Goal: Feedback & Contribution: Leave review/rating

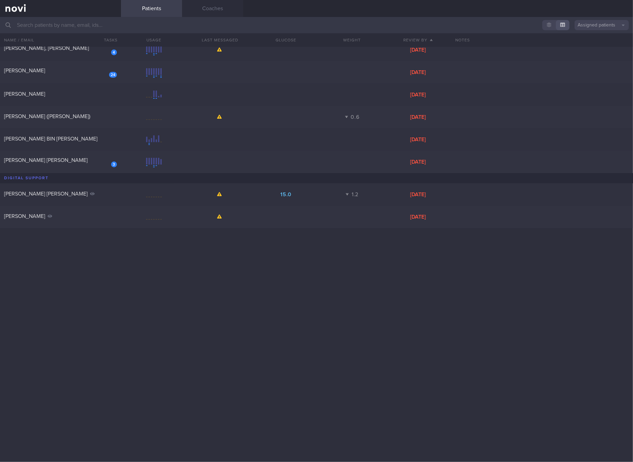
scroll to position [14, 0]
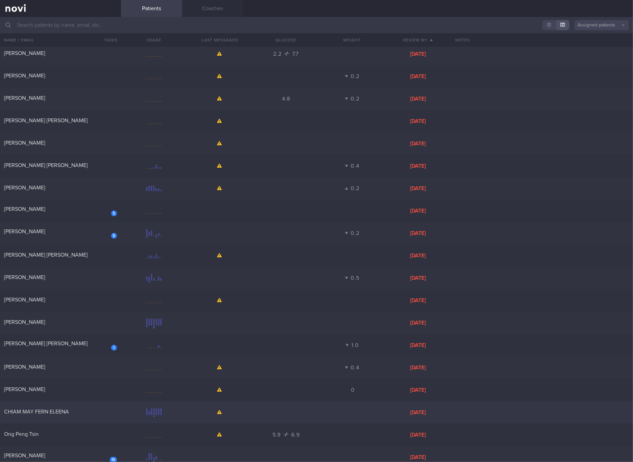
click at [89, 408] on div "CHIAM MAY FERN ELEENA" at bounding box center [59, 411] width 111 height 7
select select "7"
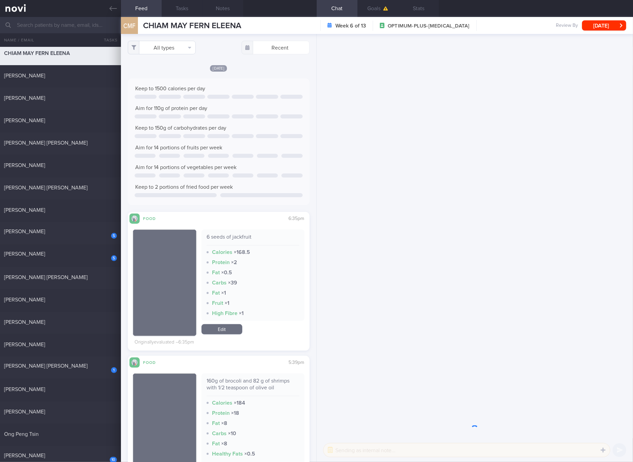
scroll to position [16, 0]
click at [175, 45] on button "All types" at bounding box center [162, 48] width 68 height 14
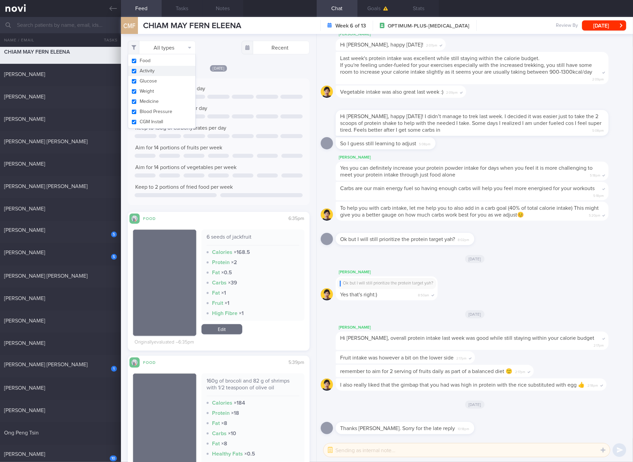
click at [176, 74] on button "Activity" at bounding box center [161, 71] width 67 height 10
checkbox input "false"
click at [168, 82] on button "Glucose" at bounding box center [161, 81] width 67 height 10
checkbox input "false"
click at [161, 90] on button "Weight" at bounding box center [161, 91] width 67 height 10
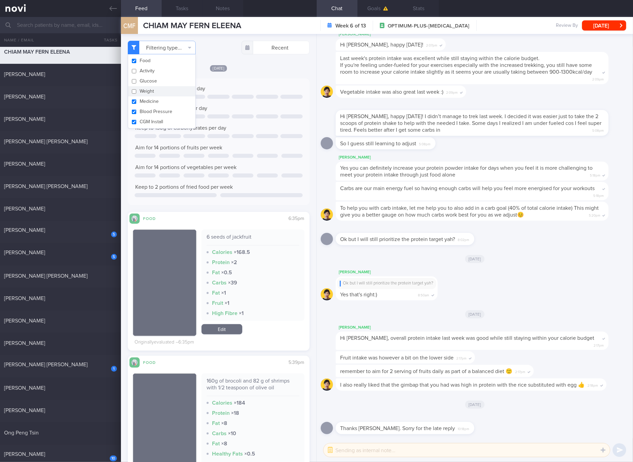
checkbox input "false"
click at [154, 98] on button "Medicine" at bounding box center [161, 101] width 67 height 10
checkbox input "false"
click at [154, 108] on button "Blood Pressure" at bounding box center [161, 112] width 67 height 10
checkbox input "false"
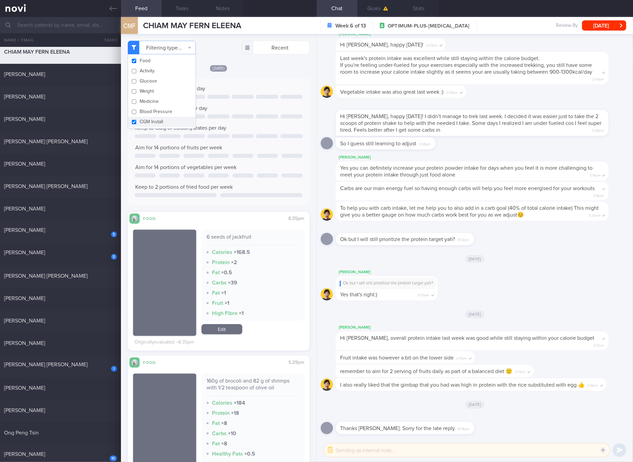
click at [154, 118] on button "CGM Install" at bounding box center [161, 122] width 67 height 10
checkbox input "false"
click at [221, 130] on span "Keep to 150g of carbohydrates per day" at bounding box center [180, 127] width 91 height 5
click at [449, 173] on span "Yes you can definitely increase your protein powder intake for days when you fe…" at bounding box center [466, 171] width 252 height 12
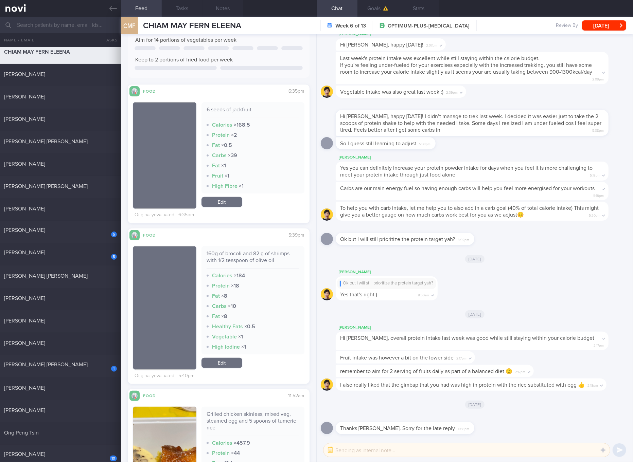
click at [249, 258] on div "160g of brocoli and 82 g of shrimps with 1/2 teaspoon of olive oil" at bounding box center [252, 259] width 93 height 19
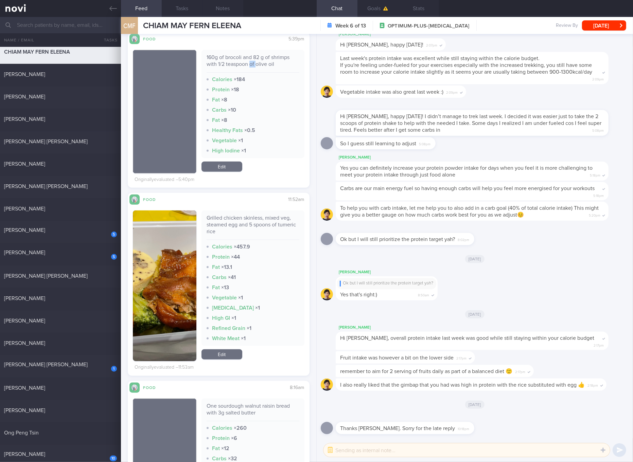
scroll to position [382, 0]
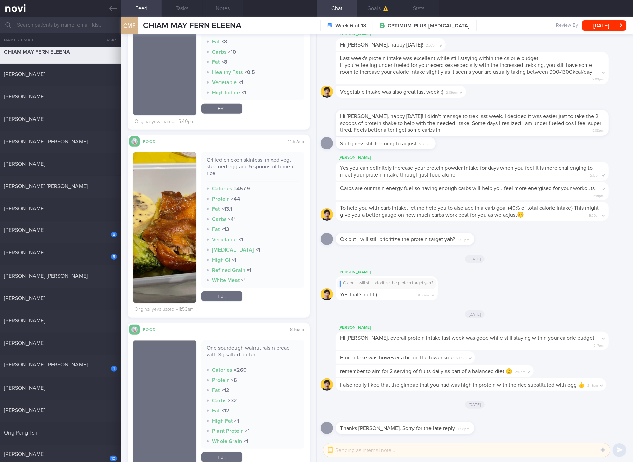
click at [246, 167] on div "Grilled chicken skinless, mixed veg, steamed egg and 5 spoons of tumeric rice" at bounding box center [252, 169] width 93 height 25
copy div "Grilled chicken skinless, mixed veg, steamed egg and 5 spoons of tumeric rice"
click at [173, 243] on img "button" at bounding box center [164, 227] width 63 height 151
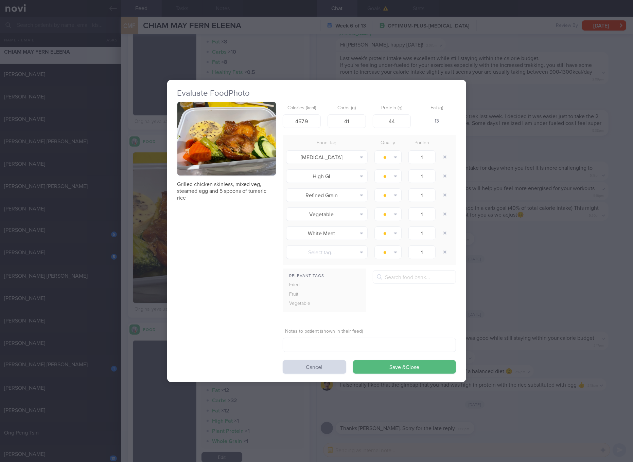
click at [236, 133] on button "button" at bounding box center [226, 139] width 98 height 74
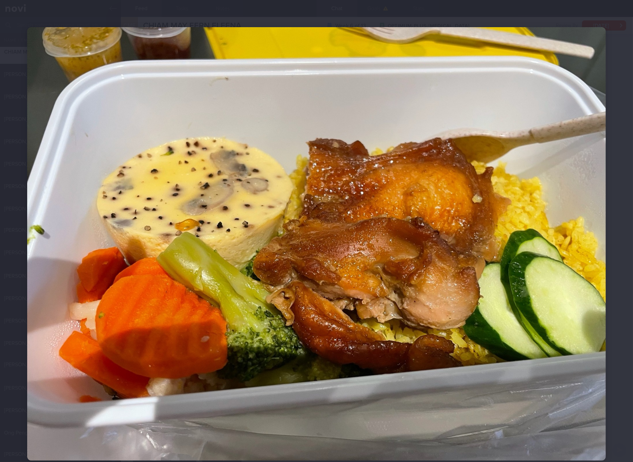
click at [470, 339] on img at bounding box center [316, 244] width 578 height 434
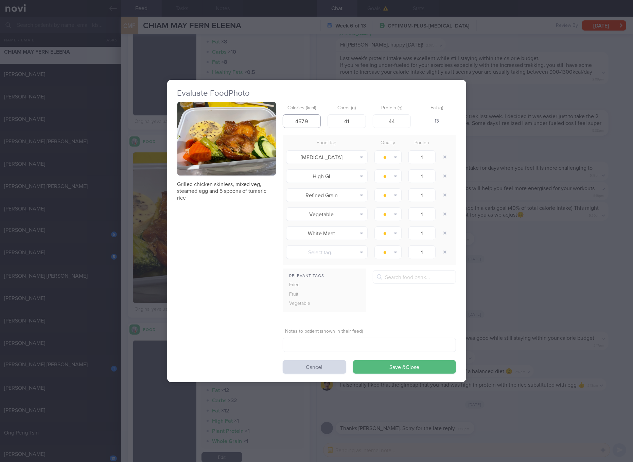
click at [307, 123] on input "457.9" at bounding box center [301, 121] width 38 height 14
click at [502, 257] on div "Evaluate Food Photo Grilled chicken skinless, mixed veg, steamed egg and 5 spoo…" at bounding box center [316, 231] width 633 height 462
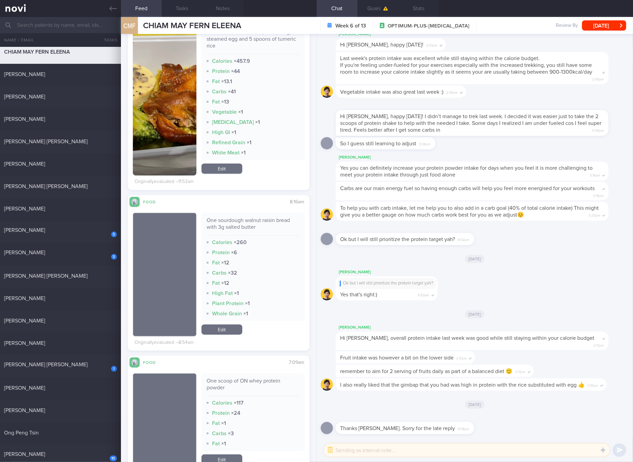
scroll to position [637, 0]
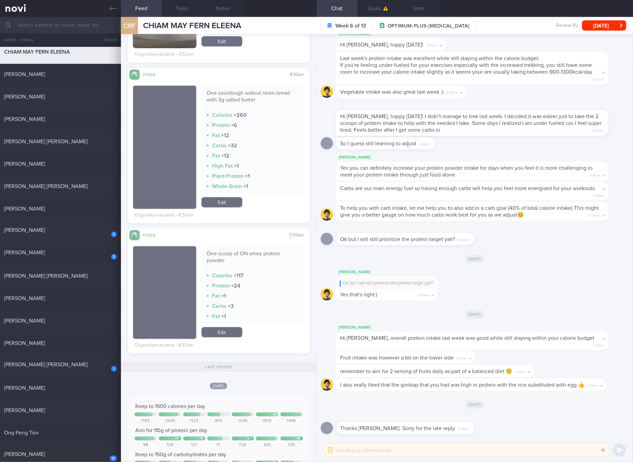
click at [246, 99] on div "One sourdough walnut raisin bread with 3g salted butter" at bounding box center [252, 99] width 93 height 19
copy div "One sourdough walnut raisin bread with 3g salted butter"
click at [222, 200] on link "Edit" at bounding box center [221, 202] width 41 height 10
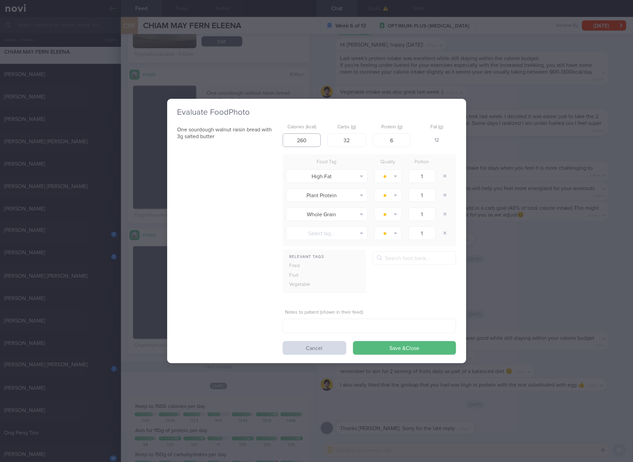
click at [314, 138] on input "260" at bounding box center [301, 140] width 38 height 14
type input "142"
type input "21"
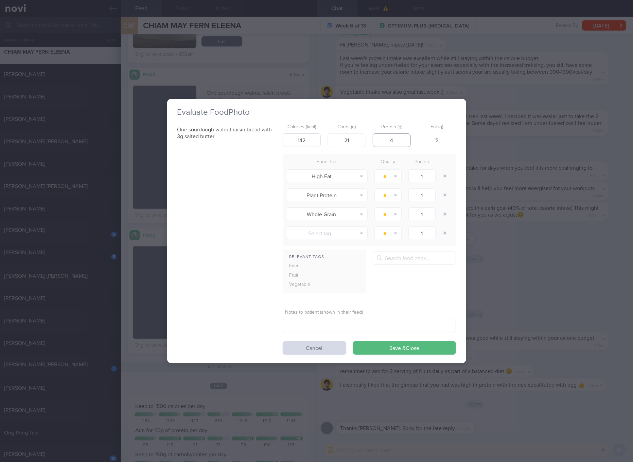
type input "4"
click at [353, 341] on button "Save & Close" at bounding box center [404, 348] width 103 height 14
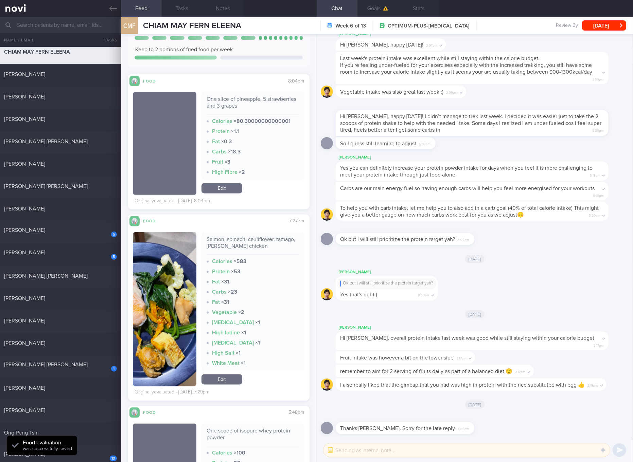
scroll to position [1032, 0]
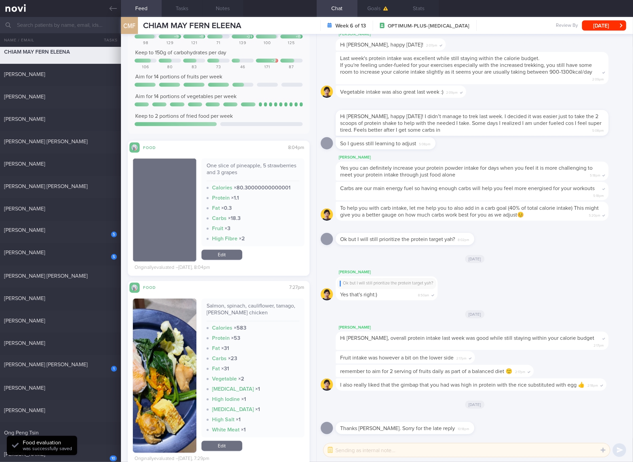
click at [270, 308] on div "Salmon, spinach, cauliflower, tamago, [PERSON_NAME] chicken" at bounding box center [252, 312] width 93 height 19
copy div "Salmon, spinach, cauliflower, tamago, [PERSON_NAME] chicken"
click at [180, 355] on button "button" at bounding box center [164, 376] width 63 height 154
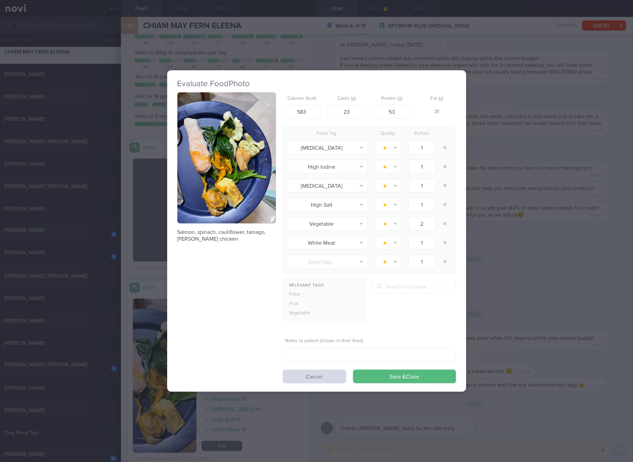
click at [210, 180] on button "button" at bounding box center [226, 157] width 98 height 131
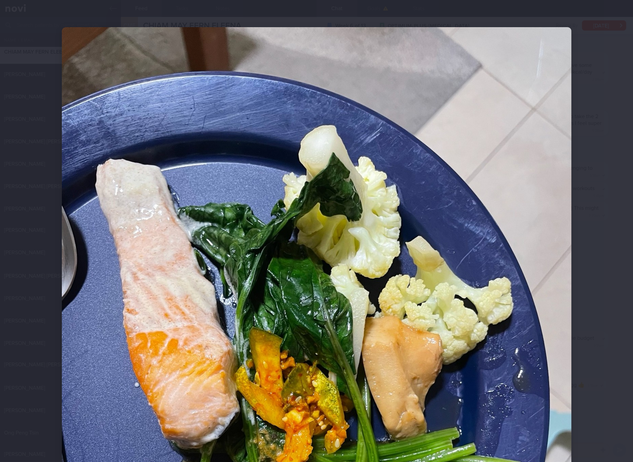
click at [330, 231] on img at bounding box center [316, 366] width 509 height 679
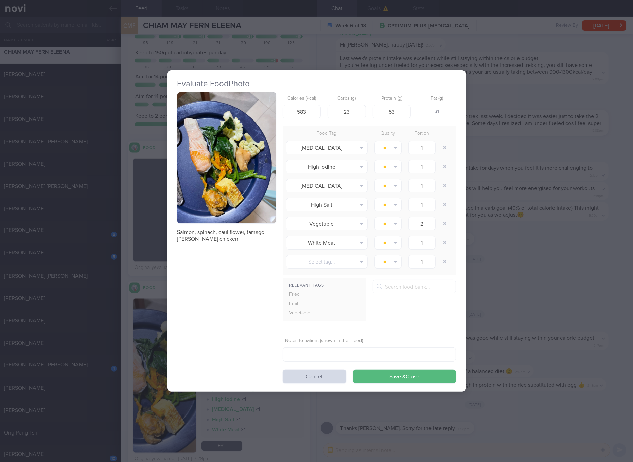
click at [494, 202] on div "Evaluate Food Photo Salmon, spinach, cauliflower, tamago, [PERSON_NAME] chicken…" at bounding box center [316, 231] width 633 height 462
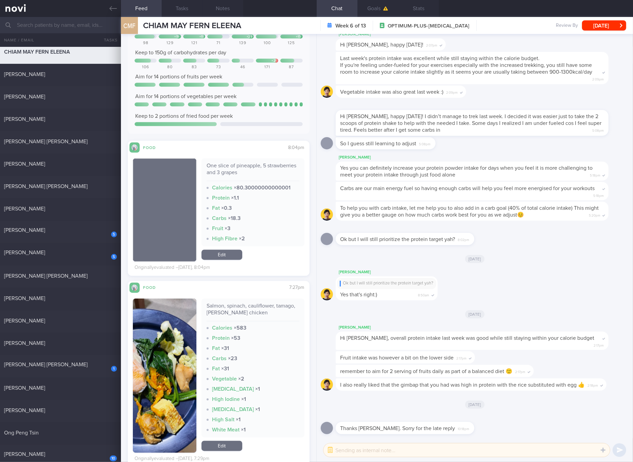
click at [227, 257] on link "Edit" at bounding box center [221, 255] width 41 height 10
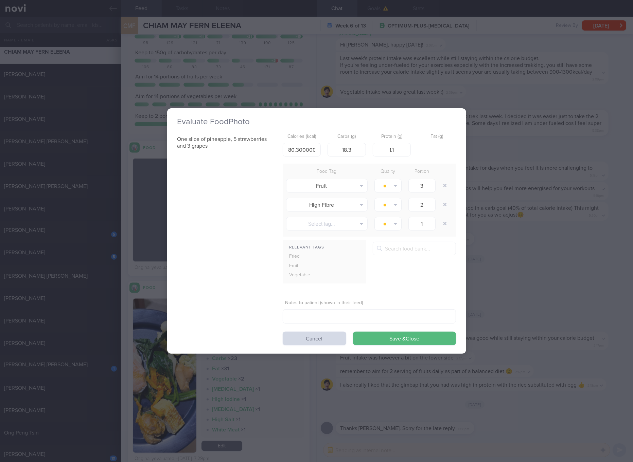
click at [541, 263] on div "Evaluate Food Photo One slice of pineapple, 5 strawberries and 3 grapes Calorie…" at bounding box center [316, 231] width 633 height 462
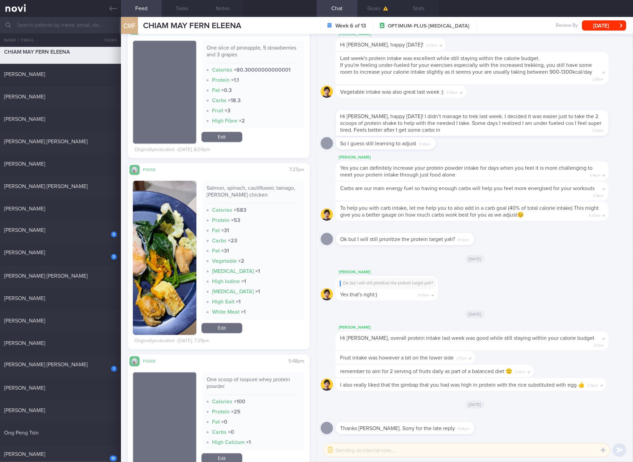
scroll to position [1159, 0]
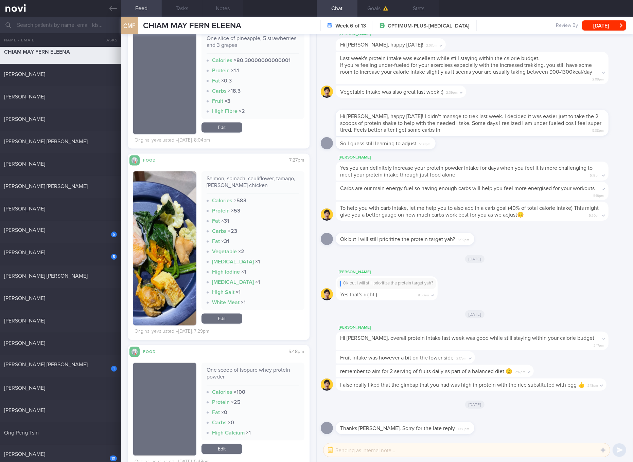
click at [229, 319] on link "Edit" at bounding box center [221, 319] width 41 height 10
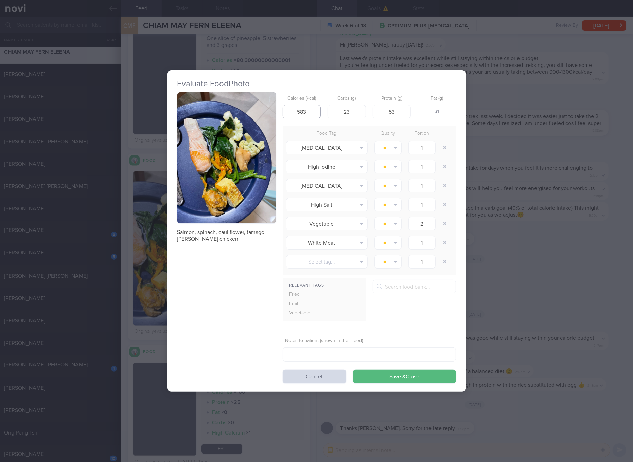
click at [315, 114] on input "583" at bounding box center [301, 112] width 38 height 14
type input "352"
type input "12"
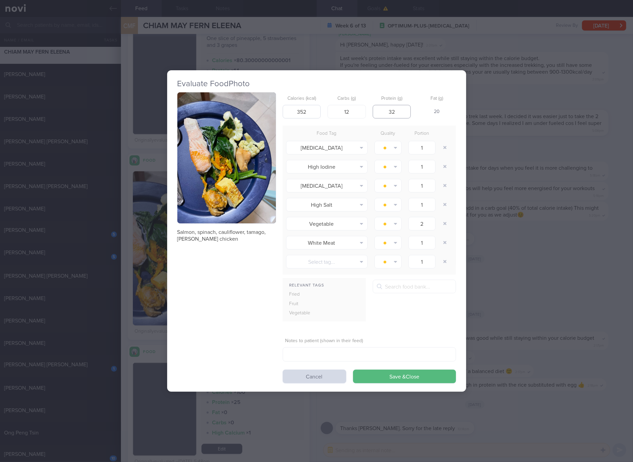
type input "32"
click at [353, 370] on button "Save & Close" at bounding box center [404, 377] width 103 height 14
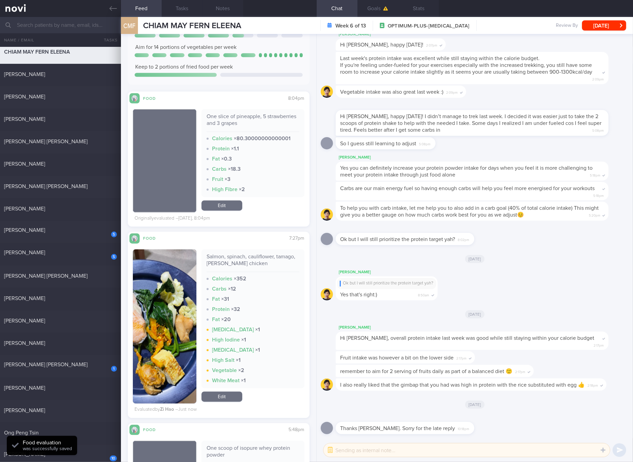
scroll to position [910, 0]
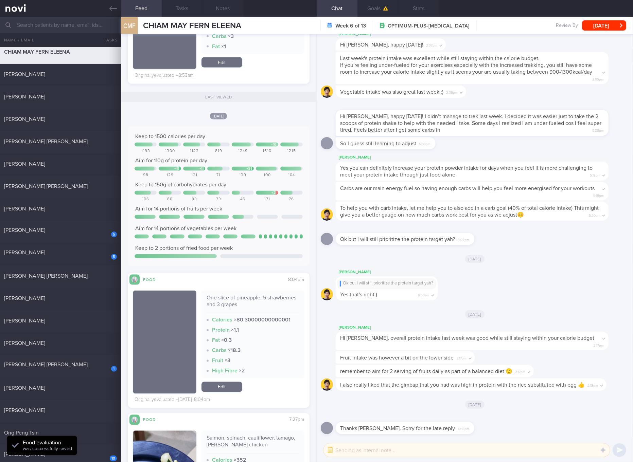
click at [215, 306] on div "One slice of pineapple, 5 strawberries and 3 grapes" at bounding box center [252, 304] width 93 height 19
copy div "One slice of pineapple, 5 strawberries and 3 grapes"
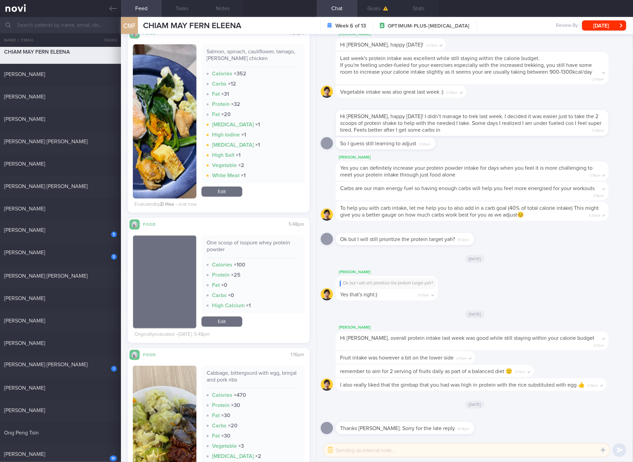
scroll to position [1164, 0]
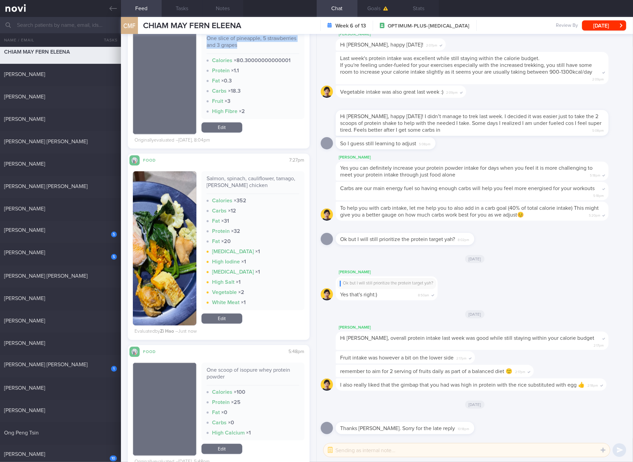
click at [221, 127] on link "Edit" at bounding box center [221, 128] width 41 height 10
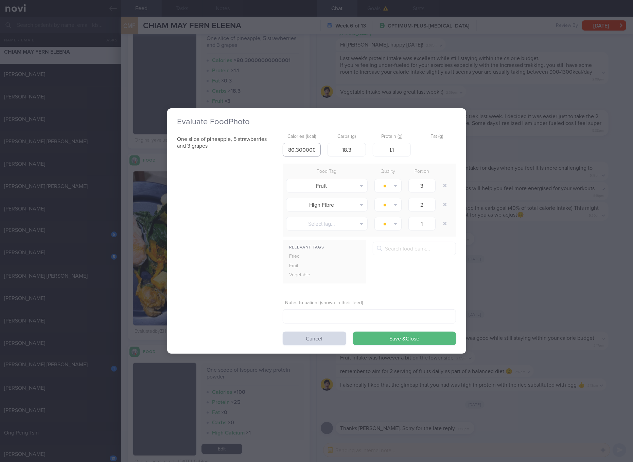
click at [304, 147] on input "80.30000000000001" at bounding box center [301, 150] width 38 height 14
type input "69"
type input "16"
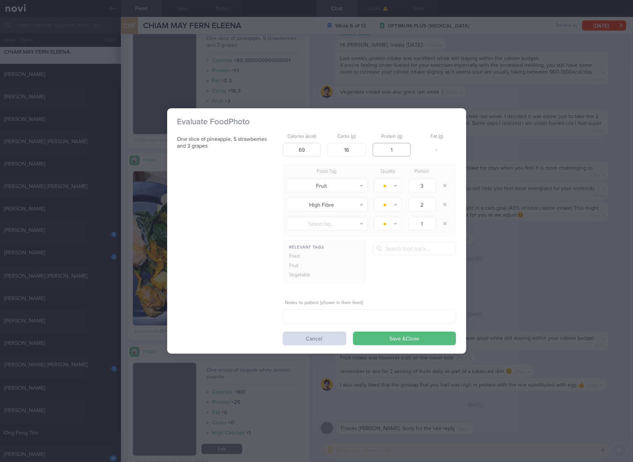
type input "1"
click at [353, 332] on button "Save & Close" at bounding box center [404, 339] width 103 height 14
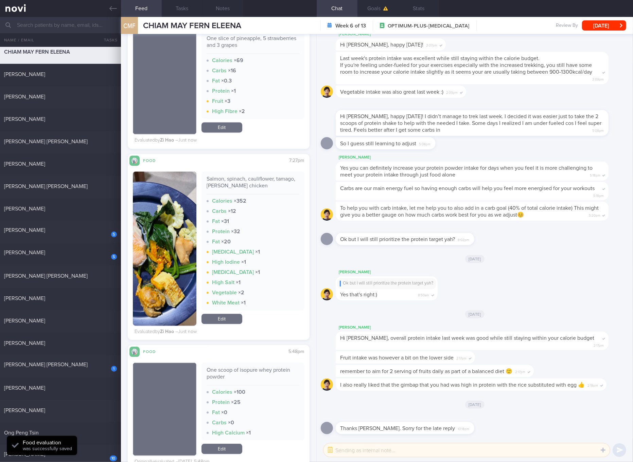
scroll to position [1546, 0]
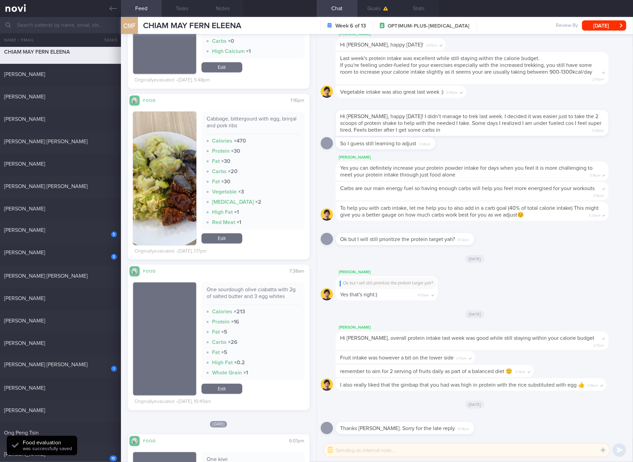
click at [238, 121] on div "Cabbage, bittergourd with egg, brinjal and pork ribs" at bounding box center [252, 124] width 93 height 19
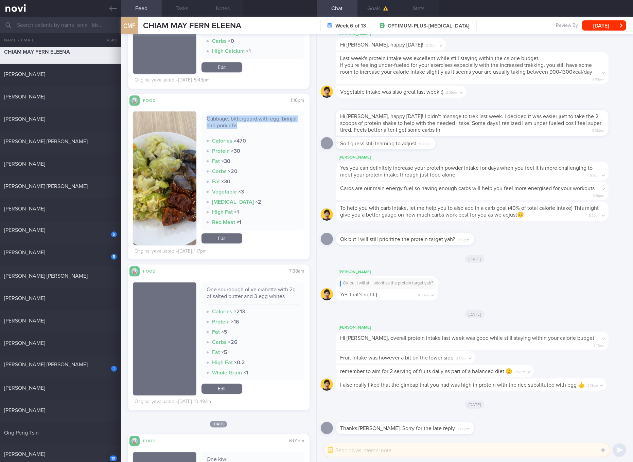
drag, startPoint x: 172, startPoint y: 196, endPoint x: 176, endPoint y: 193, distance: 4.3
click at [172, 196] on button "button" at bounding box center [164, 178] width 63 height 134
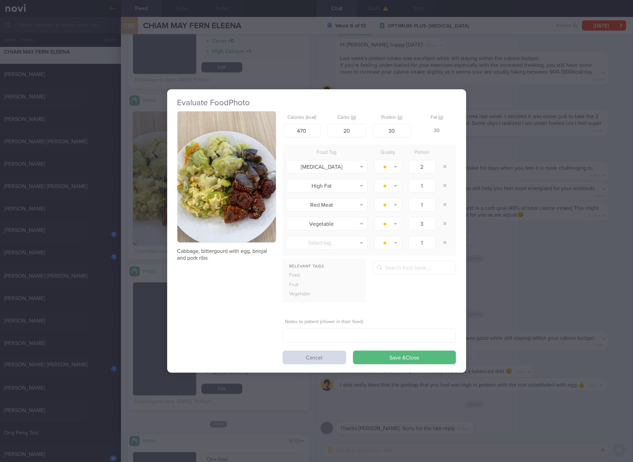
click at [242, 155] on button "button" at bounding box center [226, 176] width 98 height 131
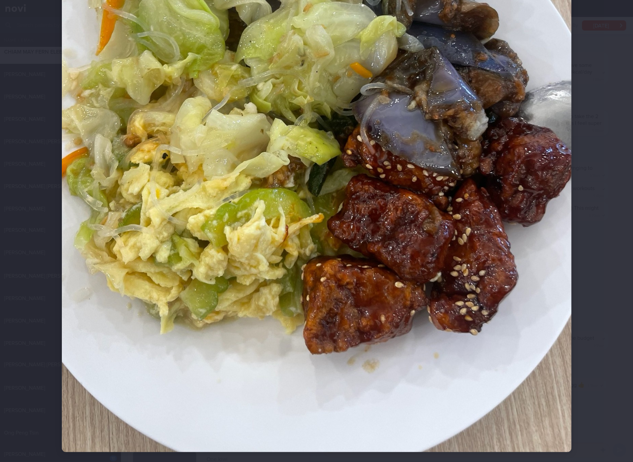
scroll to position [255, 0]
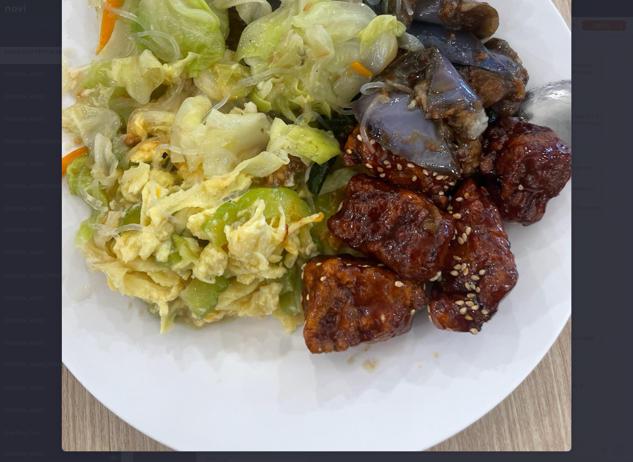
click at [325, 270] on img at bounding box center [316, 112] width 509 height 679
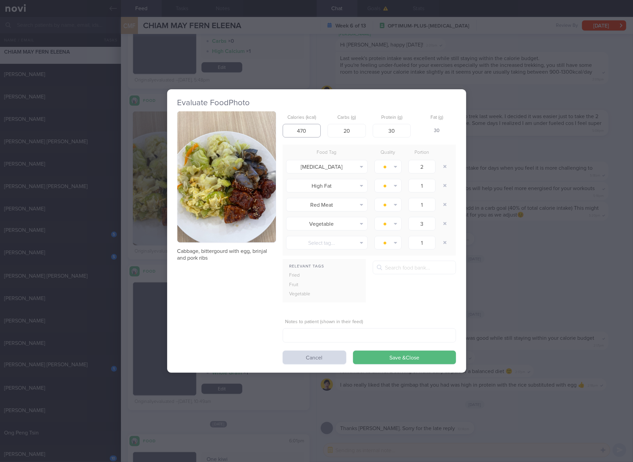
click at [302, 133] on input "470" at bounding box center [301, 131] width 38 height 14
type input "410"
type input "24"
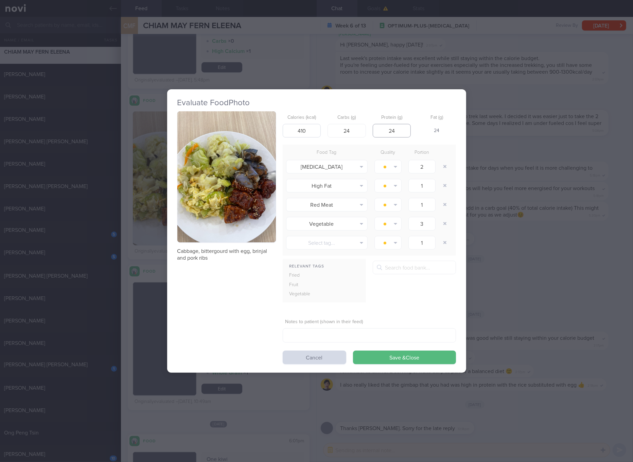
click at [353, 351] on button "Save & Close" at bounding box center [404, 358] width 103 height 14
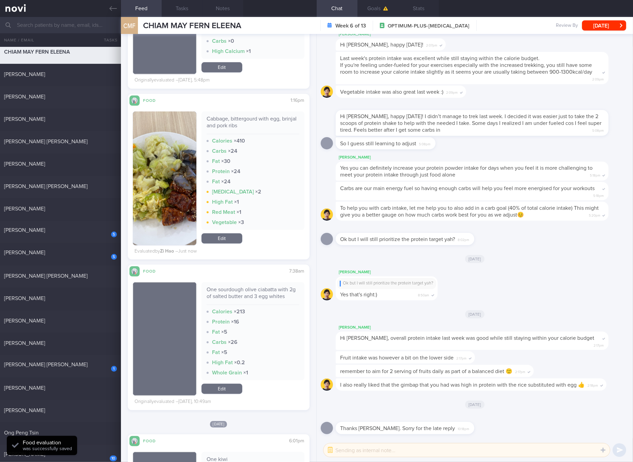
click at [262, 294] on div "One sourdough olive ciabatta with 2g of salted butter and 3 egg whites" at bounding box center [252, 295] width 93 height 19
copy div "One sourdough olive ciabatta with 2g of salted butter and 3 egg whites"
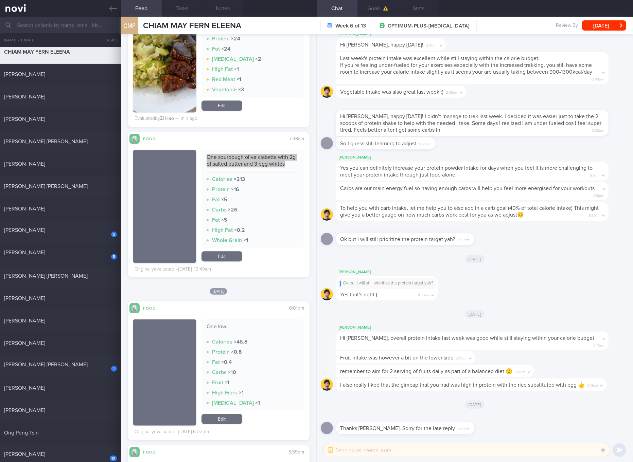
scroll to position [1546, 0]
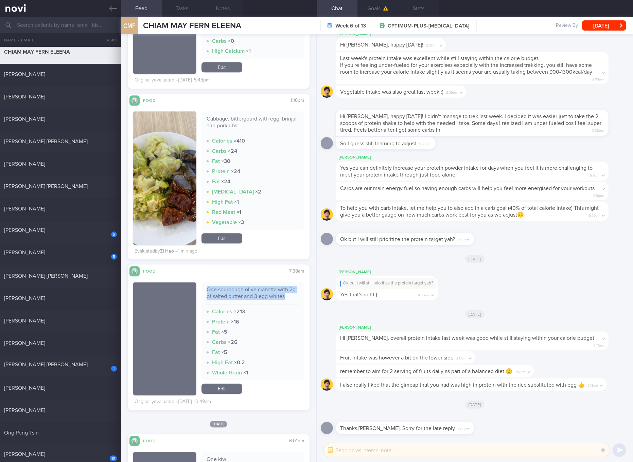
click at [233, 386] on link "Edit" at bounding box center [221, 389] width 41 height 10
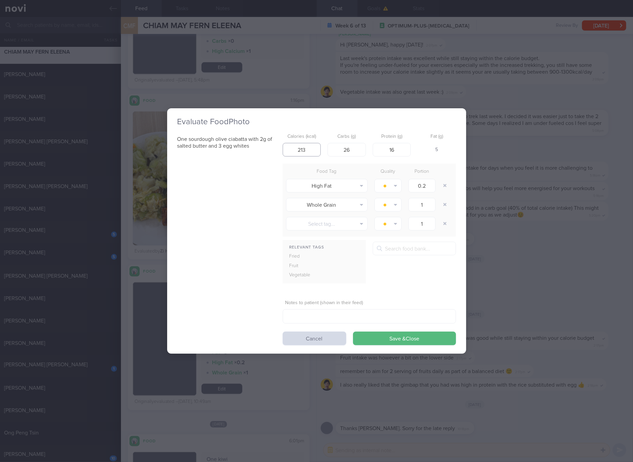
click at [309, 143] on input "213" at bounding box center [301, 150] width 38 height 14
type input "151"
type input "13"
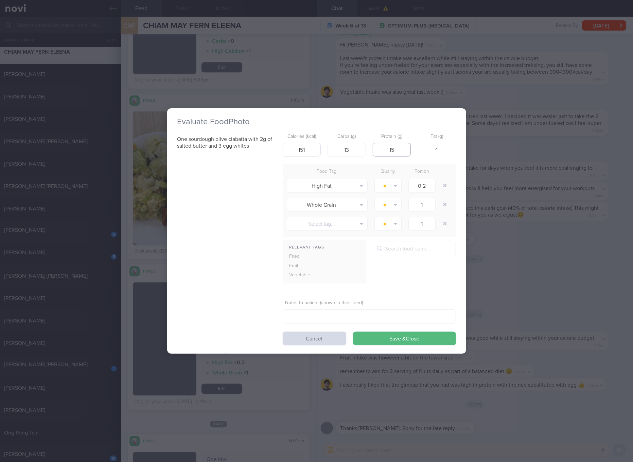
type input "15"
click at [353, 332] on button "Save & Close" at bounding box center [404, 339] width 103 height 14
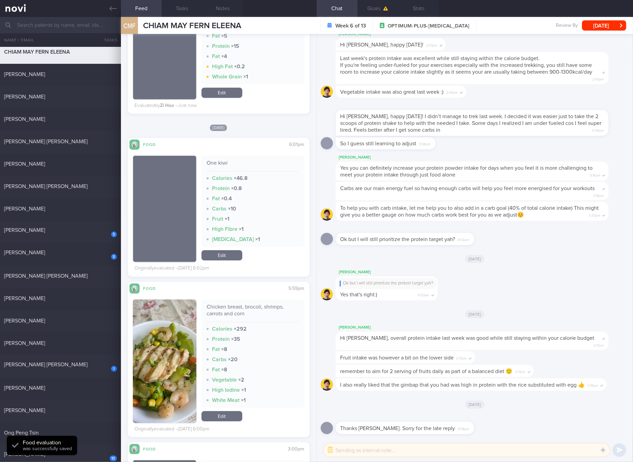
scroll to position [1928, 0]
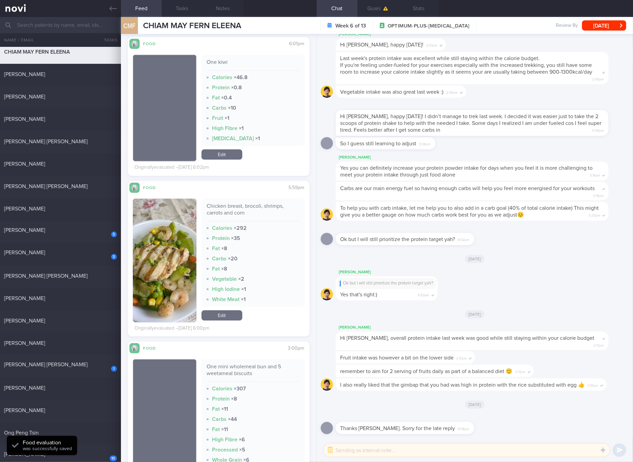
click at [225, 207] on div "Chicken breast, brocoli, shrimps, carrots and corn" at bounding box center [252, 212] width 93 height 19
copy div "Chicken breast, brocoli, shrimps, carrots and corn"
click at [118, 250] on div "5 [PERSON_NAME]" at bounding box center [60, 254] width 121 height 11
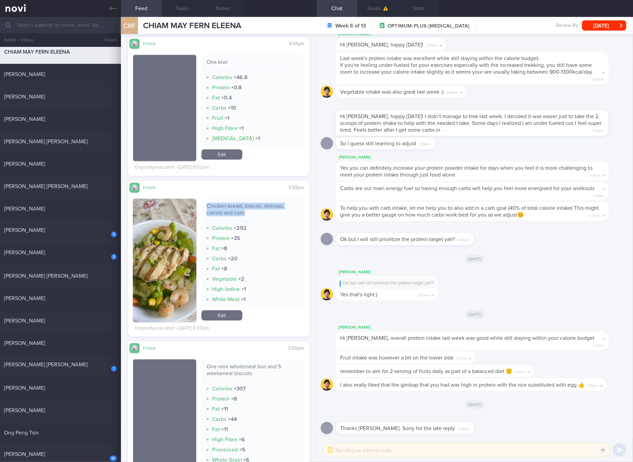
click at [162, 250] on button "button" at bounding box center [164, 261] width 63 height 124
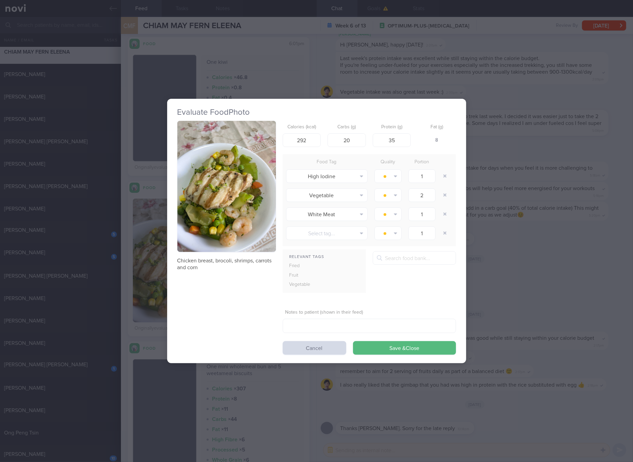
click at [263, 129] on button "button" at bounding box center [226, 186] width 98 height 131
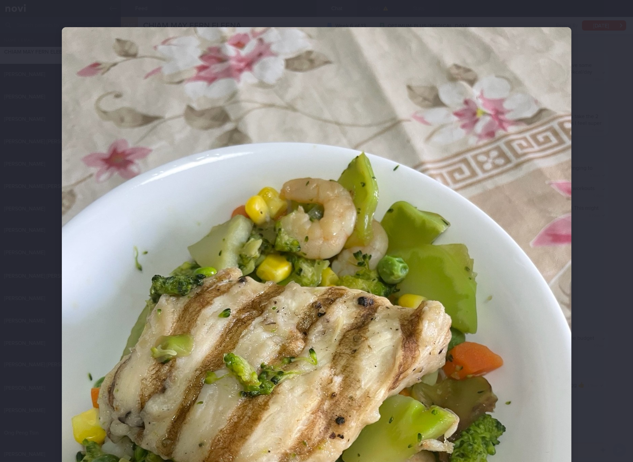
scroll to position [255, 0]
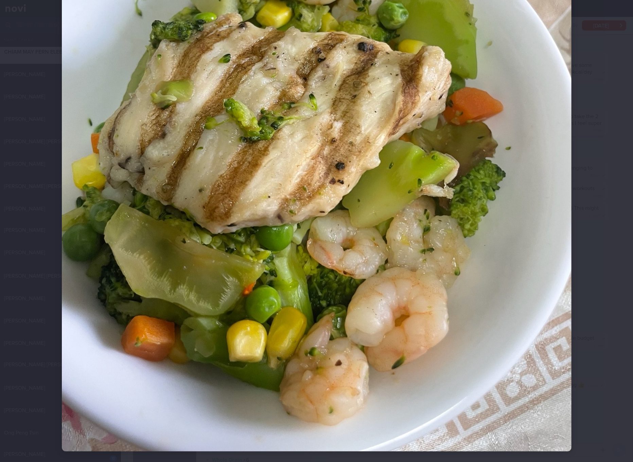
click at [433, 272] on img at bounding box center [316, 112] width 509 height 679
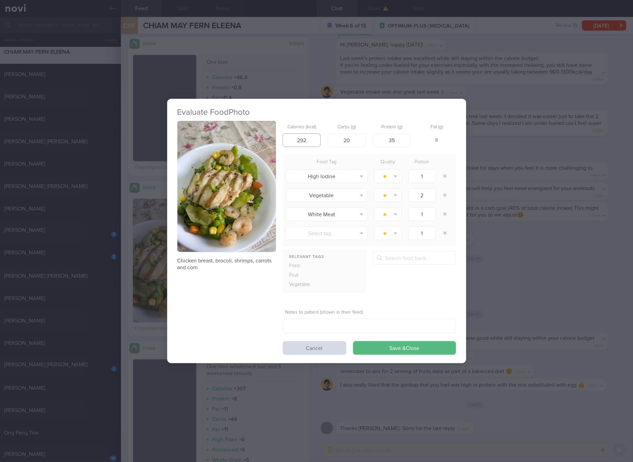
click at [311, 144] on input "292" at bounding box center [301, 140] width 38 height 14
type input "262"
type input "17"
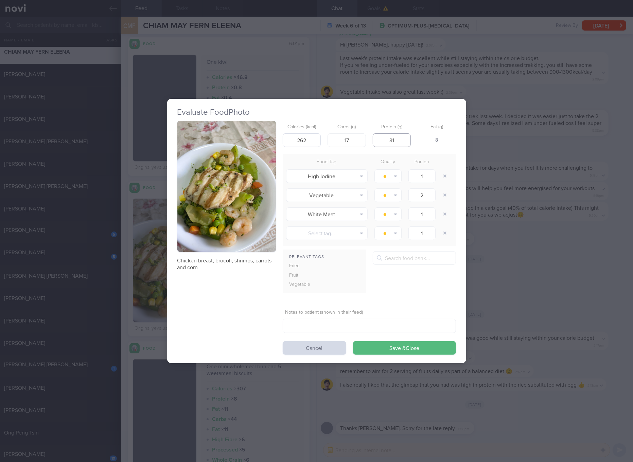
type input "31"
click at [353, 341] on button "Save & Close" at bounding box center [404, 348] width 103 height 14
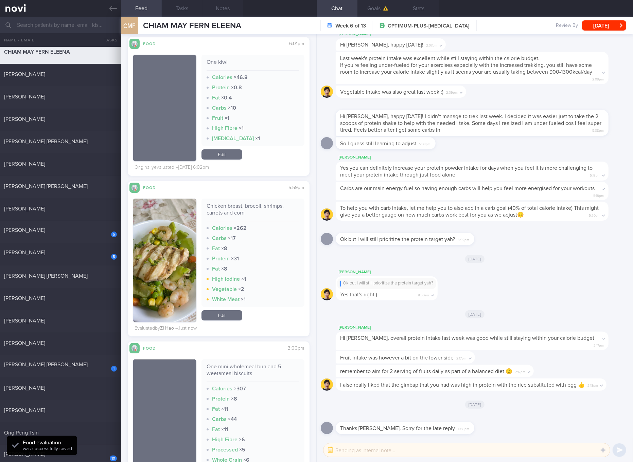
scroll to position [2056, 0]
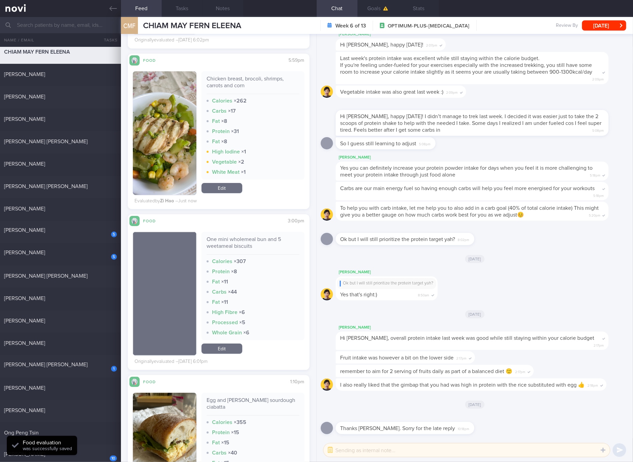
click at [237, 244] on div "One mini wholemeal bun and 5 weetameal biscuits" at bounding box center [252, 245] width 93 height 19
copy div "One mini wholemeal bun and 5 weetameal biscuits"
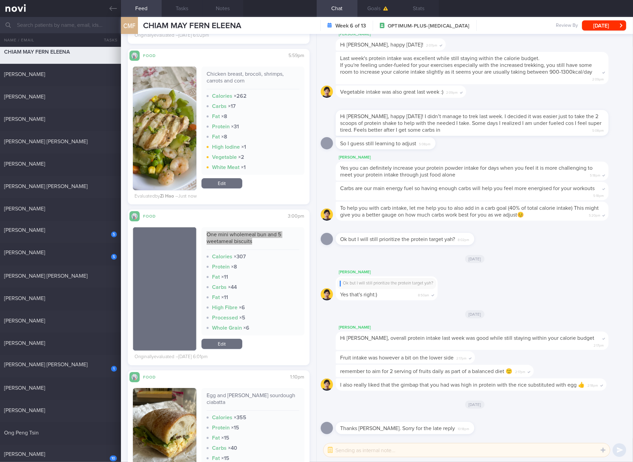
scroll to position [2310, 0]
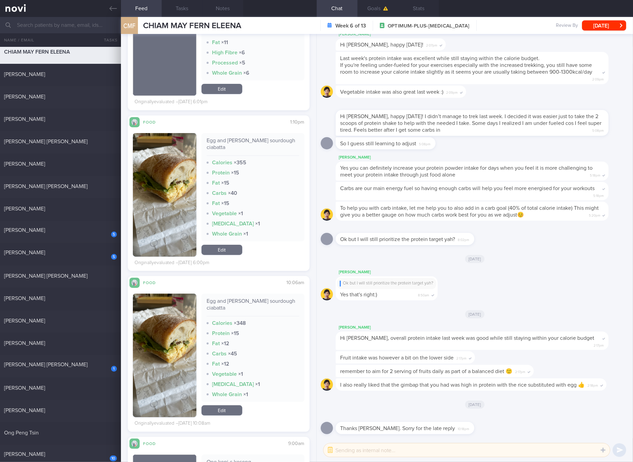
click at [254, 139] on div "Egg and [PERSON_NAME] sourdough ciabatta" at bounding box center [252, 146] width 93 height 19
copy div "Egg and [PERSON_NAME] sourdough ciabatta"
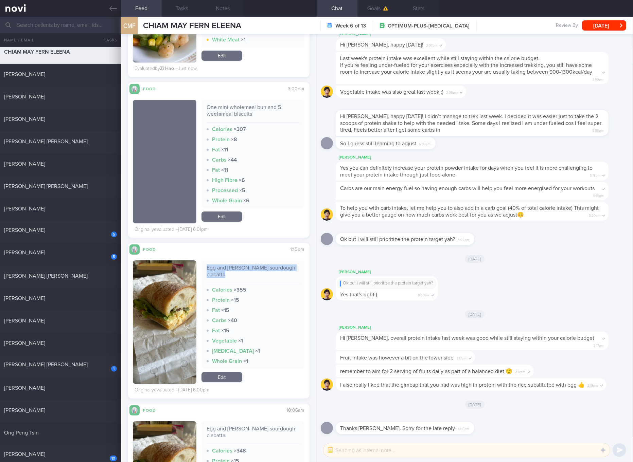
click at [223, 216] on link "Edit" at bounding box center [221, 217] width 41 height 10
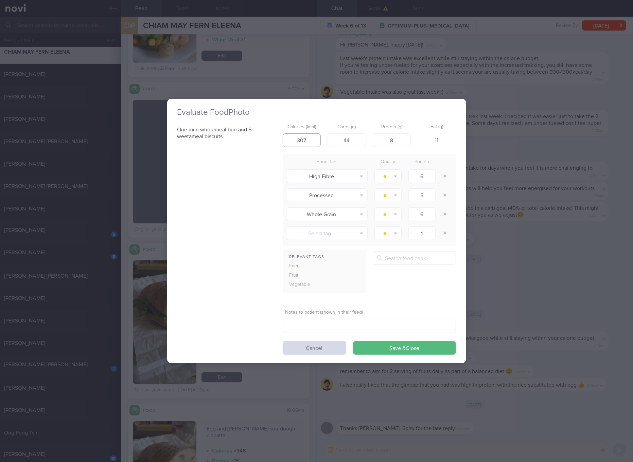
click at [312, 144] on input "307" at bounding box center [301, 140] width 38 height 14
type input "195"
type input "36"
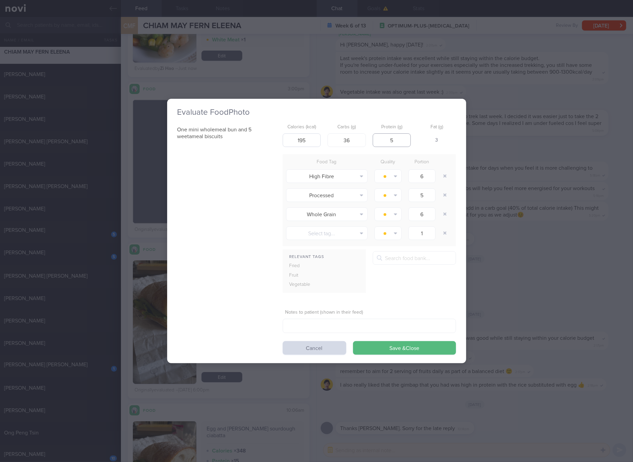
type input "5"
click at [353, 341] on button "Save & Close" at bounding box center [404, 348] width 103 height 14
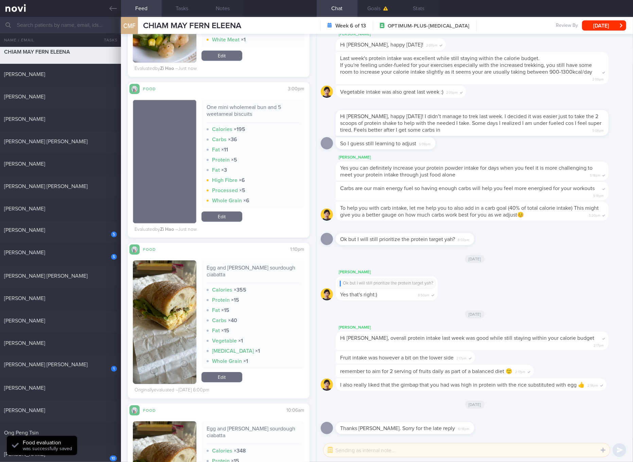
click at [267, 270] on div "Egg and [PERSON_NAME] sourdough ciabatta" at bounding box center [252, 273] width 93 height 19
copy div "Egg and [PERSON_NAME] sourdough ciabatta"
drag, startPoint x: 172, startPoint y: 322, endPoint x: 203, endPoint y: 261, distance: 67.9
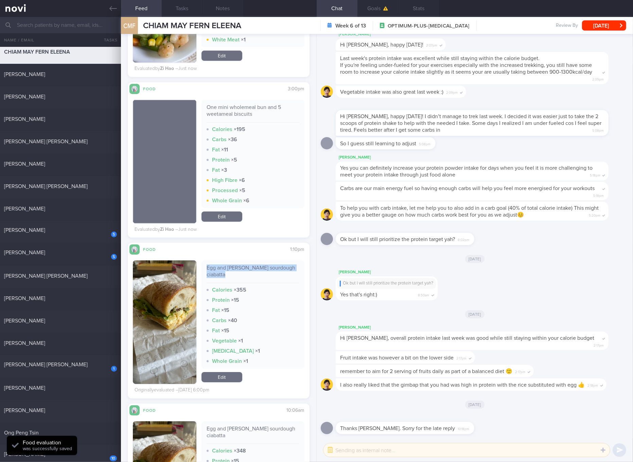
click at [171, 322] on button "button" at bounding box center [164, 322] width 63 height 124
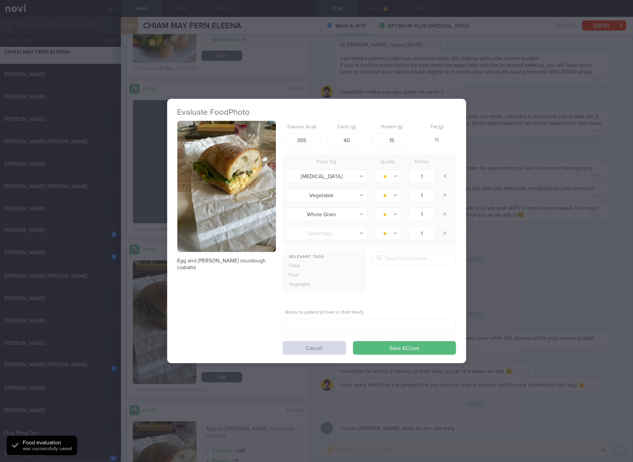
click at [245, 176] on button "button" at bounding box center [226, 186] width 98 height 131
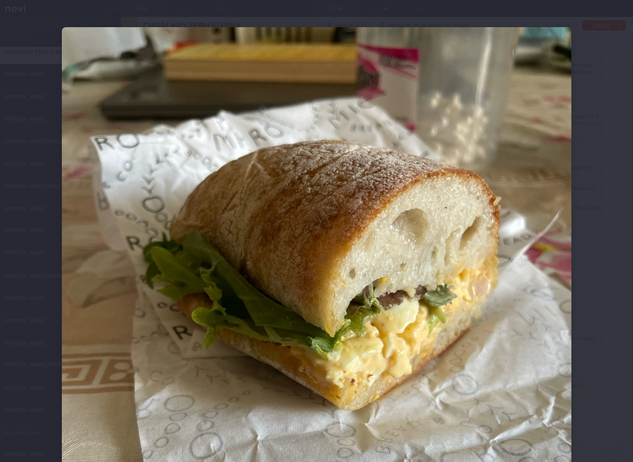
click at [255, 153] on img at bounding box center [316, 366] width 509 height 679
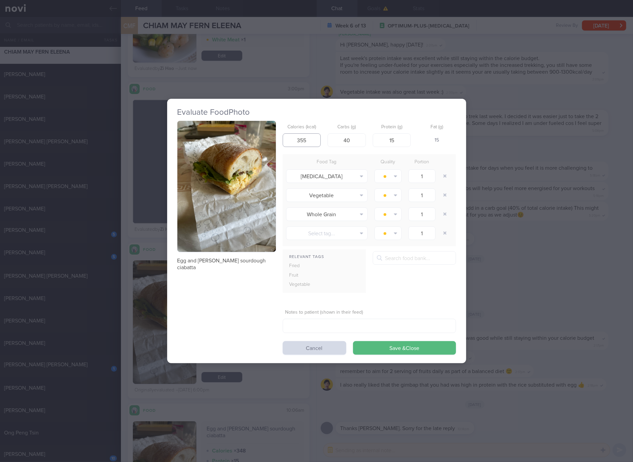
click at [308, 144] on input "355" at bounding box center [301, 140] width 38 height 14
type input "292"
type input "40"
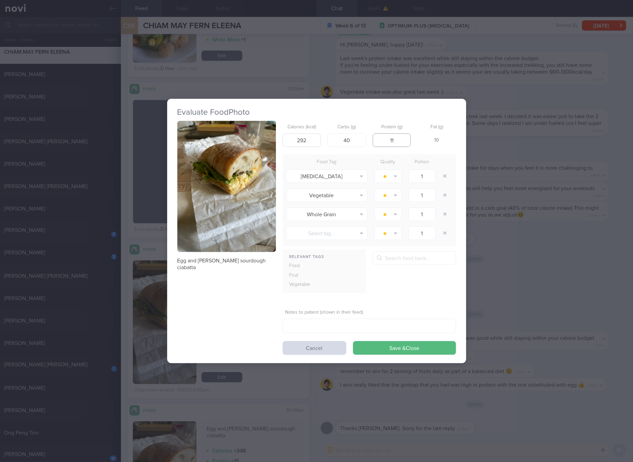
type input "11"
click at [353, 341] on button "Save & Close" at bounding box center [404, 348] width 103 height 14
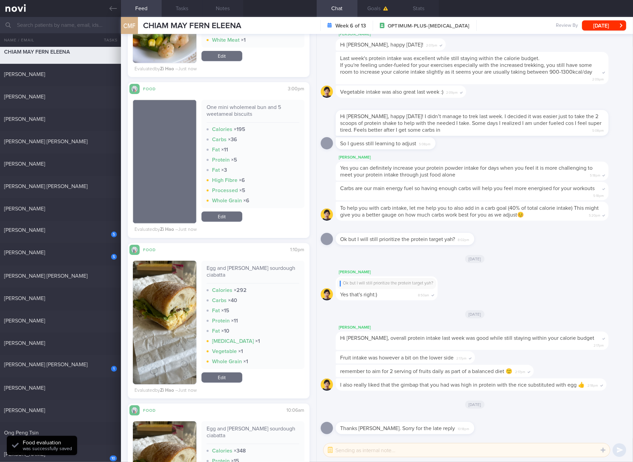
scroll to position [2310, 0]
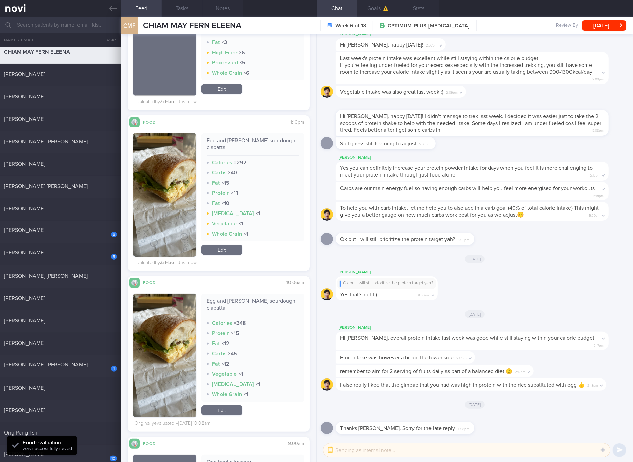
click at [226, 405] on link "Edit" at bounding box center [221, 410] width 41 height 10
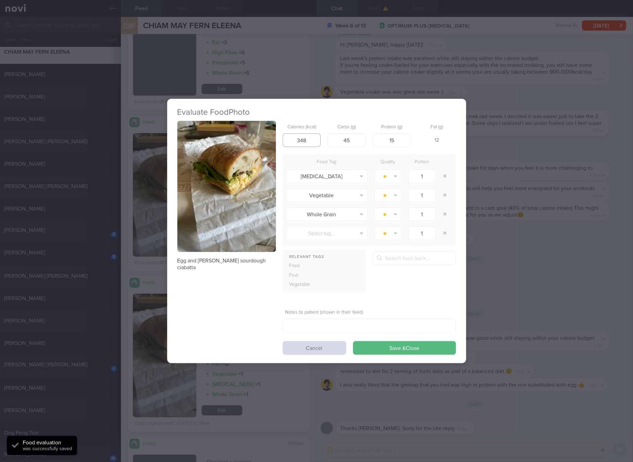
click at [305, 138] on input "348" at bounding box center [301, 140] width 38 height 14
type input "292"
type input "40"
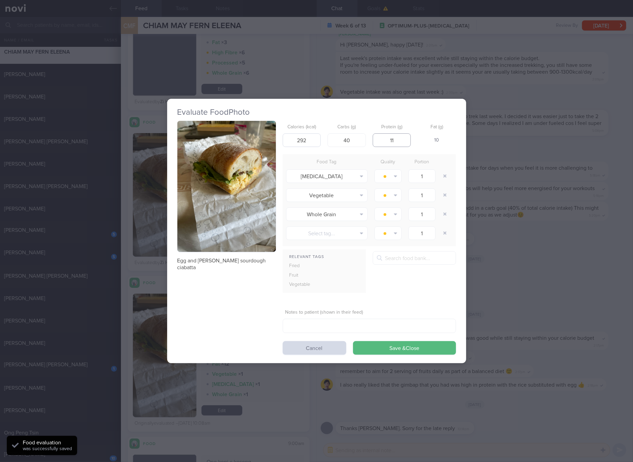
type input "11"
click at [353, 341] on button "Save & Close" at bounding box center [404, 348] width 103 height 14
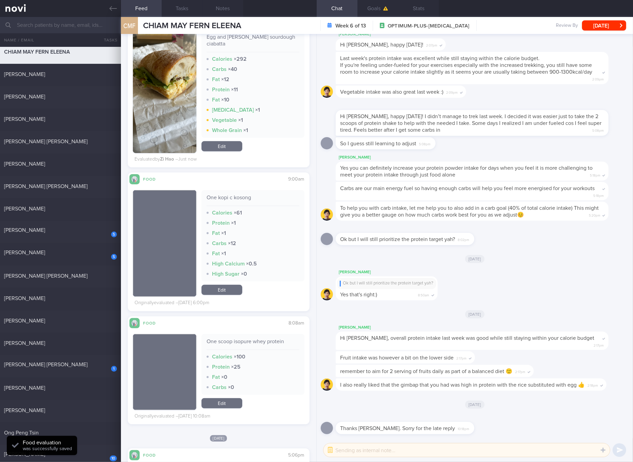
scroll to position [2820, 0]
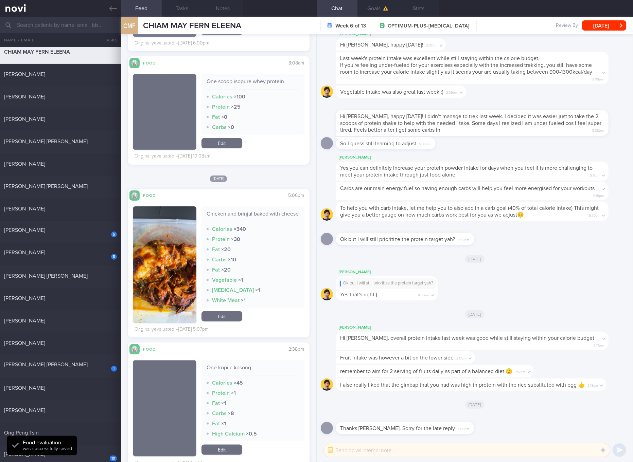
click at [252, 211] on div "Chicken and brinjal baked with cheese" at bounding box center [252, 217] width 93 height 12
copy div "Chicken and brinjal baked with cheese"
click at [172, 279] on button "button" at bounding box center [164, 264] width 63 height 117
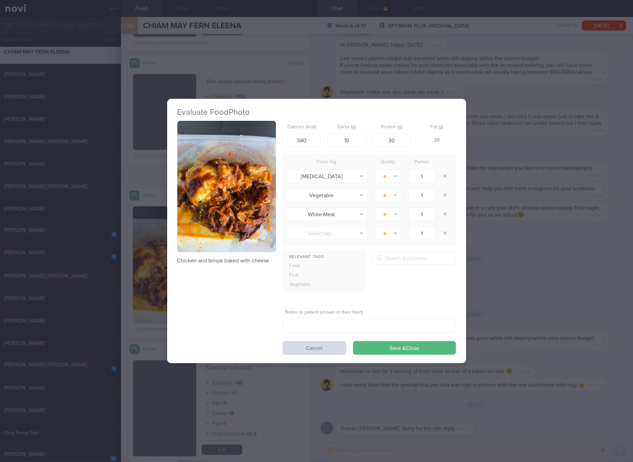
click at [217, 191] on button "button" at bounding box center [226, 186] width 98 height 131
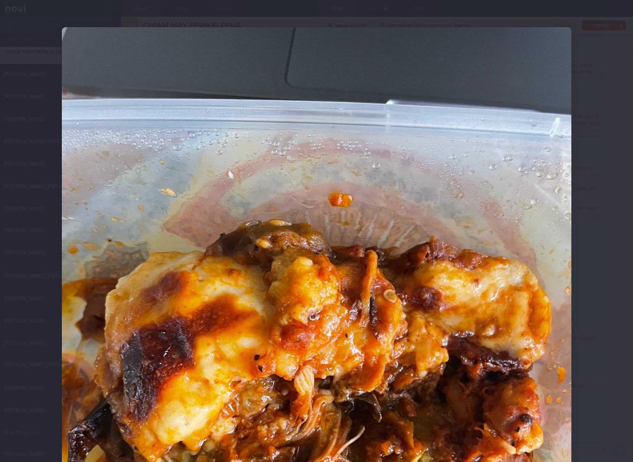
click at [283, 272] on img at bounding box center [316, 366] width 509 height 679
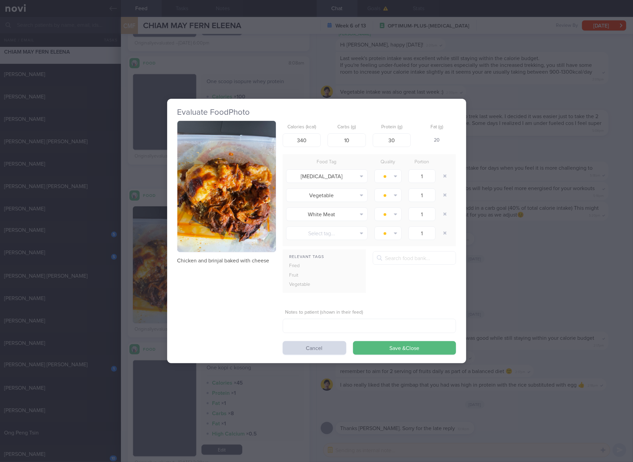
click at [505, 284] on div "Evaluate Food Photo Chicken and brinjal baked with cheese Calories (kcal) 340 C…" at bounding box center [316, 231] width 633 height 462
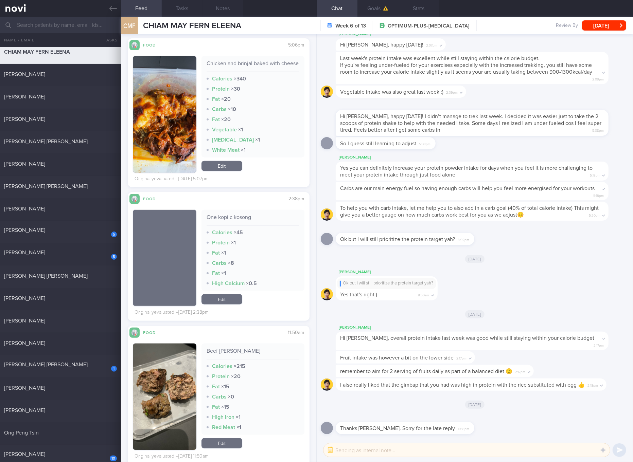
scroll to position [3074, 0]
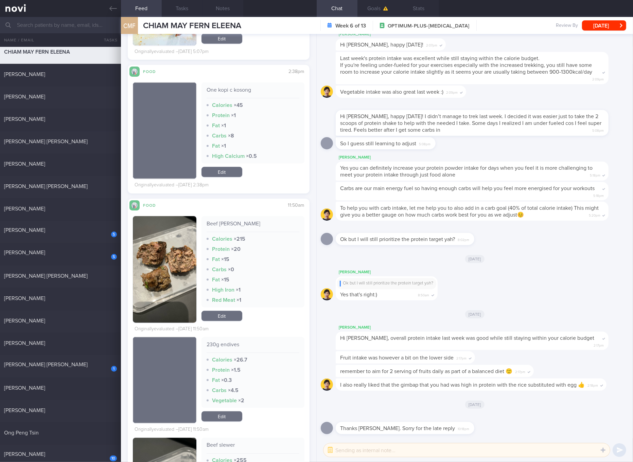
click at [184, 259] on button "button" at bounding box center [164, 269] width 63 height 107
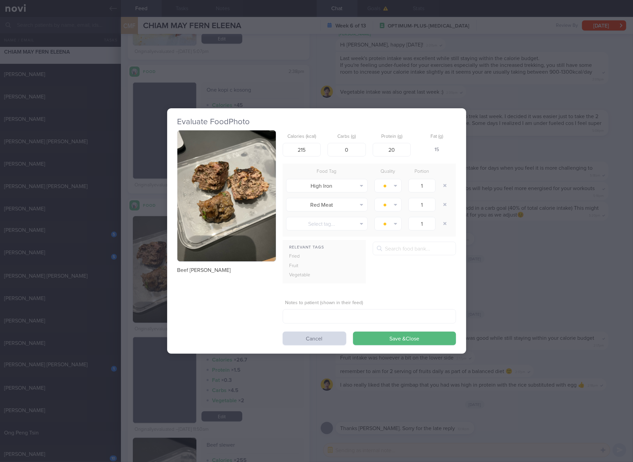
click at [230, 203] on img "button" at bounding box center [226, 195] width 98 height 131
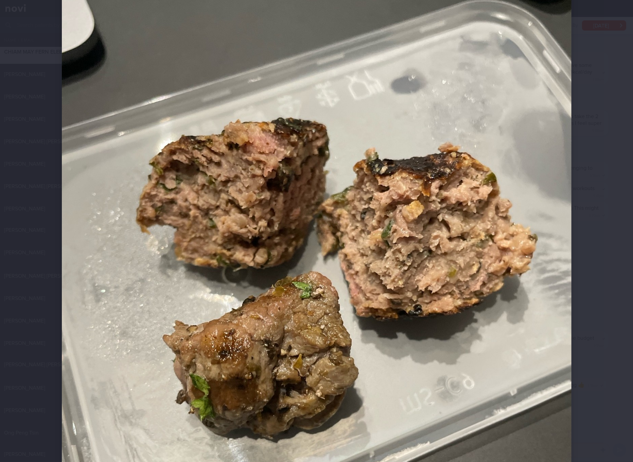
scroll to position [127, 0]
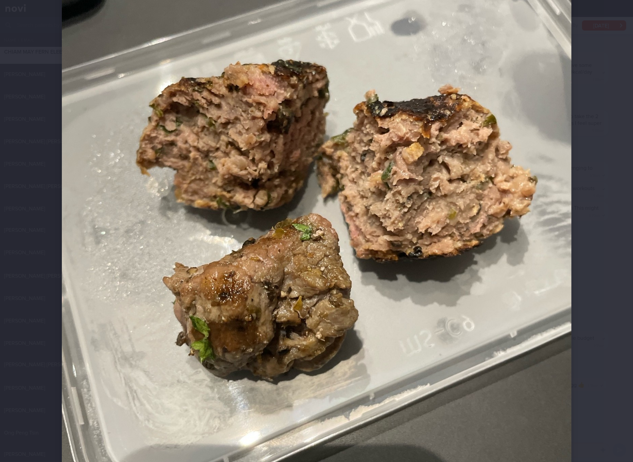
click at [434, 201] on img at bounding box center [316, 239] width 509 height 679
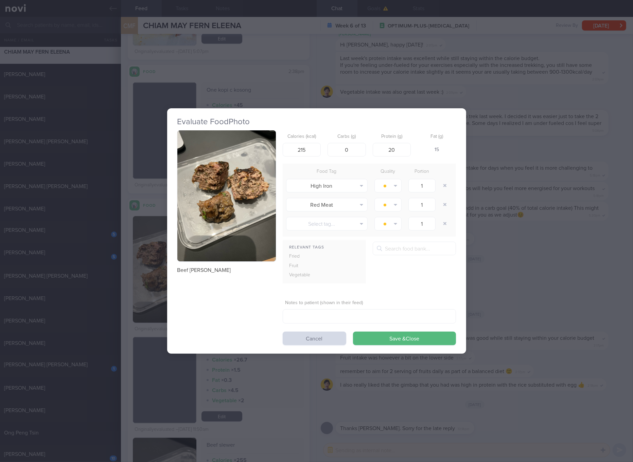
click at [191, 270] on p "Beef [PERSON_NAME]" at bounding box center [226, 270] width 98 height 7
click at [550, 266] on div "Evaluate Food Photo Beef [PERSON_NAME] Calories (kcal) 215 Carbs (g) 0 Protein …" at bounding box center [316, 231] width 633 height 462
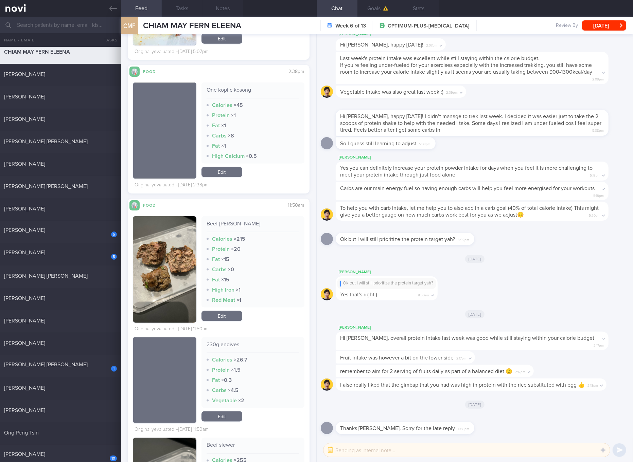
scroll to position [3201, 0]
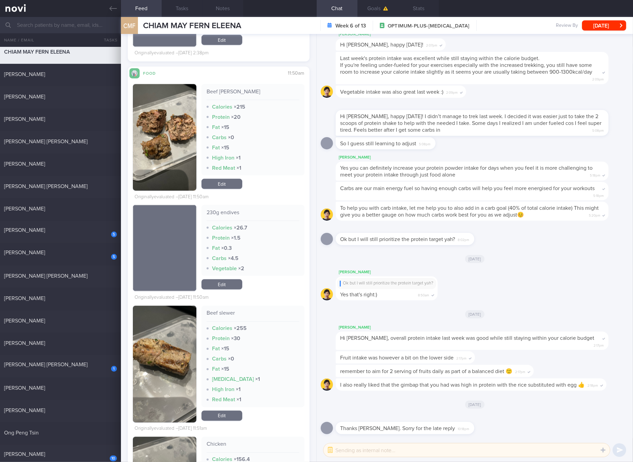
click at [167, 360] on button "button" at bounding box center [164, 364] width 63 height 117
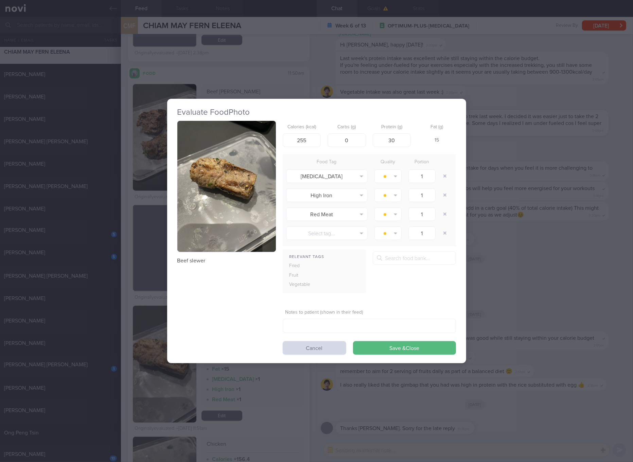
click at [234, 236] on button "button" at bounding box center [226, 186] width 98 height 131
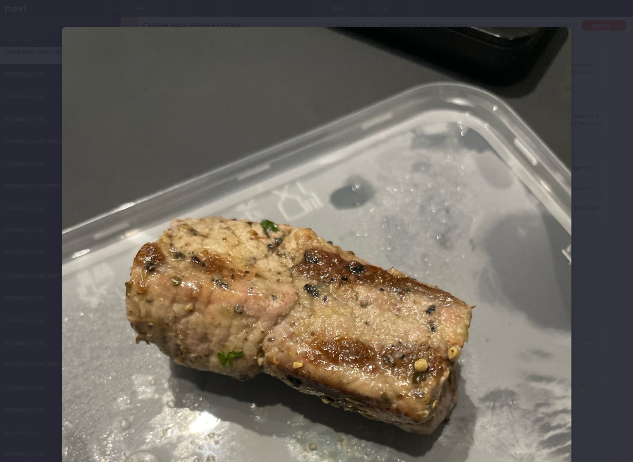
scroll to position [127, 0]
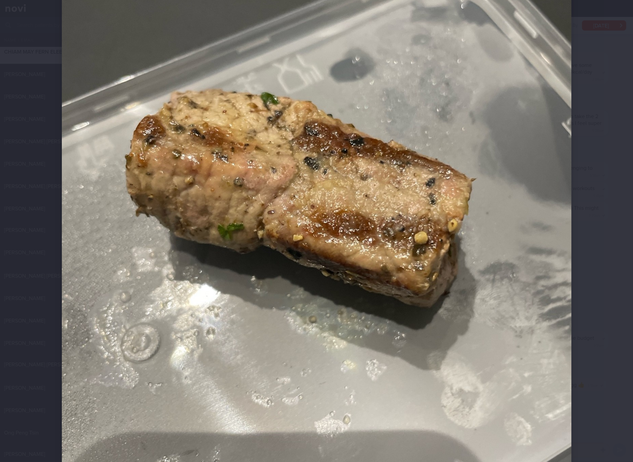
click at [234, 236] on img at bounding box center [316, 239] width 509 height 679
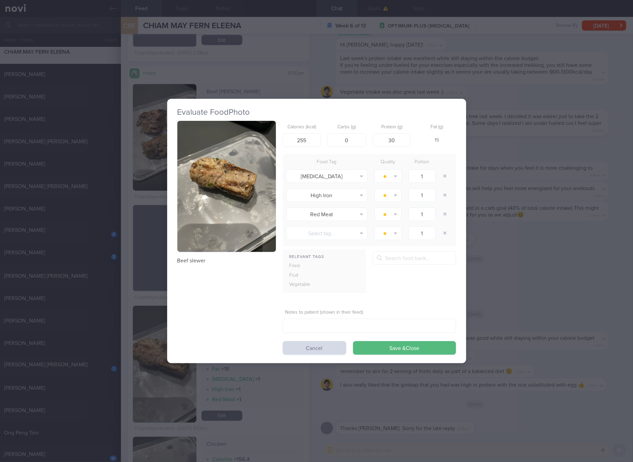
click at [193, 262] on p "Beef slewer" at bounding box center [226, 260] width 98 height 7
drag, startPoint x: 547, startPoint y: 224, endPoint x: 536, endPoint y: 231, distance: 12.8
click at [547, 224] on div "Evaluate Food Photo Beef slewer Calories (kcal) 255 Carbs (g) 0 Protein (g) 30 …" at bounding box center [316, 231] width 633 height 462
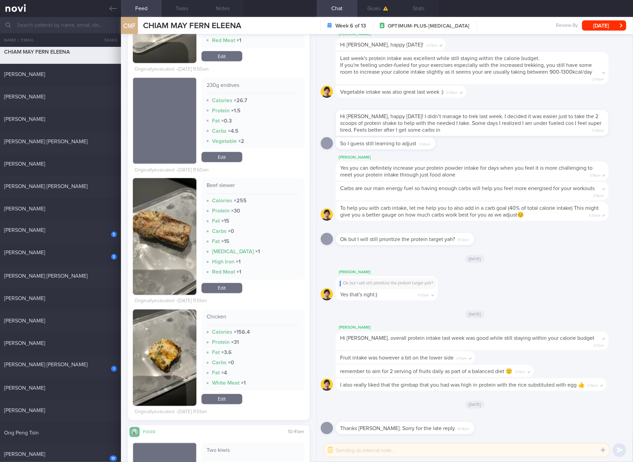
scroll to position [3456, 0]
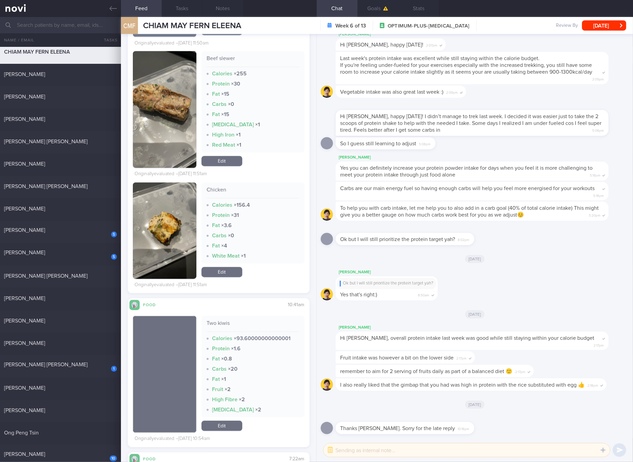
click at [188, 252] on button "button" at bounding box center [164, 231] width 63 height 96
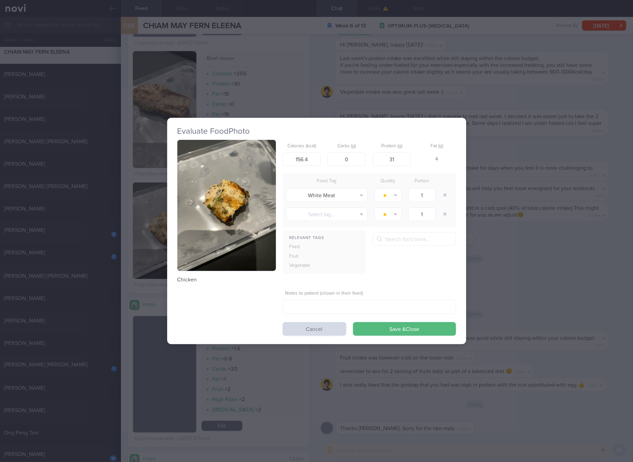
click at [235, 204] on img "button" at bounding box center [226, 205] width 98 height 131
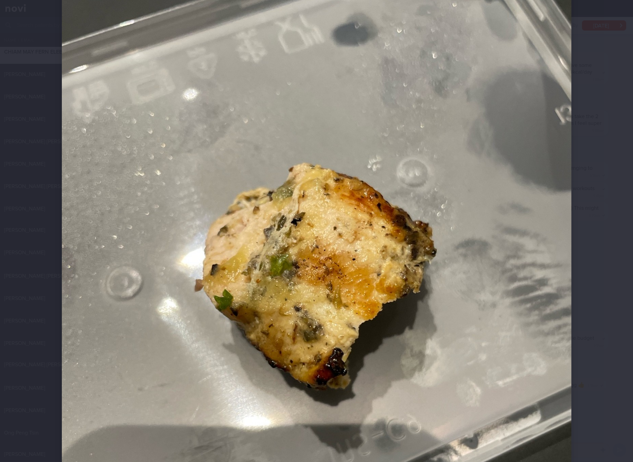
scroll to position [127, 0]
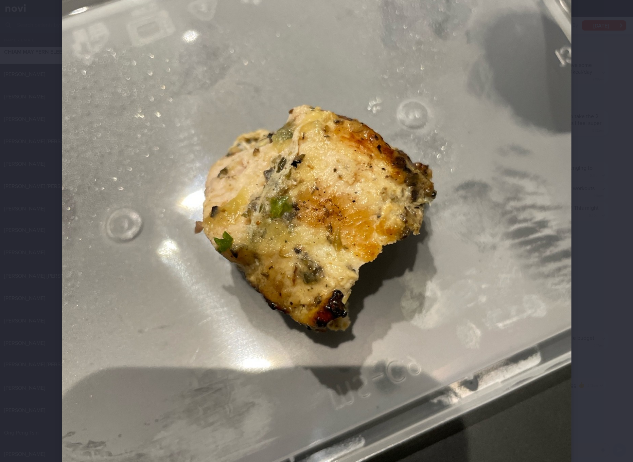
click at [329, 224] on img at bounding box center [316, 239] width 509 height 679
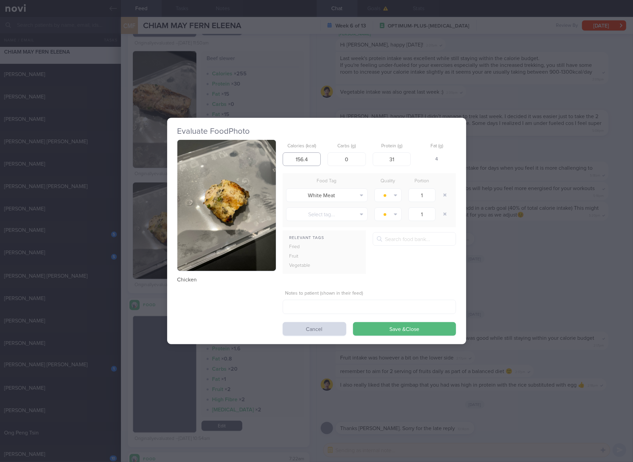
click at [311, 161] on input "156.4" at bounding box center [301, 159] width 38 height 14
click at [300, 160] on input "156.4" at bounding box center [301, 159] width 38 height 14
click at [502, 241] on div "Evaluate Food Photo Chicken Calories (kcal) 156.4 Carbs (g) 0 Protein (g) 31 Fa…" at bounding box center [316, 231] width 633 height 462
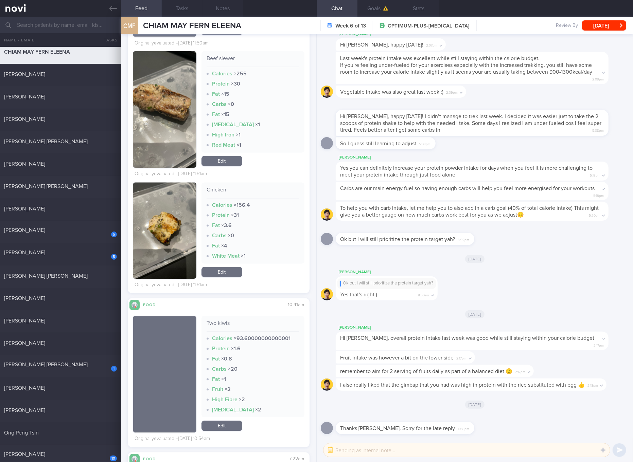
click at [213, 199] on div "Chicken" at bounding box center [252, 193] width 93 height 12
click at [173, 244] on button "button" at bounding box center [164, 231] width 63 height 96
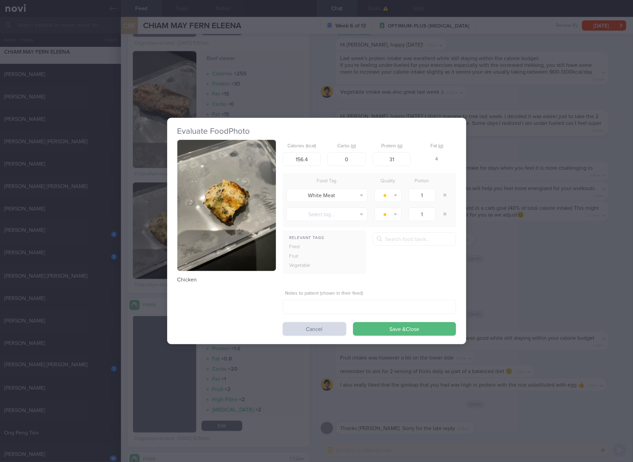
click at [268, 185] on img "button" at bounding box center [226, 205] width 98 height 131
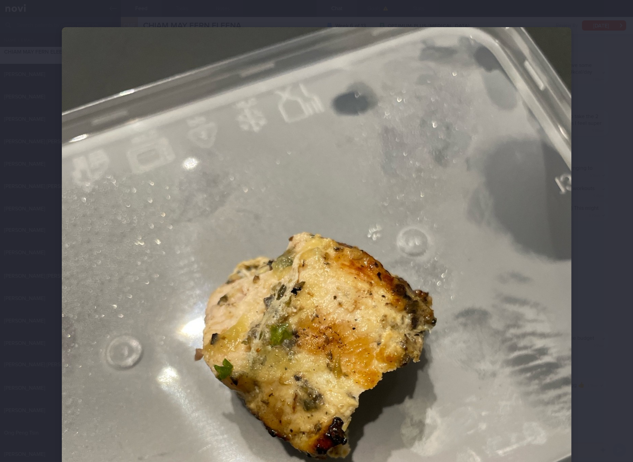
click at [278, 306] on img at bounding box center [316, 366] width 509 height 679
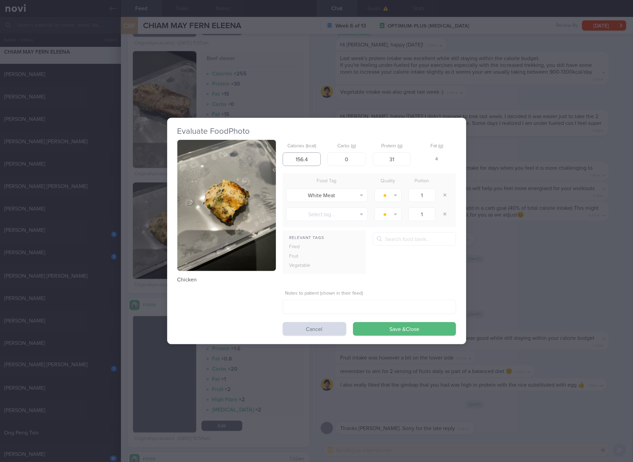
click at [300, 155] on input "156.4" at bounding box center [301, 159] width 38 height 14
type input "52"
type input "9"
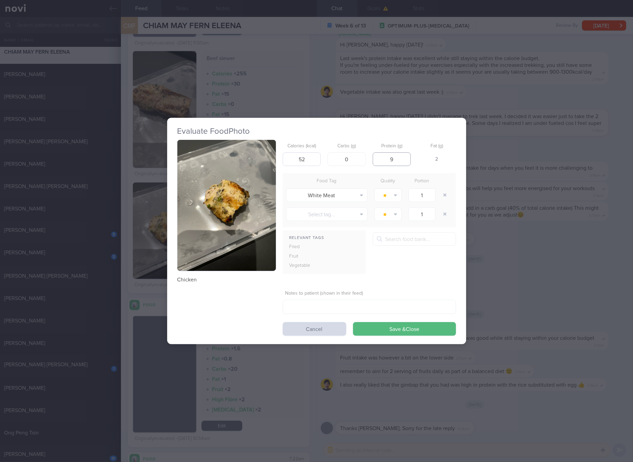
click at [353, 322] on button "Save & Close" at bounding box center [404, 329] width 103 height 14
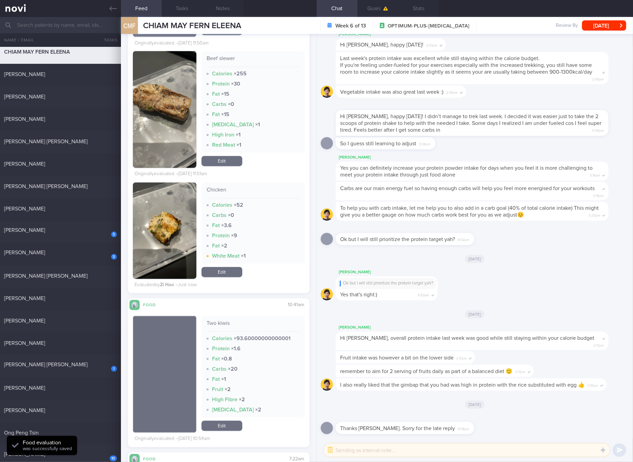
click at [226, 66] on div "Beef slewer" at bounding box center [252, 61] width 93 height 12
click at [164, 126] on button "button" at bounding box center [164, 109] width 63 height 117
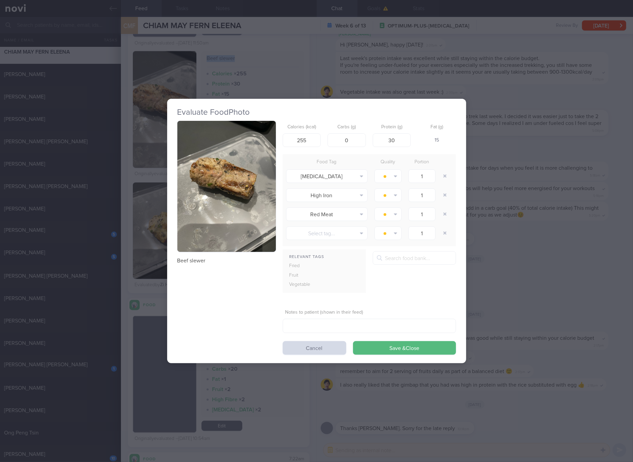
click at [219, 174] on button "button" at bounding box center [226, 186] width 98 height 131
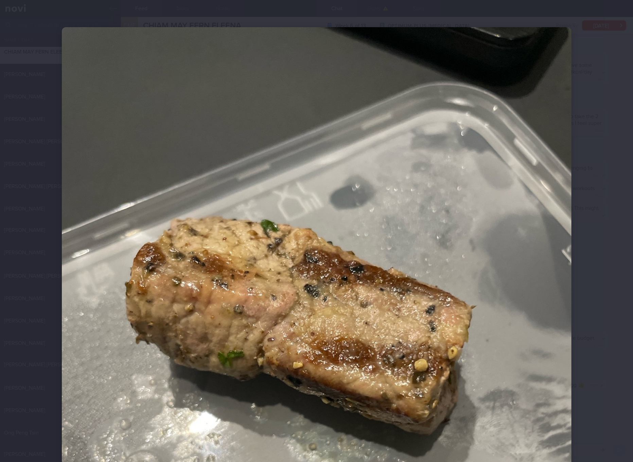
click at [344, 242] on img at bounding box center [316, 366] width 509 height 679
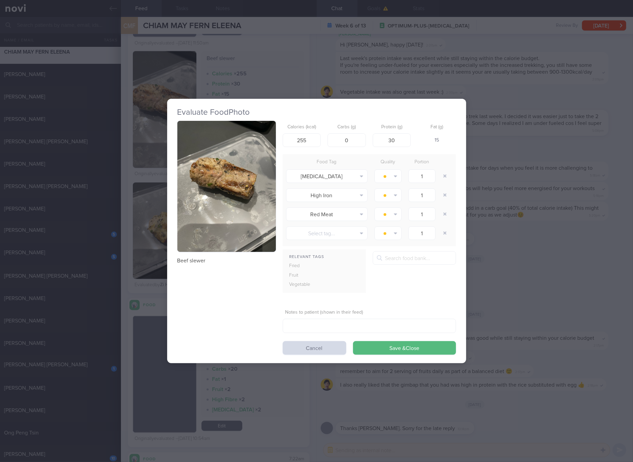
click at [515, 257] on div "Evaluate Food Photo Beef slewer Calories (kcal) 255 Carbs (g) 0 Protein (g) 30 …" at bounding box center [316, 231] width 633 height 462
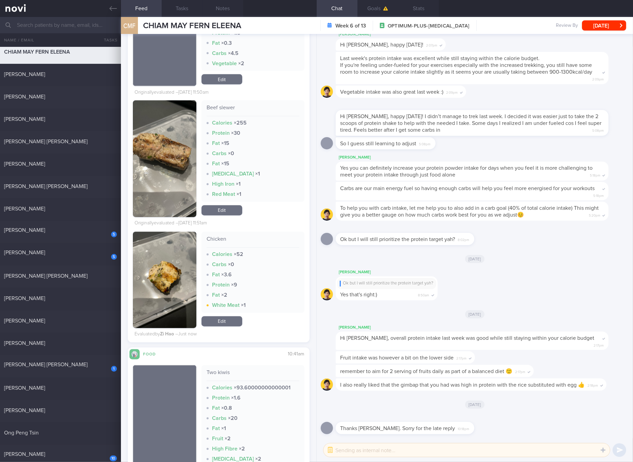
scroll to position [3456, 0]
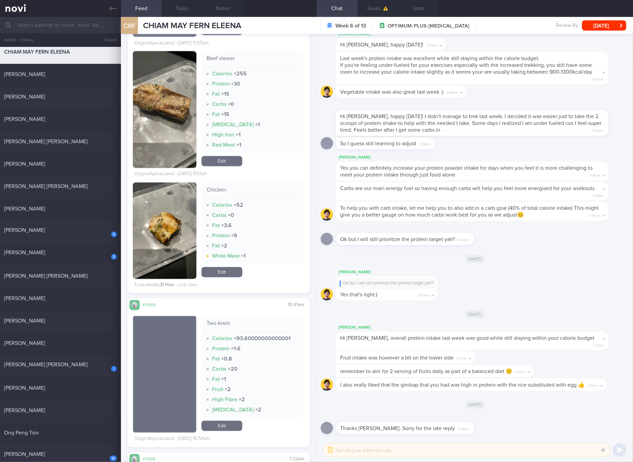
click at [230, 431] on link "Edit" at bounding box center [221, 426] width 41 height 10
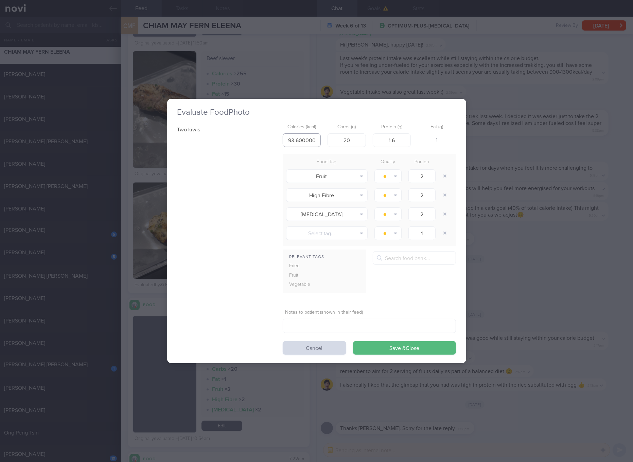
click at [305, 141] on input "93.60000000000001" at bounding box center [301, 140] width 38 height 14
type input "94"
click at [353, 341] on button "Save & Close" at bounding box center [404, 348] width 103 height 14
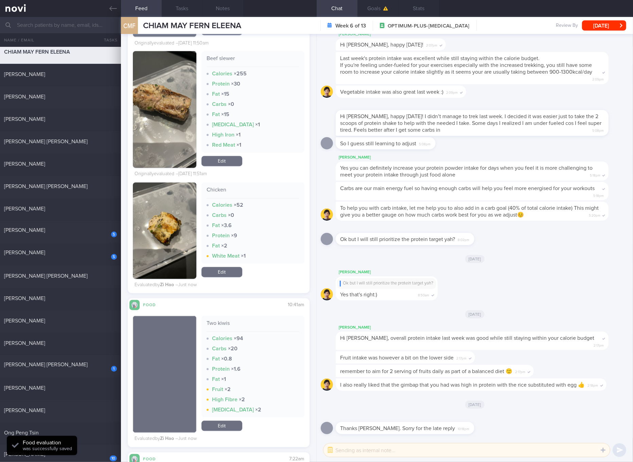
scroll to position [3329, 0]
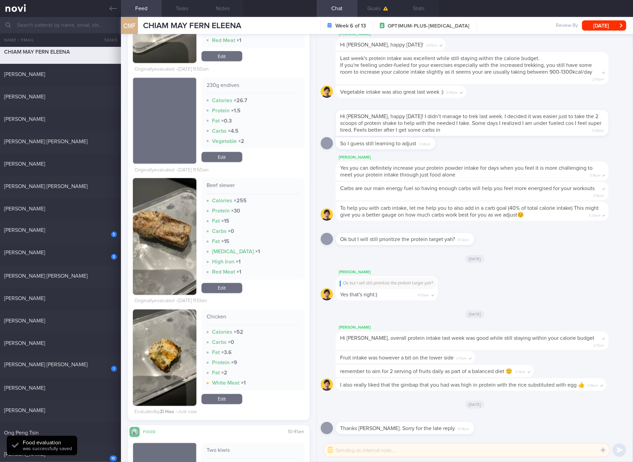
click at [230, 293] on link "Edit" at bounding box center [221, 288] width 41 height 10
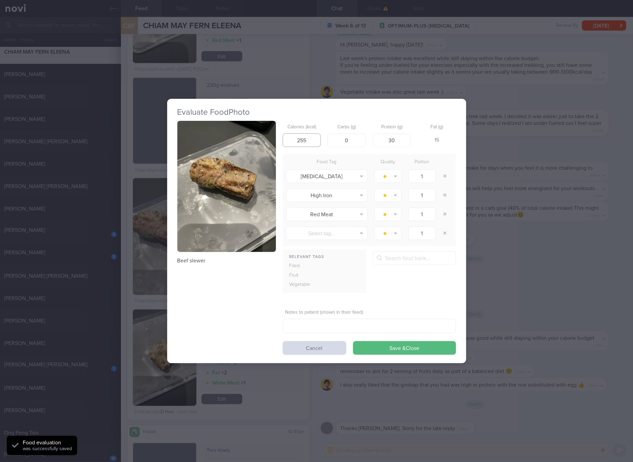
click at [306, 138] on input "255" at bounding box center [301, 140] width 38 height 14
type input "72"
type input "6"
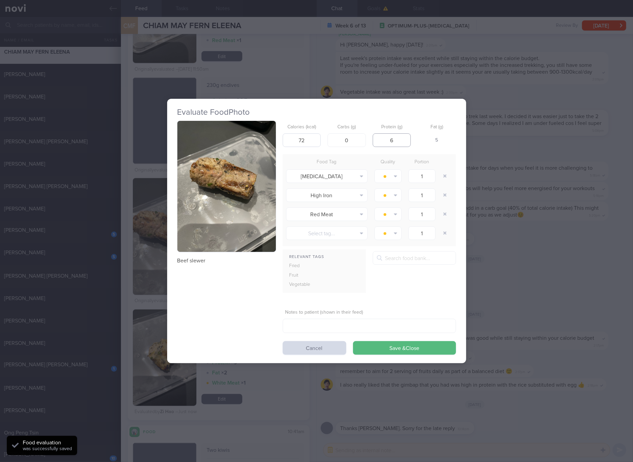
click at [353, 341] on button "Save & Close" at bounding box center [404, 348] width 103 height 14
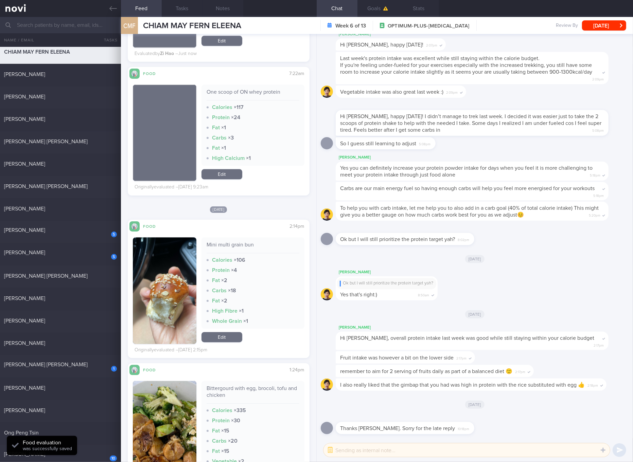
scroll to position [4093, 0]
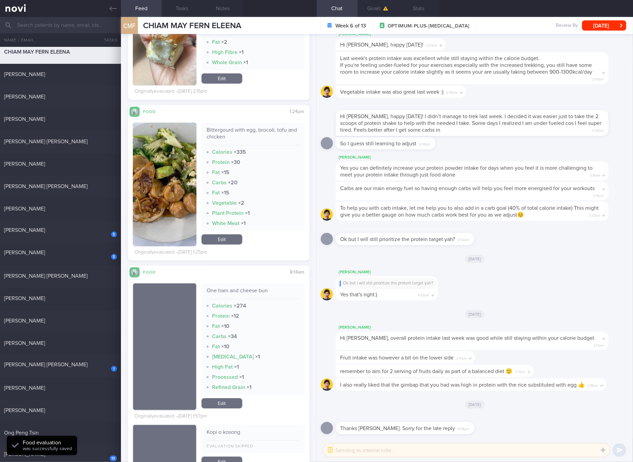
click at [236, 131] on div "Bittergourd with egg, brocoli, tofu and chicken" at bounding box center [252, 136] width 93 height 19
drag, startPoint x: 179, startPoint y: 184, endPoint x: 243, endPoint y: 168, distance: 65.5
click at [179, 184] on button "button" at bounding box center [164, 185] width 63 height 124
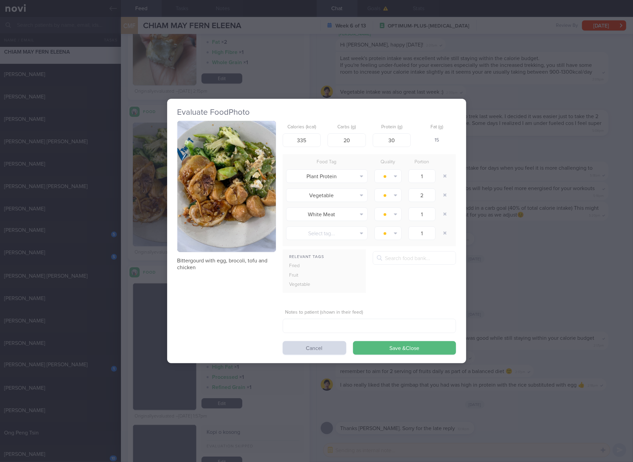
click at [254, 162] on button "button" at bounding box center [226, 186] width 98 height 131
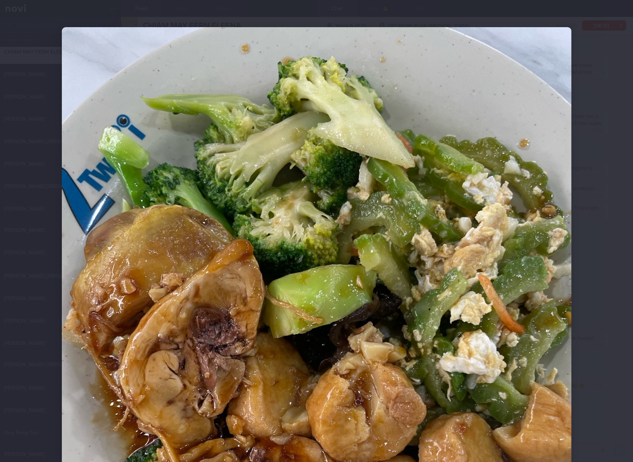
click at [483, 340] on img at bounding box center [316, 366] width 509 height 679
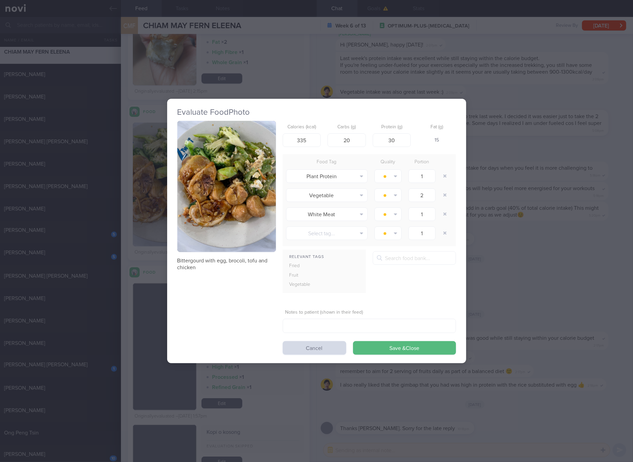
click at [555, 304] on div "Evaluate Food Photo Bittergourd with egg, brocoli, tofu and chicken Calories (k…" at bounding box center [316, 231] width 633 height 462
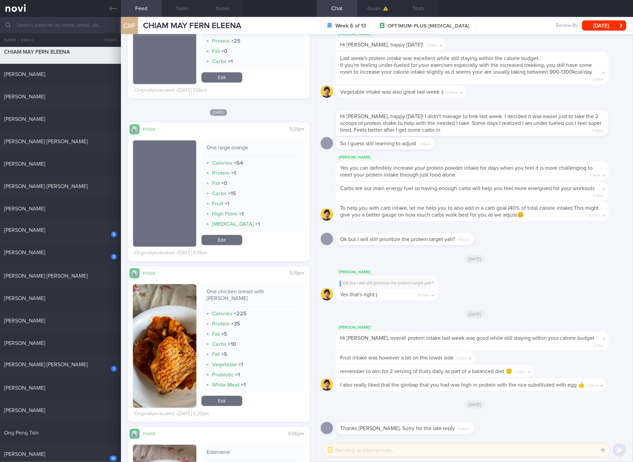
scroll to position [4729, 0]
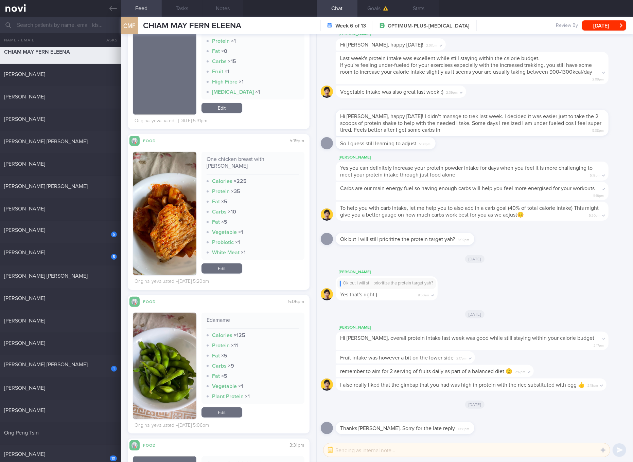
click at [239, 152] on div "One chicken breast with [PERSON_NAME] Calories × 225 Protein × 35 Fat × 5 Carbs…" at bounding box center [252, 206] width 103 height 108
click at [162, 220] on button "button" at bounding box center [164, 214] width 63 height 124
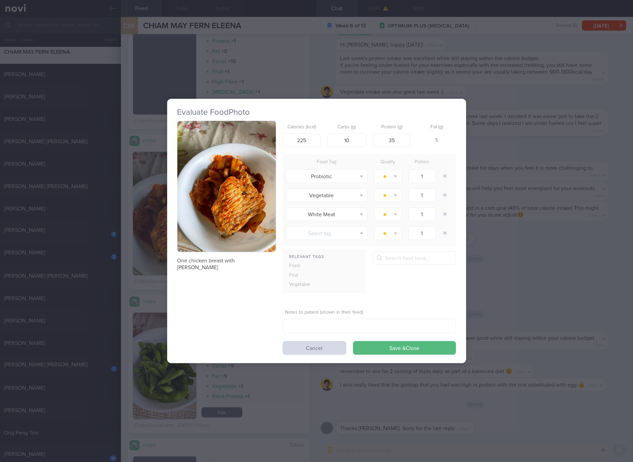
click at [204, 190] on img "button" at bounding box center [226, 186] width 98 height 131
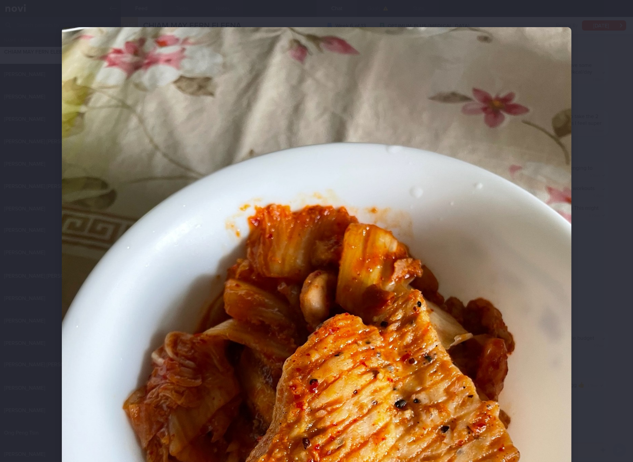
click at [380, 263] on img at bounding box center [316, 366] width 509 height 679
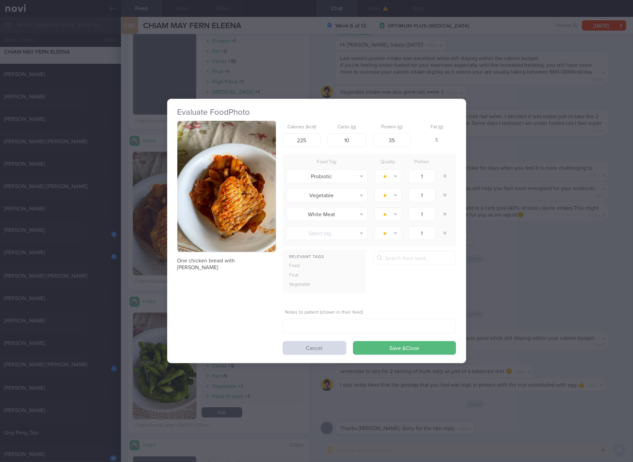
click at [525, 248] on div "Evaluate Food Photo One chicken breast with kimchi Calories (kcal) 225 Carbs (g…" at bounding box center [316, 231] width 633 height 462
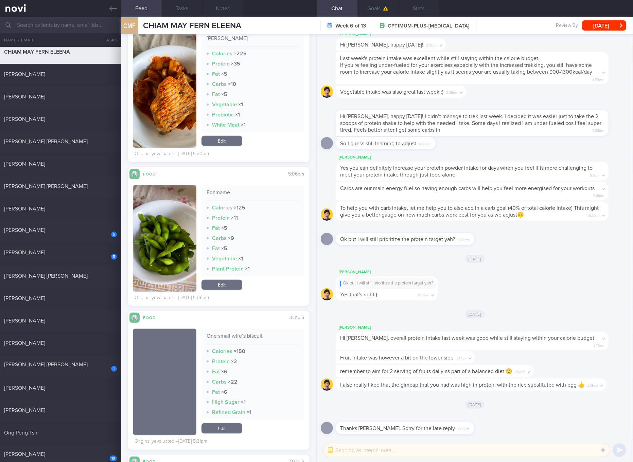
scroll to position [4729, 0]
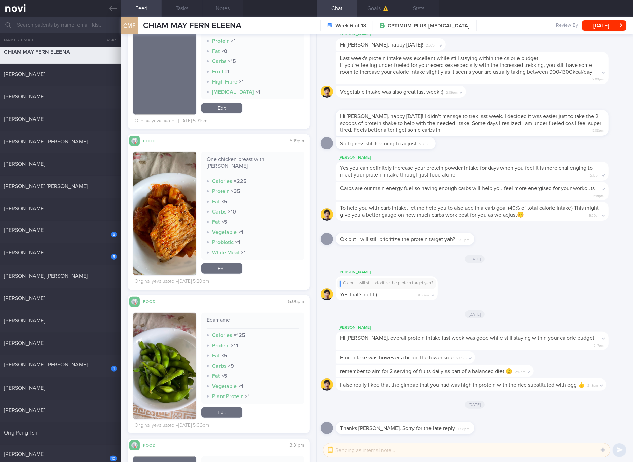
click at [222, 263] on link "Edit" at bounding box center [221, 268] width 41 height 10
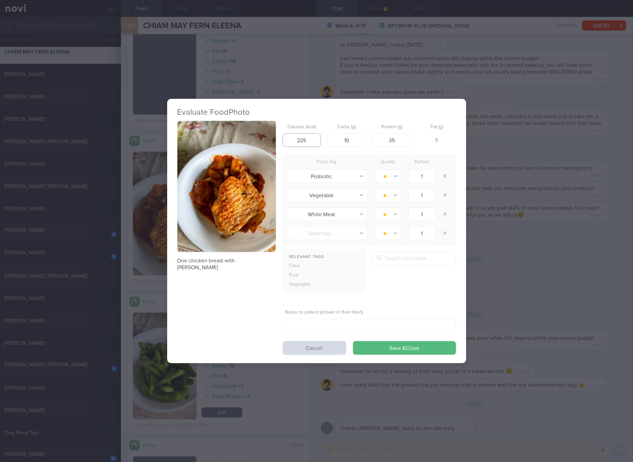
click at [298, 142] on input "225" at bounding box center [301, 140] width 38 height 14
type input "185"
type input "6"
type input "31"
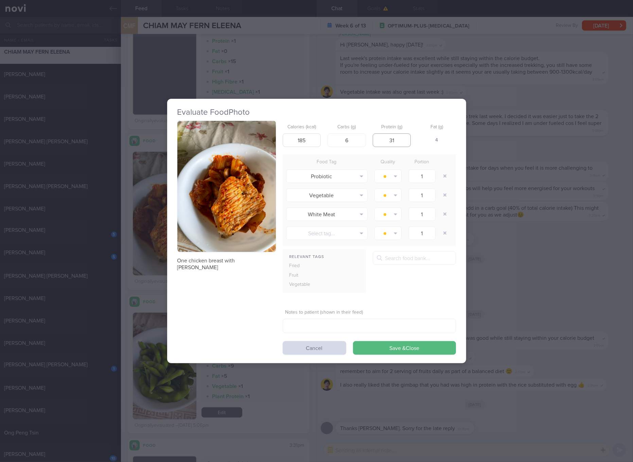
click at [353, 341] on button "Save & Close" at bounding box center [404, 348] width 103 height 14
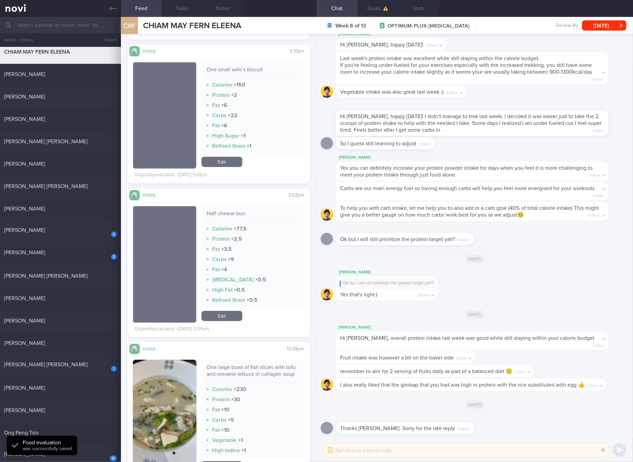
scroll to position [5239, 0]
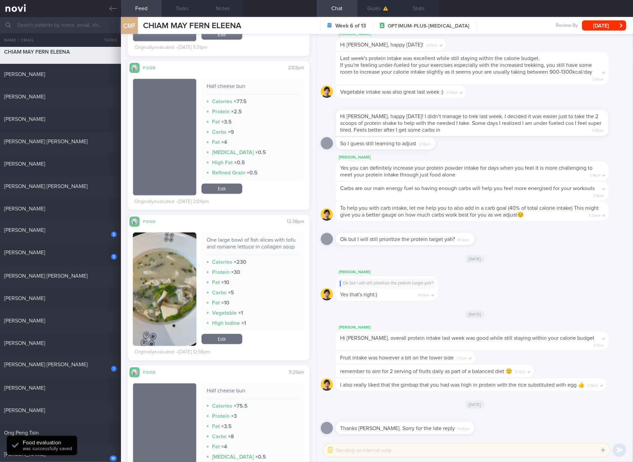
click at [256, 237] on div "One large bowl of fish slices with tofu and romaine lettuce in collagen soup" at bounding box center [252, 246] width 93 height 19
click at [177, 302] on button "button" at bounding box center [164, 289] width 63 height 113
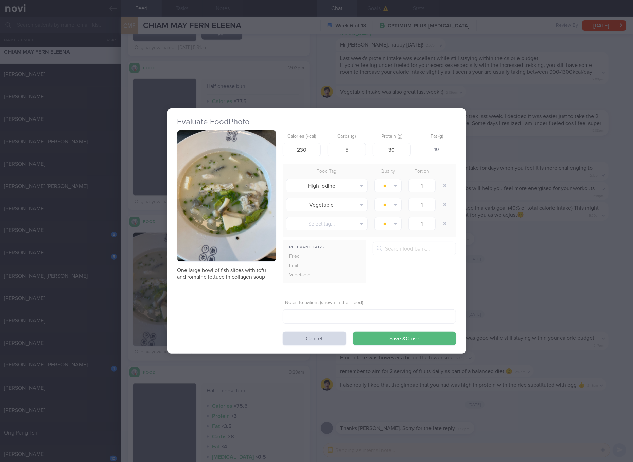
click at [225, 227] on button "button" at bounding box center [226, 195] width 98 height 131
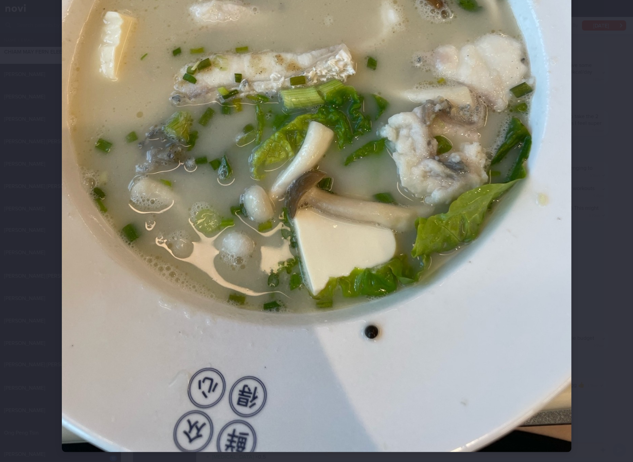
scroll to position [255, 0]
click at [369, 239] on img at bounding box center [316, 112] width 509 height 679
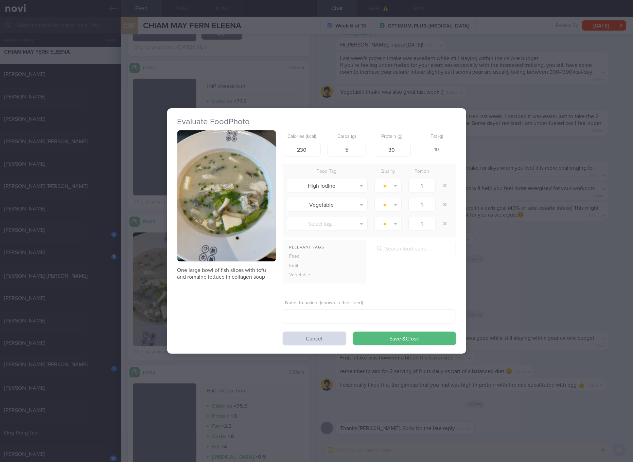
click at [243, 201] on button "button" at bounding box center [226, 195] width 98 height 131
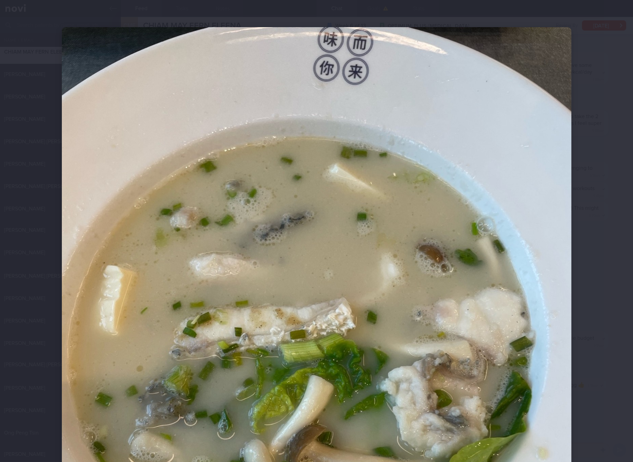
click at [409, 261] on img at bounding box center [316, 366] width 509 height 679
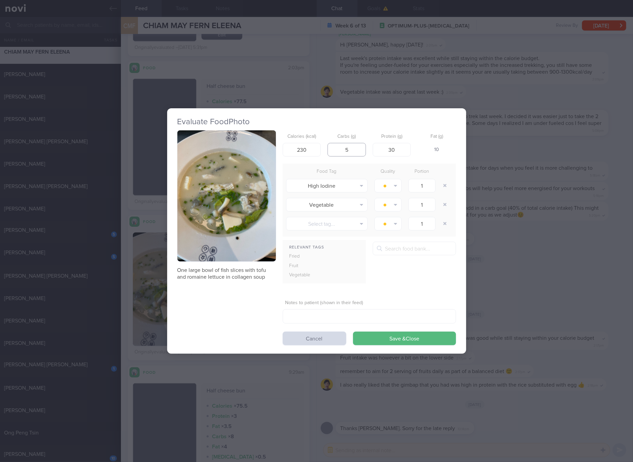
click at [362, 153] on input "5" at bounding box center [346, 150] width 38 height 14
type input "7"
type input "28"
click at [353, 332] on button "Save & Close" at bounding box center [404, 339] width 103 height 14
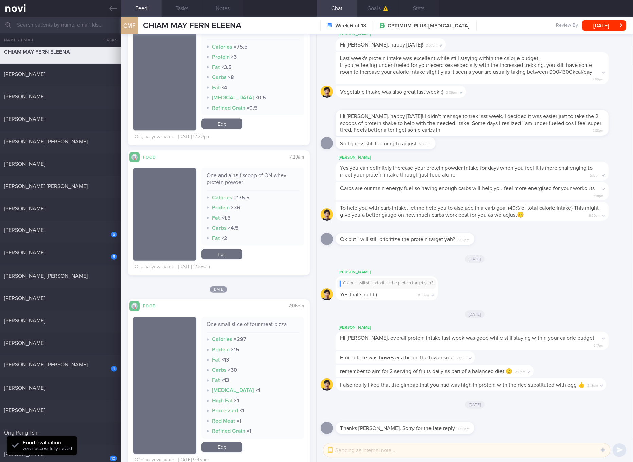
scroll to position [5621, 0]
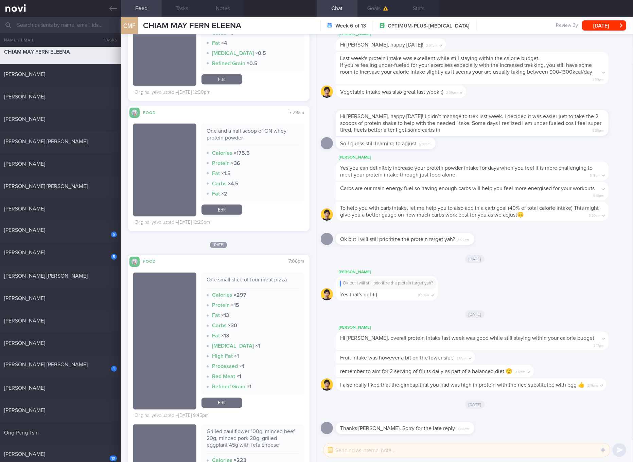
click at [280, 287] on div "One small slice of four meat pizza" at bounding box center [252, 283] width 93 height 12
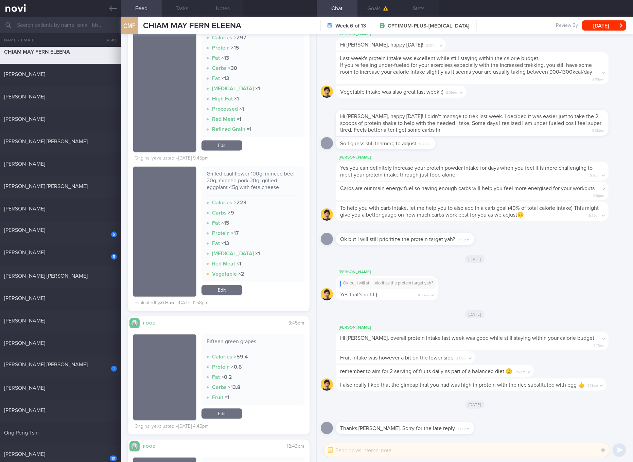
scroll to position [5748, 0]
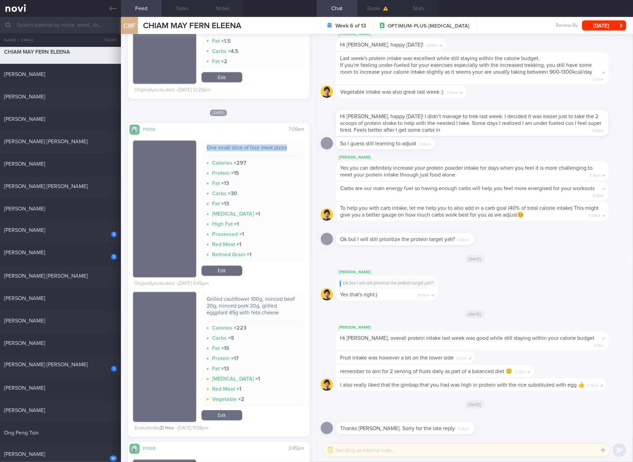
click at [224, 276] on link "Edit" at bounding box center [221, 271] width 41 height 10
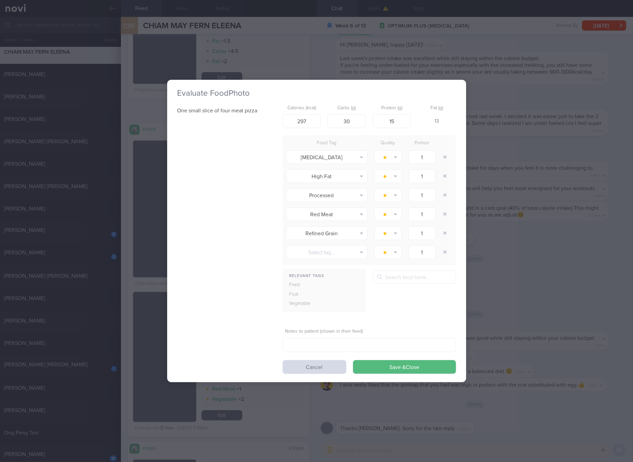
click at [604, 242] on div "Evaluate Food Photo One small slice of four meat pizza Calories (kcal) 297 Carb…" at bounding box center [316, 231] width 633 height 462
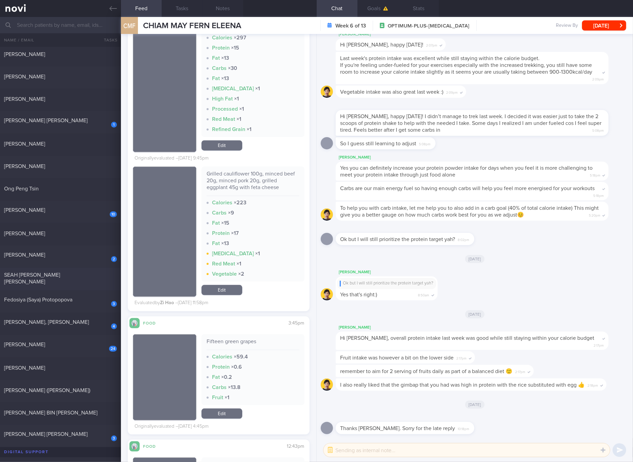
scroll to position [271, 0]
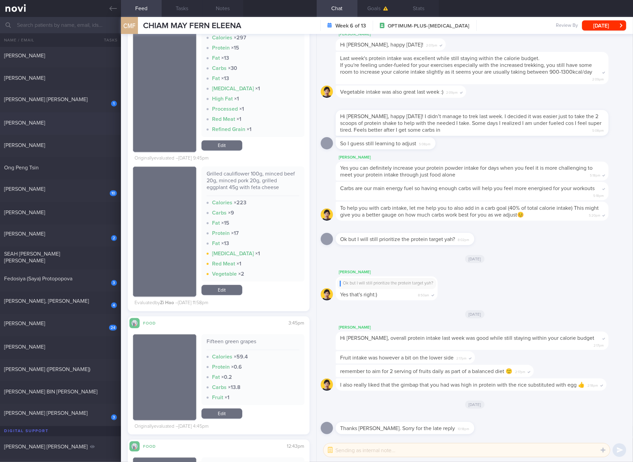
click at [57, 132] on div "[PERSON_NAME] 0.4 [DATE]" at bounding box center [316, 123] width 633 height 22
checkbox input "true"
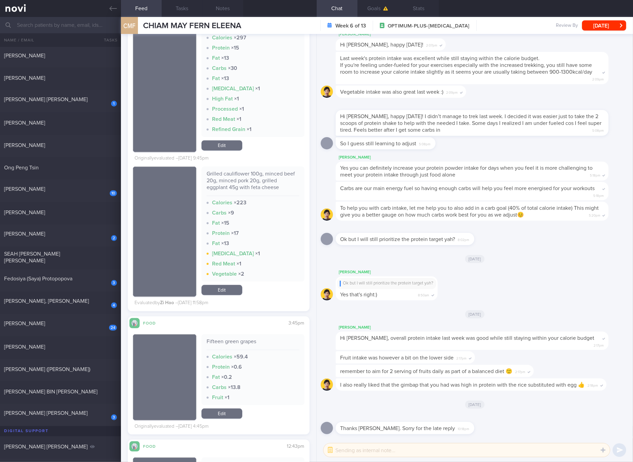
checkbox input "true"
select select "6"
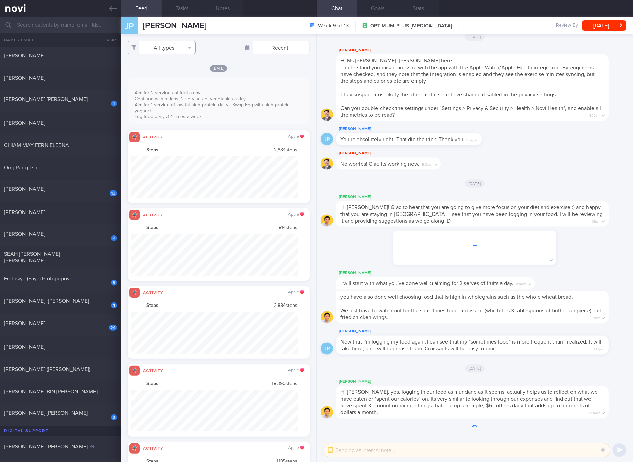
click at [177, 45] on button "All types" at bounding box center [162, 48] width 68 height 14
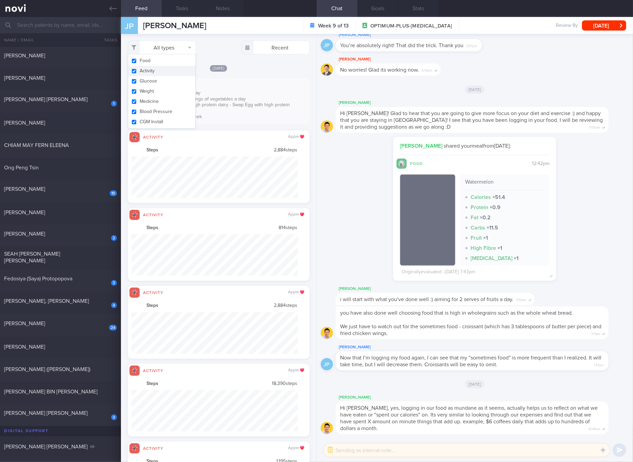
click at [164, 74] on button "Activity" at bounding box center [161, 71] width 67 height 10
checkbox input "false"
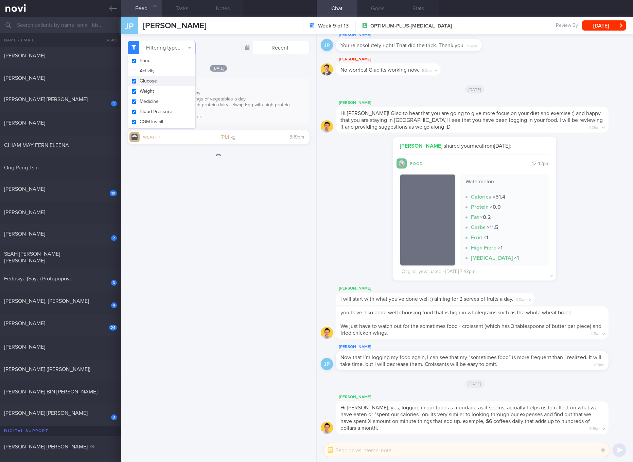
click at [153, 81] on button "Glucose" at bounding box center [161, 81] width 67 height 10
checkbox input "false"
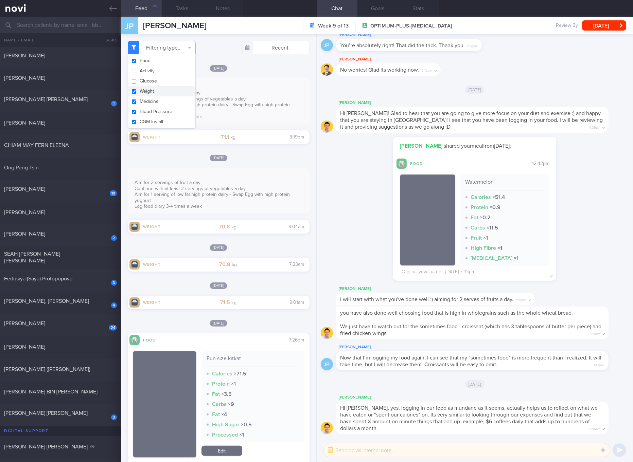
click at [141, 96] on button "Medicine" at bounding box center [161, 101] width 67 height 10
checkbox input "false"
click at [142, 112] on button "Blood Pressure" at bounding box center [161, 112] width 67 height 10
checkbox input "false"
click at [144, 121] on button "CGM Install" at bounding box center [161, 122] width 67 height 10
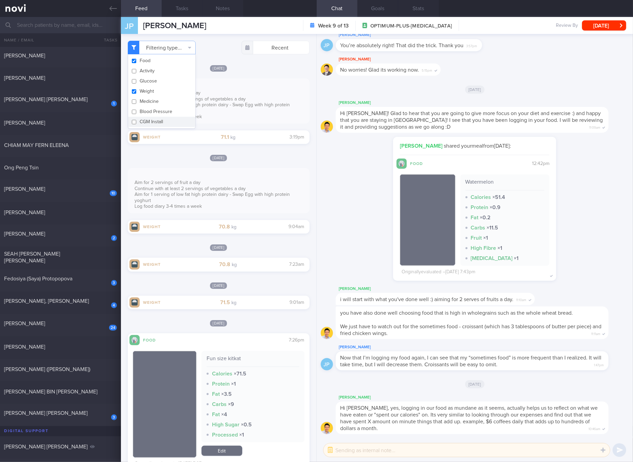
checkbox input "false"
click at [147, 88] on button "Weight" at bounding box center [161, 91] width 67 height 10
checkbox input "false"
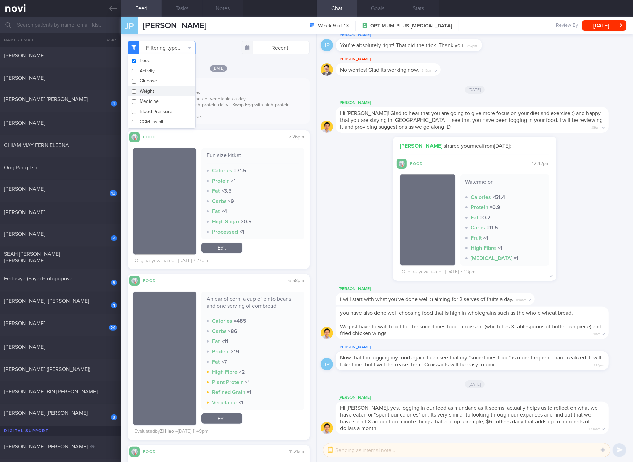
drag, startPoint x: 45, startPoint y: 185, endPoint x: 201, endPoint y: 45, distance: 209.4
click at [45, 186] on div "[PERSON_NAME]" at bounding box center [59, 189] width 111 height 7
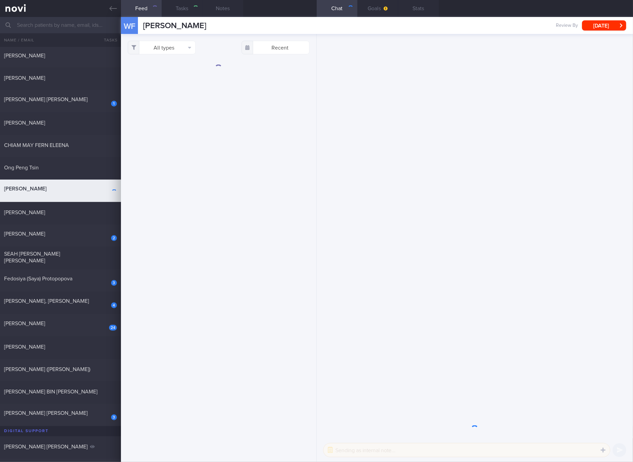
select select "7"
checkbox input "true"
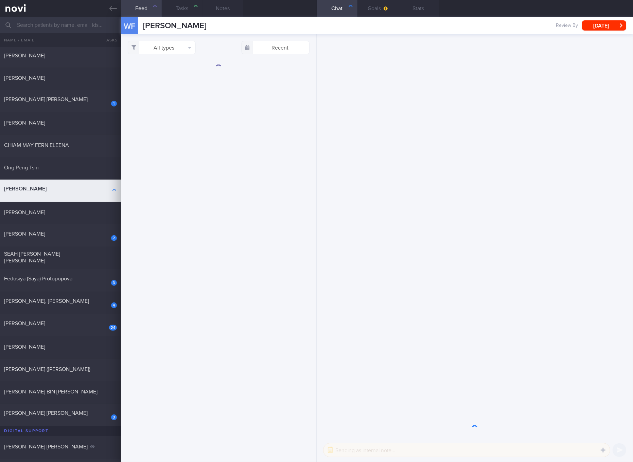
checkbox input "true"
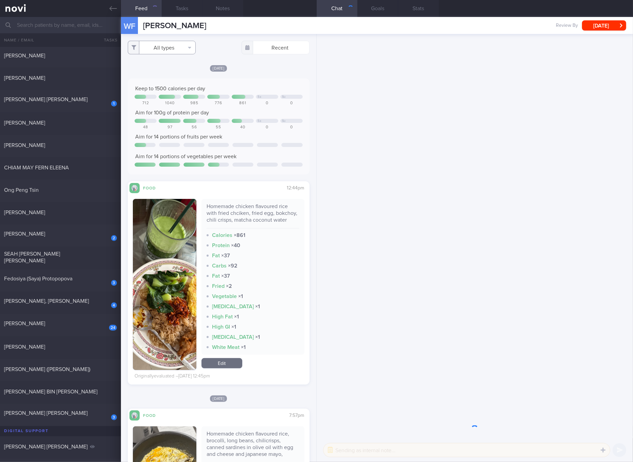
click at [167, 45] on button "All types" at bounding box center [162, 48] width 68 height 14
click at [160, 74] on button "Activity" at bounding box center [161, 71] width 67 height 10
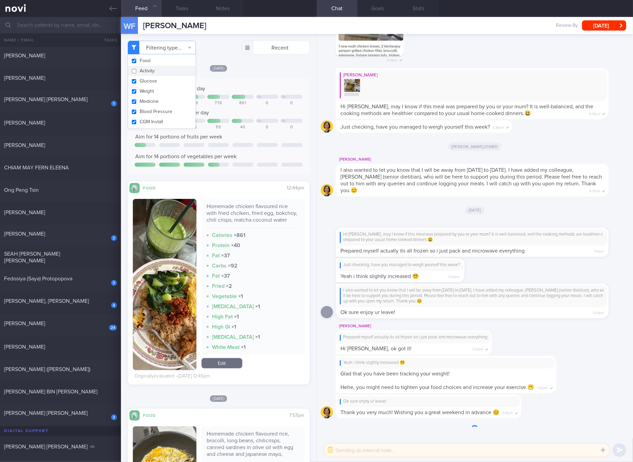
checkbox input "false"
click at [157, 76] on button "Glucose" at bounding box center [161, 81] width 67 height 10
checkbox input "false"
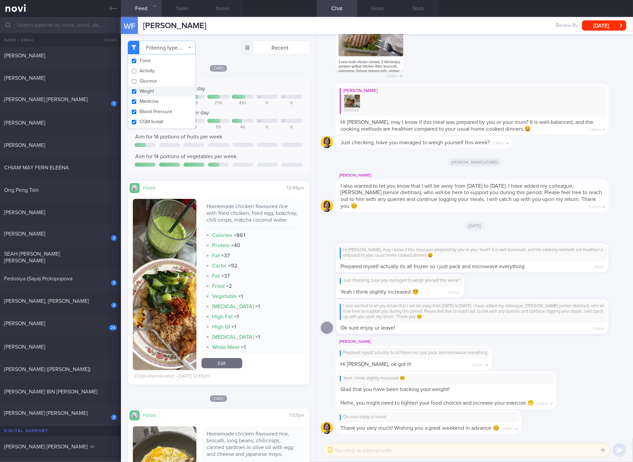
click at [148, 90] on button "Weight" at bounding box center [161, 91] width 67 height 10
checkbox input "false"
click at [147, 101] on button "Medicine" at bounding box center [161, 101] width 67 height 10
checkbox input "false"
click at [146, 109] on button "Blood Pressure" at bounding box center [161, 112] width 67 height 10
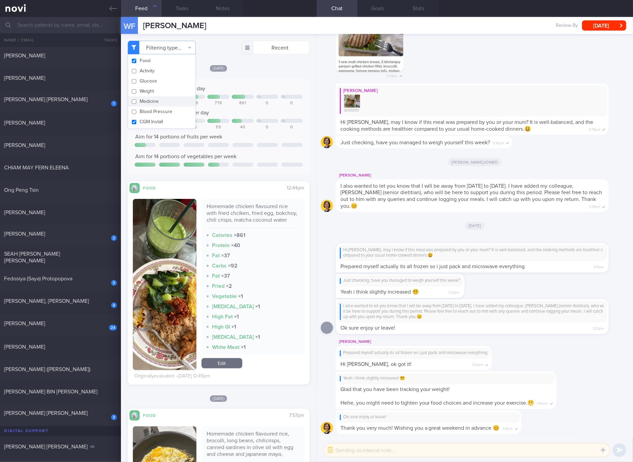
checkbox input "false"
click at [145, 117] on button "CGM Install" at bounding box center [161, 122] width 67 height 10
checkbox input "false"
click at [286, 144] on div at bounding box center [291, 145] width 21 height 4
click at [249, 215] on div "Homemade chicken flavoured rice with fried chciken, fried egg, bokchoy, chili c…" at bounding box center [252, 215] width 93 height 25
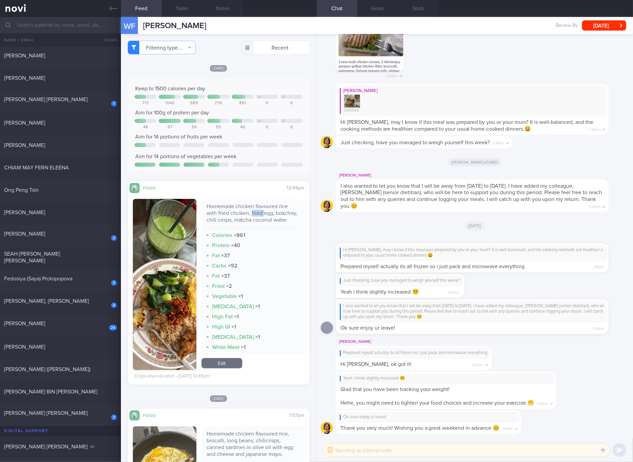
click at [249, 215] on div "Homemade chicken flavoured rice with fried chciken, fried egg, bokchoy, chili c…" at bounding box center [252, 215] width 93 height 25
click at [161, 319] on img "button" at bounding box center [164, 284] width 63 height 171
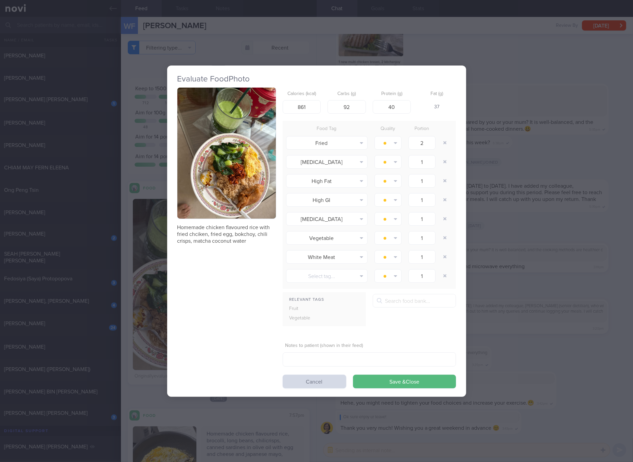
click at [250, 184] on button "button" at bounding box center [226, 153] width 98 height 131
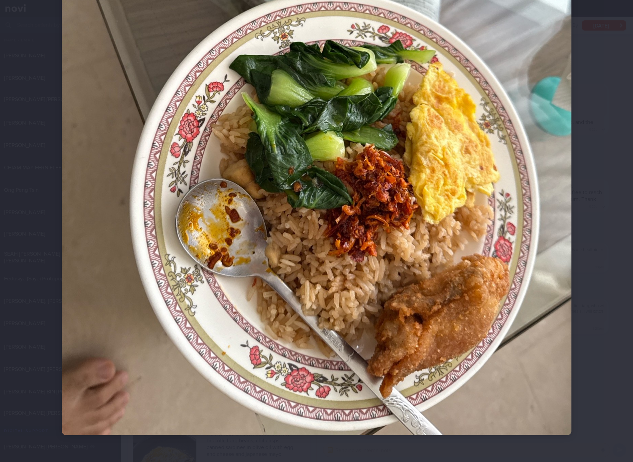
click at [473, 272] on img at bounding box center [316, 95] width 509 height 679
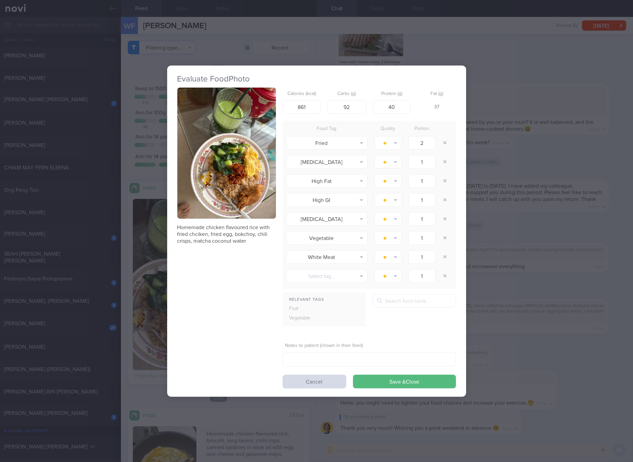
click at [465, 282] on div "Evaluate Food Photo Homemade chicken flavoured rice with fried chciken, fried e…" at bounding box center [316, 231] width 299 height 331
click at [491, 230] on div "Evaluate Food Photo Homemade chicken flavoured rice with fried chciken, fried e…" at bounding box center [316, 231] width 633 height 462
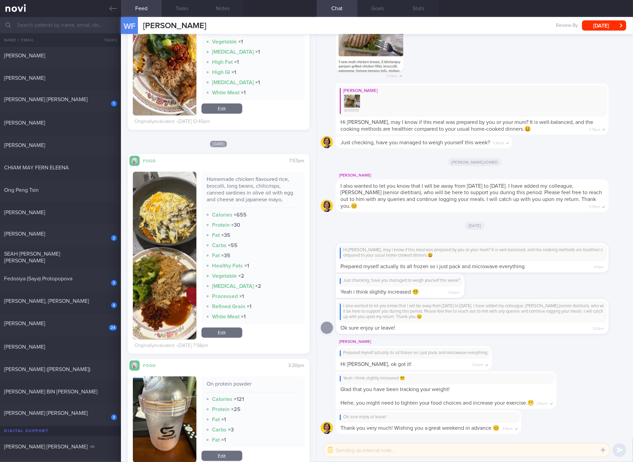
click at [239, 189] on div "Homemade chicken flavoured rice, brocolli, long beans, chilicrisps, canned sard…" at bounding box center [252, 192] width 93 height 32
click at [193, 261] on button "button" at bounding box center [164, 256] width 63 height 168
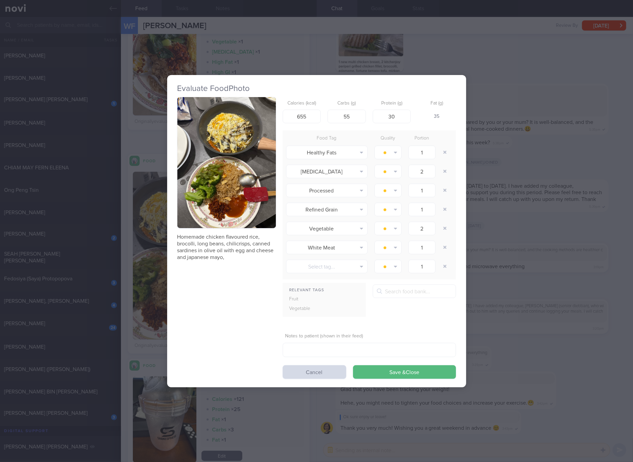
click at [198, 226] on button "button" at bounding box center [226, 162] width 98 height 131
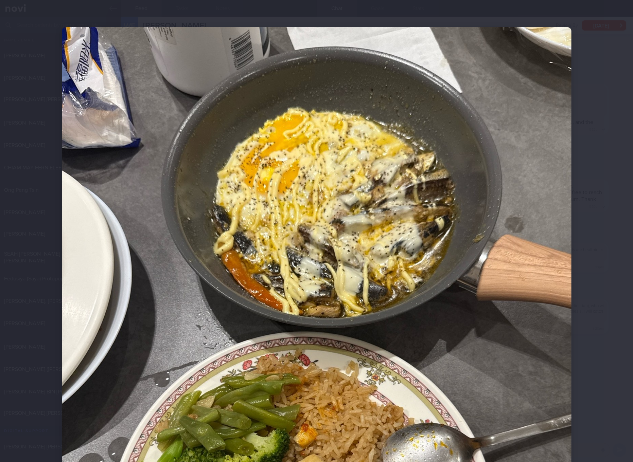
click at [363, 218] on img at bounding box center [316, 366] width 509 height 679
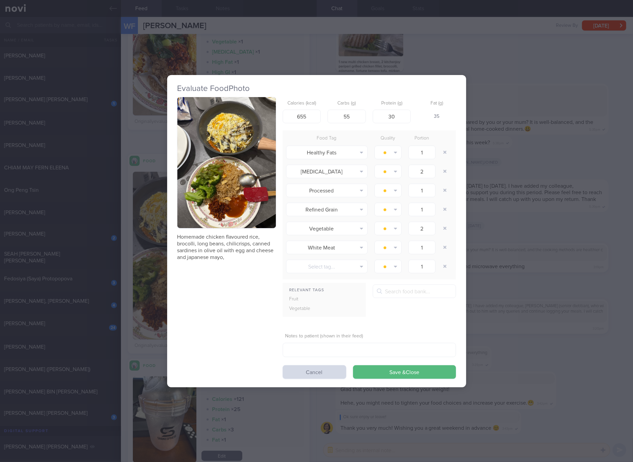
click at [529, 181] on div "Evaluate Food Photo Homemade chicken flavoured rice, brocolli, long beans, chil…" at bounding box center [316, 231] width 633 height 462
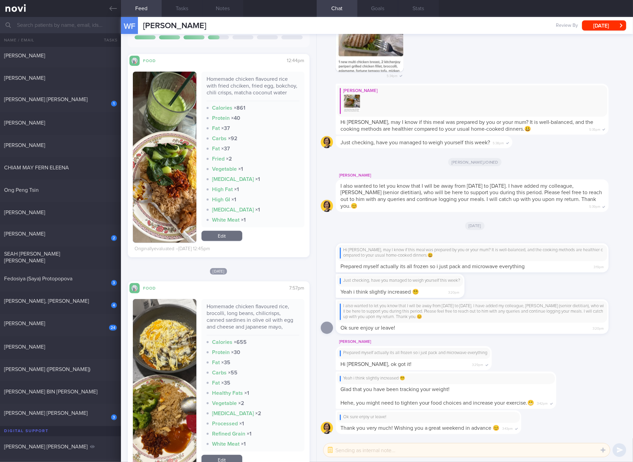
click at [234, 240] on link "Edit" at bounding box center [221, 236] width 41 height 10
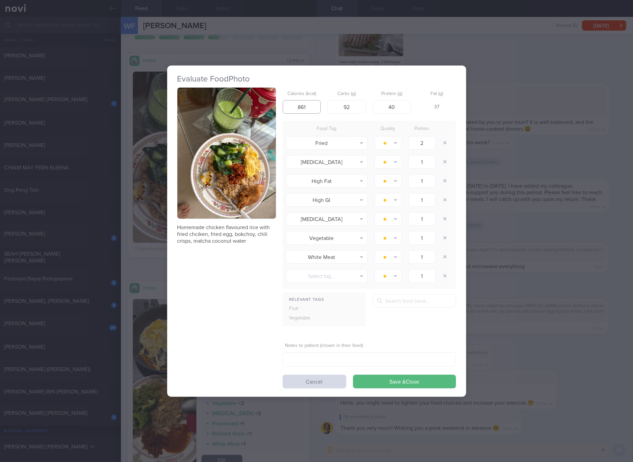
click at [312, 105] on input "861" at bounding box center [301, 107] width 38 height 14
type input "675"
type input "59"
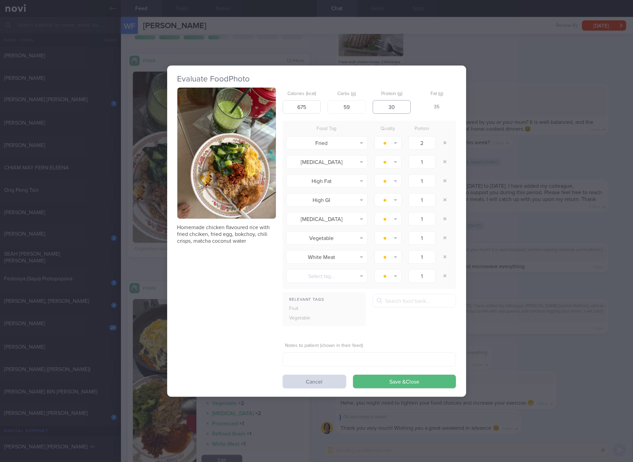
type input "30"
click at [353, 375] on button "Save & Close" at bounding box center [404, 382] width 103 height 14
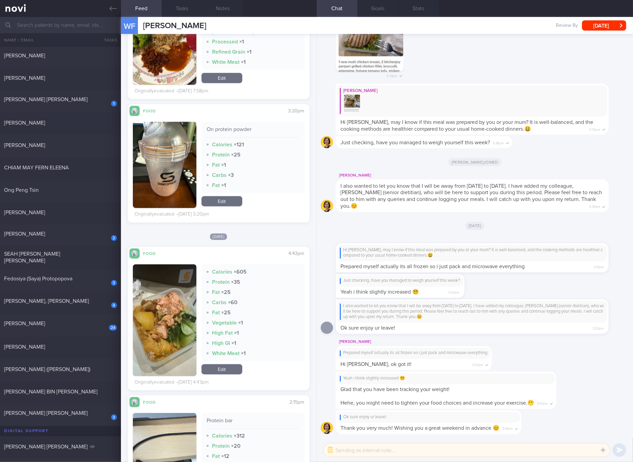
scroll to position [637, 0]
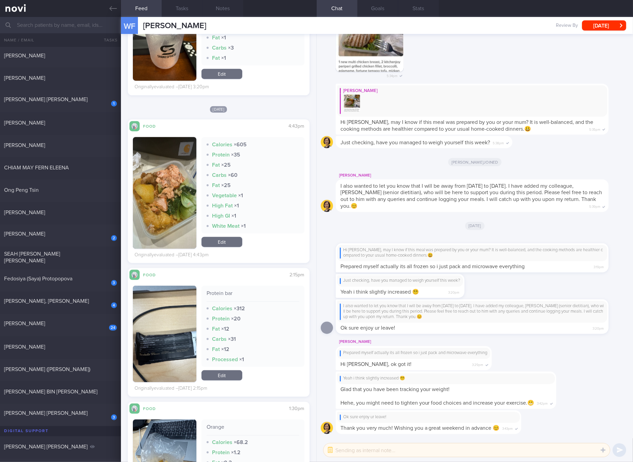
click at [182, 197] on button "button" at bounding box center [164, 193] width 63 height 112
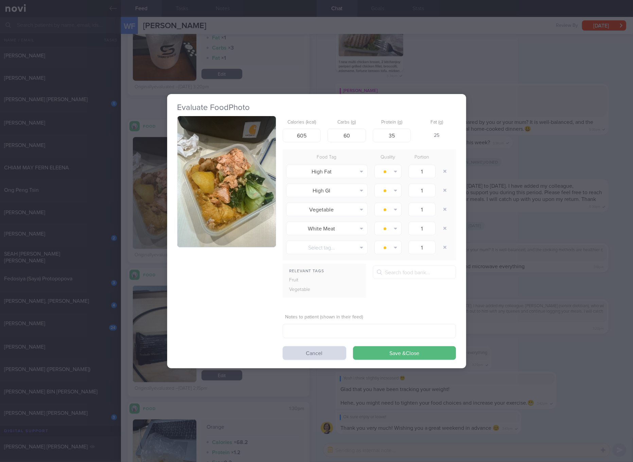
click at [222, 170] on button "button" at bounding box center [226, 181] width 98 height 131
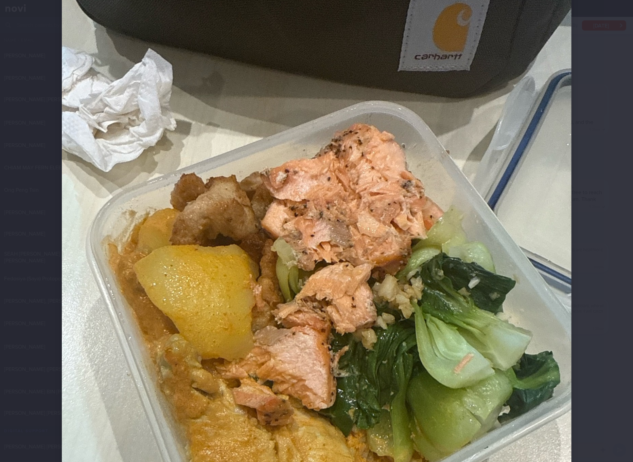
scroll to position [127, 0]
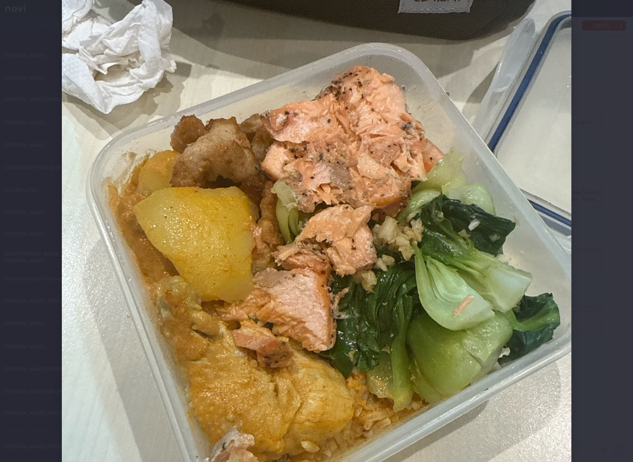
click at [408, 194] on img at bounding box center [316, 239] width 509 height 679
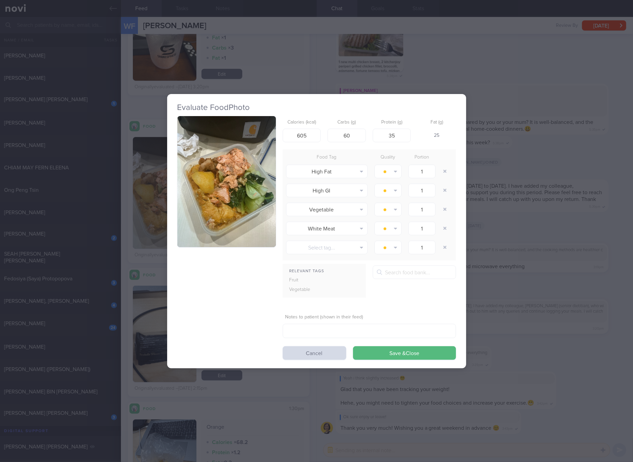
click at [489, 229] on div "Evaluate Food Photo Calories (kcal) 605 Carbs (g) 60 Protein (g) 35 Fat (g) 25 …" at bounding box center [316, 231] width 633 height 462
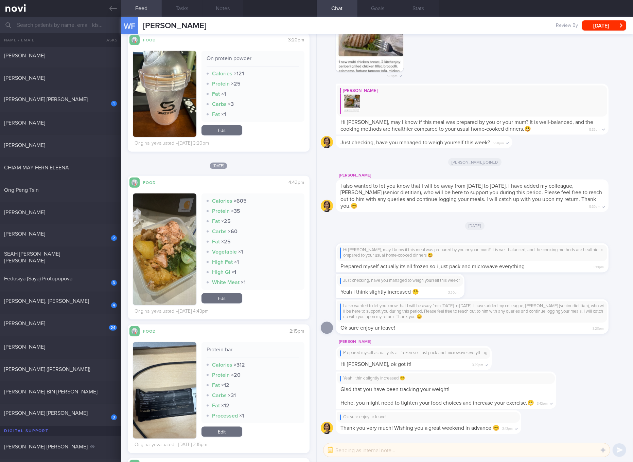
scroll to position [637, 0]
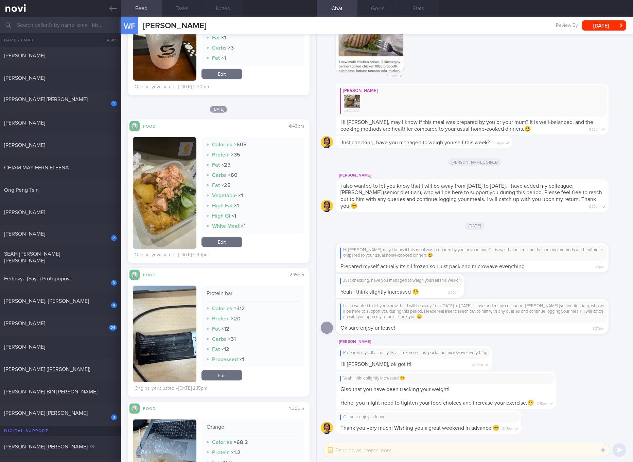
click at [177, 164] on img "button" at bounding box center [164, 193] width 63 height 112
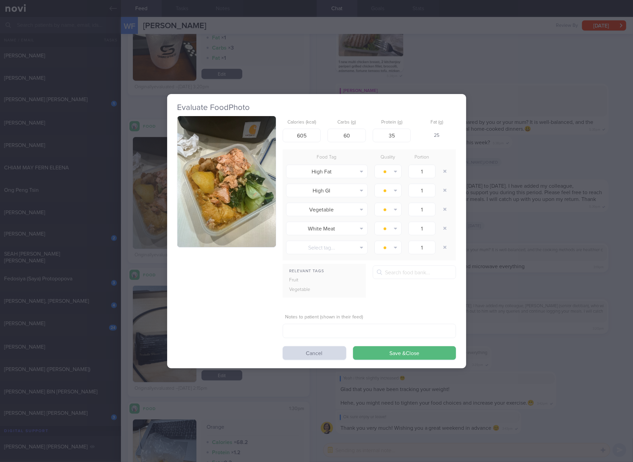
click at [195, 158] on button "button" at bounding box center [226, 181] width 98 height 131
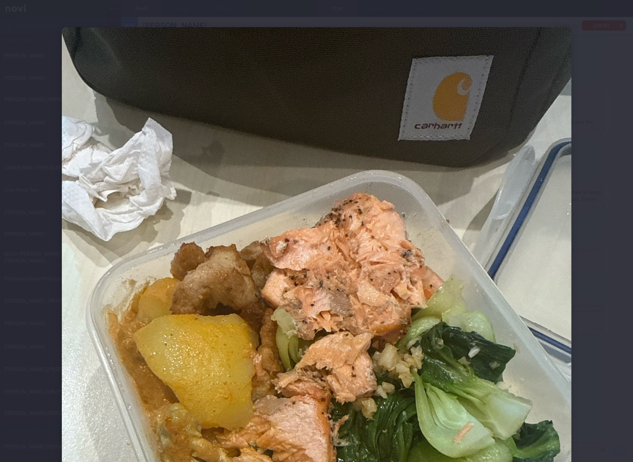
click at [420, 278] on img at bounding box center [316, 366] width 509 height 679
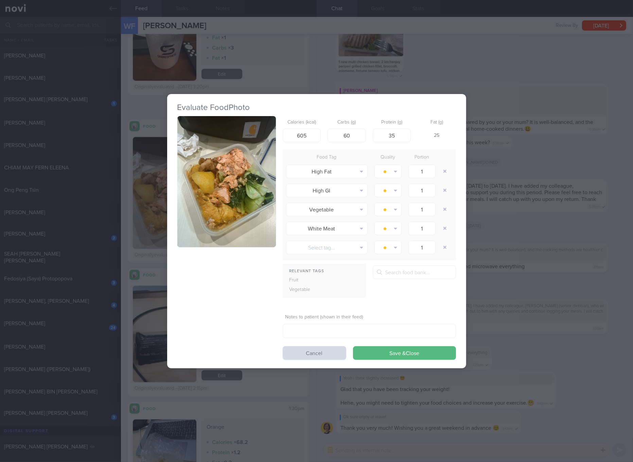
click at [570, 264] on div "Evaluate Food Photo Calories (kcal) 605 Carbs (g) 60 Protein (g) 35 Fat (g) 25 …" at bounding box center [316, 231] width 633 height 462
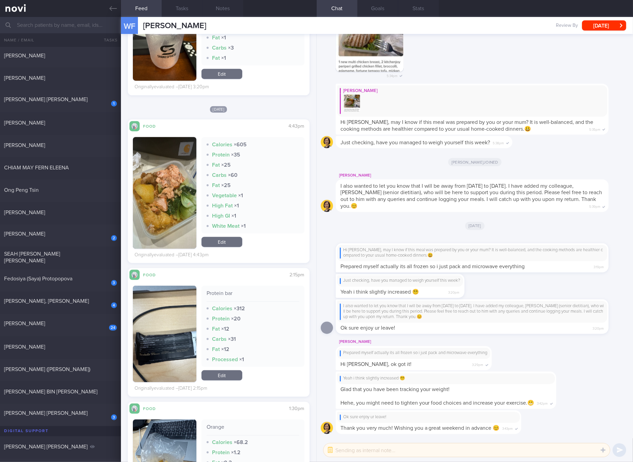
click at [180, 332] on button "button" at bounding box center [164, 334] width 63 height 96
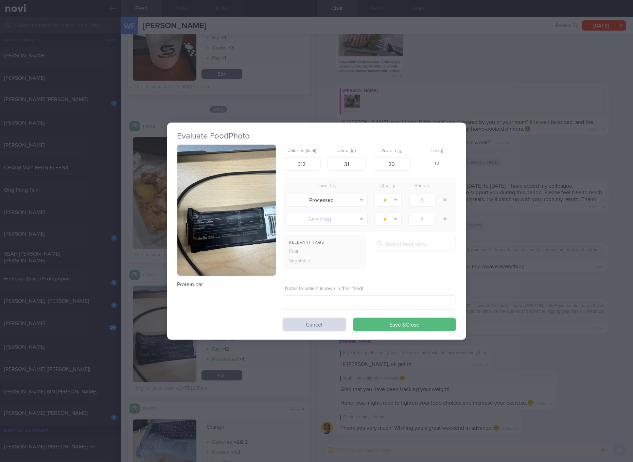
click at [244, 213] on button "button" at bounding box center [226, 210] width 98 height 131
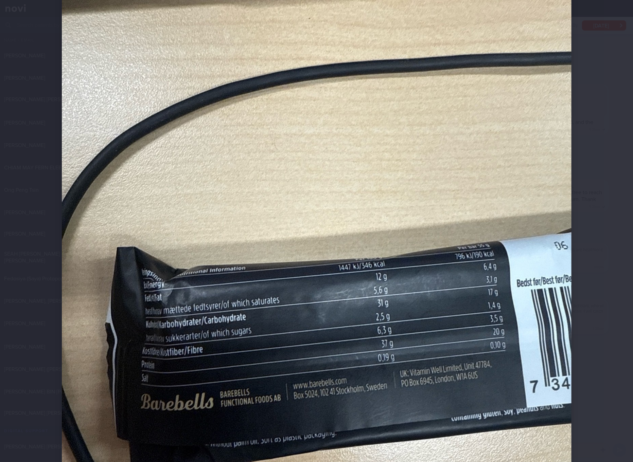
scroll to position [255, 0]
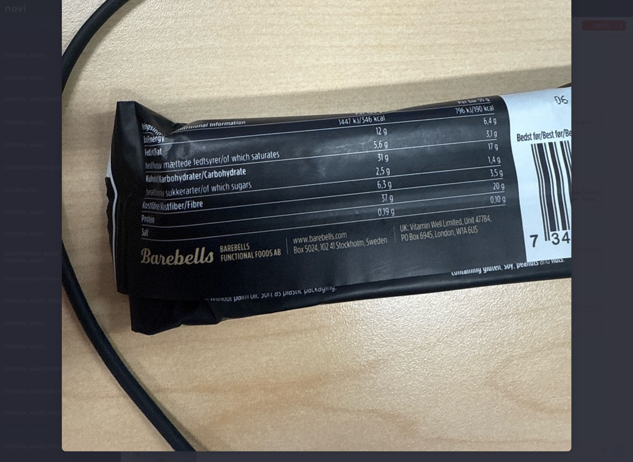
click at [478, 195] on img at bounding box center [316, 112] width 509 height 679
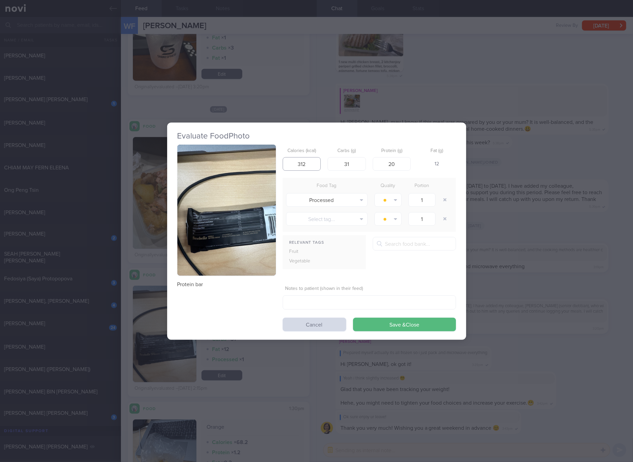
click at [306, 163] on input "312" at bounding box center [301, 164] width 38 height 14
type input "190"
type input "17"
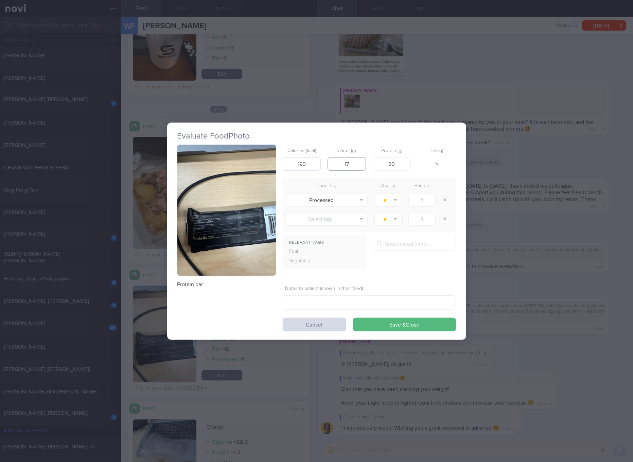
click at [353, 318] on button "Save & Close" at bounding box center [404, 325] width 103 height 14
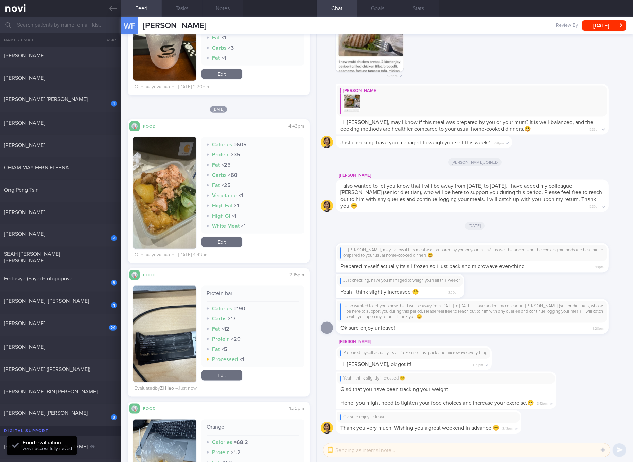
scroll to position [509, 0]
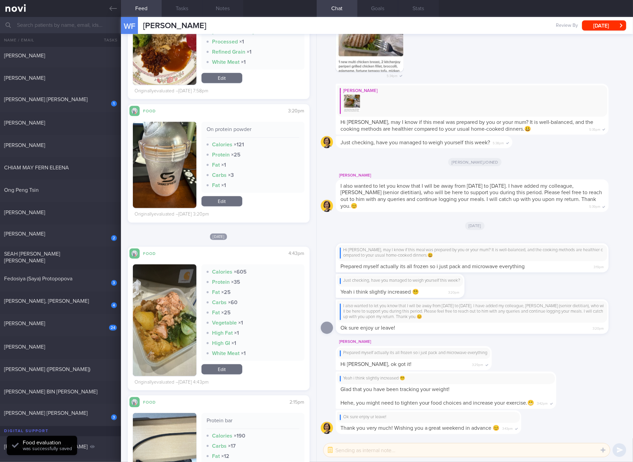
click at [228, 373] on link "Edit" at bounding box center [221, 369] width 41 height 10
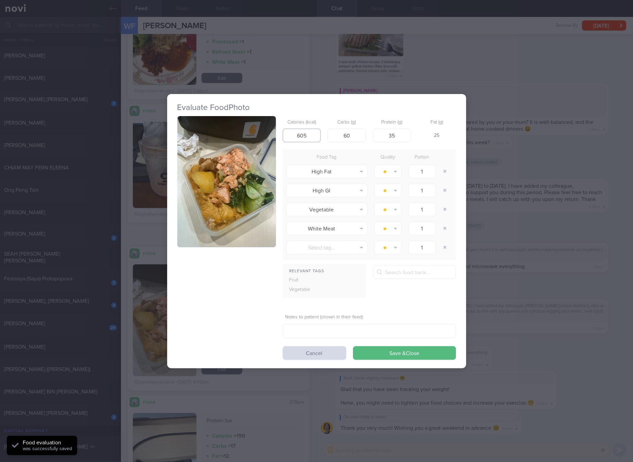
click at [312, 134] on input "605" at bounding box center [301, 136] width 38 height 14
type input "574"
type input "20"
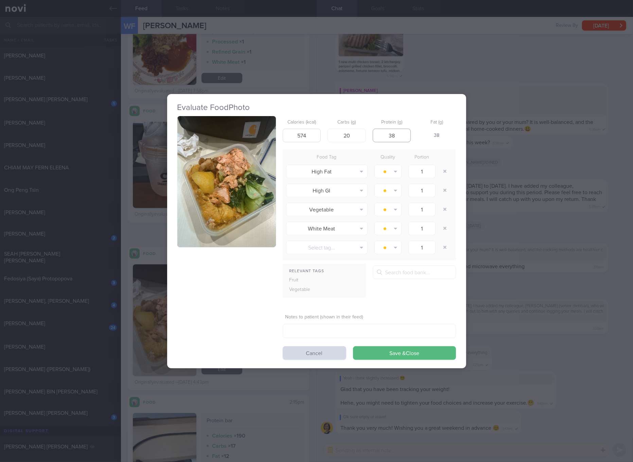
type input "38"
click at [353, 346] on button "Save & Close" at bounding box center [404, 353] width 103 height 14
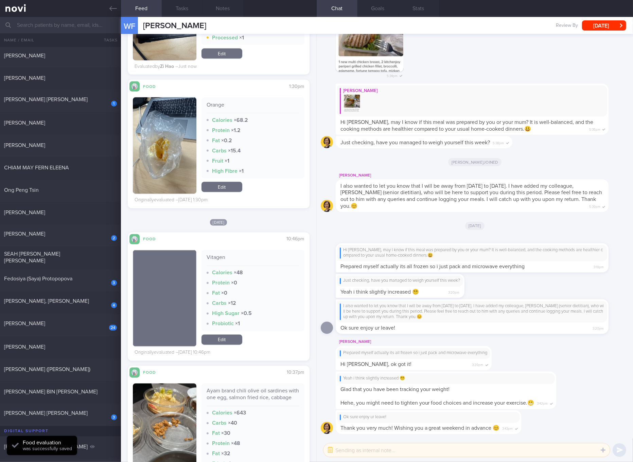
scroll to position [1146, 0]
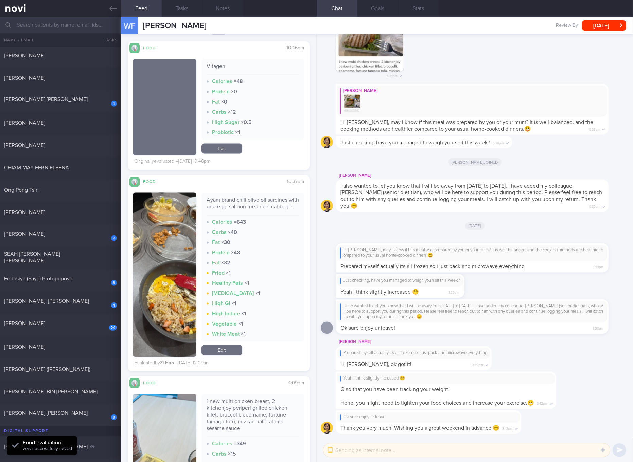
click at [237, 206] on div "Ayam brand chili olive oil sardines with one egg, salmon fried rice, cabbage" at bounding box center [252, 206] width 93 height 19
drag, startPoint x: 178, startPoint y: 304, endPoint x: 208, endPoint y: 261, distance: 52.2
click at [178, 304] on img "button" at bounding box center [164, 275] width 63 height 164
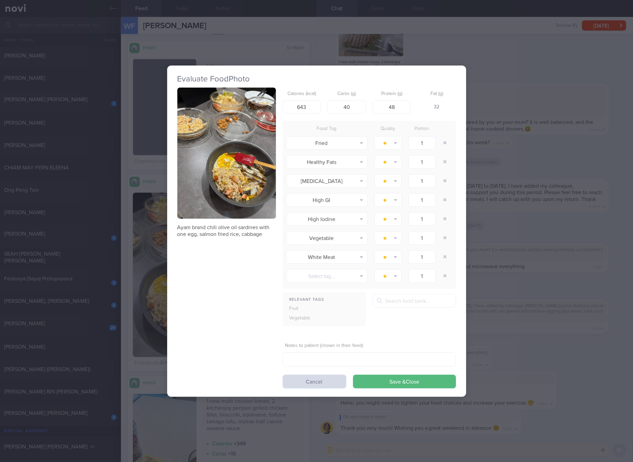
click at [257, 206] on img "button" at bounding box center [226, 153] width 98 height 131
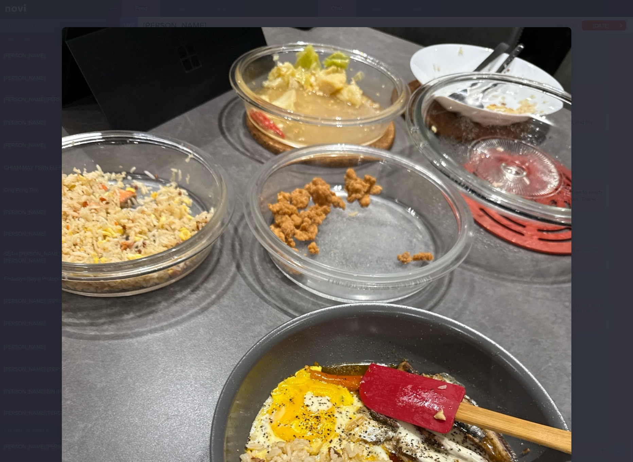
click at [497, 287] on img at bounding box center [316, 366] width 509 height 679
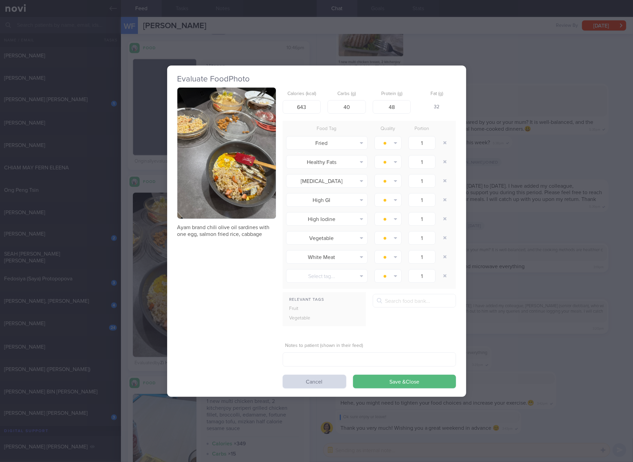
click at [514, 254] on div "Evaluate Food Photo Ayam brand chili olive oil sardines with one egg, salmon fr…" at bounding box center [316, 231] width 633 height 462
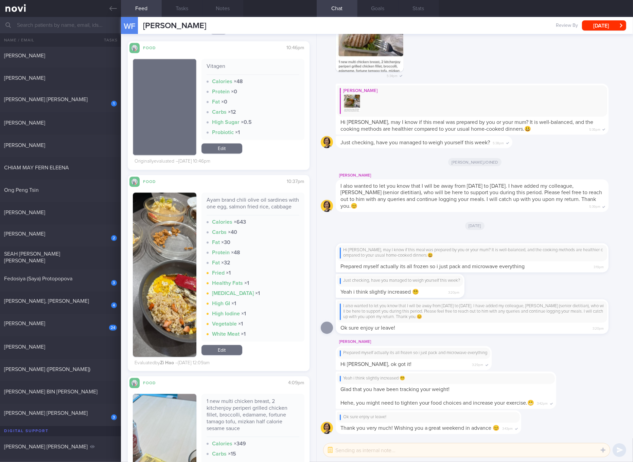
scroll to position [1273, 0]
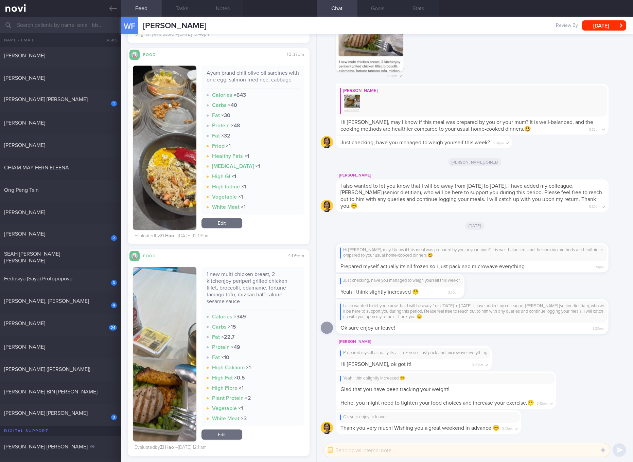
click at [173, 324] on img "button" at bounding box center [164, 354] width 63 height 175
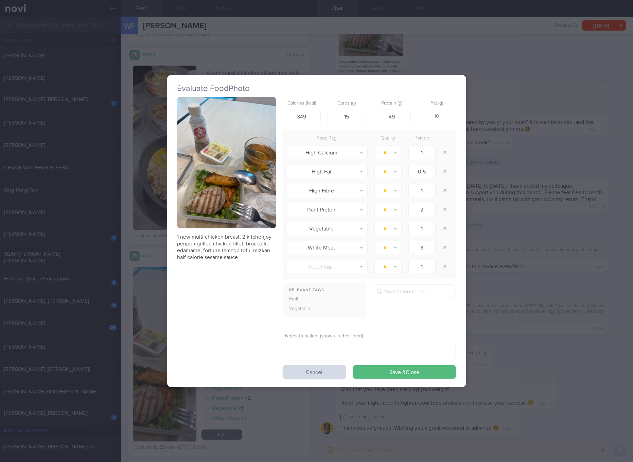
click at [231, 181] on button "button" at bounding box center [226, 162] width 98 height 131
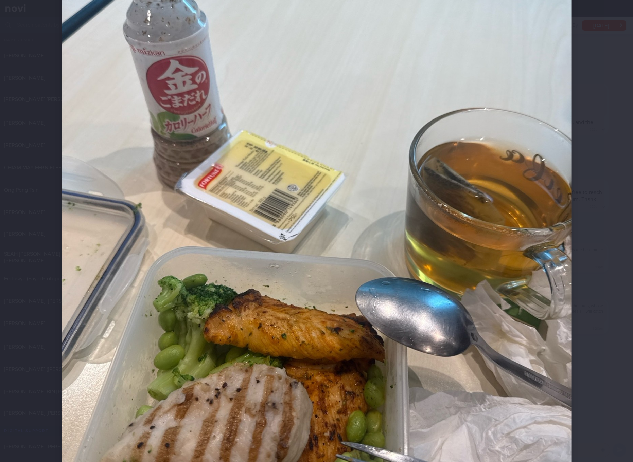
scroll to position [255, 0]
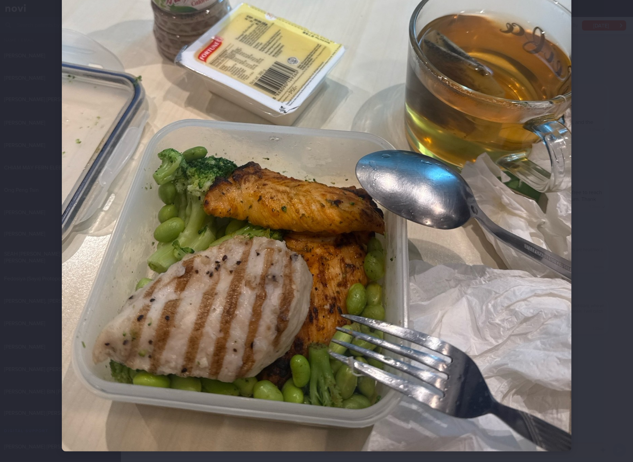
click at [389, 209] on img at bounding box center [316, 112] width 509 height 679
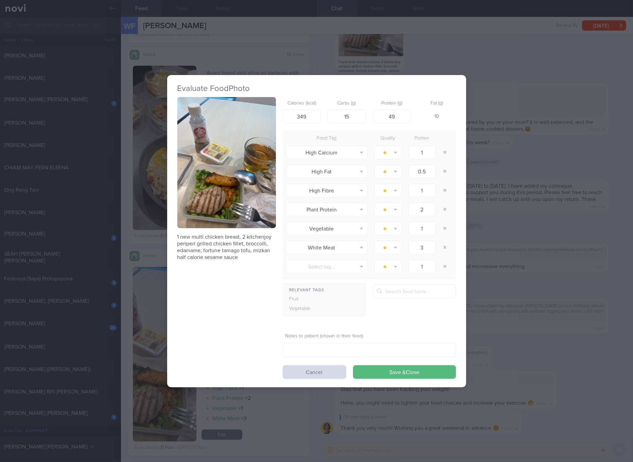
click at [232, 245] on p "1 new multi chicken breast, 2 kitchenjoy periperi grilled chicken fillet, brocc…" at bounding box center [226, 247] width 98 height 27
click at [493, 244] on div "Evaluate Food Photo 1 new multi chicken breast, 2 kitchenjoy periperi grilled c…" at bounding box center [316, 231] width 633 height 462
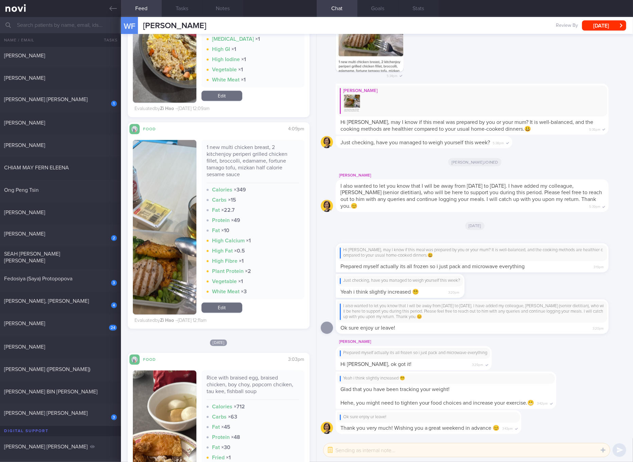
scroll to position [1528, 0]
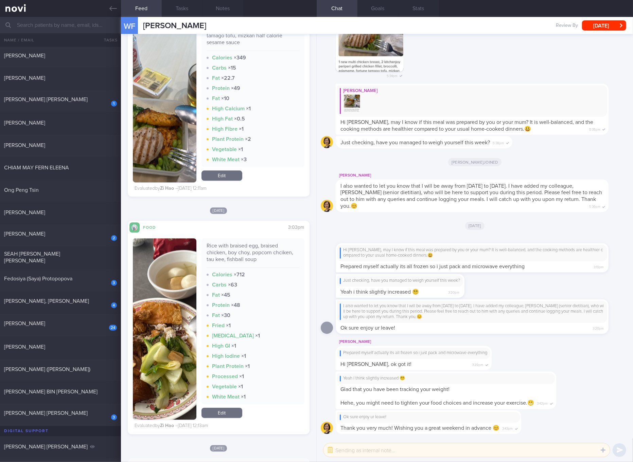
click at [242, 259] on div "Rice with braised egg, braised chicken, boy choy, popcorn chciken, tau kee, fis…" at bounding box center [252, 254] width 93 height 25
click at [177, 334] on button "button" at bounding box center [164, 328] width 63 height 181
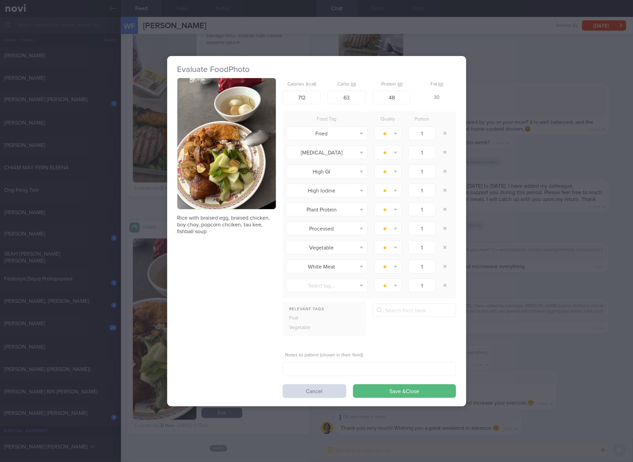
click at [225, 174] on button "button" at bounding box center [226, 143] width 98 height 131
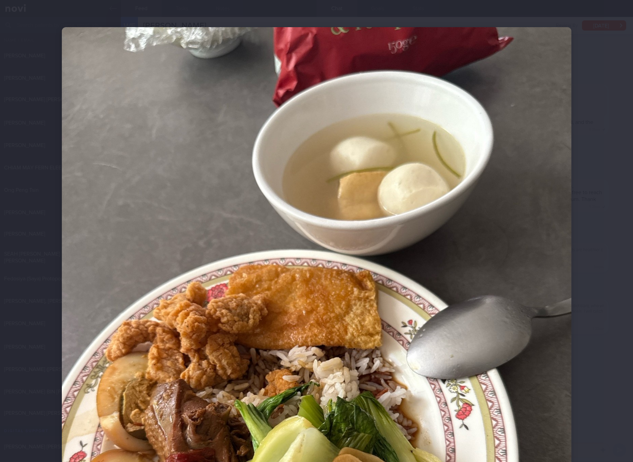
click at [581, 211] on div at bounding box center [317, 366] width 564 height 733
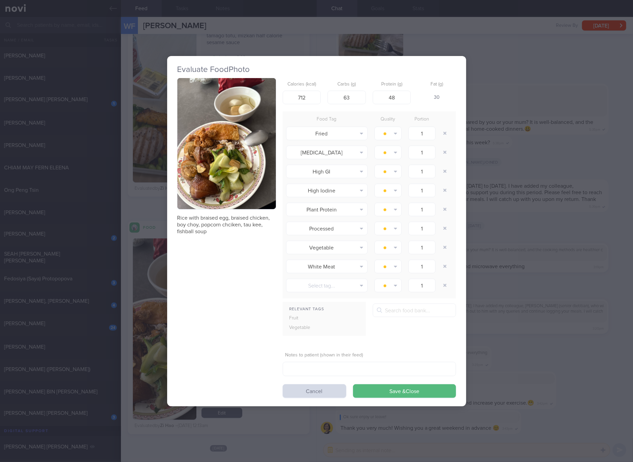
click at [500, 254] on div "Evaluate Food Photo Rice with braised egg, braised chicken, boy choy, popcorn c…" at bounding box center [316, 231] width 633 height 462
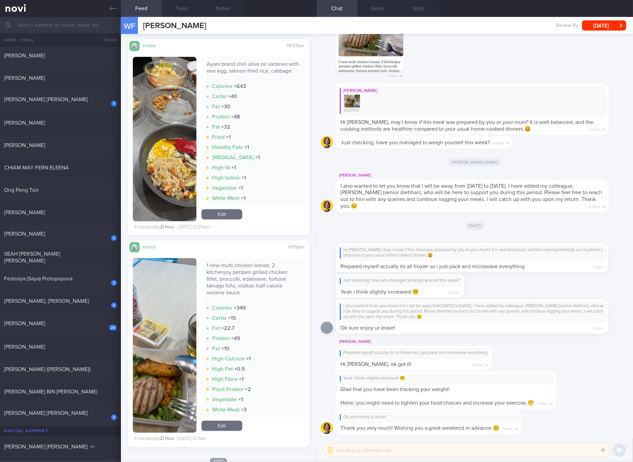
scroll to position [1146, 0]
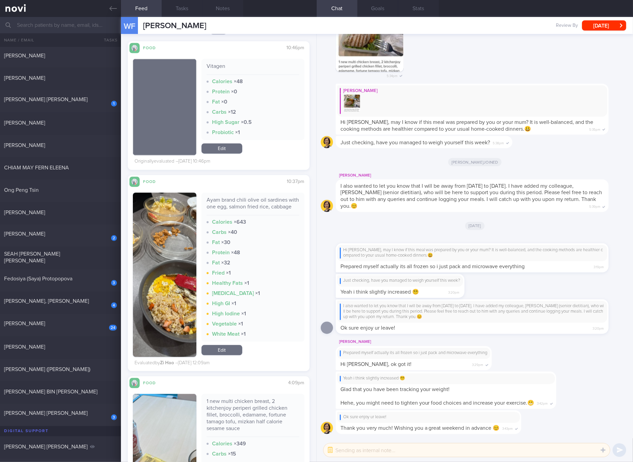
drag, startPoint x: 96, startPoint y: 330, endPoint x: 277, endPoint y: 100, distance: 292.8
click at [96, 330] on div "24 [PERSON_NAME]" at bounding box center [60, 325] width 121 height 11
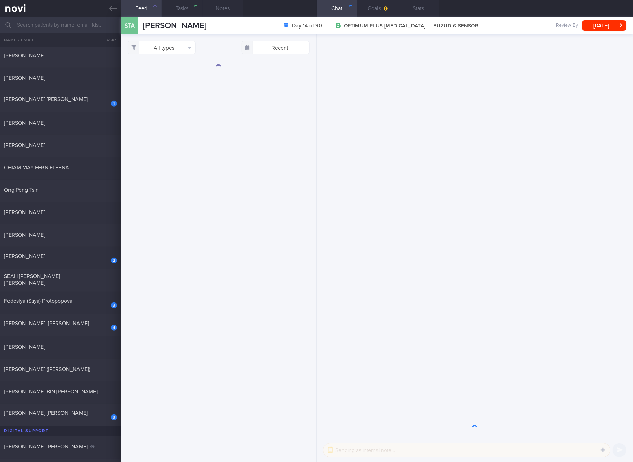
checkbox input "true"
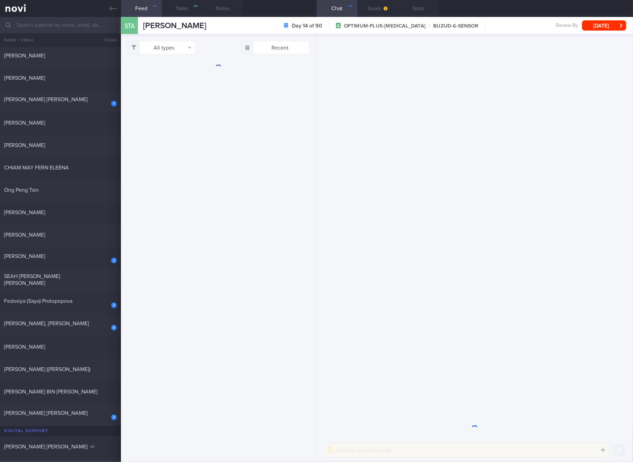
checkbox input "true"
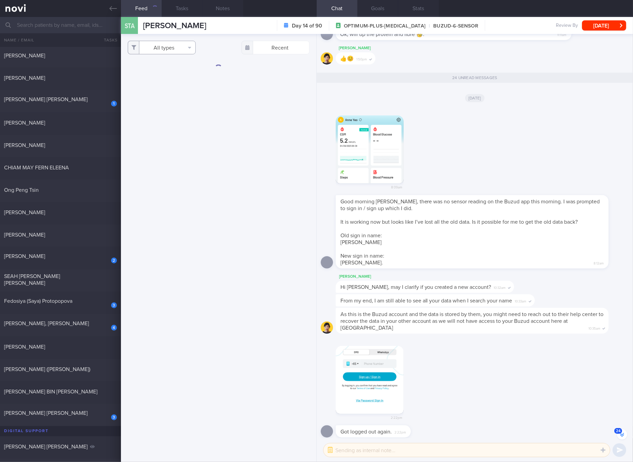
click at [186, 48] on button "All types" at bounding box center [162, 48] width 68 height 14
click at [174, 71] on button "Activity" at bounding box center [161, 71] width 67 height 10
checkbox input "false"
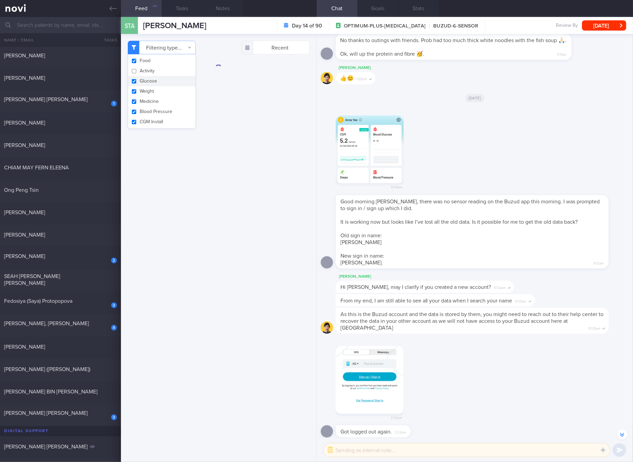
click at [160, 82] on button "Glucose" at bounding box center [161, 81] width 67 height 10
checkbox input "false"
click at [149, 91] on button "Weight" at bounding box center [161, 91] width 67 height 10
checkbox input "false"
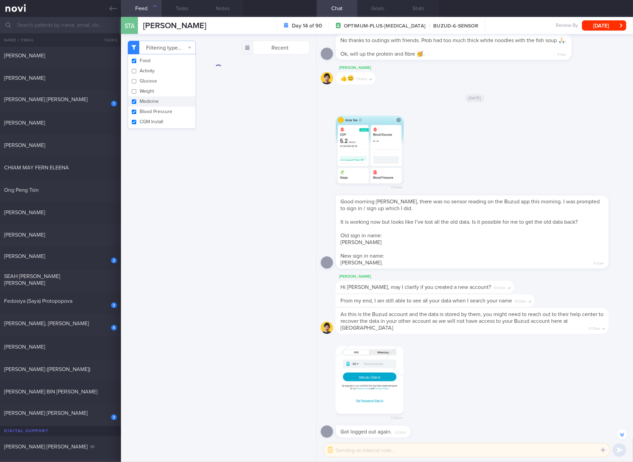
click at [149, 105] on button "Medicine" at bounding box center [161, 101] width 67 height 10
checkbox input "false"
click at [149, 111] on button "Blood Pressure" at bounding box center [161, 112] width 67 height 10
checkbox input "false"
click at [148, 118] on button "CGM Install" at bounding box center [161, 122] width 67 height 10
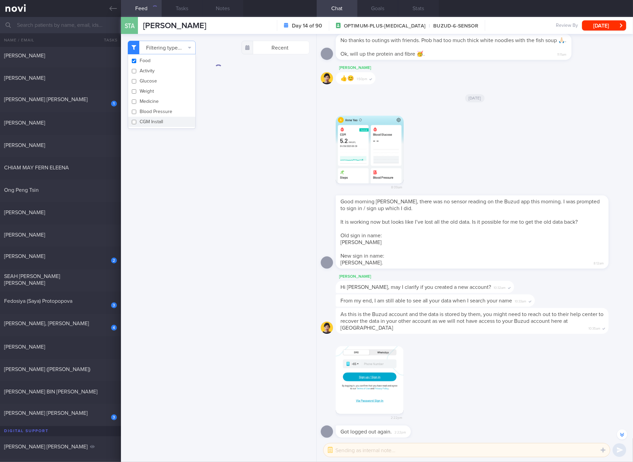
checkbox input "false"
click at [232, 183] on div "Filtering type... Food Activity Glucose Weight Medicine Blood Pressure [MEDICAL…" at bounding box center [218, 248] width 195 height 428
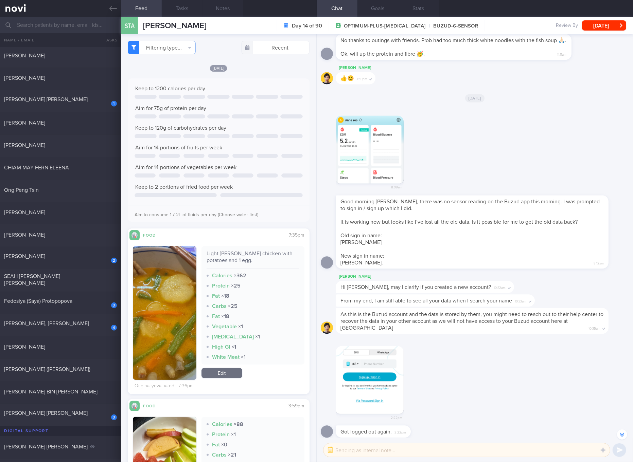
scroll to position [127, 0]
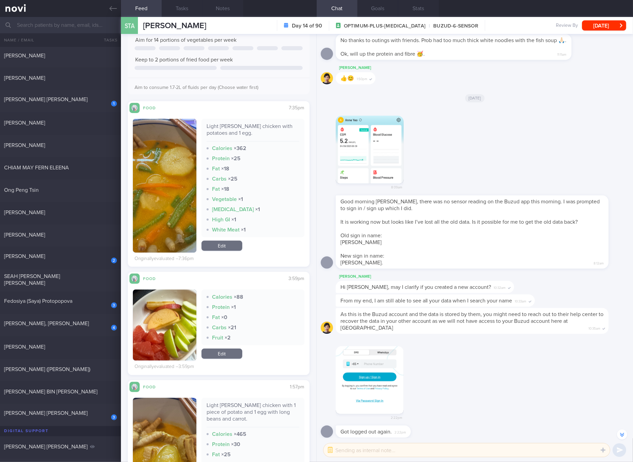
click at [239, 128] on div "Light [PERSON_NAME] chicken with potatoes and 1 egg." at bounding box center [252, 132] width 93 height 19
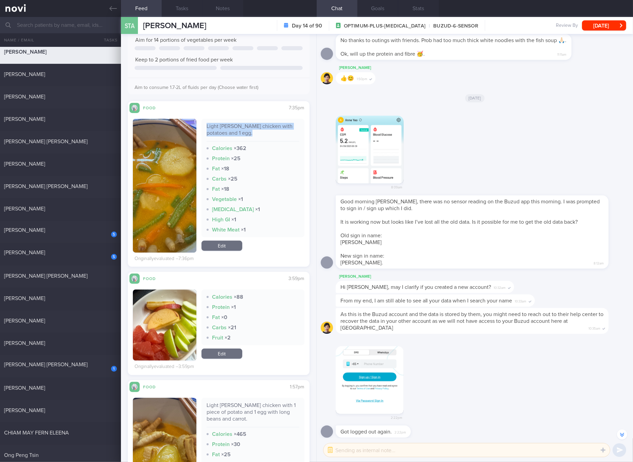
click at [226, 241] on link "Edit" at bounding box center [221, 246] width 41 height 10
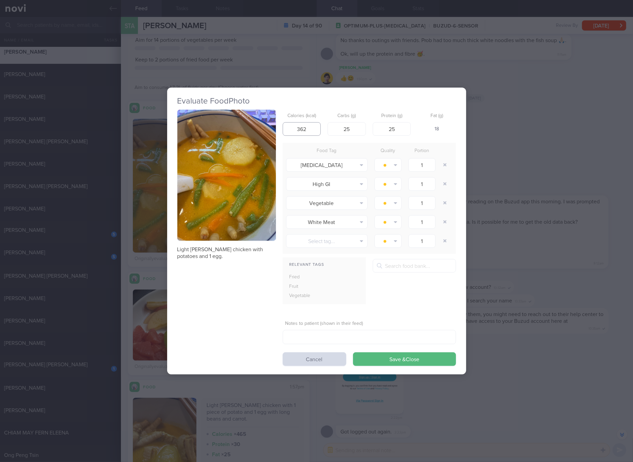
click at [294, 130] on input "362" at bounding box center [301, 129] width 38 height 14
type input "402"
type input "20"
type input "30"
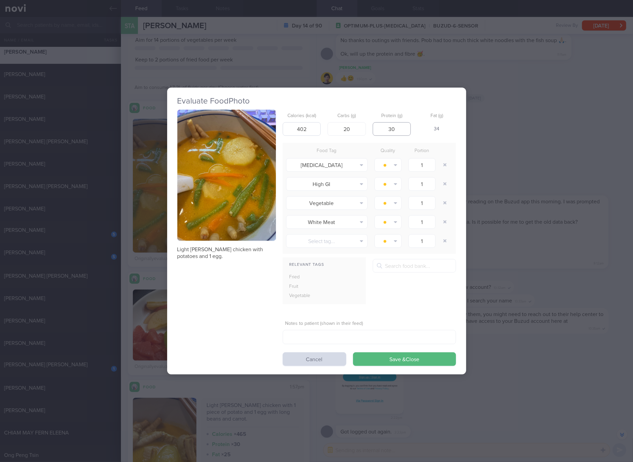
click at [353, 352] on button "Save & Close" at bounding box center [404, 359] width 103 height 14
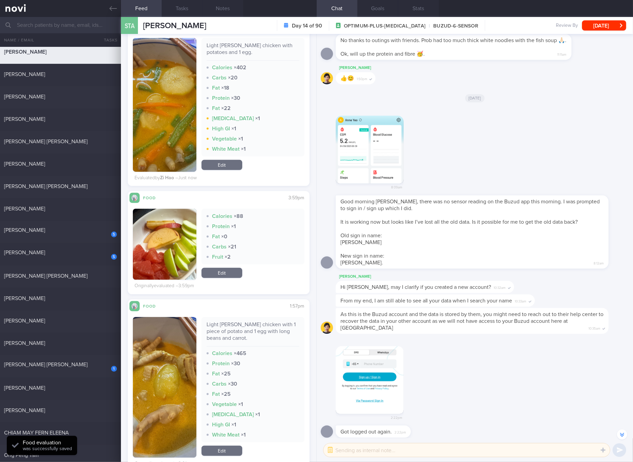
scroll to position [395, 0]
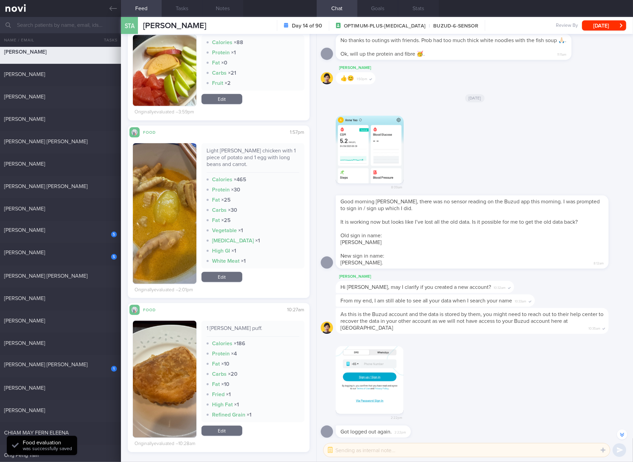
click at [229, 277] on link "Edit" at bounding box center [221, 277] width 41 height 10
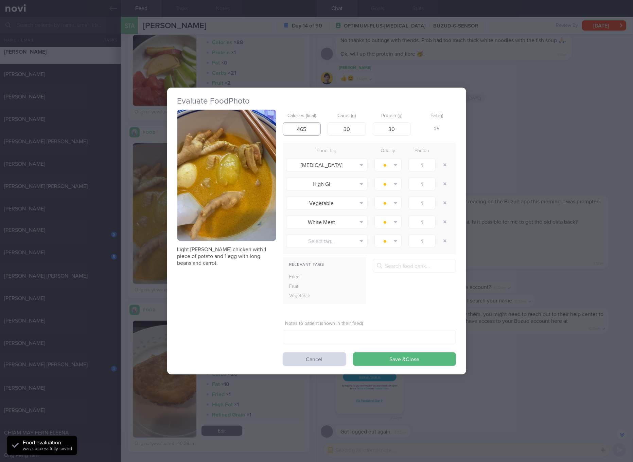
click at [306, 129] on input "465" at bounding box center [301, 129] width 38 height 14
type input "402"
type input "20"
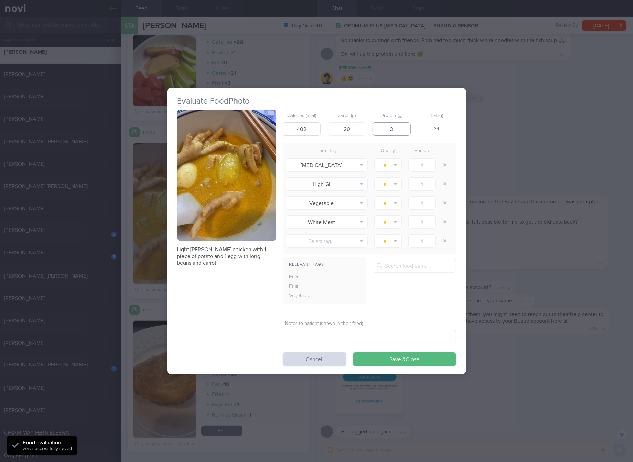
type input "30"
click at [353, 352] on button "Save & Close" at bounding box center [404, 359] width 103 height 14
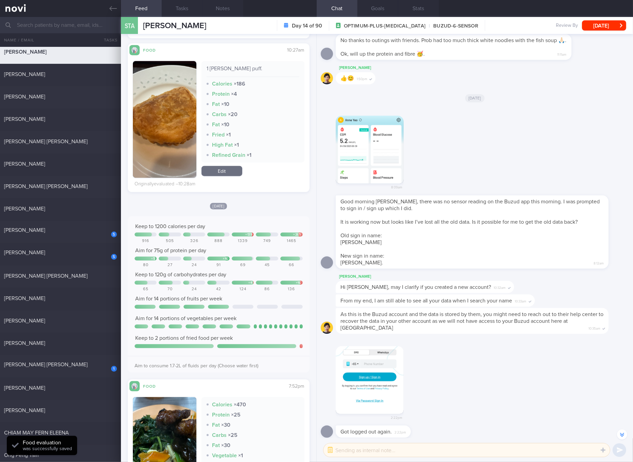
scroll to position [777, 0]
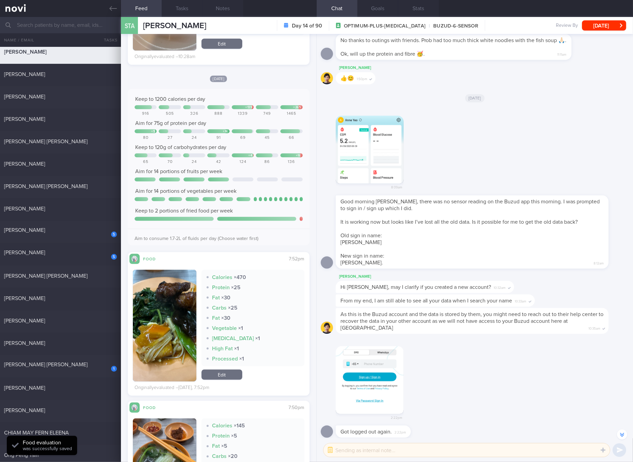
click at [161, 299] on button "button" at bounding box center [164, 326] width 63 height 112
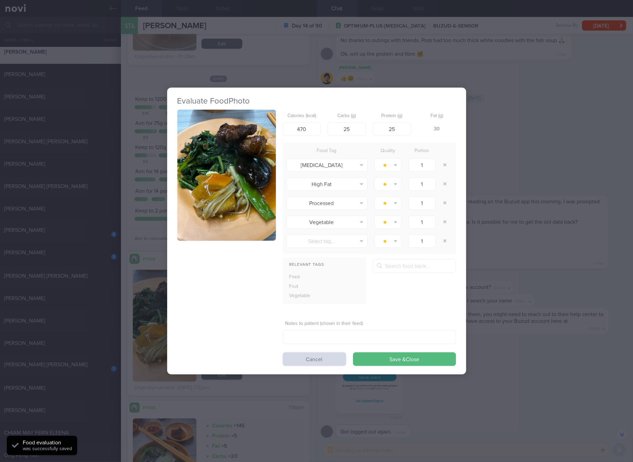
click at [186, 227] on img "button" at bounding box center [226, 175] width 98 height 131
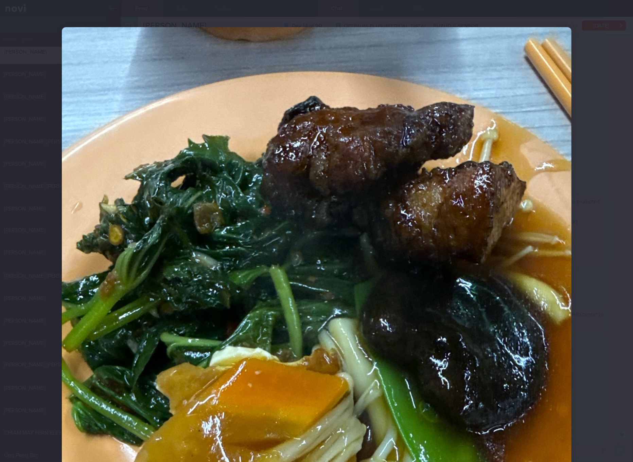
click at [456, 292] on img at bounding box center [316, 366] width 509 height 679
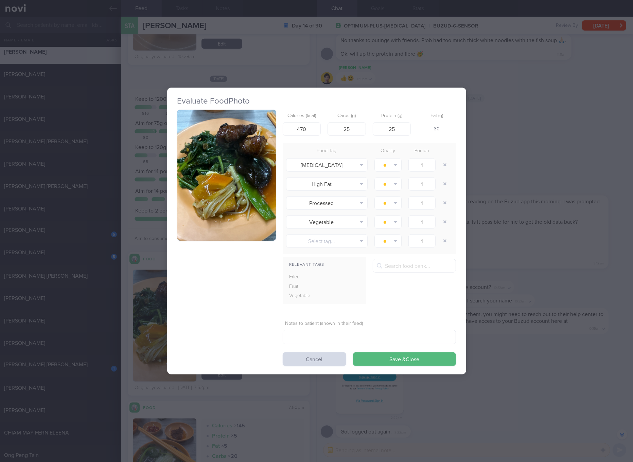
click at [202, 169] on button "button" at bounding box center [226, 175] width 98 height 131
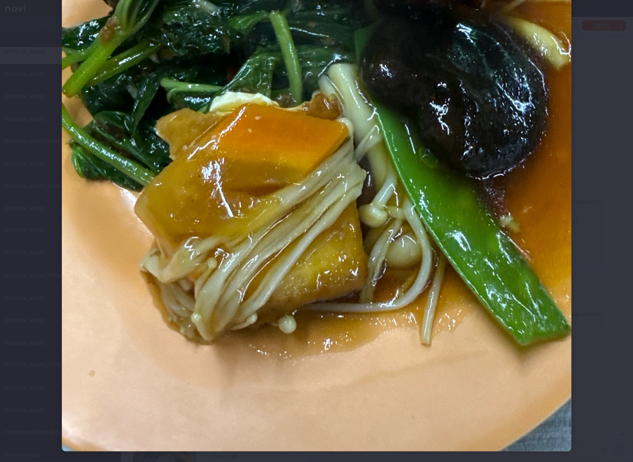
scroll to position [127, 0]
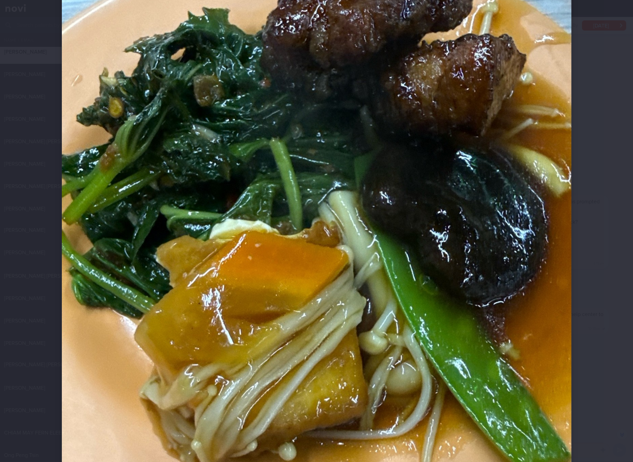
click at [347, 290] on img at bounding box center [316, 239] width 509 height 679
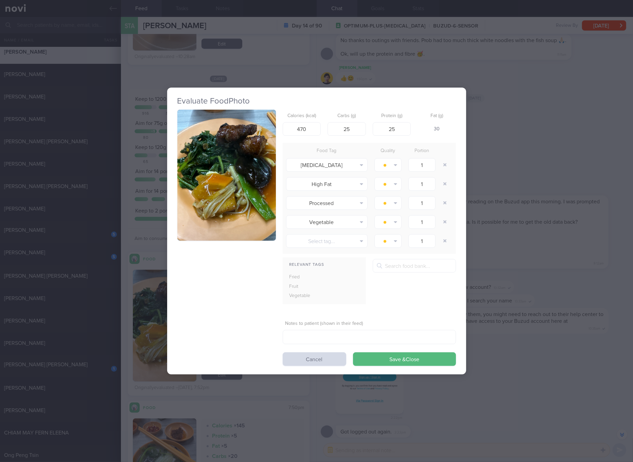
click at [548, 255] on div "Evaluate Food Photo Calories (kcal) 470 Carbs (g) 25 Protein (g) 25 Fat (g) 30 …" at bounding box center [316, 231] width 633 height 462
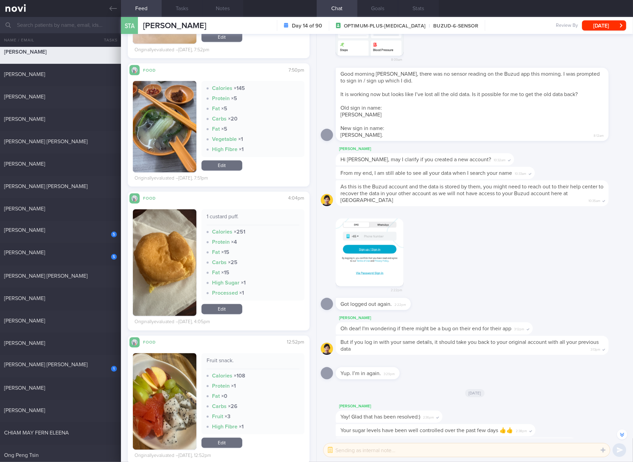
scroll to position [1159, 0]
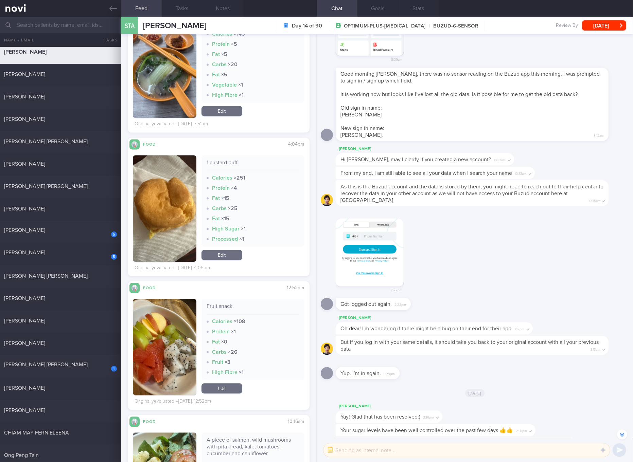
click at [227, 164] on div "1 custard puff." at bounding box center [252, 166] width 93 height 12
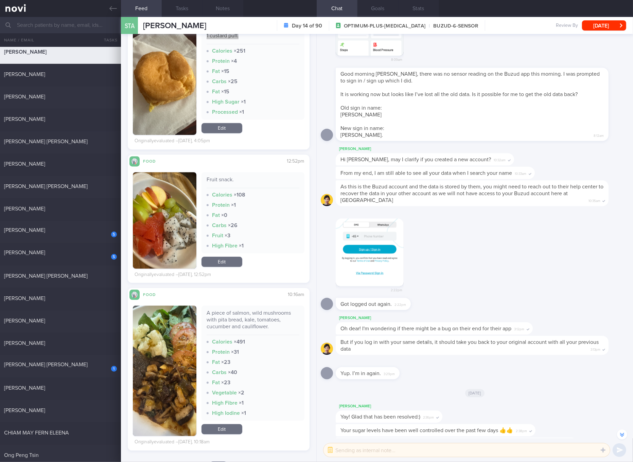
scroll to position [905, 0]
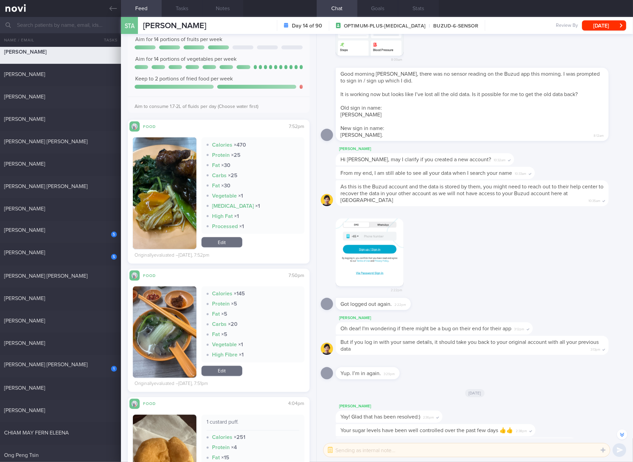
click at [223, 249] on div "Calories × 470 Protein × 25 Fat × 30 Carbs × 25 Fat × 30 Vegetable × 1 [MEDICAL…" at bounding box center [252, 194] width 103 height 112
click at [224, 245] on link "Edit" at bounding box center [221, 242] width 41 height 10
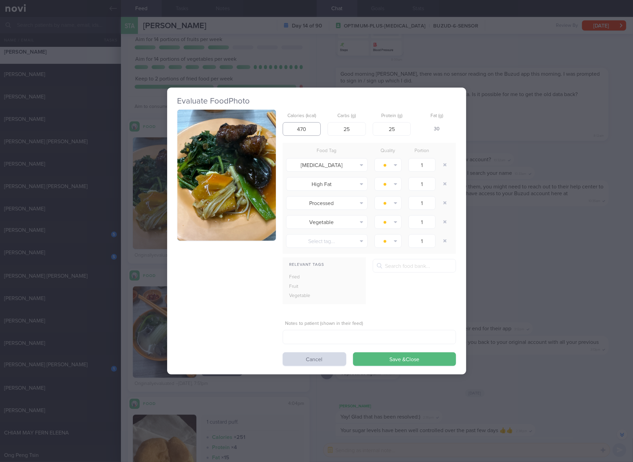
click at [313, 129] on input "470" at bounding box center [301, 129] width 38 height 14
type input "320"
type input "22"
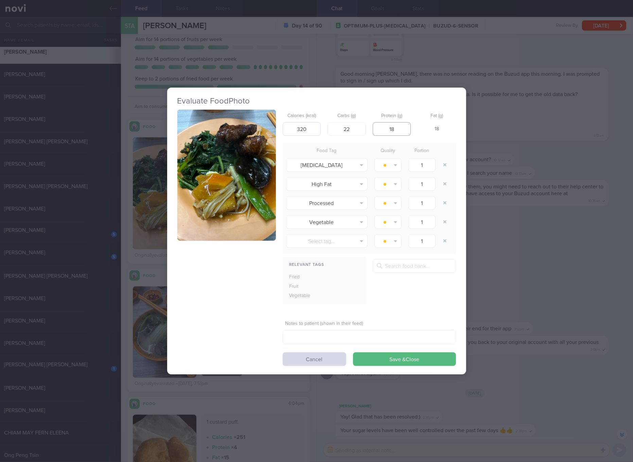
type input "18"
click at [353, 352] on button "Save & Close" at bounding box center [404, 359] width 103 height 14
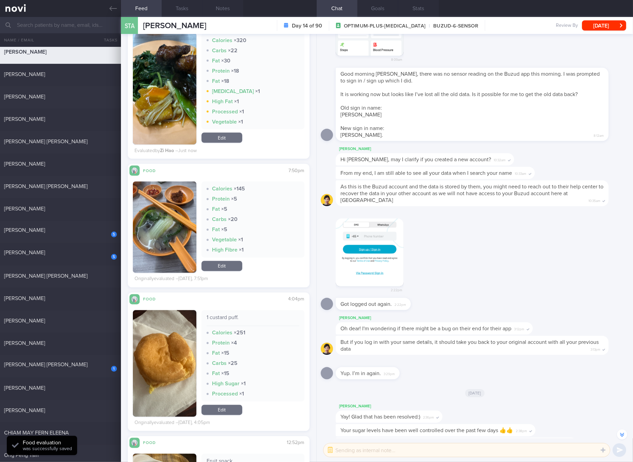
scroll to position [1159, 0]
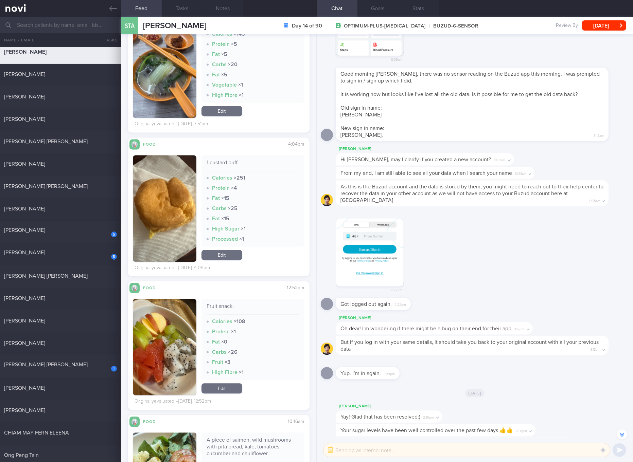
click at [227, 249] on div "1 custard puff. Calories × 251 Protein × 4 Fat × 15 Carbs × 25 Fat × 15 High Su…" at bounding box center [252, 209] width 103 height 107
click at [230, 254] on link "Edit" at bounding box center [221, 255] width 41 height 10
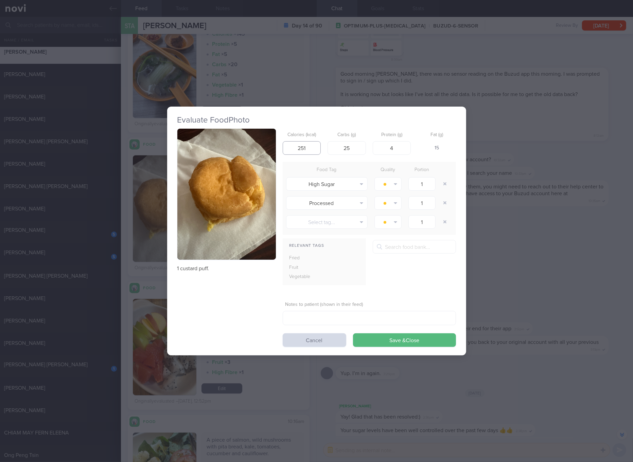
click at [314, 150] on input "251" at bounding box center [301, 148] width 38 height 14
type input "221"
type input "21"
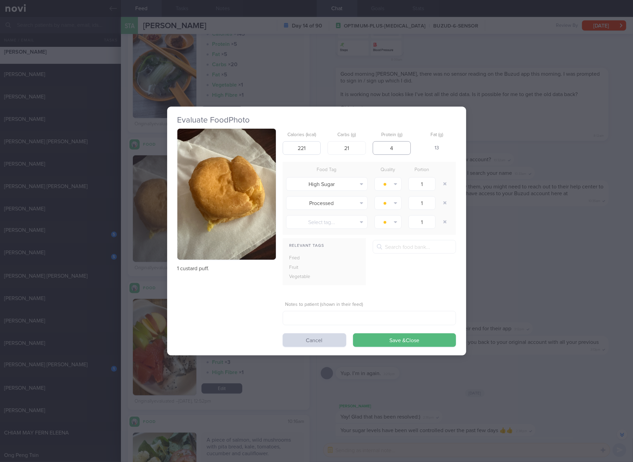
click at [353, 333] on button "Save & Close" at bounding box center [404, 340] width 103 height 14
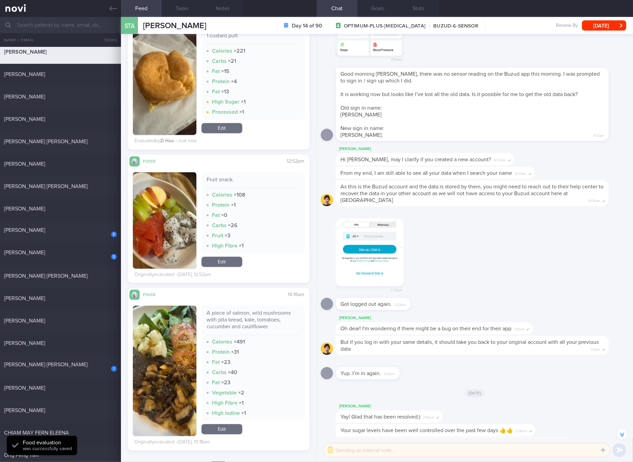
scroll to position [1414, 0]
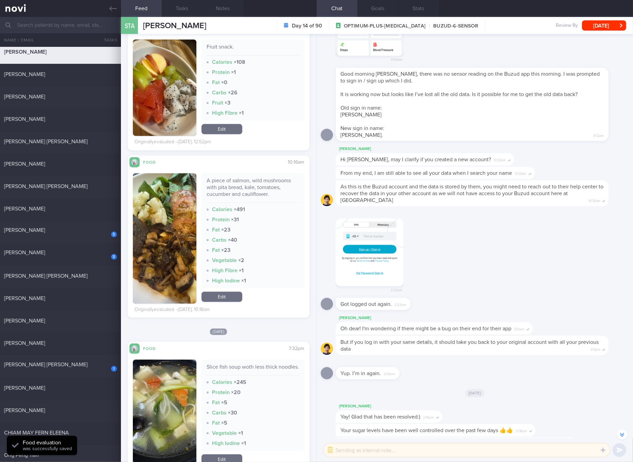
click at [249, 191] on div "A piece of salmon, wild mushrooms with pita bread, kale, tomatoes, cucumber and…" at bounding box center [252, 189] width 93 height 25
click at [147, 254] on img "button" at bounding box center [164, 238] width 63 height 130
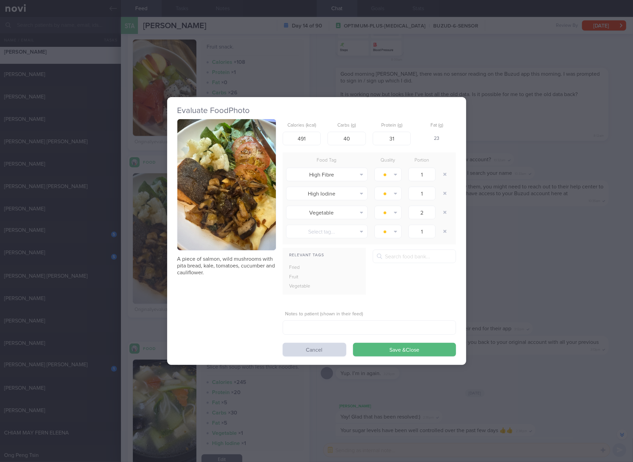
click at [227, 174] on button "button" at bounding box center [226, 184] width 98 height 131
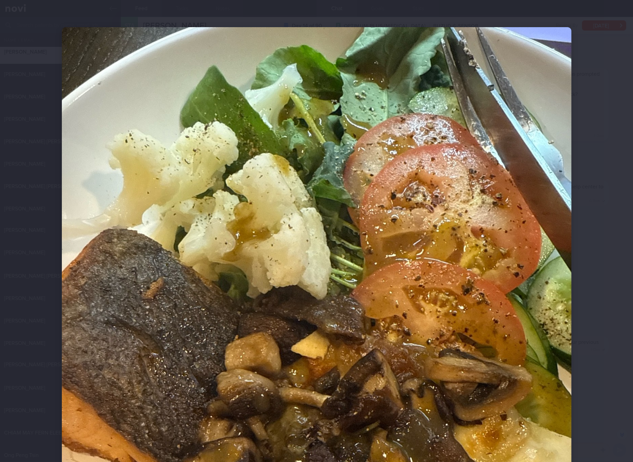
click at [423, 271] on img at bounding box center [316, 366] width 509 height 679
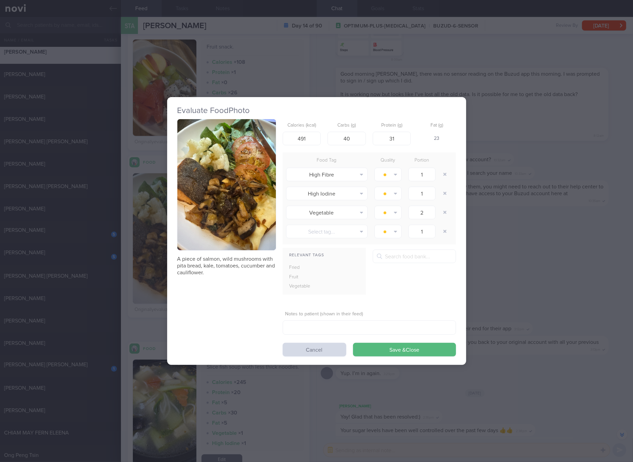
click at [524, 319] on div "Evaluate Food Photo A piece of salmon, wild mushrooms with pita bread, kale, to…" at bounding box center [316, 231] width 633 height 462
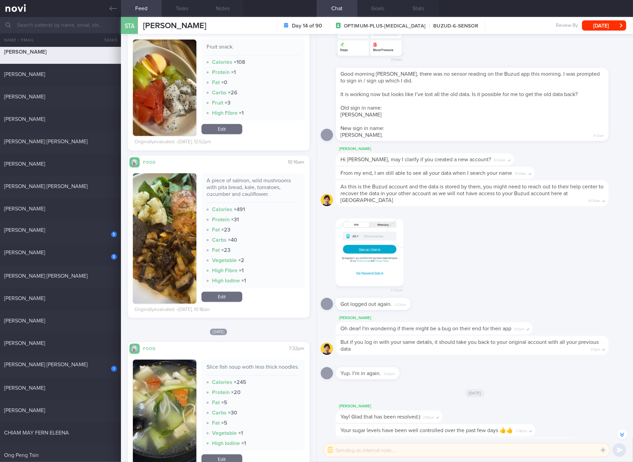
scroll to position [1541, 0]
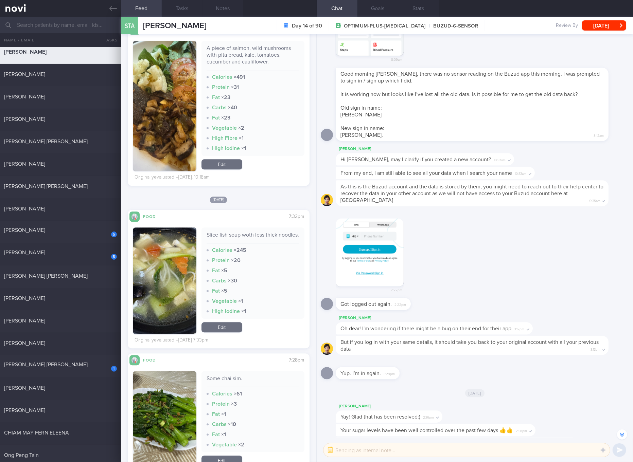
click at [163, 279] on button "button" at bounding box center [164, 280] width 63 height 107
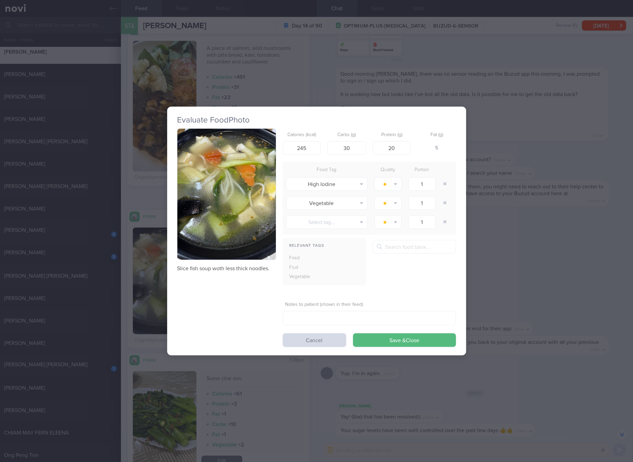
click at [227, 164] on button "button" at bounding box center [226, 194] width 98 height 131
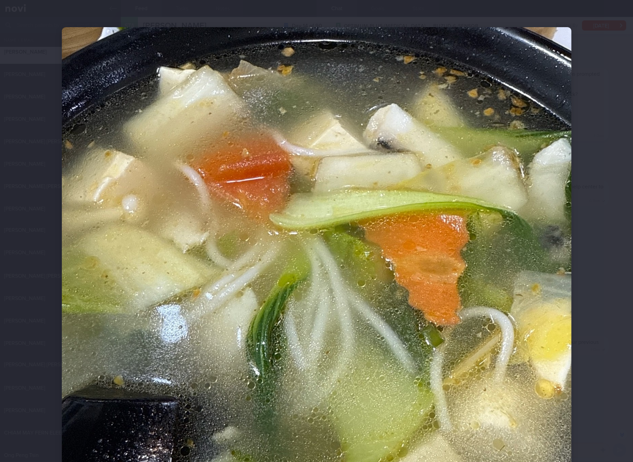
scroll to position [127, 0]
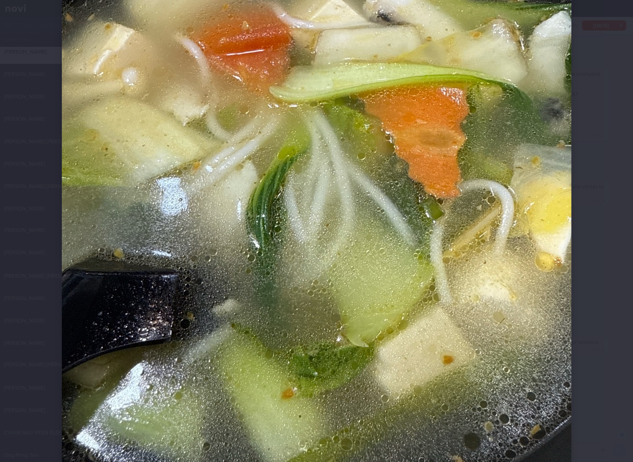
click at [347, 244] on img at bounding box center [316, 239] width 509 height 679
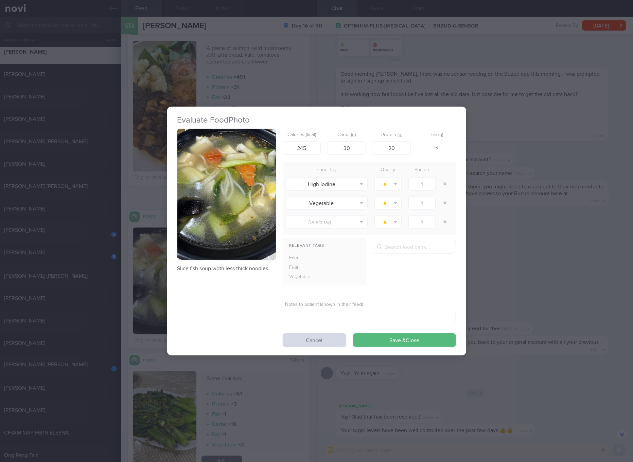
click at [477, 271] on div "Evaluate Food Photo Slice fish soup woth less thick noodles. Calories (kcal) 24…" at bounding box center [316, 231] width 633 height 462
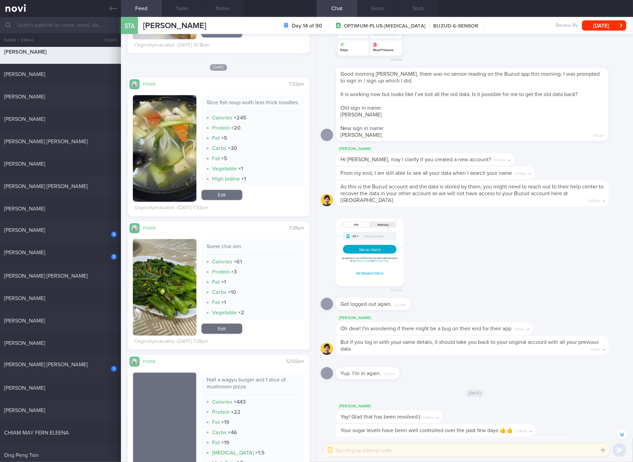
scroll to position [1796, 0]
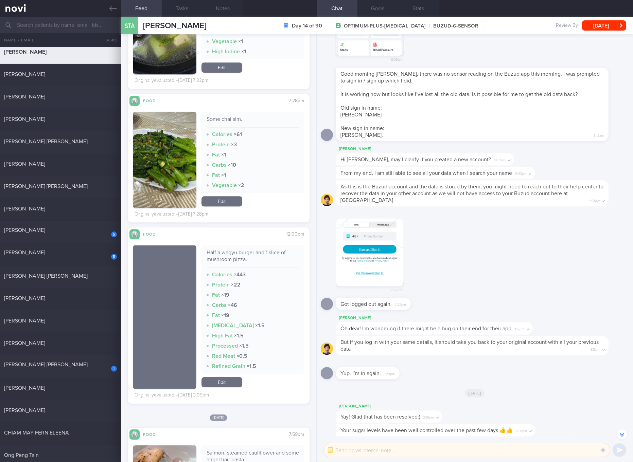
click at [231, 263] on div "Half a wagyu burger and 1 slice of mushroom pizza." at bounding box center [252, 258] width 93 height 19
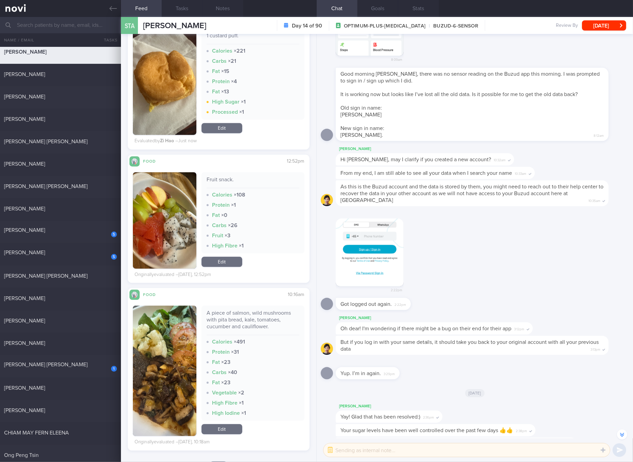
scroll to position [1414, 0]
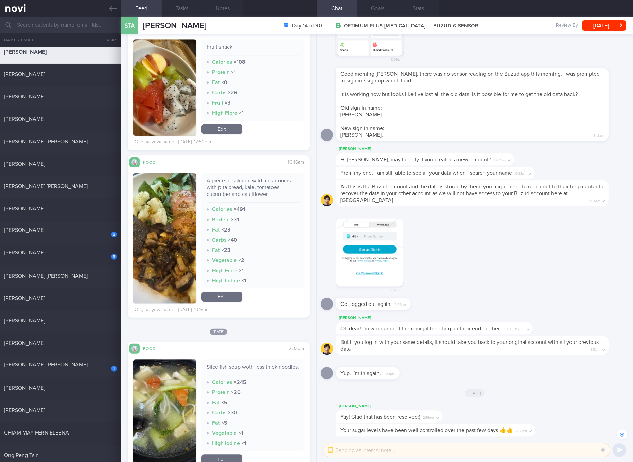
click at [222, 295] on link "Edit" at bounding box center [221, 297] width 41 height 10
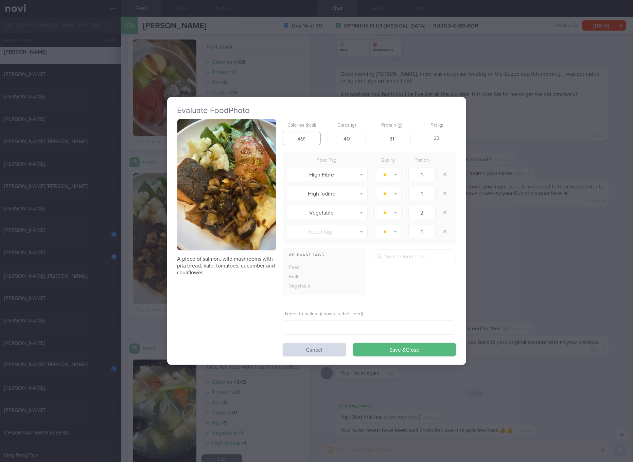
click at [308, 142] on input "491" at bounding box center [301, 139] width 38 height 14
type input "415"
type input "35"
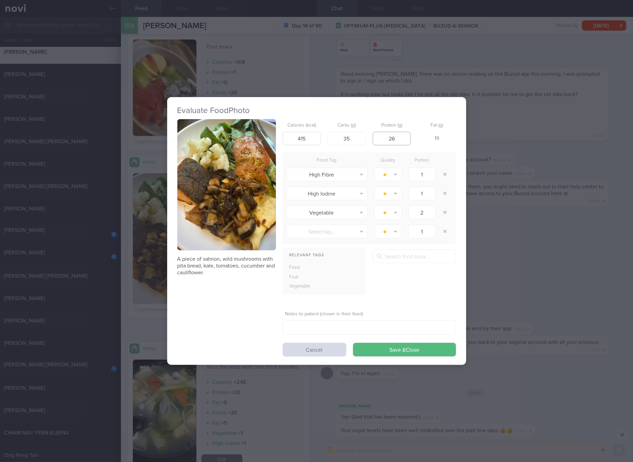
type input "26"
click at [353, 343] on button "Save & Close" at bounding box center [404, 350] width 103 height 14
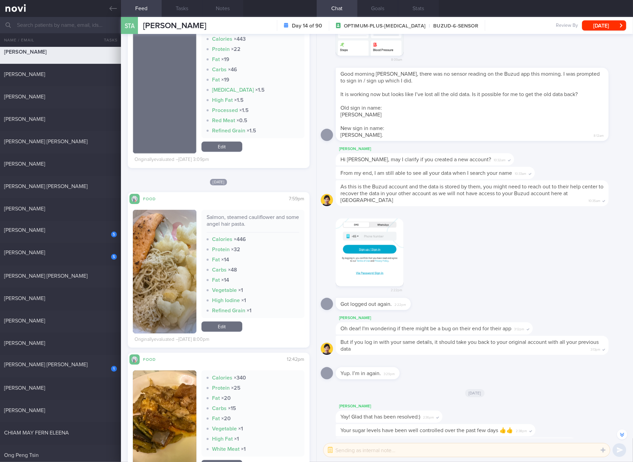
scroll to position [2050, 0]
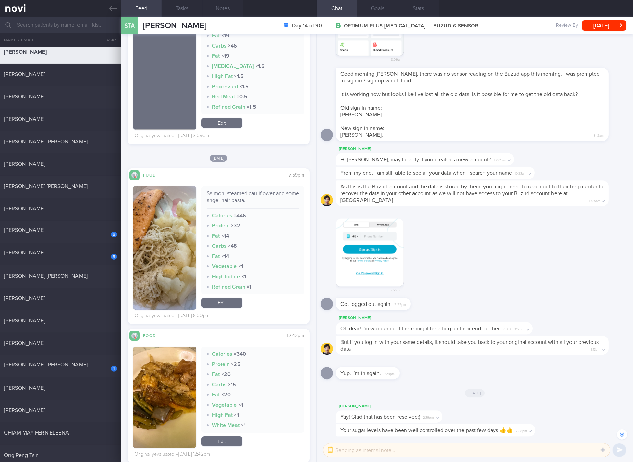
click at [250, 200] on div "Salmon, steamed cauliflower and some angel hair pasta." at bounding box center [252, 199] width 93 height 19
click at [186, 259] on button "button" at bounding box center [164, 248] width 63 height 124
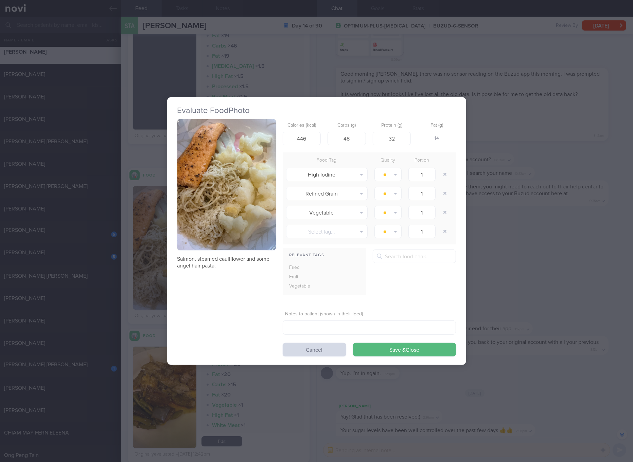
click at [249, 198] on button "button" at bounding box center [226, 184] width 98 height 131
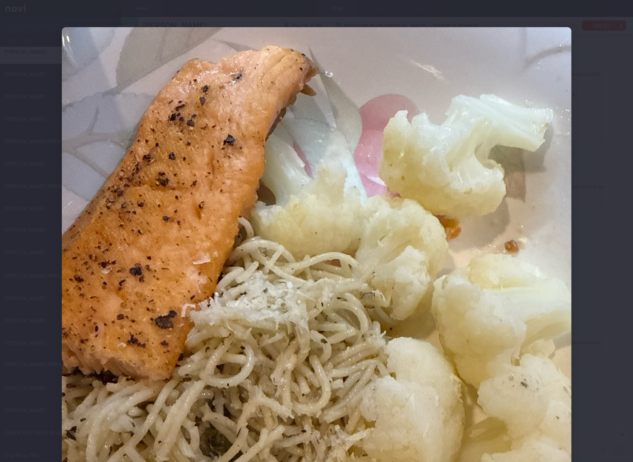
click at [428, 228] on img at bounding box center [316, 366] width 509 height 679
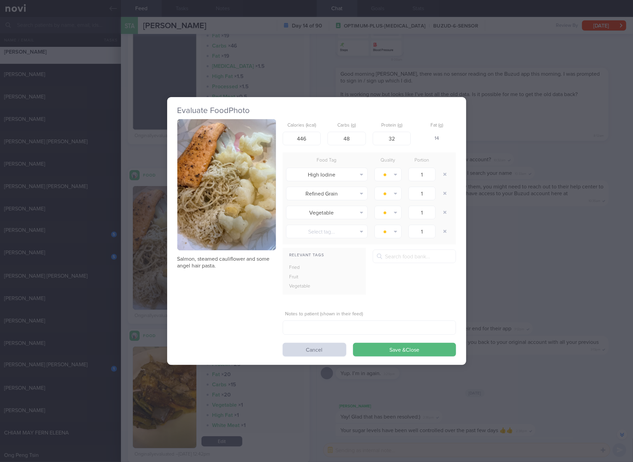
click at [530, 241] on div "Evaluate Food Photo Salmon, steamed cauliflower and some angel hair pasta. Calo…" at bounding box center [316, 231] width 633 height 462
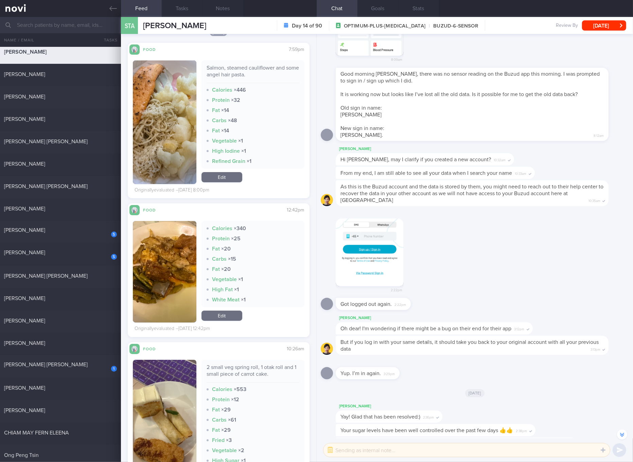
scroll to position [2305, 0]
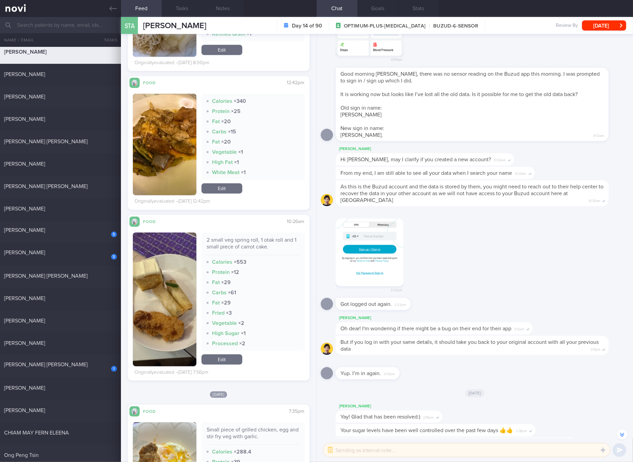
click at [255, 239] on div "2 small veg spring roll, 1 otak roll and 1 small piece of carrot cake." at bounding box center [252, 246] width 93 height 19
click at [175, 308] on button "button" at bounding box center [164, 300] width 63 height 134
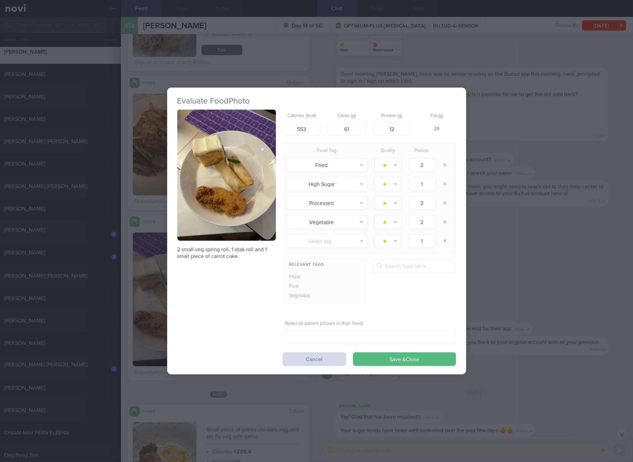
click at [222, 185] on button "button" at bounding box center [226, 175] width 98 height 131
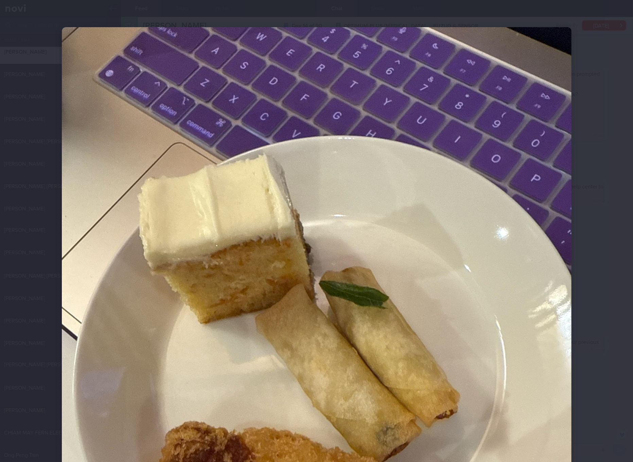
click at [450, 269] on img at bounding box center [316, 366] width 509 height 679
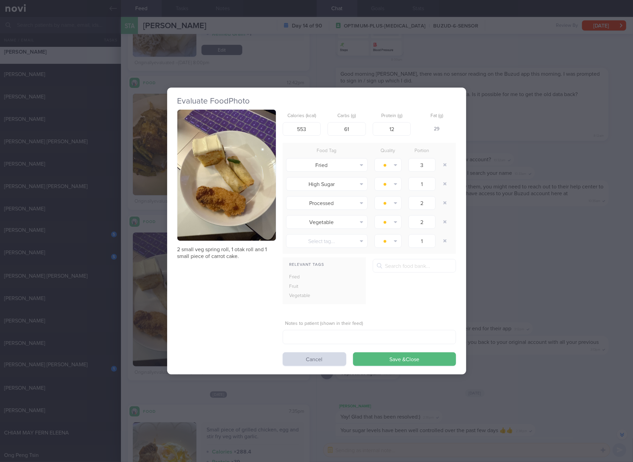
click at [578, 345] on div "Evaluate Food Photo 2 small veg spring roll, 1 otak roll and 1 small piece of c…" at bounding box center [316, 231] width 633 height 462
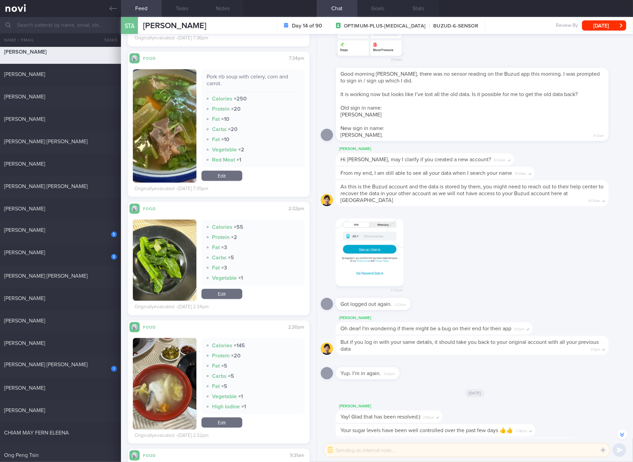
scroll to position [2432, 0]
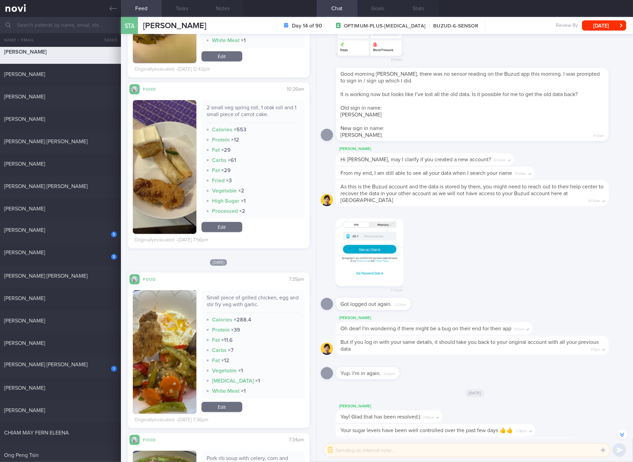
click at [234, 230] on link "Edit" at bounding box center [221, 227] width 41 height 10
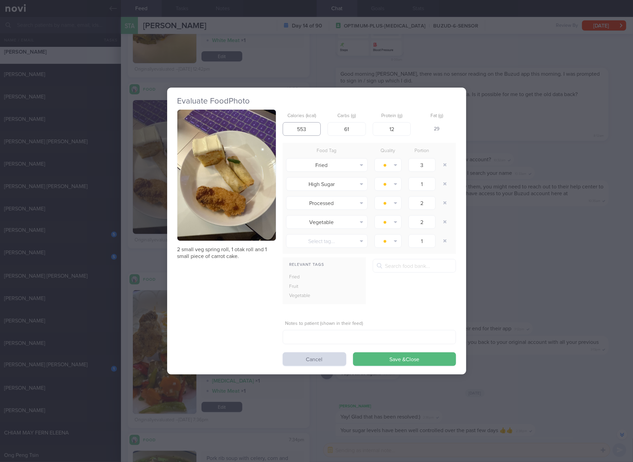
click at [315, 124] on input "553" at bounding box center [301, 129] width 38 height 14
type input "353"
type input "39"
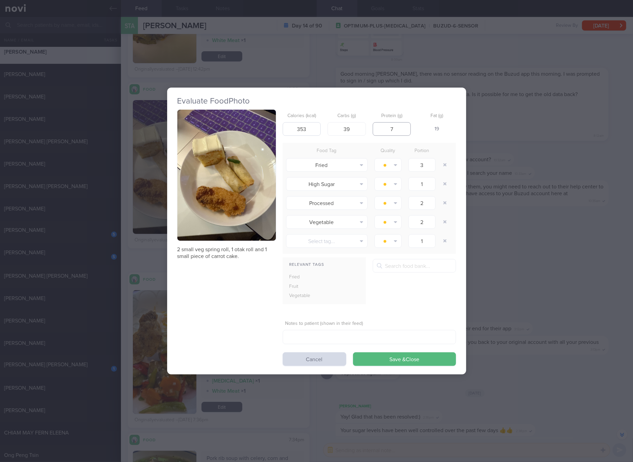
type input "7"
click at [353, 352] on button "Save & Close" at bounding box center [404, 359] width 103 height 14
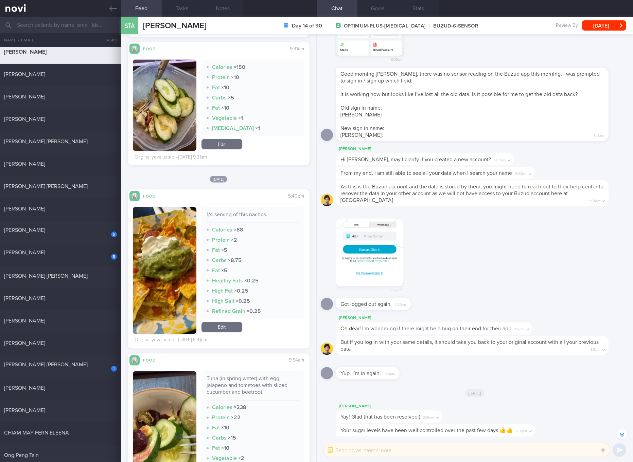
scroll to position [3451, 0]
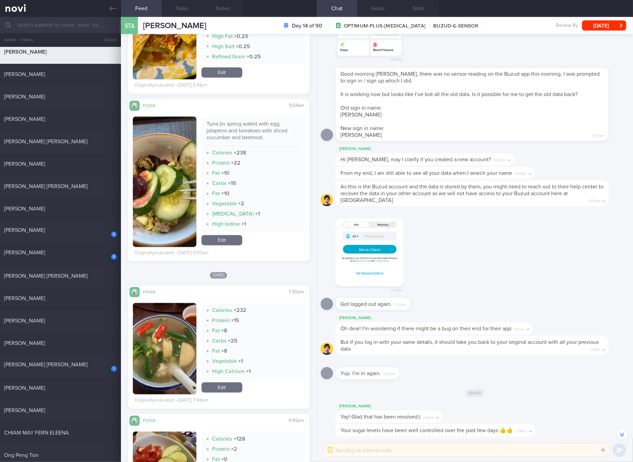
click at [247, 129] on div "Tuna (in spring water) with egg, jalapeno and tomatoes with sliced cucumber and…" at bounding box center [252, 133] width 93 height 25
click at [168, 194] on button "button" at bounding box center [164, 182] width 63 height 130
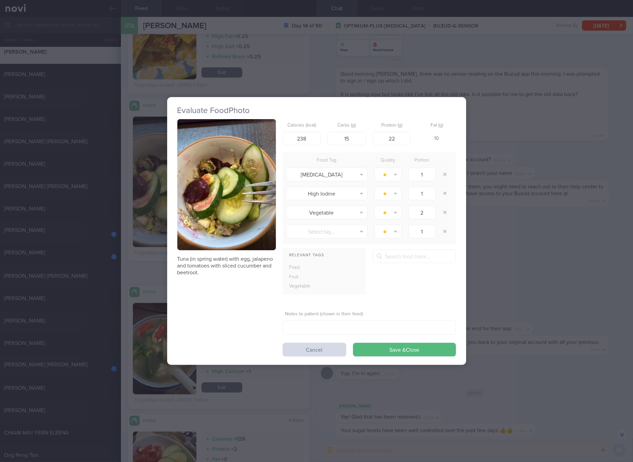
click at [232, 187] on button "button" at bounding box center [226, 184] width 98 height 131
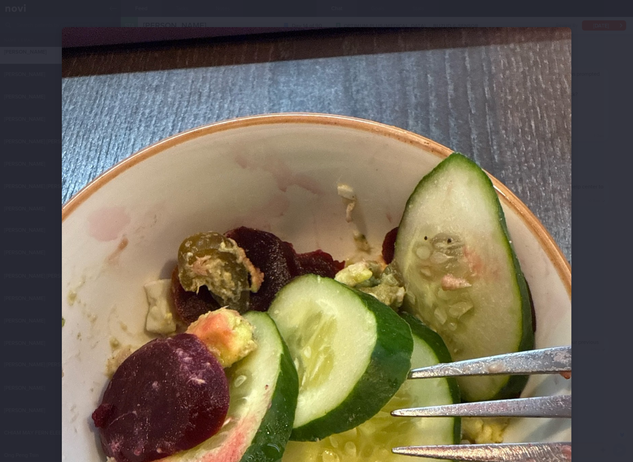
drag, startPoint x: 385, startPoint y: 230, endPoint x: 396, endPoint y: 236, distance: 12.6
click at [385, 230] on img at bounding box center [316, 366] width 509 height 679
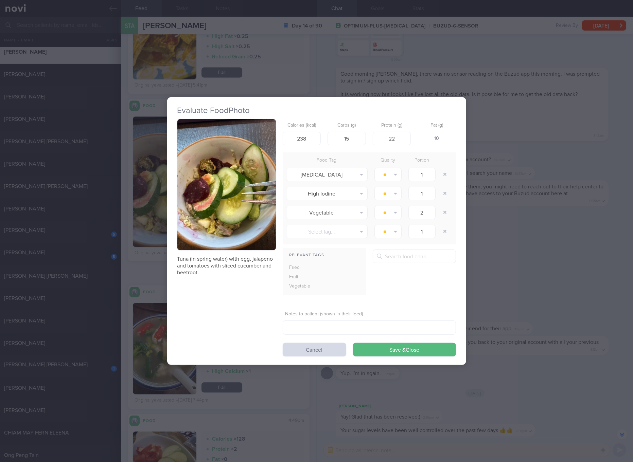
click at [549, 321] on div "Evaluate Food Photo Tuna (in spring water) with egg, jalapeno and tomatoes with…" at bounding box center [316, 231] width 633 height 462
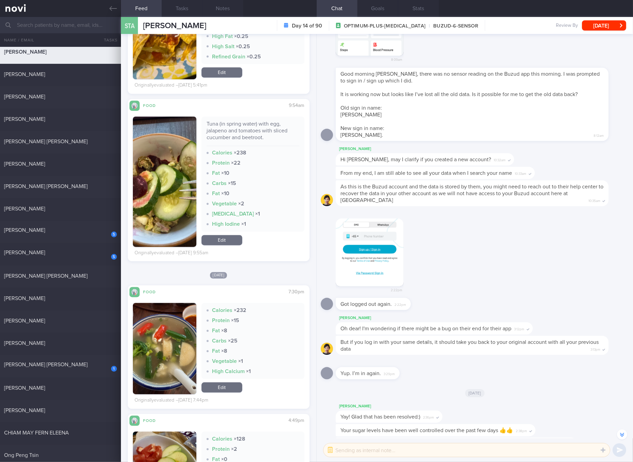
scroll to position [3578, 0]
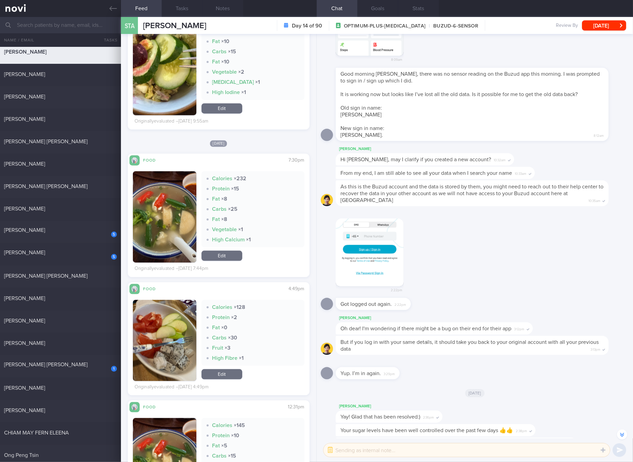
click at [168, 226] on button "button" at bounding box center [164, 216] width 63 height 91
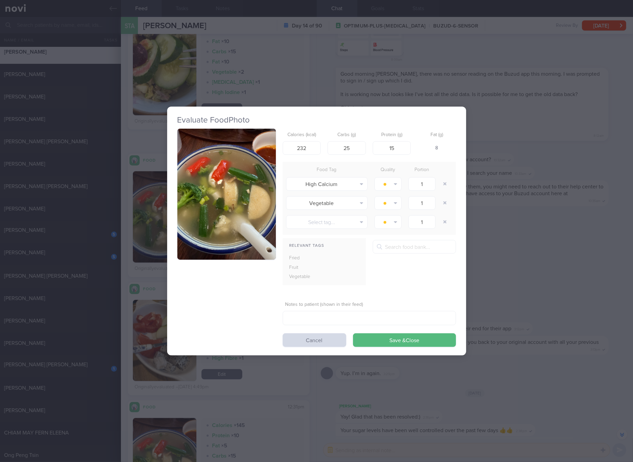
click at [191, 185] on button "button" at bounding box center [226, 194] width 98 height 131
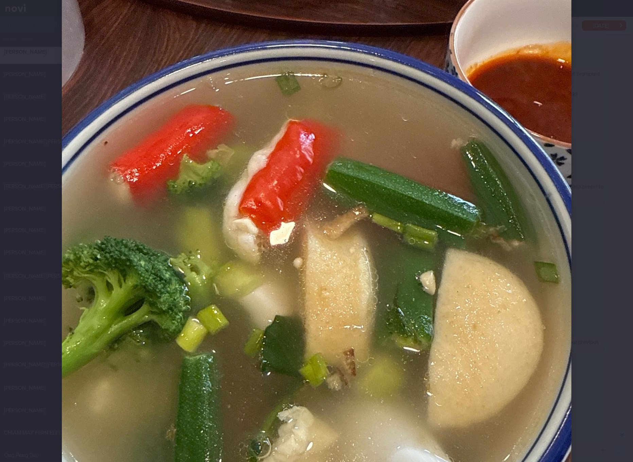
scroll to position [127, 0]
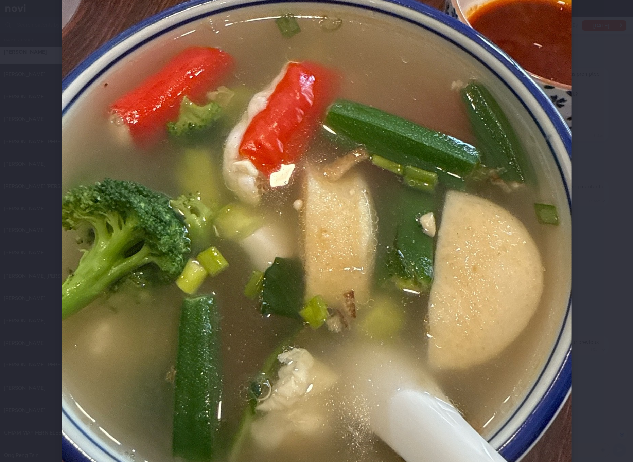
click at [327, 192] on img at bounding box center [316, 239] width 509 height 679
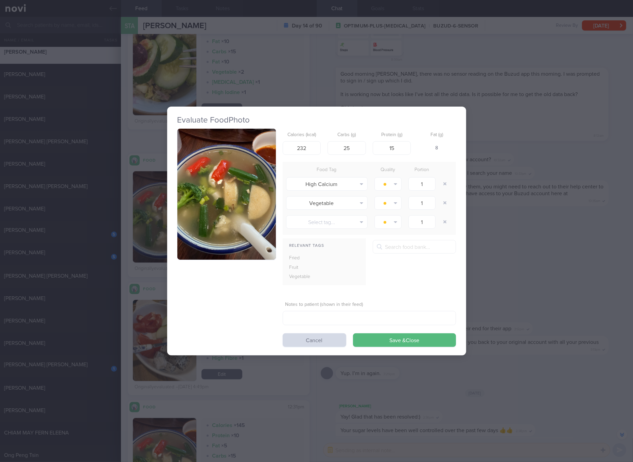
click at [256, 210] on button "button" at bounding box center [226, 194] width 98 height 131
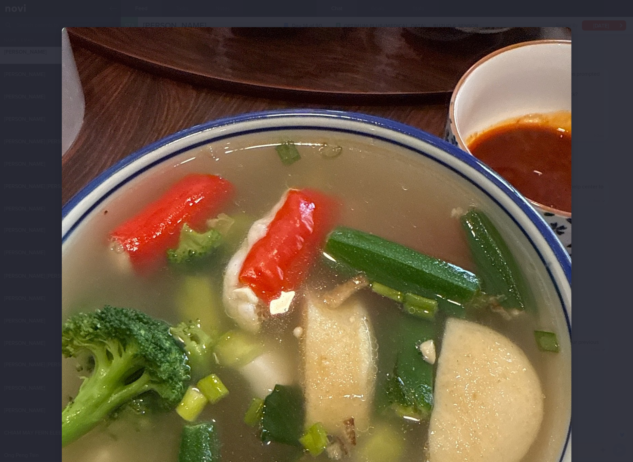
click at [435, 255] on img at bounding box center [316, 366] width 509 height 679
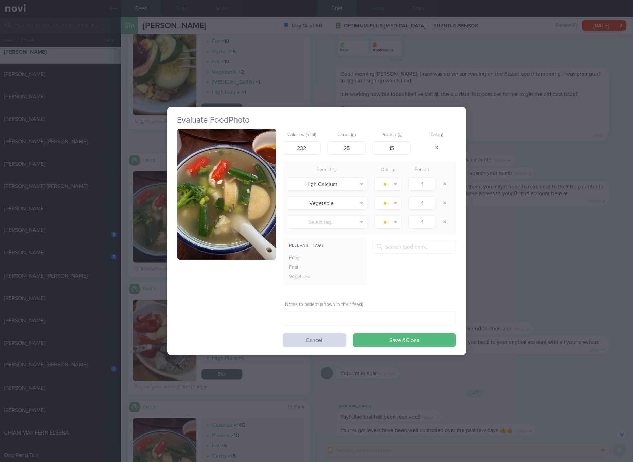
click at [504, 278] on div "Evaluate Food Photo Calories (kcal) 232 Carbs (g) 25 Protein (g) 15 Fat (g) 8 F…" at bounding box center [316, 231] width 633 height 462
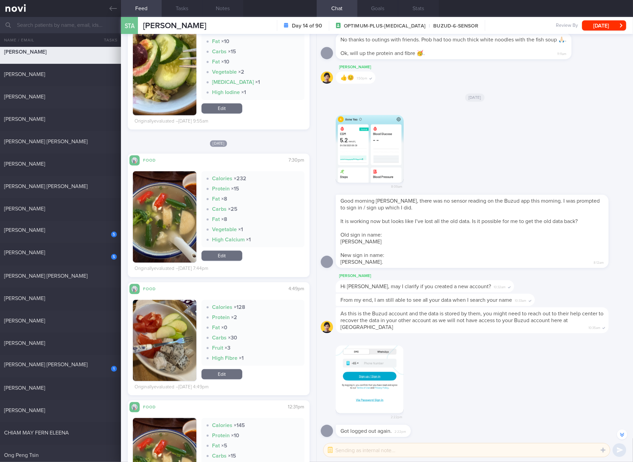
scroll to position [3451, 0]
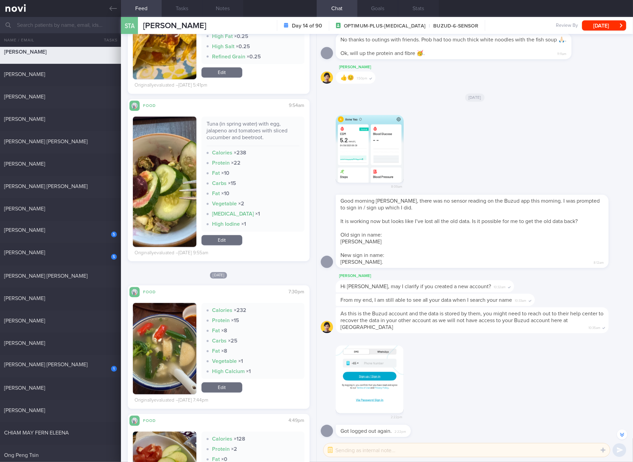
click at [232, 235] on div "Tuna (in spring water) with egg, jalapeno and tomatoes with sliced cucumber and…" at bounding box center [252, 182] width 103 height 130
click at [232, 237] on link "Edit" at bounding box center [221, 240] width 41 height 10
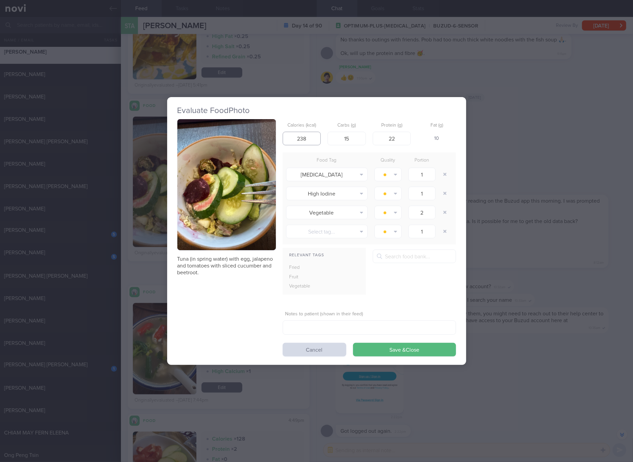
click at [304, 143] on input "238" at bounding box center [301, 139] width 38 height 14
type input "1"
type input "159"
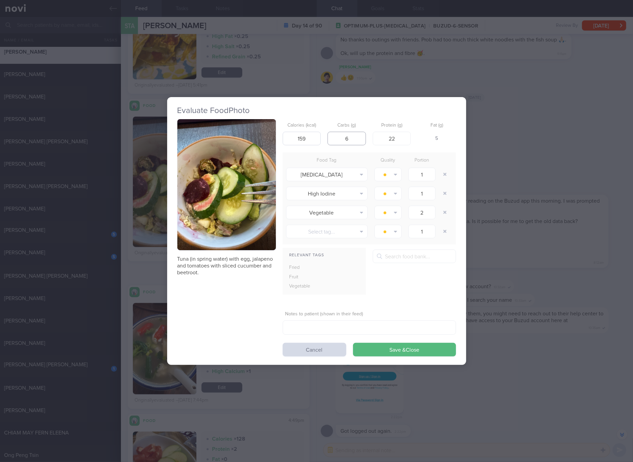
type input "6"
type input "20"
click at [353, 343] on button "Save & Close" at bounding box center [404, 350] width 103 height 14
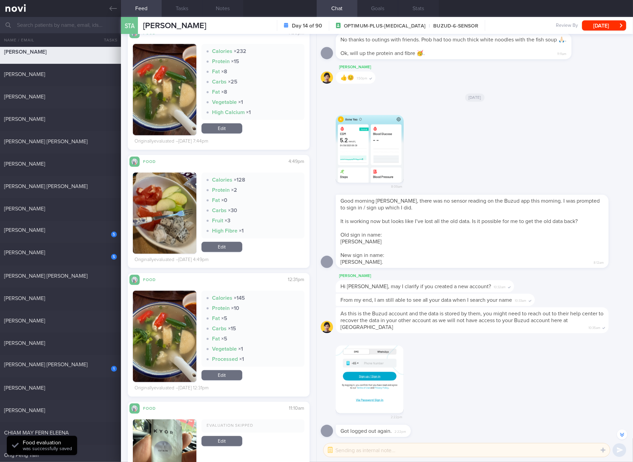
scroll to position [3578, 0]
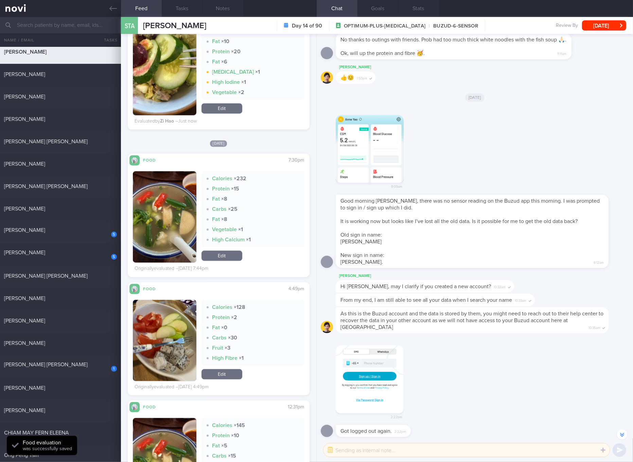
click at [223, 252] on link "Edit" at bounding box center [221, 256] width 41 height 10
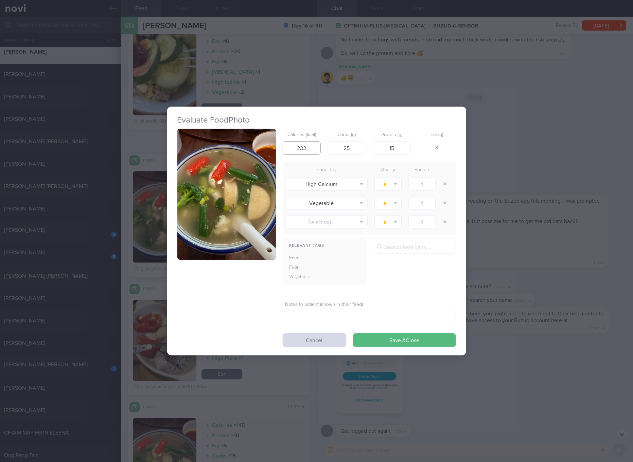
click at [304, 151] on input "232" at bounding box center [301, 148] width 38 height 14
type input "166"
type input "15"
type input "13"
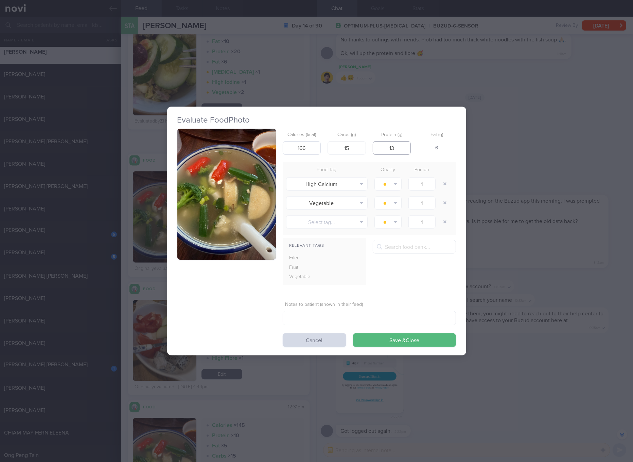
click at [353, 333] on button "Save & Close" at bounding box center [404, 340] width 103 height 14
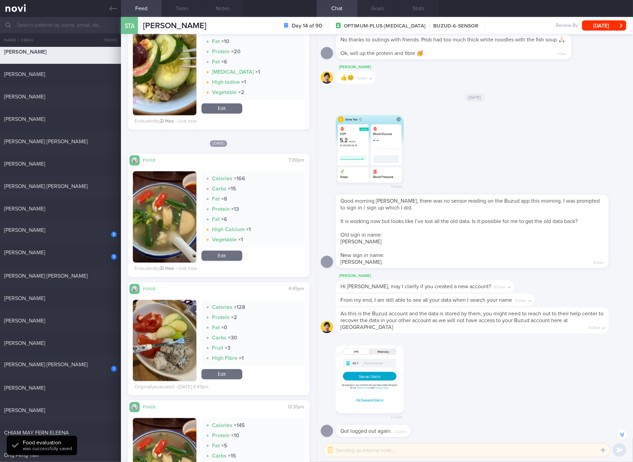
scroll to position [3706, 0]
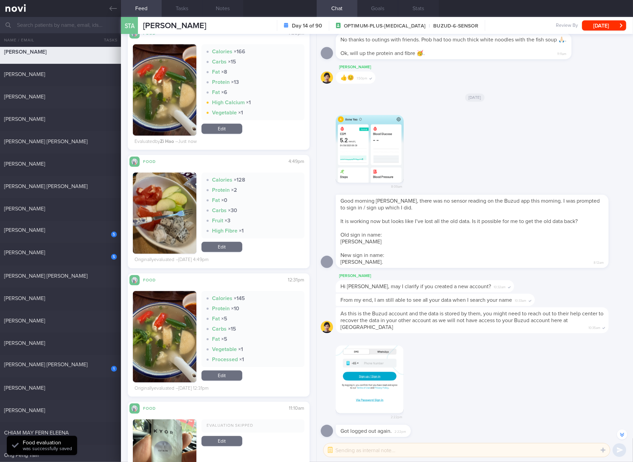
click at [221, 376] on link "Edit" at bounding box center [221, 375] width 41 height 10
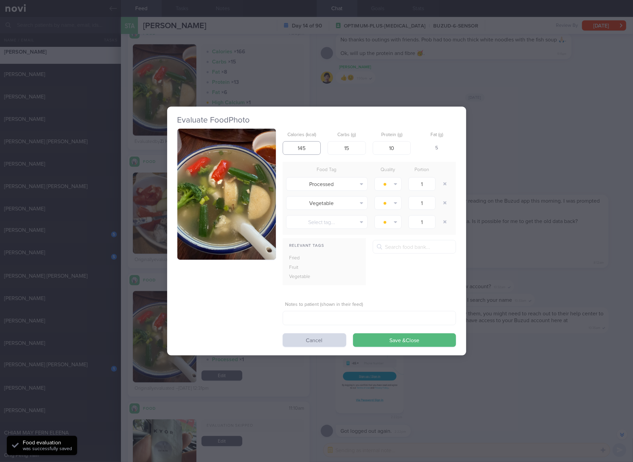
click at [305, 144] on input "145" at bounding box center [301, 148] width 38 height 14
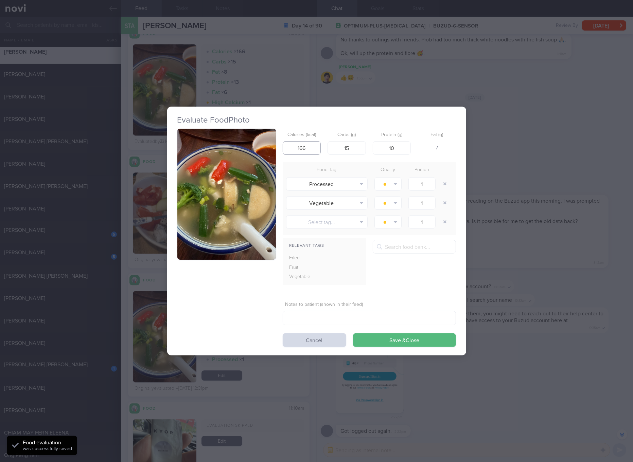
type input "166"
type input "15"
type input "13"
click at [353, 333] on button "Save & Close" at bounding box center [404, 340] width 103 height 14
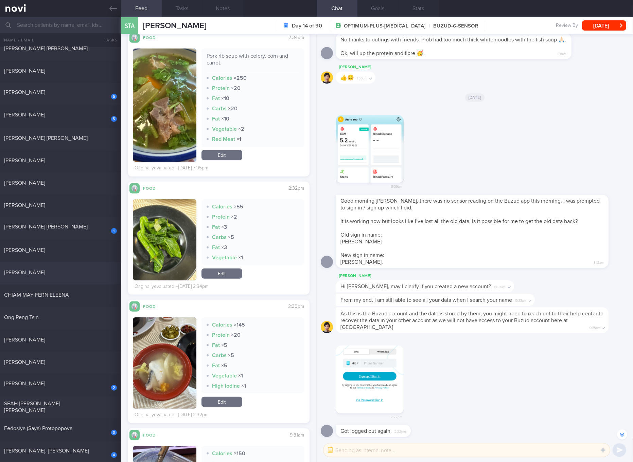
scroll to position [271, 0]
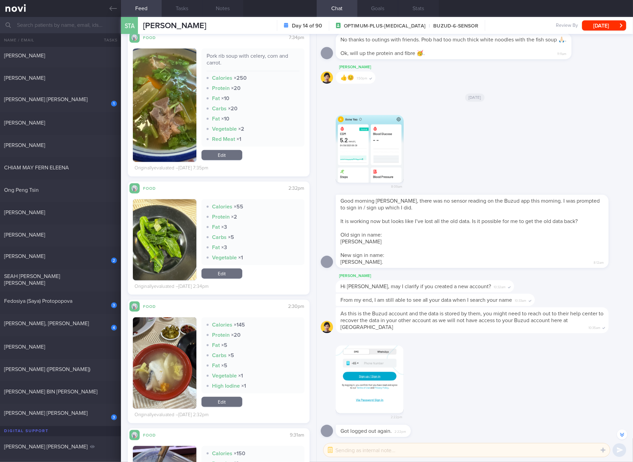
drag, startPoint x: 81, startPoint y: 259, endPoint x: 206, endPoint y: 51, distance: 243.2
click at [81, 259] on div "2 [PERSON_NAME]" at bounding box center [60, 258] width 121 height 11
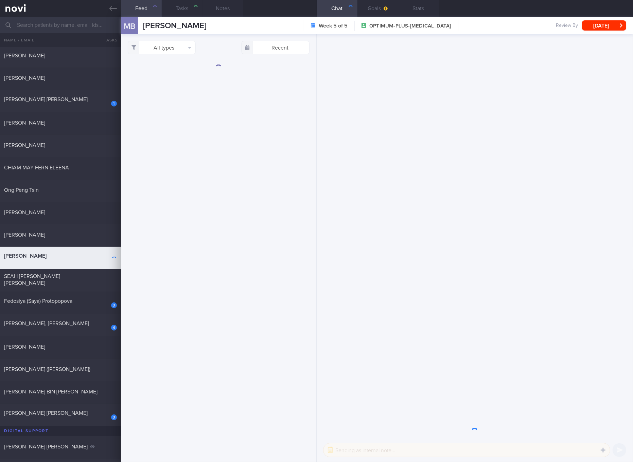
checkbox input "true"
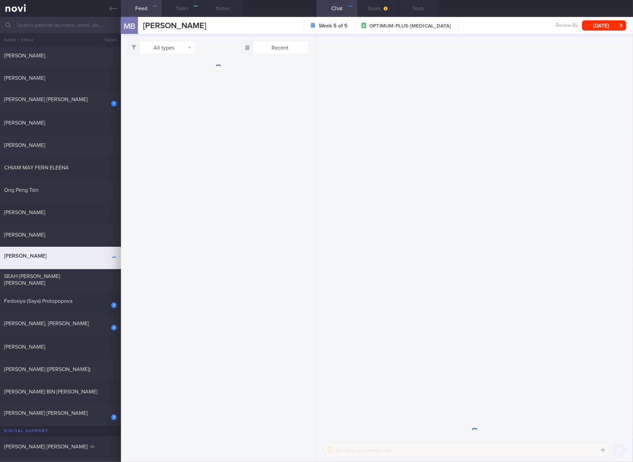
checkbox input "true"
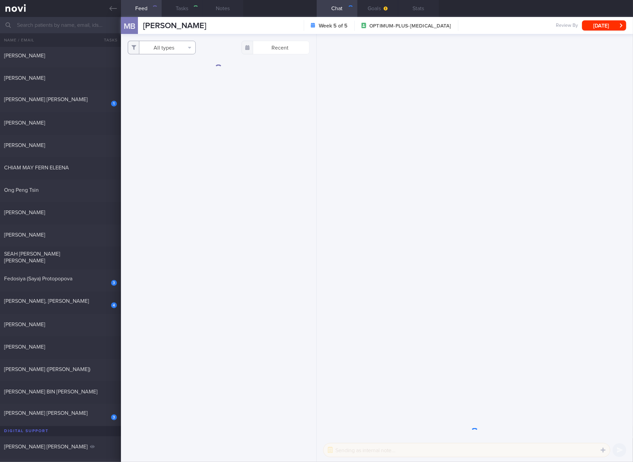
click at [170, 50] on button "All types" at bounding box center [162, 48] width 68 height 14
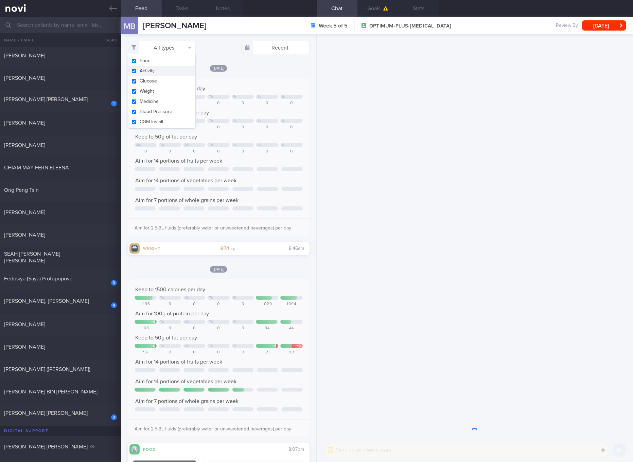
click at [162, 73] on button "Activity" at bounding box center [161, 71] width 67 height 10
click at [157, 81] on button "Glucose" at bounding box center [161, 81] width 67 height 10
checkbox input "false"
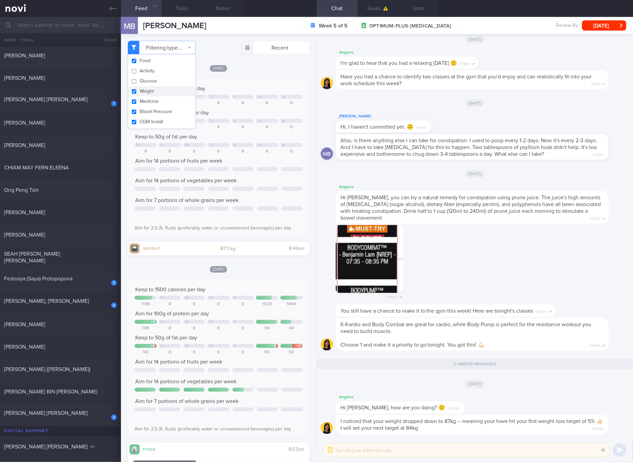
click at [152, 91] on button "Weight" at bounding box center [161, 91] width 67 height 10
checkbox input "false"
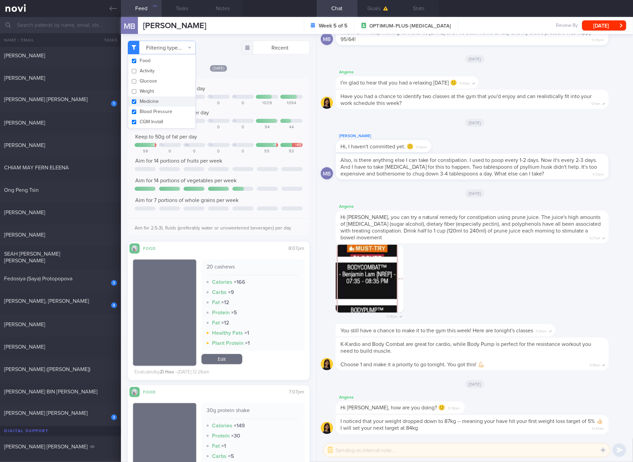
click at [151, 98] on button "Medicine" at bounding box center [161, 101] width 67 height 10
checkbox input "false"
click at [151, 107] on button "Blood Pressure" at bounding box center [161, 112] width 67 height 10
checkbox input "false"
click at [151, 118] on button "CGM Install" at bounding box center [161, 122] width 67 height 10
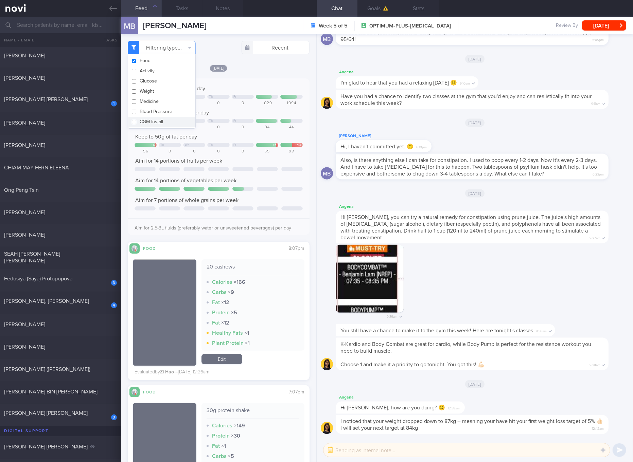
checkbox input "false"
click at [209, 122] on div "Th" at bounding box center [211, 121] width 4 height 4
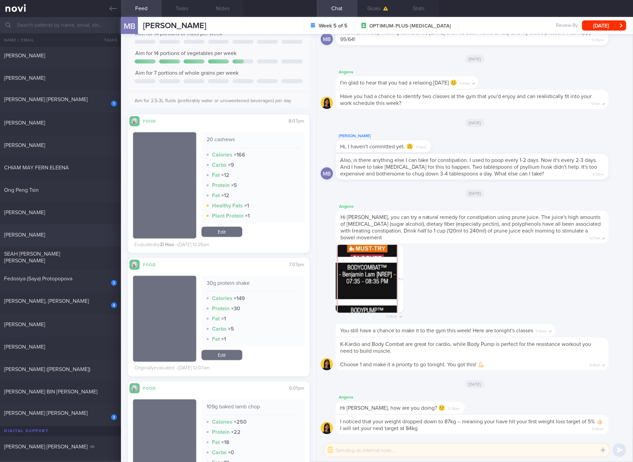
click at [67, 241] on div "[PERSON_NAME] [DATE]" at bounding box center [316, 235] width 633 height 22
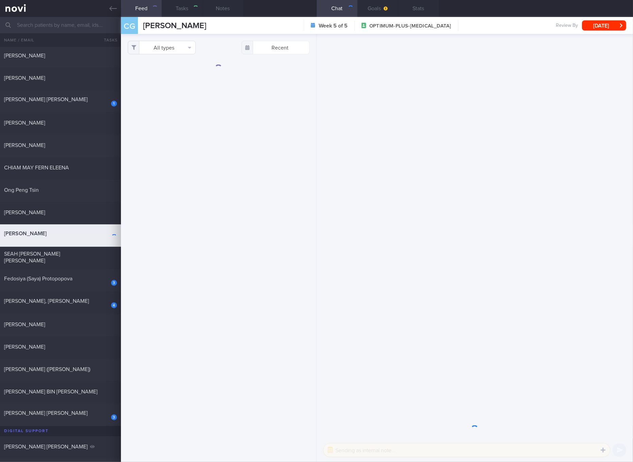
checkbox input "true"
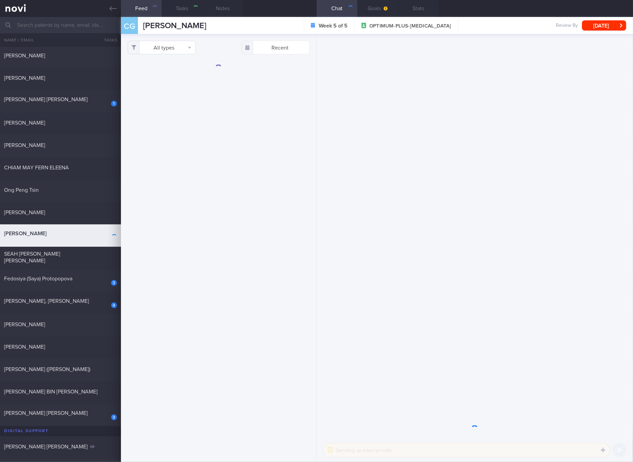
checkbox input "true"
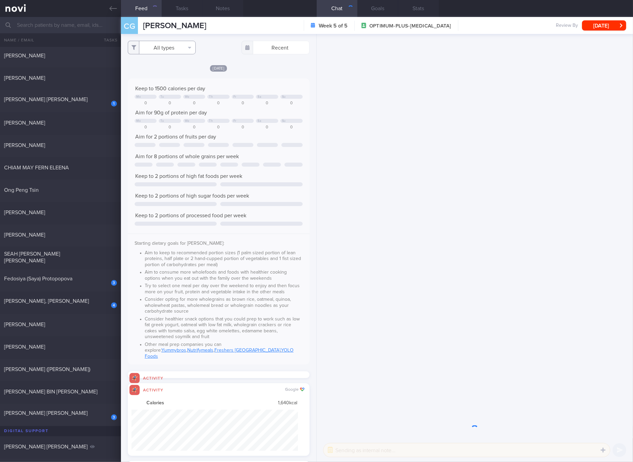
scroll to position [339488, 339363]
click at [170, 53] on button "All types" at bounding box center [162, 48] width 68 height 14
click at [166, 74] on button "Activity" at bounding box center [161, 71] width 67 height 10
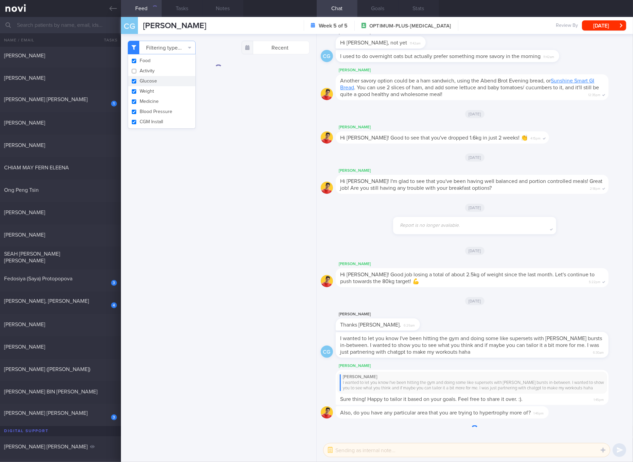
checkbox input "false"
click at [153, 81] on button "Glucose" at bounding box center [161, 81] width 67 height 10
checkbox input "false"
click at [144, 94] on button "Weight" at bounding box center [161, 91] width 67 height 10
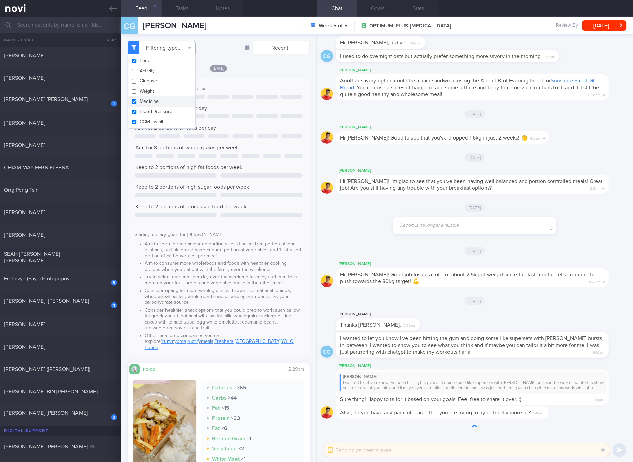
checkbox input "false"
click at [144, 109] on button "Blood Pressure" at bounding box center [161, 112] width 67 height 10
checkbox input "false"
click at [144, 117] on button "CGM Install" at bounding box center [161, 122] width 67 height 10
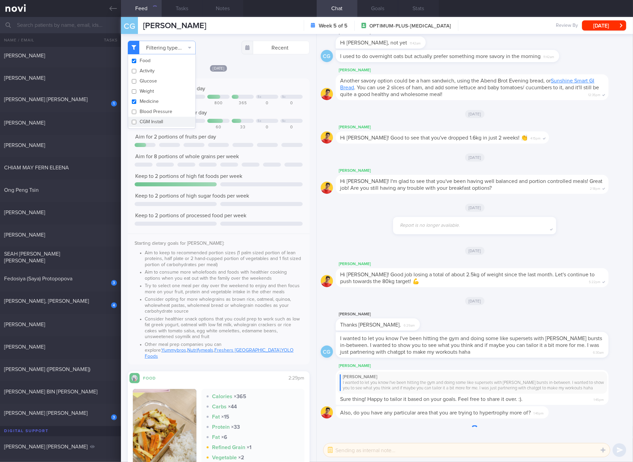
click at [144, 122] on button "CGM Install" at bounding box center [161, 122] width 67 height 10
checkbox input "true"
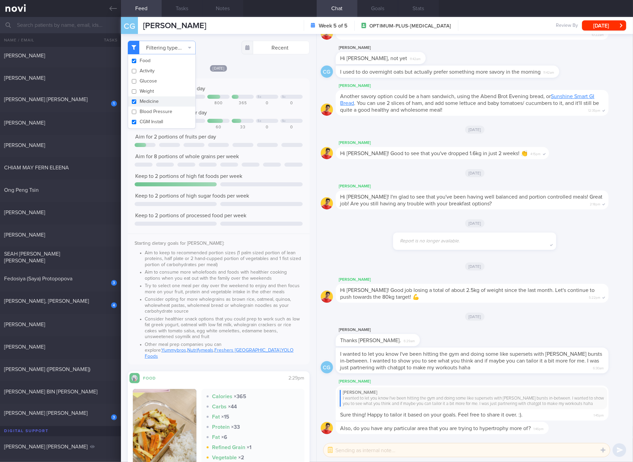
click at [145, 103] on button "Medicine" at bounding box center [161, 101] width 67 height 10
checkbox input "false"
click at [242, 135] on div "Aim for 2 portions of fruits per day" at bounding box center [218, 136] width 168 height 7
drag, startPoint x: 70, startPoint y: 395, endPoint x: 145, endPoint y: 40, distance: 362.5
click at [70, 395] on div "[PERSON_NAME] BIN [PERSON_NAME]" at bounding box center [60, 392] width 121 height 8
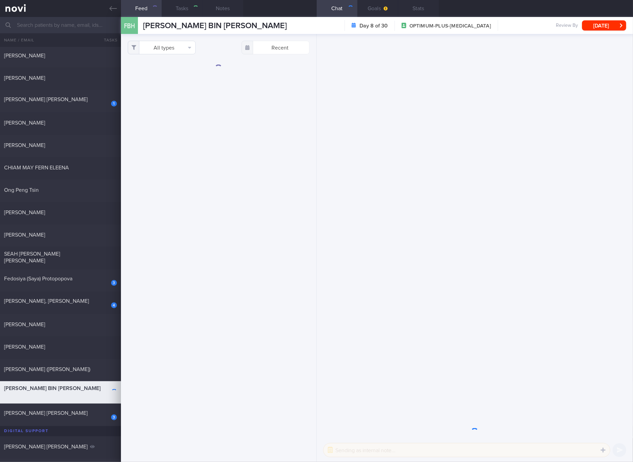
select select "8"
checkbox input "true"
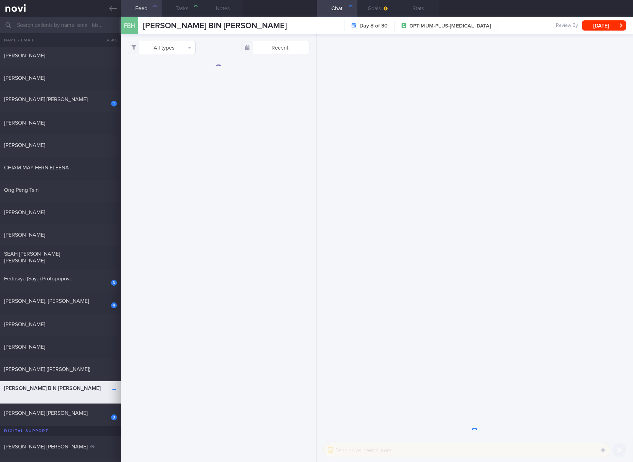
checkbox input "true"
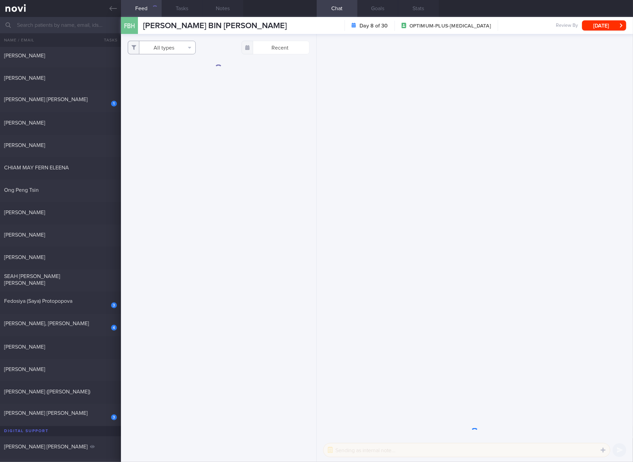
click at [162, 48] on button "All types" at bounding box center [162, 48] width 68 height 14
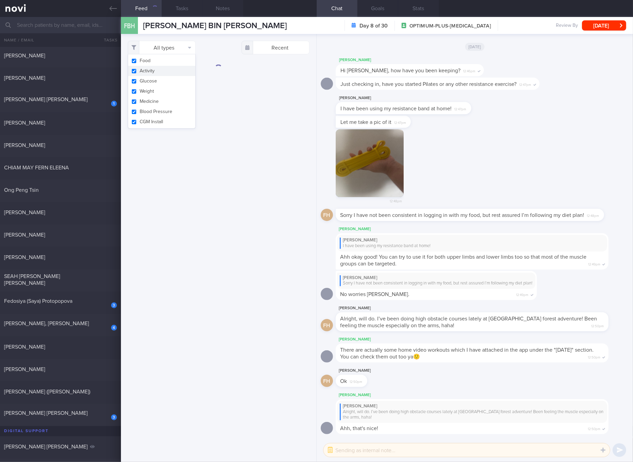
click at [161, 73] on button "Activity" at bounding box center [161, 71] width 67 height 10
checkbox input "false"
click at [154, 80] on button "Glucose" at bounding box center [161, 81] width 67 height 10
checkbox input "false"
click at [150, 89] on button "Weight" at bounding box center [161, 91] width 67 height 10
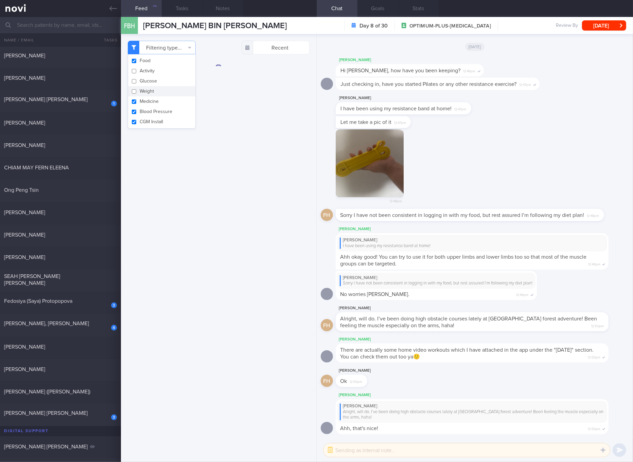
checkbox input "false"
click at [148, 97] on button "Medicine" at bounding box center [161, 101] width 67 height 10
click at [149, 106] on button "Medicine" at bounding box center [161, 101] width 67 height 10
checkbox input "true"
click at [149, 113] on button "Blood Pressure" at bounding box center [161, 112] width 67 height 10
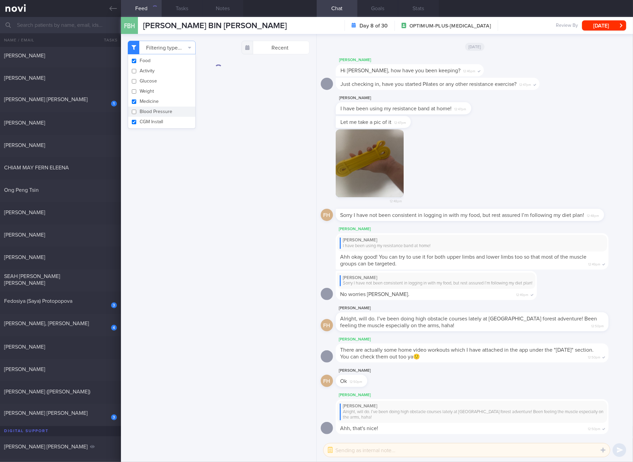
checkbox input "false"
click at [149, 118] on button "CGM Install" at bounding box center [161, 122] width 67 height 10
checkbox input "false"
click at [150, 104] on button "Medicine" at bounding box center [161, 101] width 67 height 10
checkbox input "false"
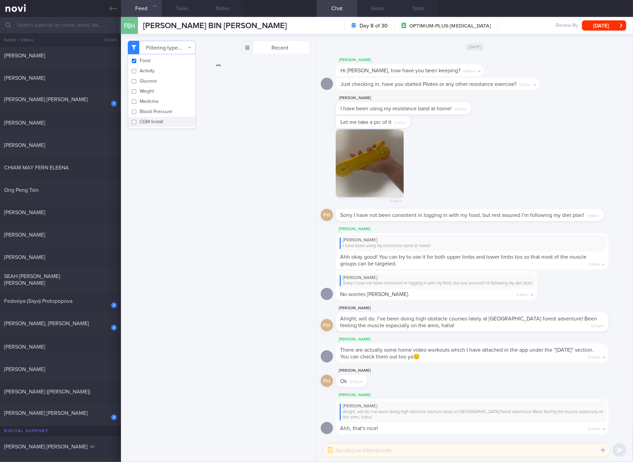
click at [233, 169] on div "Filtering type... Food Activity Glucose Weight Medicine Blood Pressure [MEDICAL…" at bounding box center [218, 248] width 195 height 428
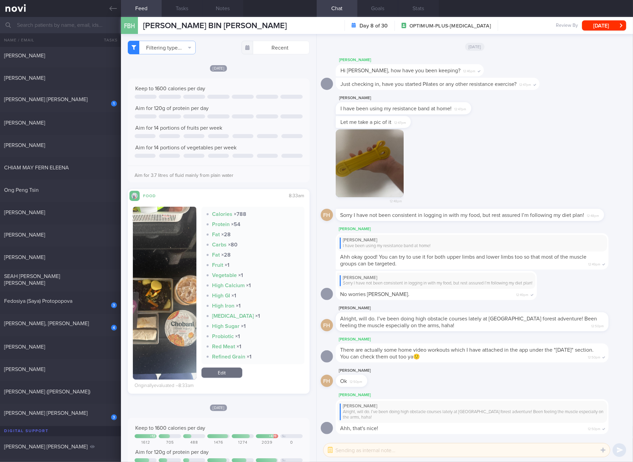
click at [173, 274] on button "button" at bounding box center [164, 293] width 63 height 173
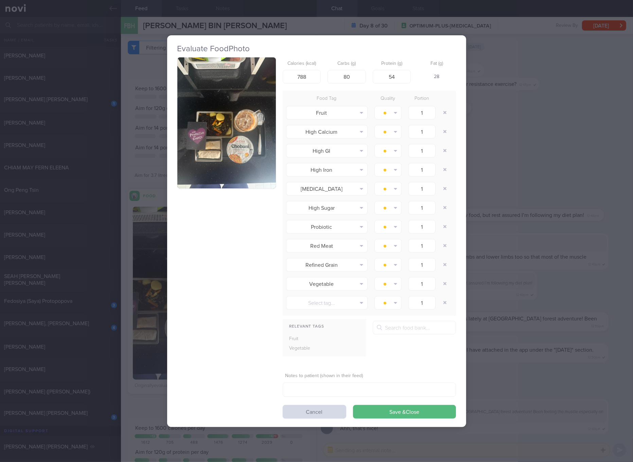
click at [264, 159] on button "button" at bounding box center [226, 122] width 98 height 131
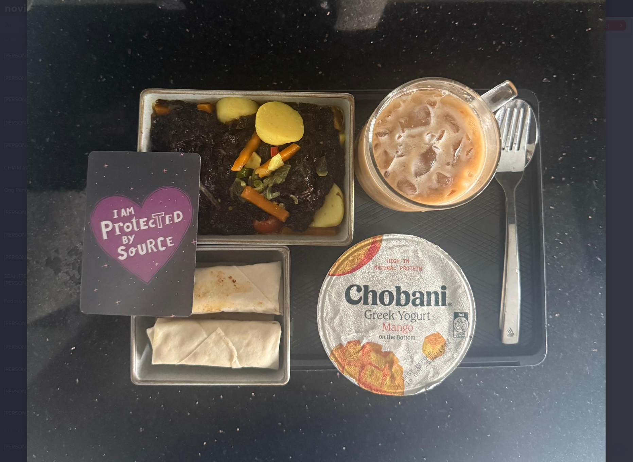
click at [337, 218] on img at bounding box center [316, 158] width 578 height 771
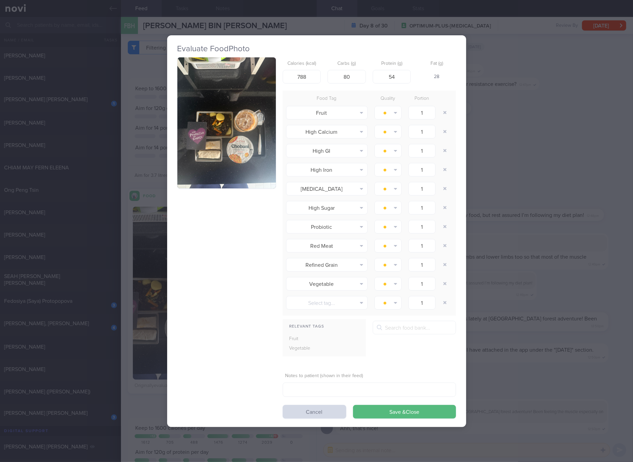
click at [516, 225] on div "Evaluate Food Photo Calories (kcal) 788 Carbs (g) 80 Protein (g) 54 Fat (g) 28 …" at bounding box center [316, 231] width 633 height 462
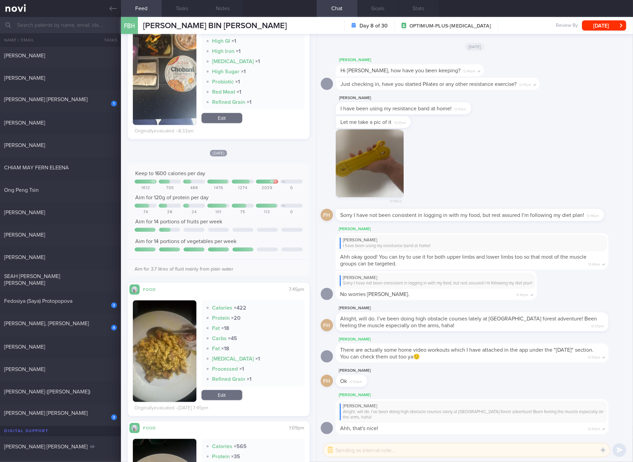
scroll to position [382, 0]
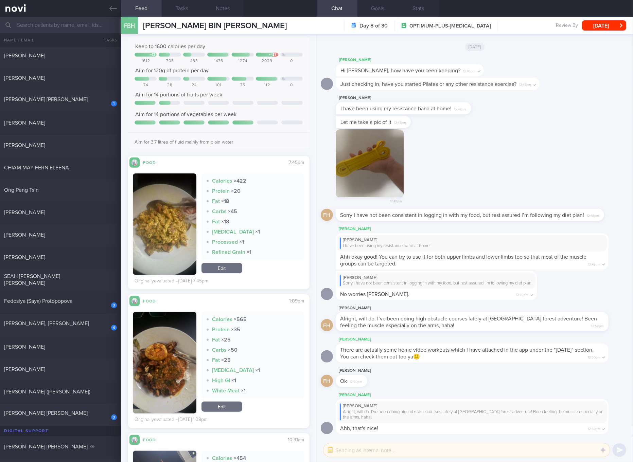
click at [175, 199] on button "button" at bounding box center [164, 224] width 63 height 102
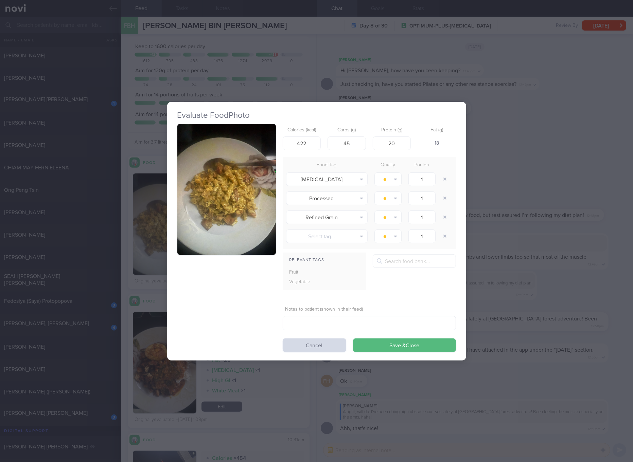
click at [207, 197] on button "button" at bounding box center [226, 189] width 98 height 131
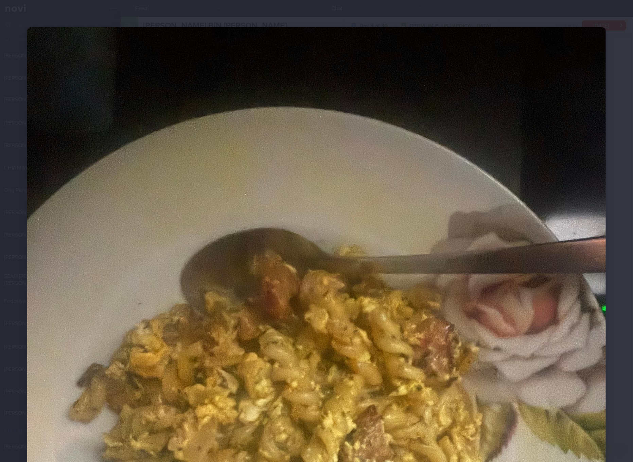
scroll to position [255, 0]
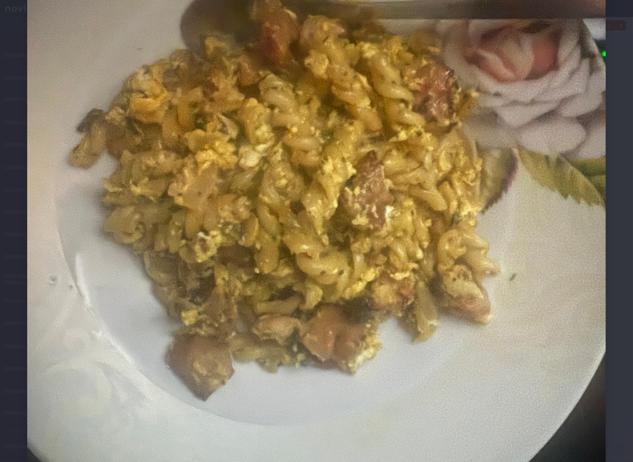
click at [529, 212] on img at bounding box center [316, 158] width 578 height 771
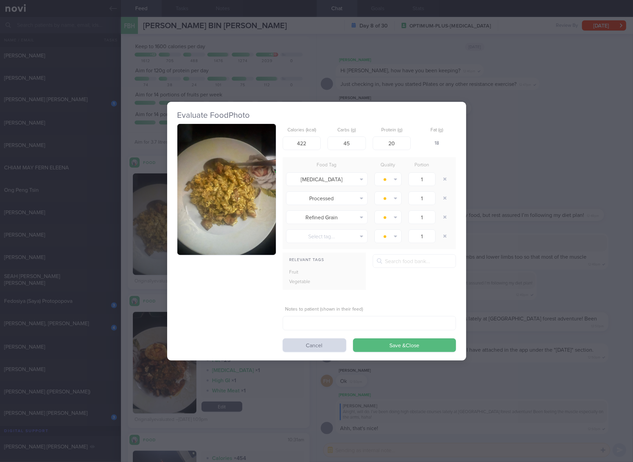
click at [524, 214] on div "Evaluate Food Photo Calories (kcal) 422 Carbs (g) 45 Protein (g) 20 Fat (g) 18 …" at bounding box center [316, 231] width 633 height 462
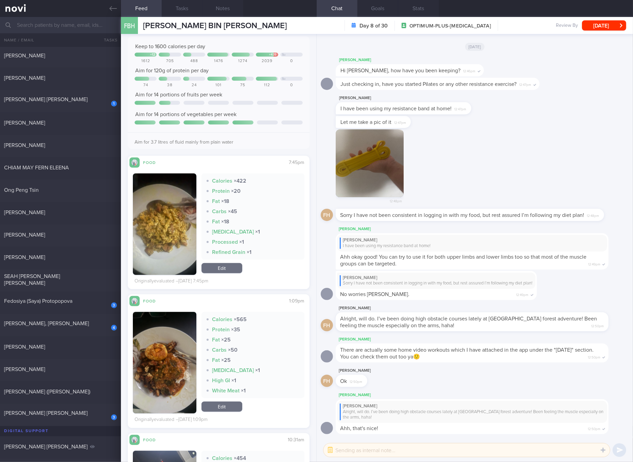
scroll to position [255, 0]
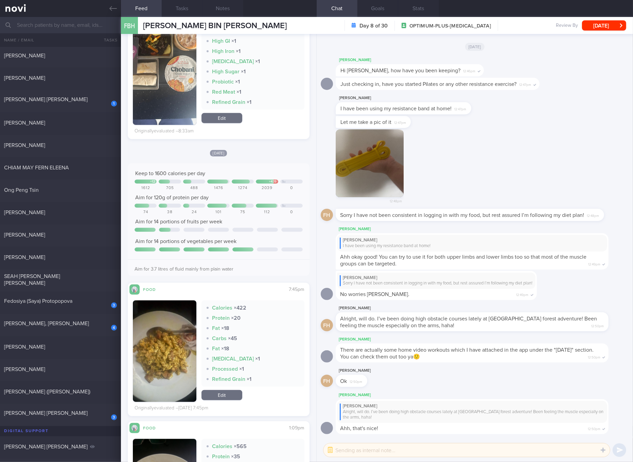
click at [225, 116] on link "Edit" at bounding box center [221, 118] width 41 height 10
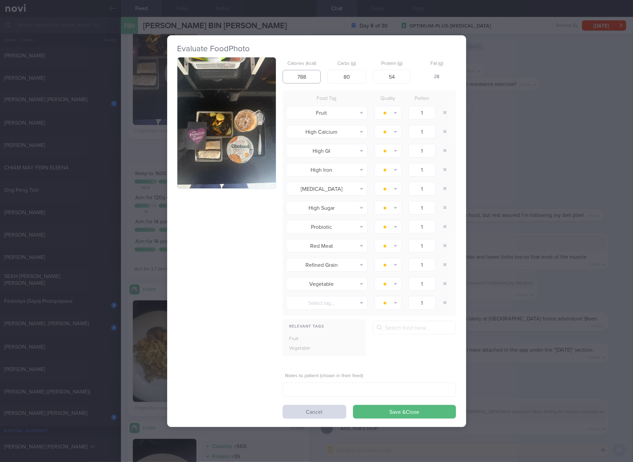
click at [299, 77] on input "788" at bounding box center [301, 77] width 38 height 14
type input "667"
type input "100"
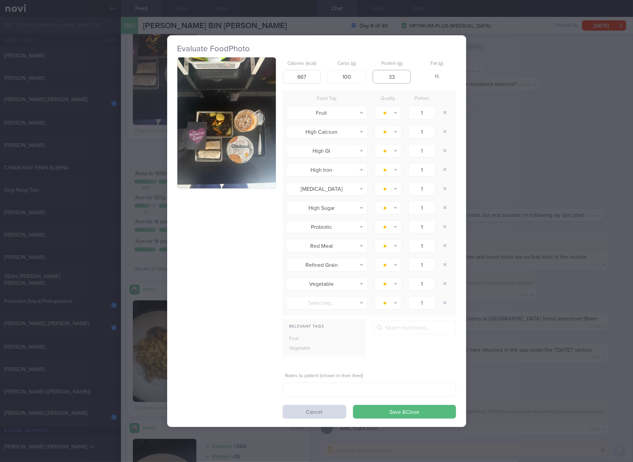
type input "33"
click at [353, 405] on button "Save & Close" at bounding box center [404, 412] width 103 height 14
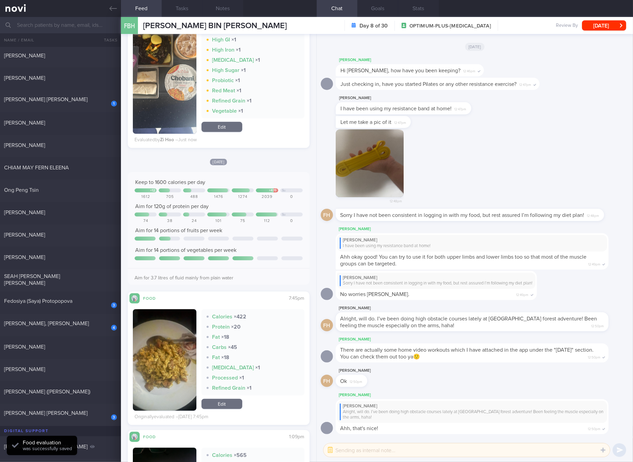
scroll to position [263, 0]
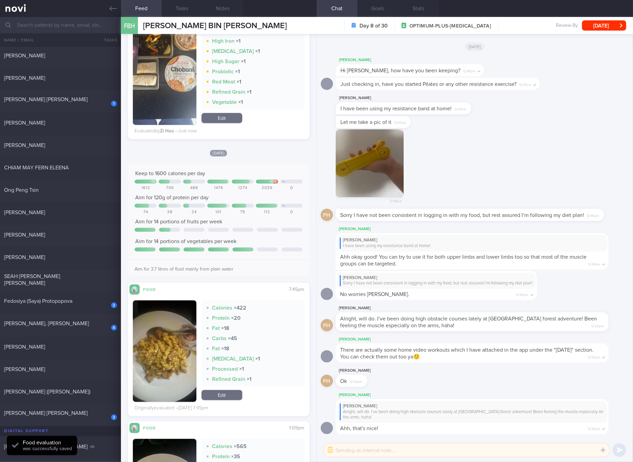
click at [158, 325] on img "button" at bounding box center [164, 351] width 63 height 102
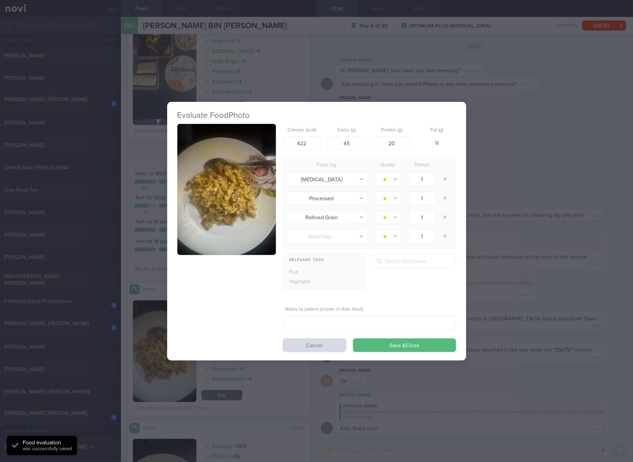
click at [208, 170] on img "button" at bounding box center [226, 189] width 98 height 131
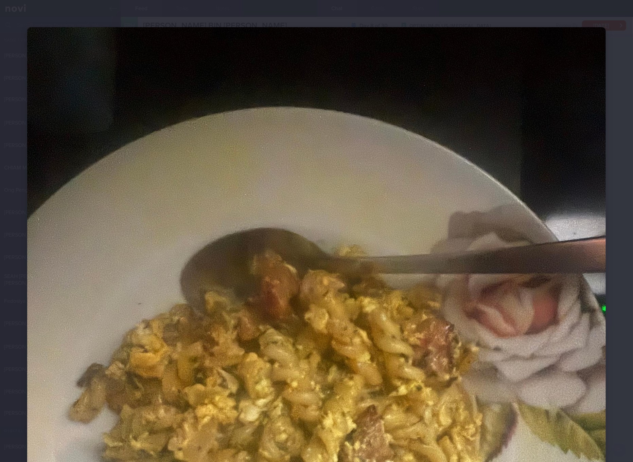
click at [286, 238] on img at bounding box center [316, 412] width 578 height 771
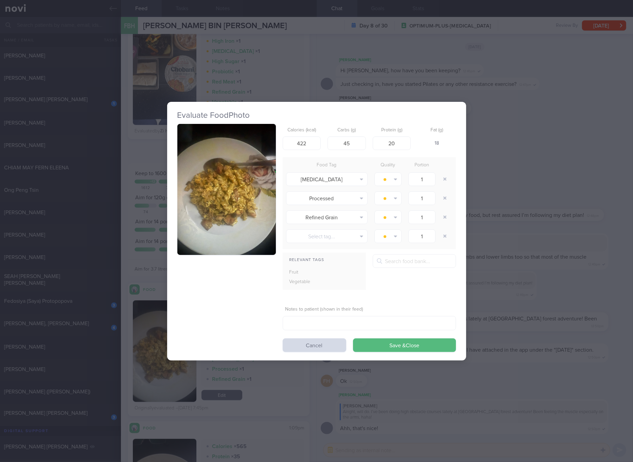
click at [513, 229] on div "Evaluate Food Photo Calories (kcal) 422 Carbs (g) 45 Protein (g) 20 Fat (g) 18 …" at bounding box center [316, 231] width 633 height 462
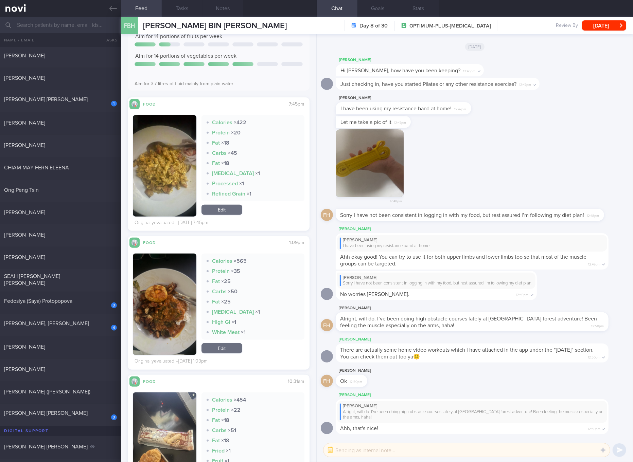
scroll to position [390, 0]
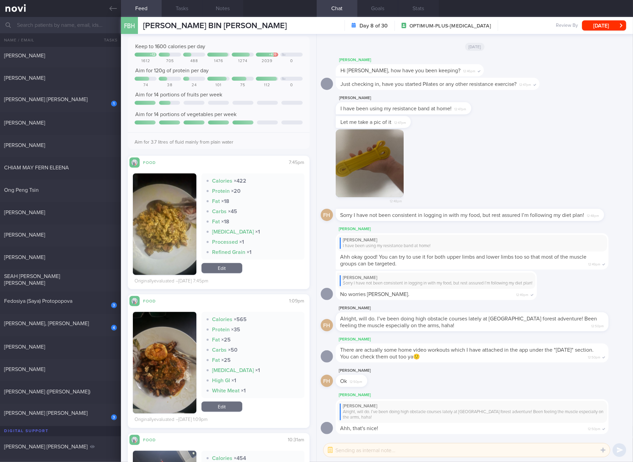
click at [162, 340] on button "button" at bounding box center [164, 363] width 63 height 102
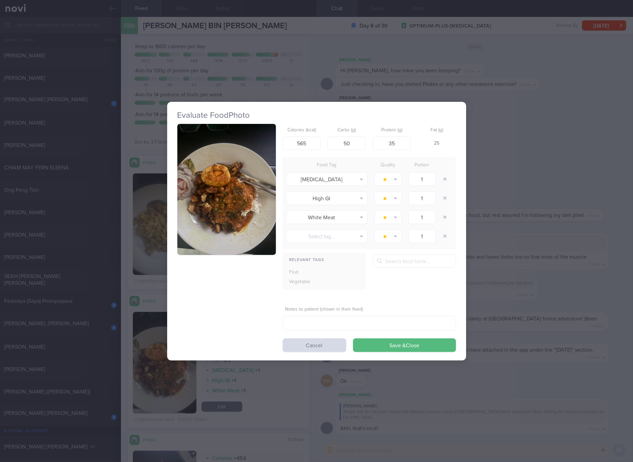
click at [223, 218] on button "button" at bounding box center [226, 189] width 98 height 131
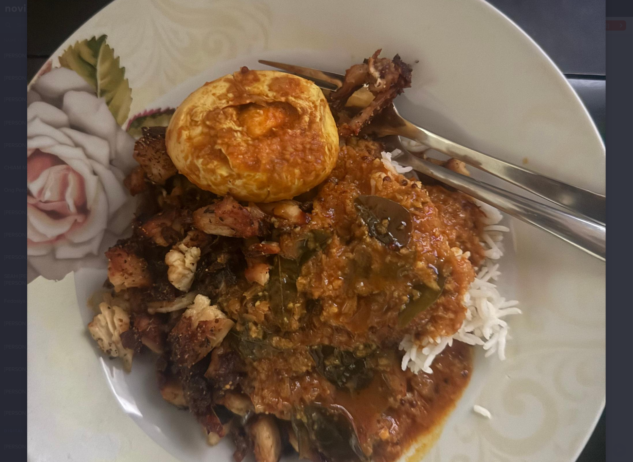
scroll to position [255, 0]
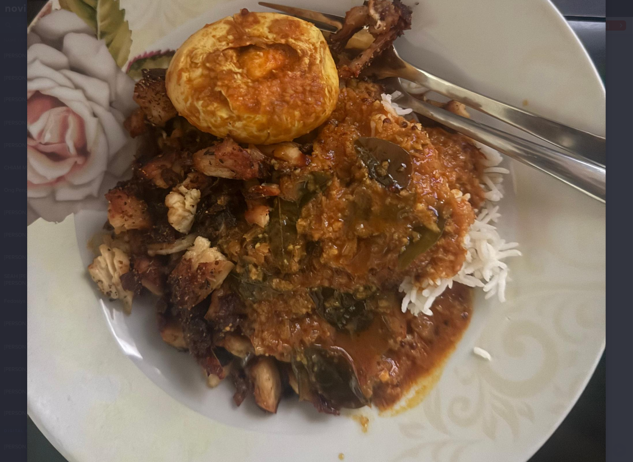
click at [388, 207] on img at bounding box center [316, 158] width 578 height 771
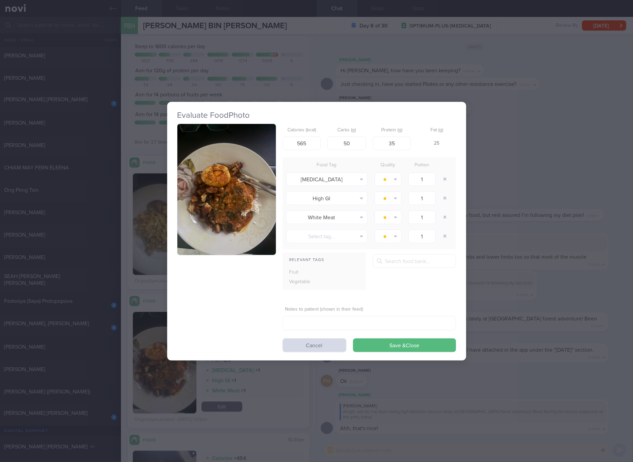
click at [513, 250] on div "Evaluate Food Photo Calories (kcal) 565 Carbs (g) 50 Protein (g) 35 Fat (g) 25 …" at bounding box center [316, 231] width 633 height 462
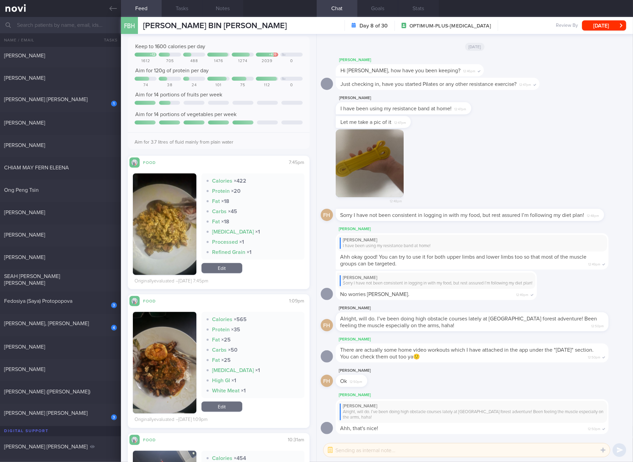
drag, startPoint x: 165, startPoint y: 355, endPoint x: 173, endPoint y: 327, distance: 29.0
click at [165, 355] on button "button" at bounding box center [164, 363] width 63 height 102
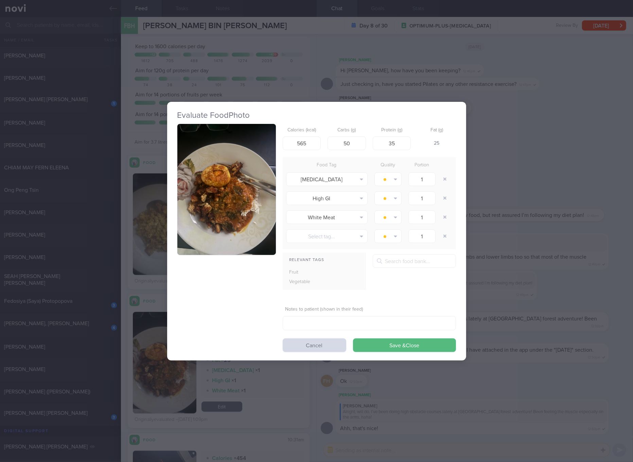
click at [262, 175] on button "button" at bounding box center [226, 189] width 98 height 131
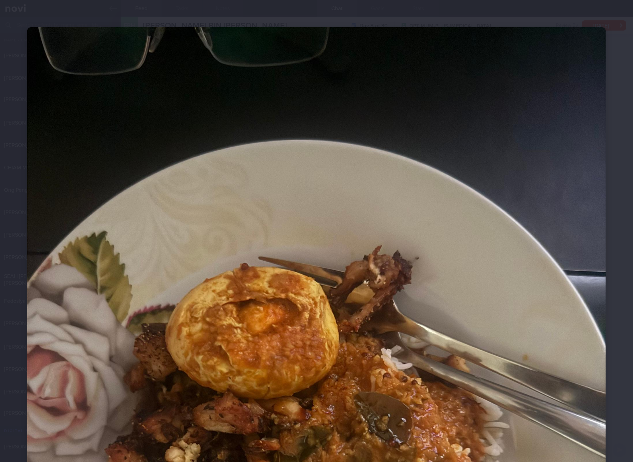
click at [458, 198] on img at bounding box center [316, 412] width 578 height 771
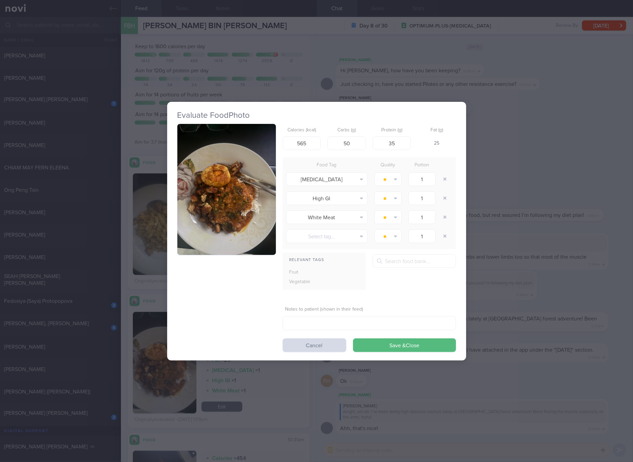
click at [567, 279] on div "Evaluate Food Photo Calories (kcal) 565 Carbs (g) 50 Protein (g) 35 Fat (g) 25 …" at bounding box center [316, 231] width 633 height 462
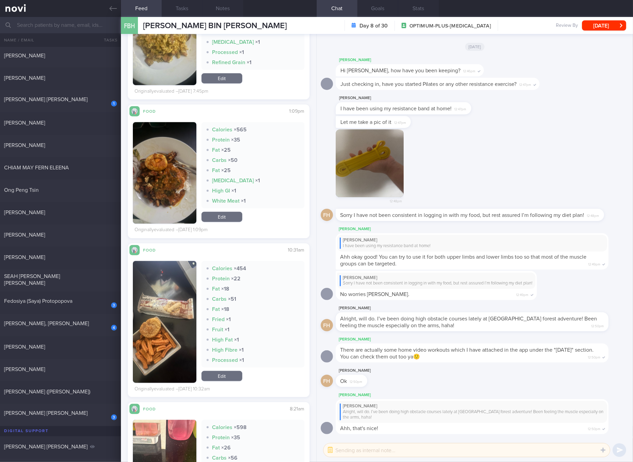
scroll to position [645, 0]
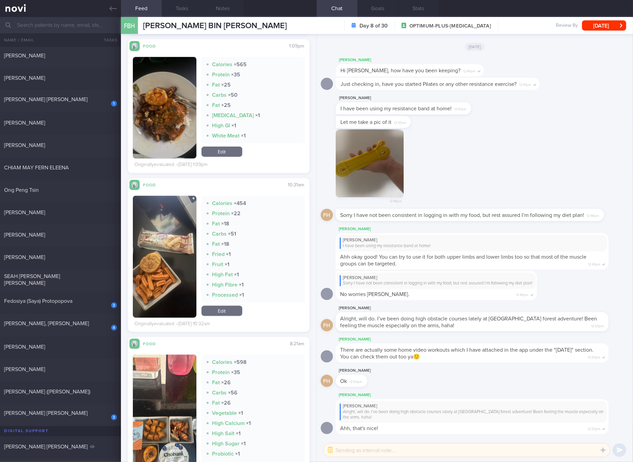
click at [182, 269] on button "button" at bounding box center [164, 257] width 63 height 122
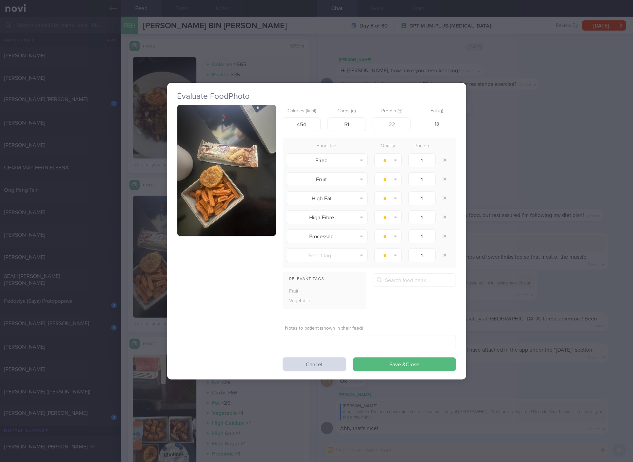
click at [216, 235] on img "button" at bounding box center [226, 170] width 98 height 131
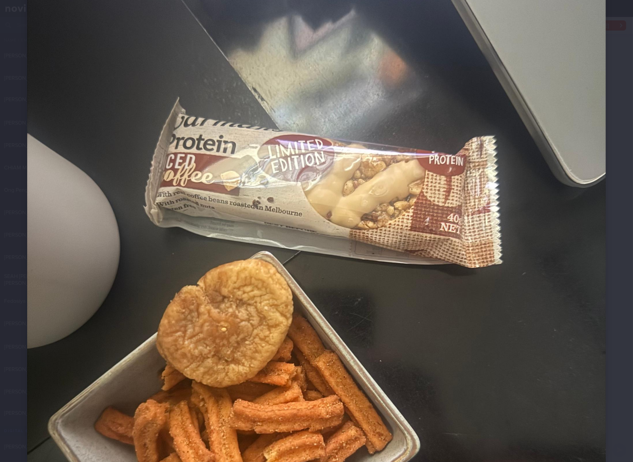
scroll to position [255, 0]
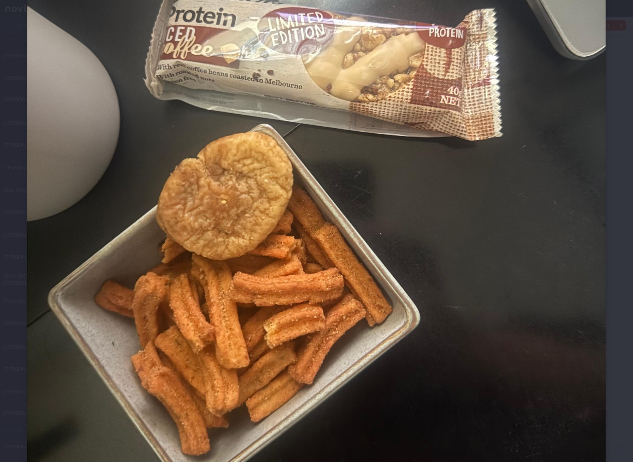
click at [416, 230] on img at bounding box center [316, 158] width 578 height 771
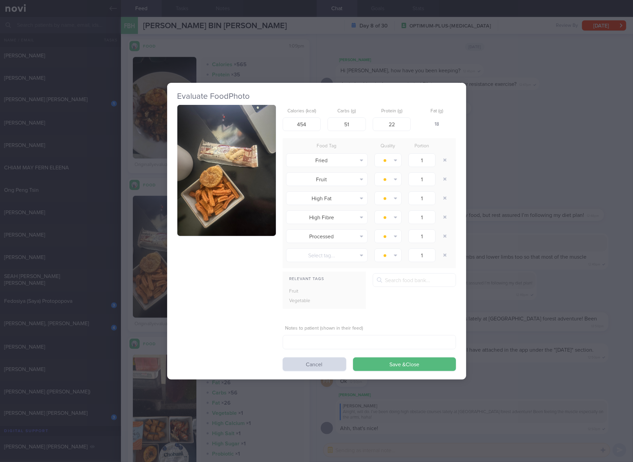
click at [567, 243] on div "Evaluate Food Photo Calories (kcal) 454 Carbs (g) 51 Protein (g) 22 Fat (g) 18 …" at bounding box center [316, 231] width 633 height 462
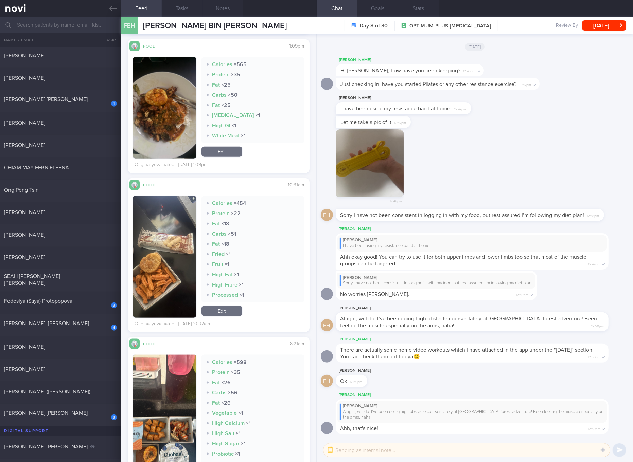
click at [162, 258] on button "button" at bounding box center [164, 257] width 63 height 122
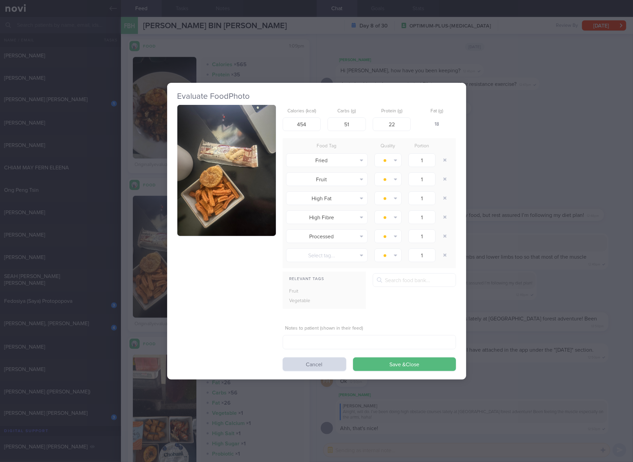
click at [268, 175] on button "button" at bounding box center [226, 170] width 98 height 131
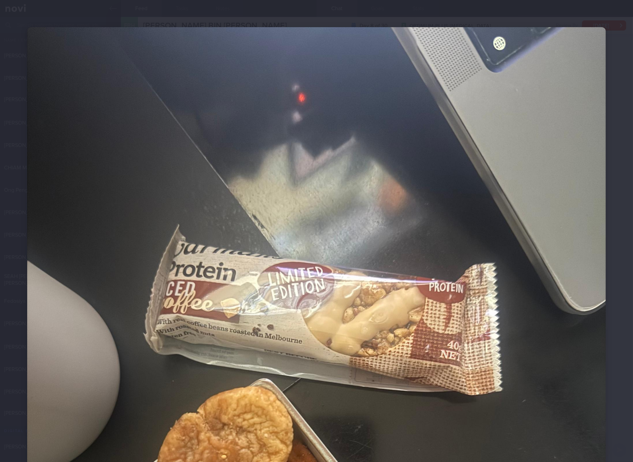
click at [318, 253] on img at bounding box center [316, 412] width 578 height 771
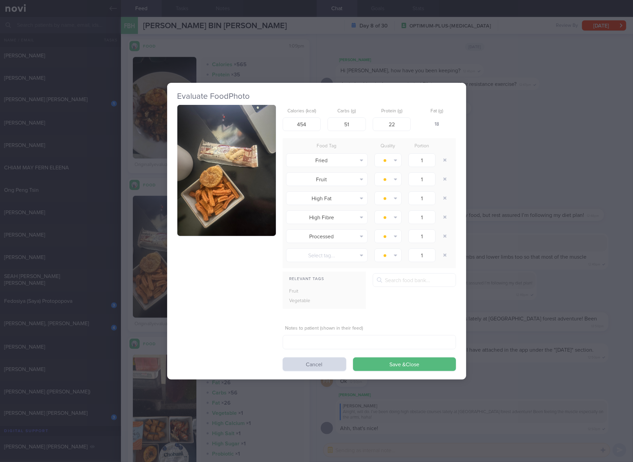
click at [510, 225] on div "Evaluate Food Photo Calories (kcal) 454 Carbs (g) 51 Protein (g) 22 Fat (g) 18 …" at bounding box center [316, 231] width 633 height 462
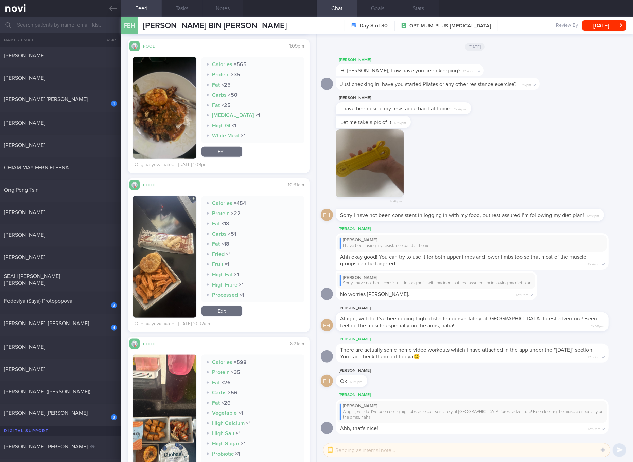
scroll to position [773, 0]
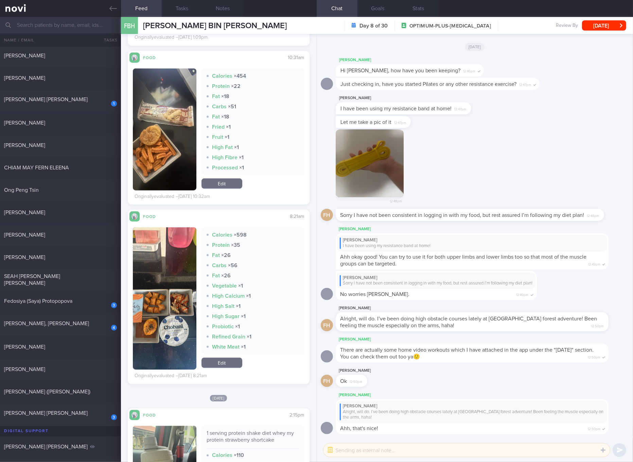
click at [178, 297] on button "button" at bounding box center [164, 298] width 63 height 142
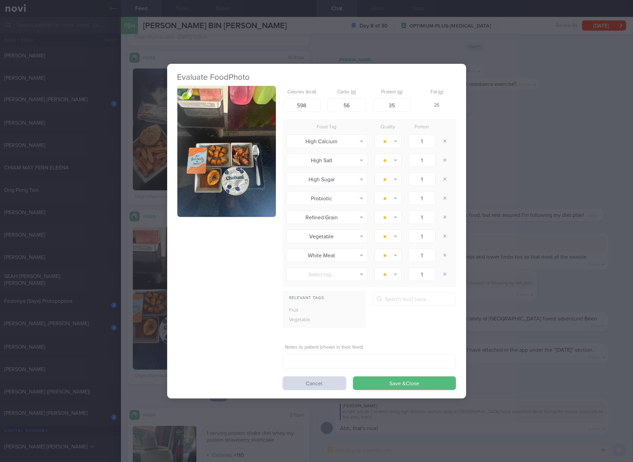
click at [230, 185] on button "button" at bounding box center [226, 151] width 98 height 131
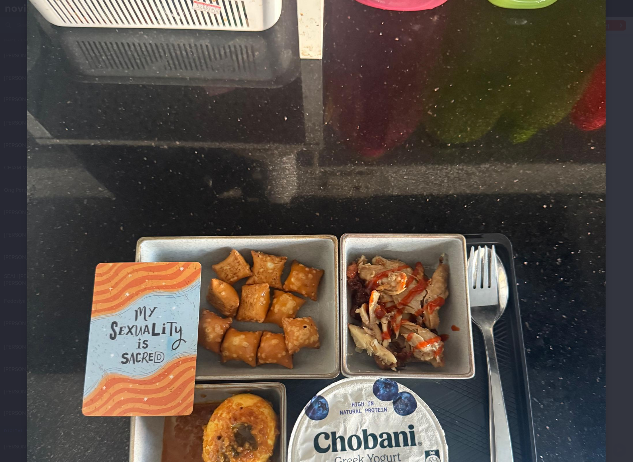
scroll to position [255, 0]
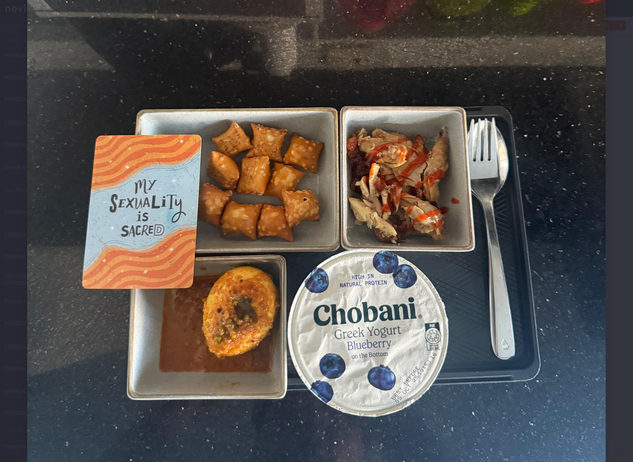
click at [478, 181] on img at bounding box center [316, 158] width 578 height 771
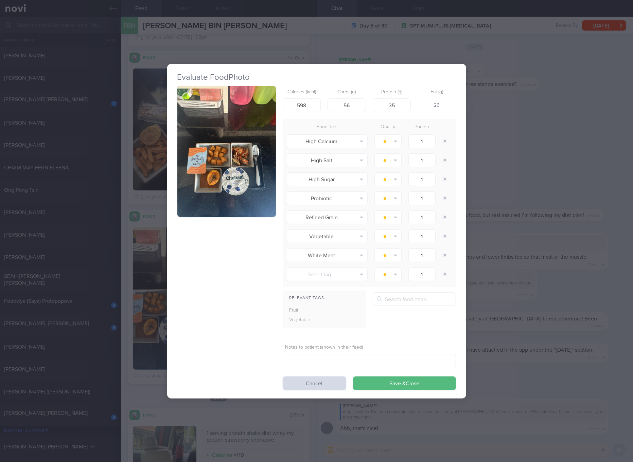
click at [516, 209] on div "Evaluate Food Photo Calories (kcal) 598 Carbs (g) 56 Protein (g) 35 Fat (g) 26 …" at bounding box center [316, 231] width 633 height 462
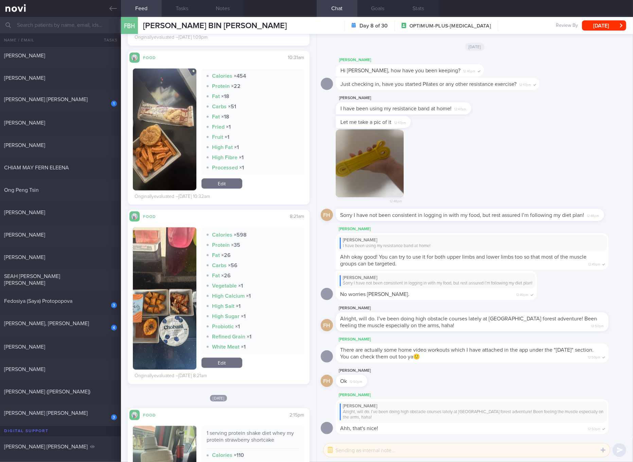
click at [234, 185] on link "Edit" at bounding box center [221, 184] width 41 height 10
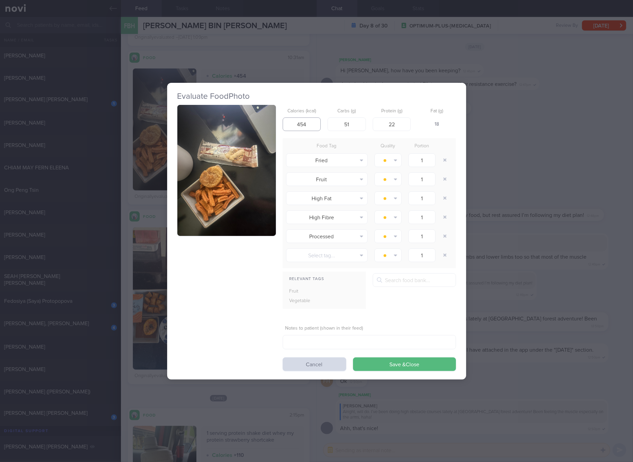
click at [299, 131] on input "454" at bounding box center [301, 124] width 38 height 14
type input "78"
type input "32"
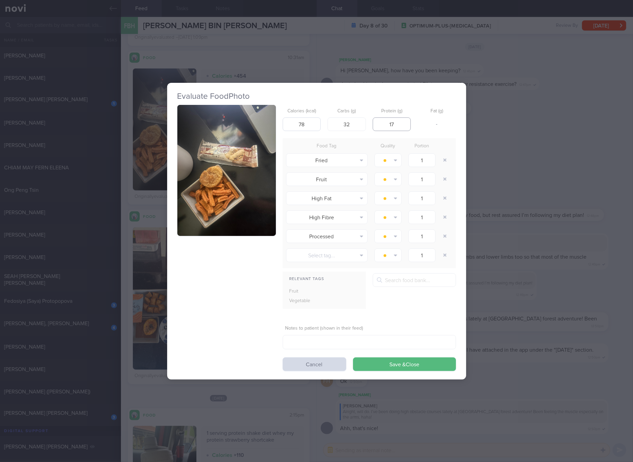
type input "17"
click at [353, 358] on button "Save & Close" at bounding box center [404, 365] width 103 height 14
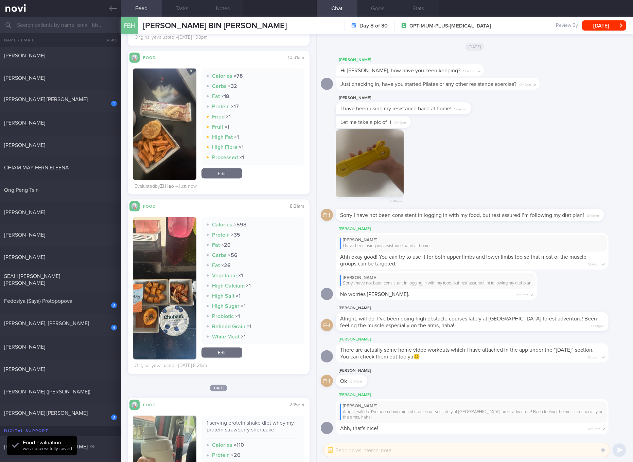
click at [222, 176] on link "Edit" at bounding box center [221, 173] width 41 height 10
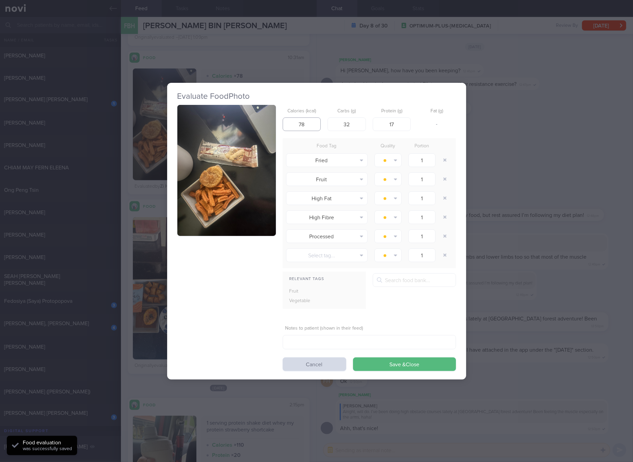
click at [304, 126] on input "78" at bounding box center [301, 124] width 38 height 14
type input "328"
click at [353, 358] on button "Save & Close" at bounding box center [404, 365] width 103 height 14
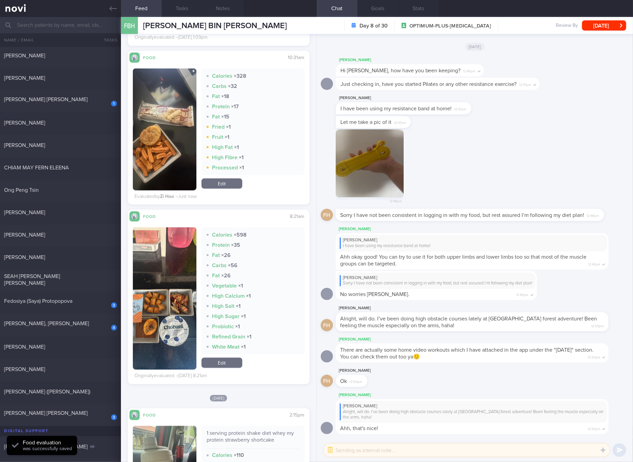
click at [231, 180] on link "Edit" at bounding box center [221, 184] width 41 height 10
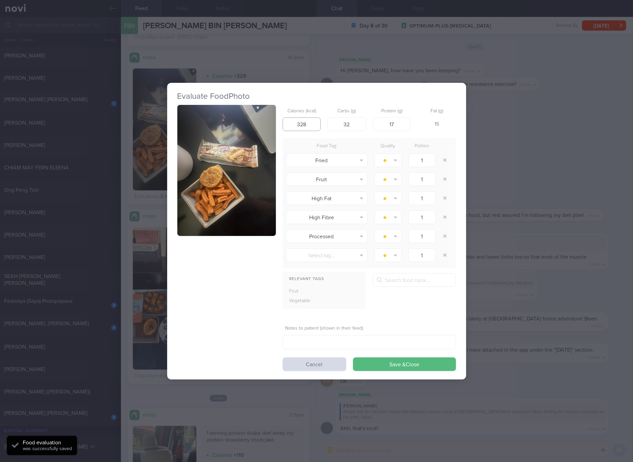
click at [316, 126] on input "328" at bounding box center [301, 124] width 38 height 14
type input "378"
click at [353, 358] on button "Save & Close" at bounding box center [404, 365] width 103 height 14
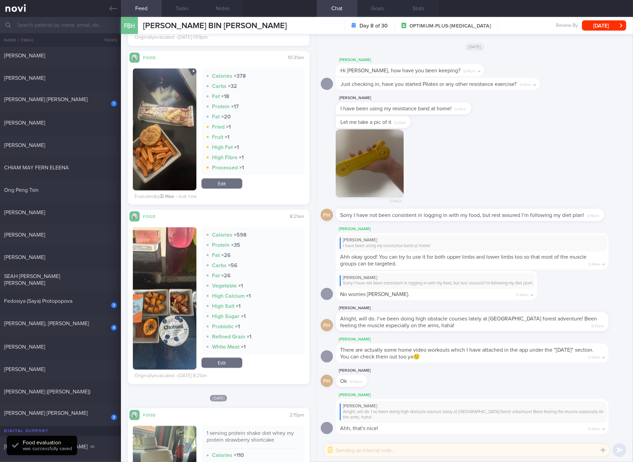
click at [169, 287] on button "button" at bounding box center [164, 298] width 63 height 142
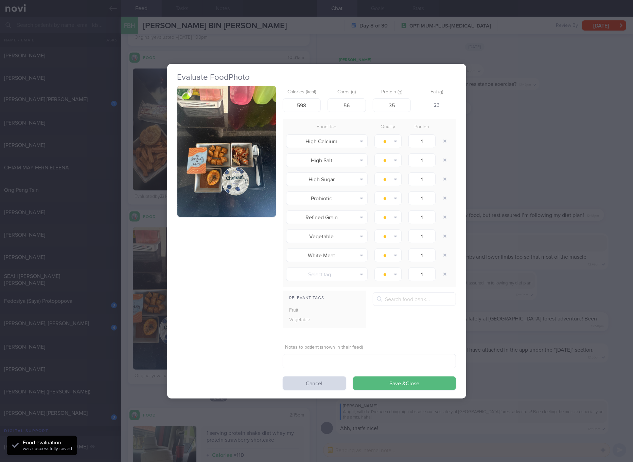
drag, startPoint x: 229, startPoint y: 168, endPoint x: 226, endPoint y: 157, distance: 11.5
click at [226, 157] on button "button" at bounding box center [226, 151] width 98 height 131
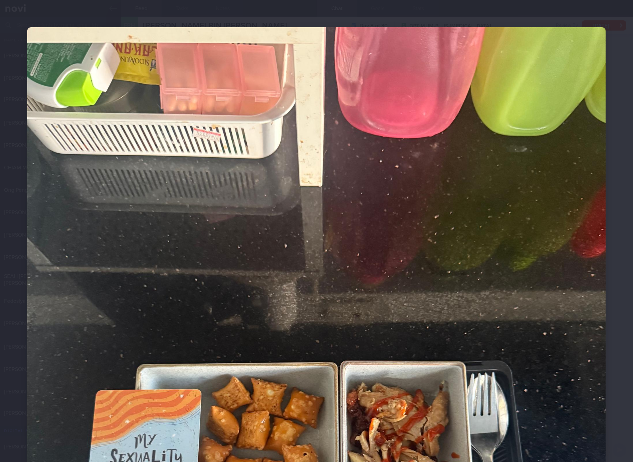
click at [425, 298] on img at bounding box center [316, 412] width 578 height 771
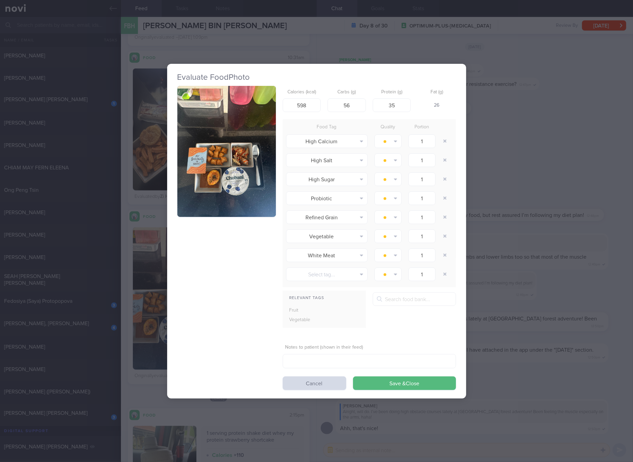
click at [538, 266] on div "Evaluate Food Photo Calories (kcal) 598 Carbs (g) 56 Protein (g) 35 Fat (g) 26 …" at bounding box center [316, 231] width 633 height 462
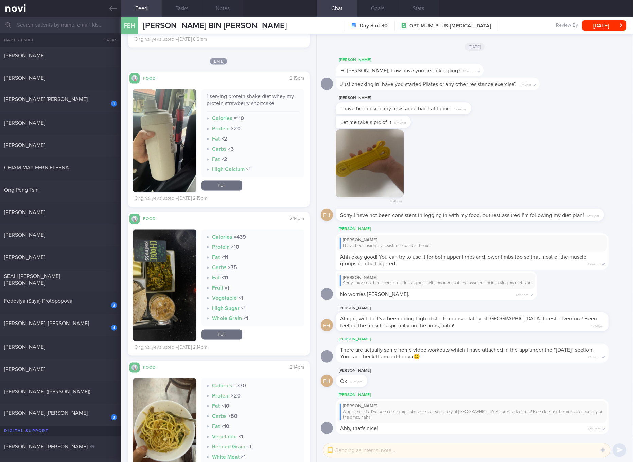
scroll to position [1155, 0]
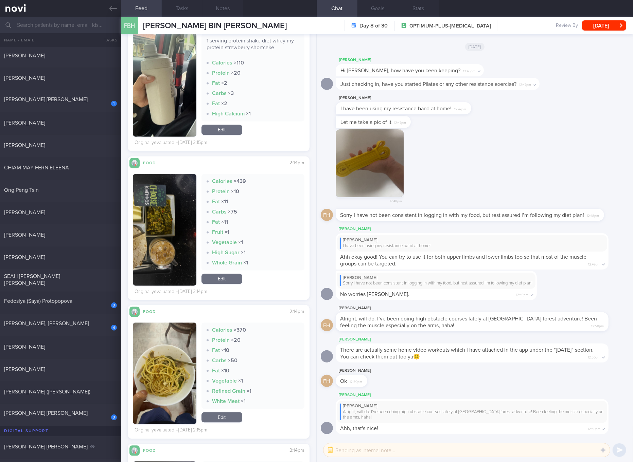
click at [170, 242] on button "button" at bounding box center [164, 230] width 63 height 112
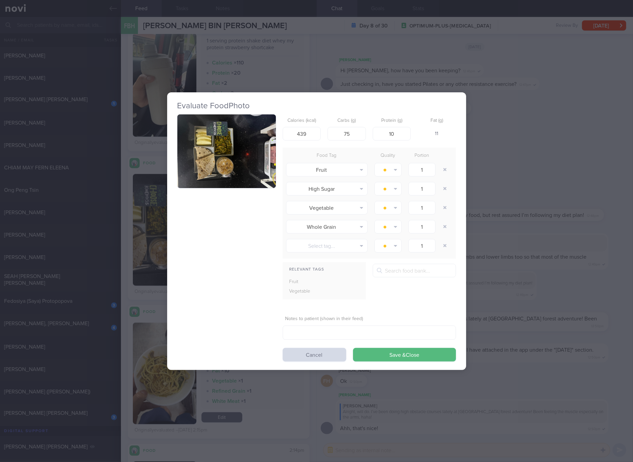
click at [233, 147] on button "button" at bounding box center [226, 151] width 98 height 74
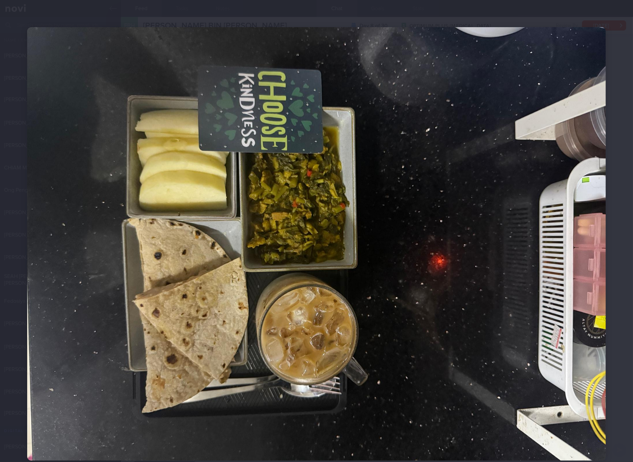
click at [380, 249] on img at bounding box center [316, 244] width 578 height 434
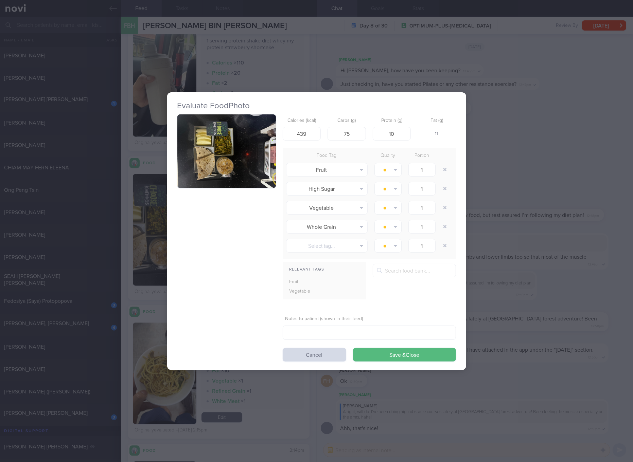
click at [524, 279] on div "Evaluate Food Photo Calories (kcal) 439 Carbs (g) 75 Protein (g) 10 Fat (g) 11 …" at bounding box center [316, 231] width 633 height 462
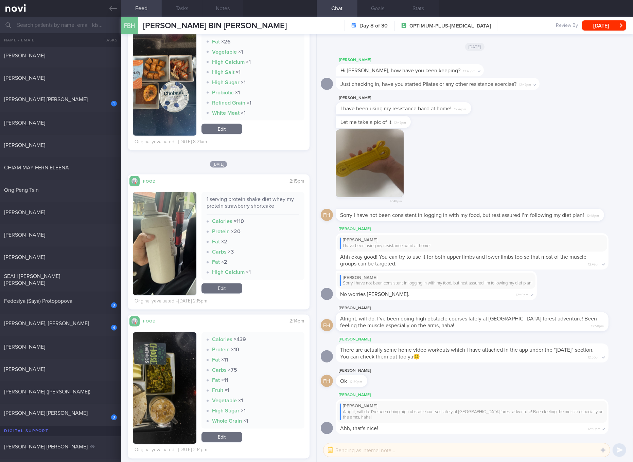
scroll to position [900, 0]
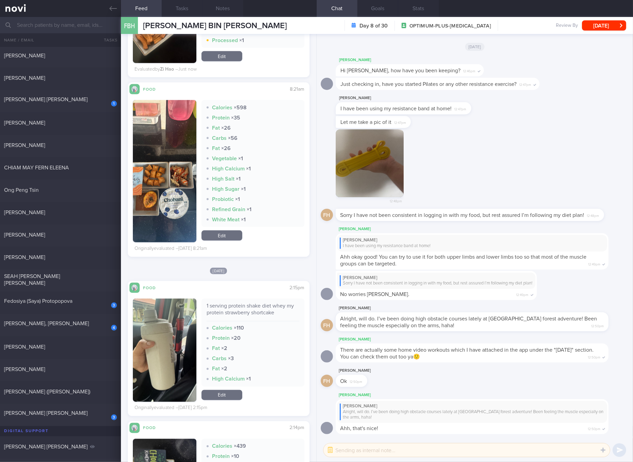
click at [226, 240] on link "Edit" at bounding box center [221, 236] width 41 height 10
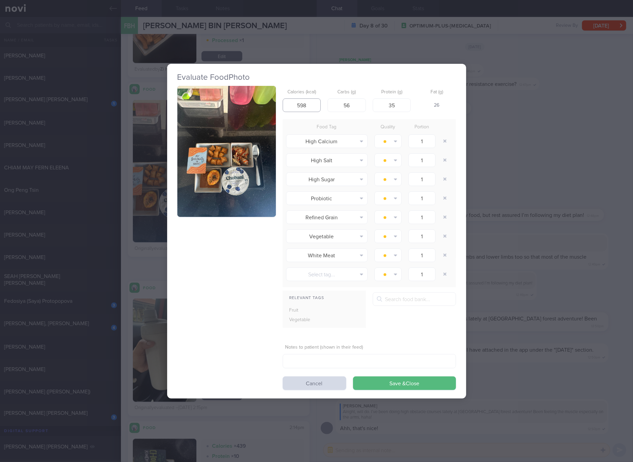
click at [309, 100] on input "598" at bounding box center [301, 105] width 38 height 14
type input "538"
type input "55"
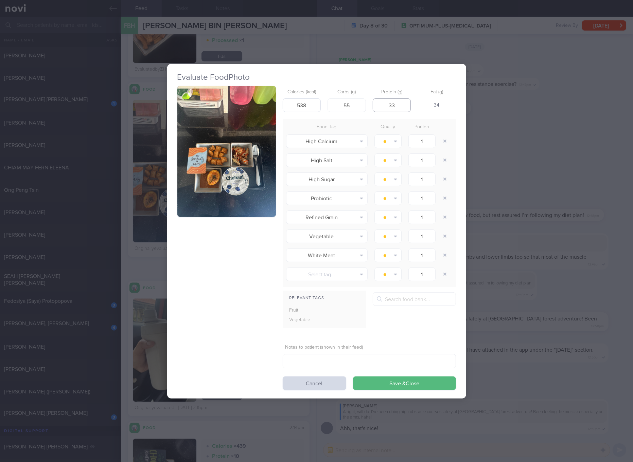
type input "33"
click at [353, 377] on button "Save & Close" at bounding box center [404, 384] width 103 height 14
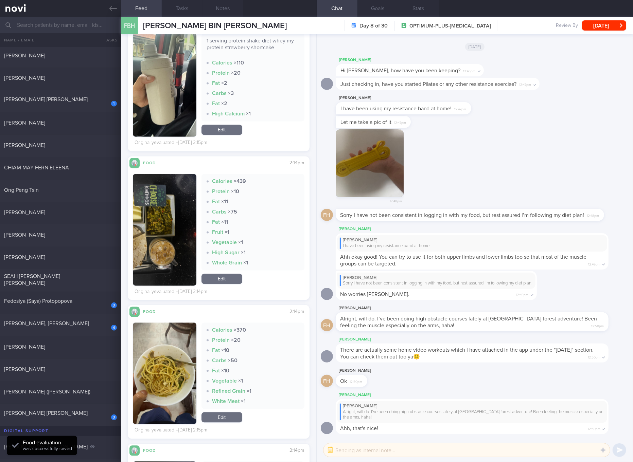
scroll to position [1282, 0]
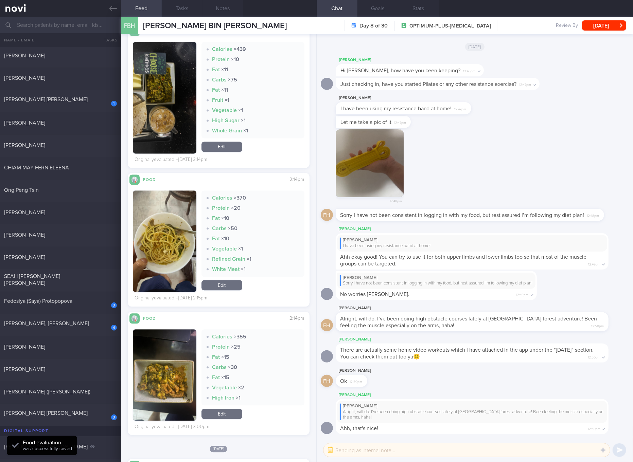
click at [170, 257] on button "button" at bounding box center [164, 241] width 63 height 102
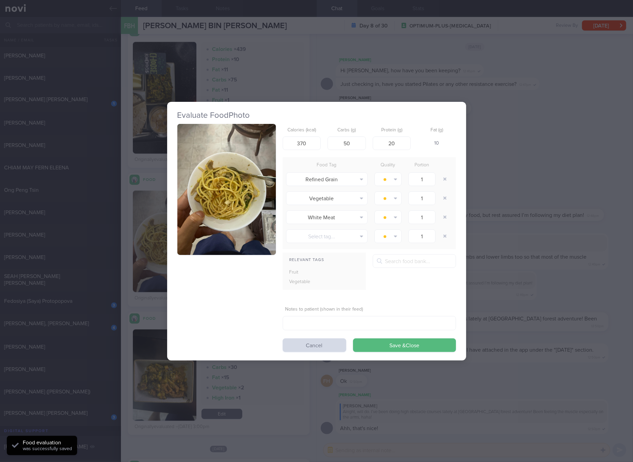
click at [229, 181] on img "button" at bounding box center [226, 189] width 98 height 131
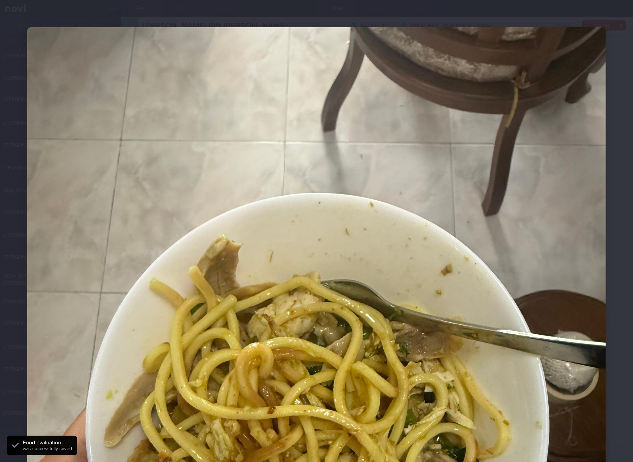
scroll to position [127, 0]
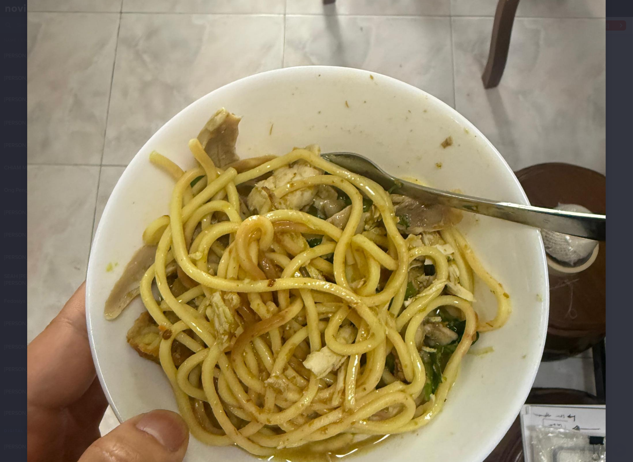
click at [373, 303] on img at bounding box center [316, 285] width 578 height 771
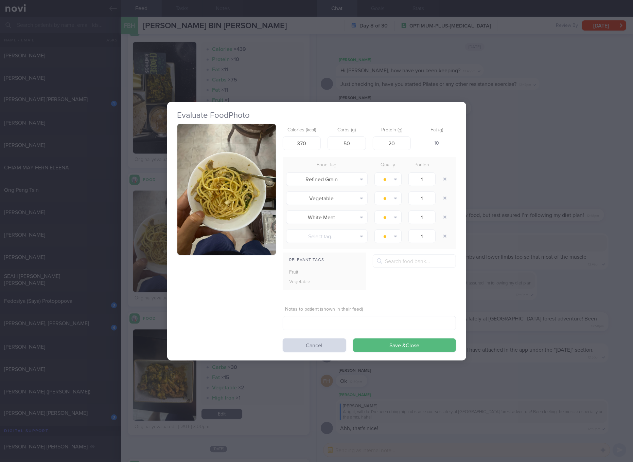
click at [571, 250] on div "Evaluate Food Photo Calories (kcal) 370 Carbs (g) 50 Protein (g) 20 Fat (g) 10 …" at bounding box center [316, 231] width 633 height 462
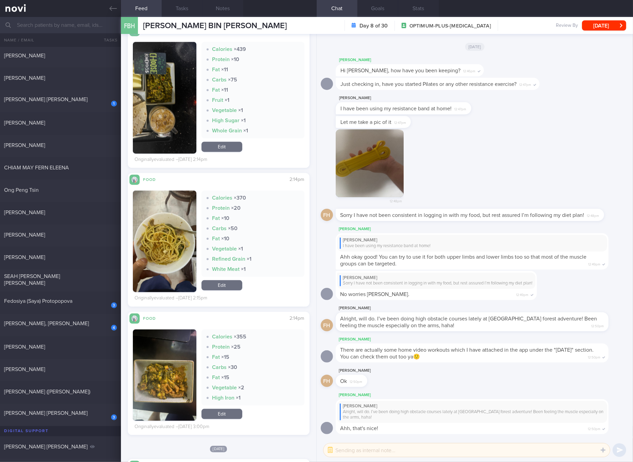
click at [226, 138] on div "Calories × 439 Protein × 10 Fat × 11 Carbs × 75 Fat × 11 Fruit × 1 Vegetable × …" at bounding box center [252, 98] width 103 height 112
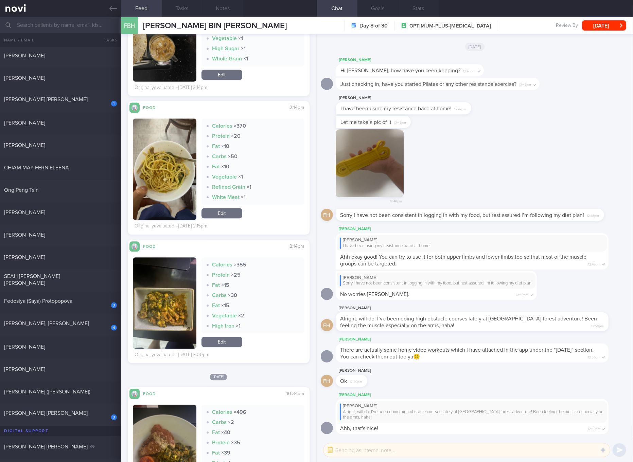
scroll to position [1409, 0]
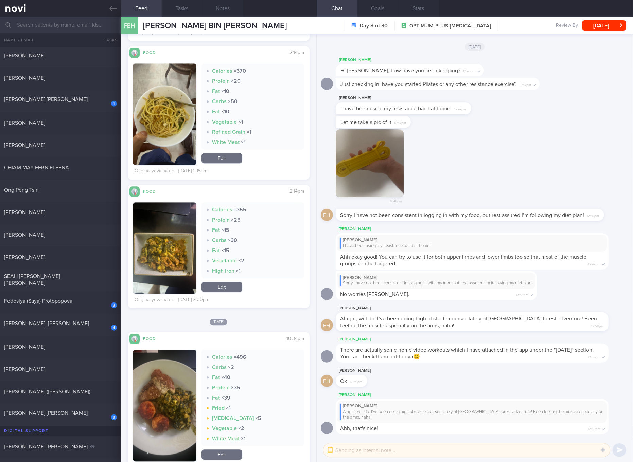
click at [173, 275] on img "button" at bounding box center [164, 247] width 63 height 91
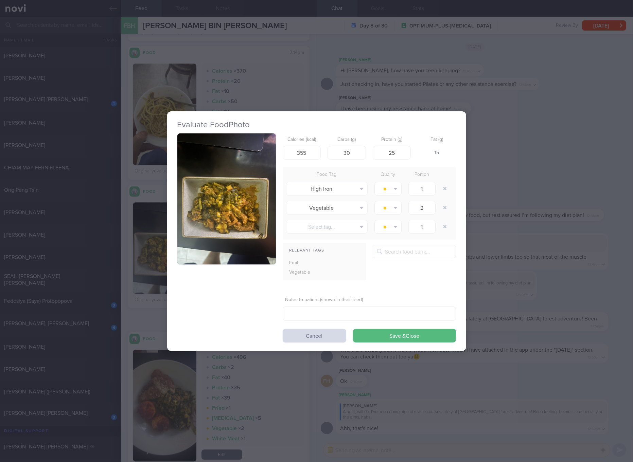
click at [208, 202] on img "button" at bounding box center [226, 198] width 98 height 131
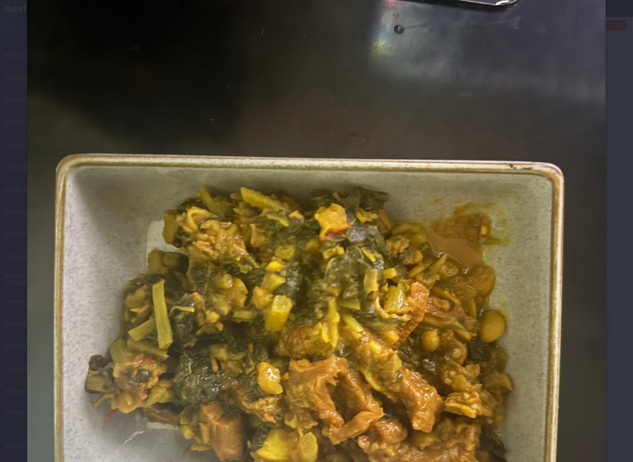
scroll to position [255, 0]
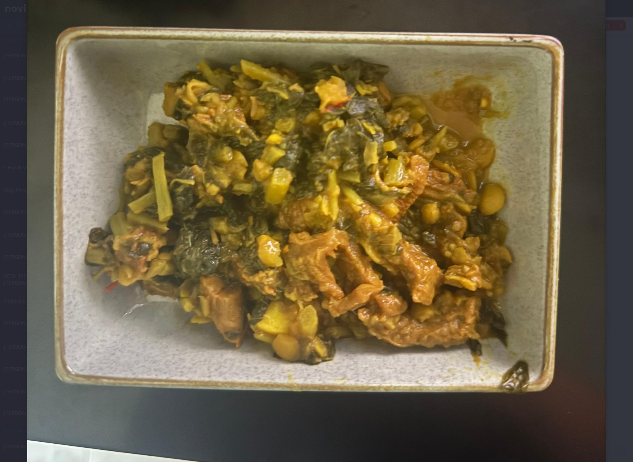
click at [412, 265] on img at bounding box center [316, 158] width 578 height 771
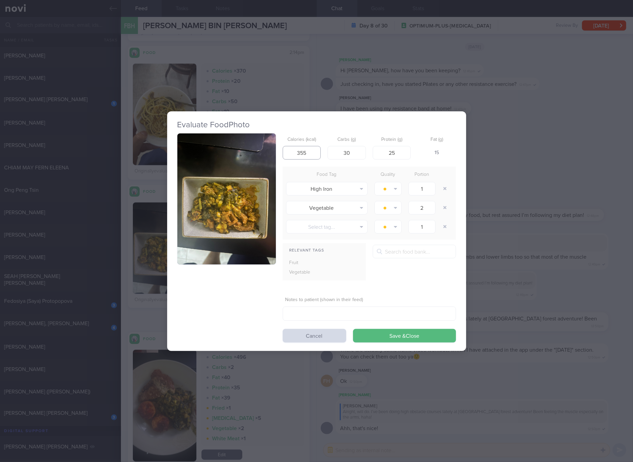
drag, startPoint x: 309, startPoint y: 153, endPoint x: 287, endPoint y: 153, distance: 21.7
click at [287, 153] on input "355" at bounding box center [301, 153] width 38 height 14
type input "225"
type input "21"
type input "14"
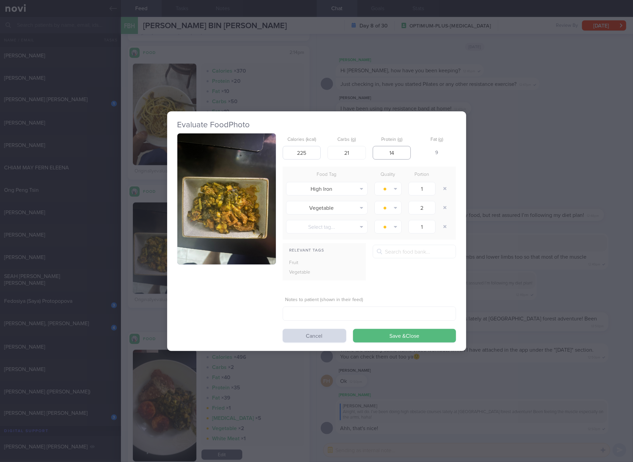
click at [353, 329] on button "Save & Close" at bounding box center [404, 336] width 103 height 14
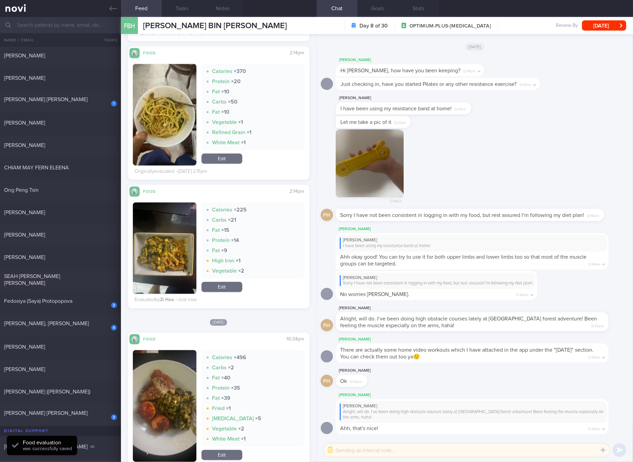
scroll to position [1537, 0]
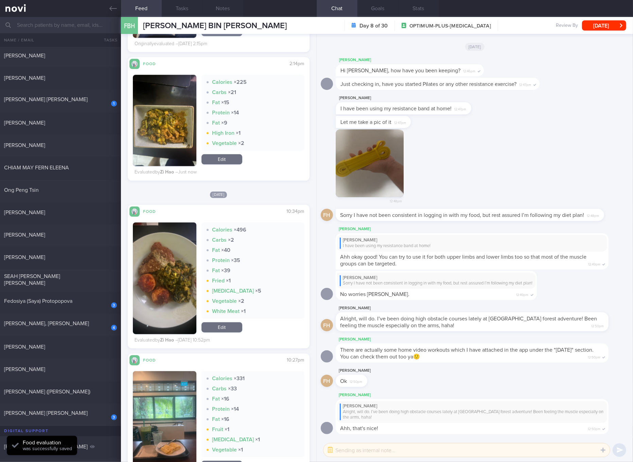
click at [179, 274] on button "button" at bounding box center [164, 278] width 63 height 112
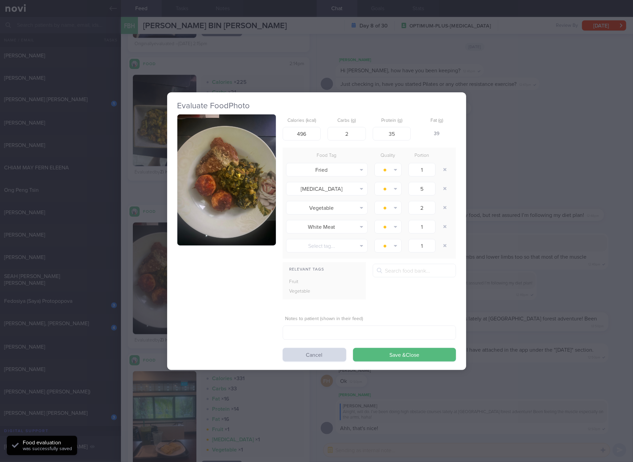
click at [280, 174] on div "Calories (kcal) 496 Carbs (g) 2 Protein (g) 35 Fat (g) 39 Food Tag Quality Port…" at bounding box center [316, 237] width 278 height 247
click at [242, 188] on button "button" at bounding box center [226, 179] width 98 height 131
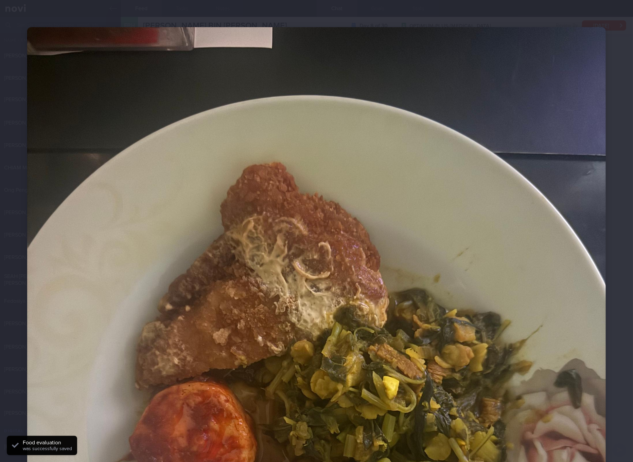
scroll to position [127, 0]
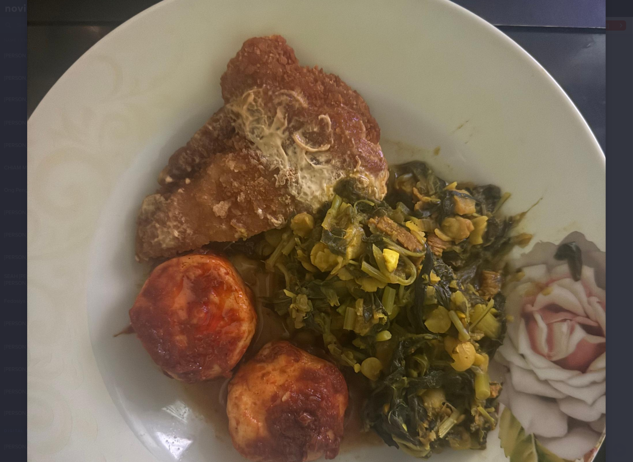
click at [444, 220] on img at bounding box center [316, 285] width 578 height 771
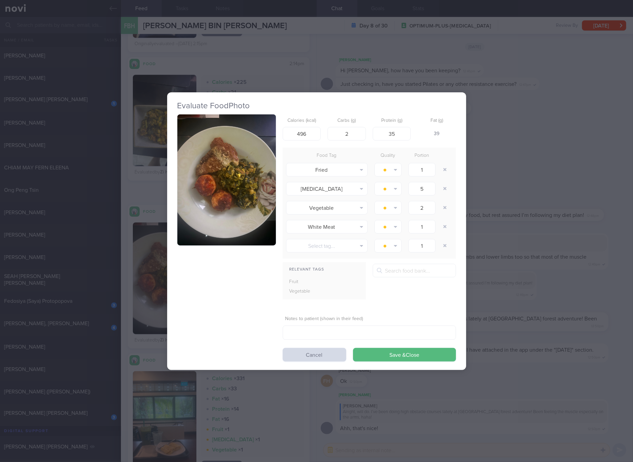
click at [525, 212] on div "Evaluate Food Photo Calories (kcal) 496 Carbs (g) 2 Protein (g) 35 Fat (g) 39 F…" at bounding box center [316, 231] width 633 height 462
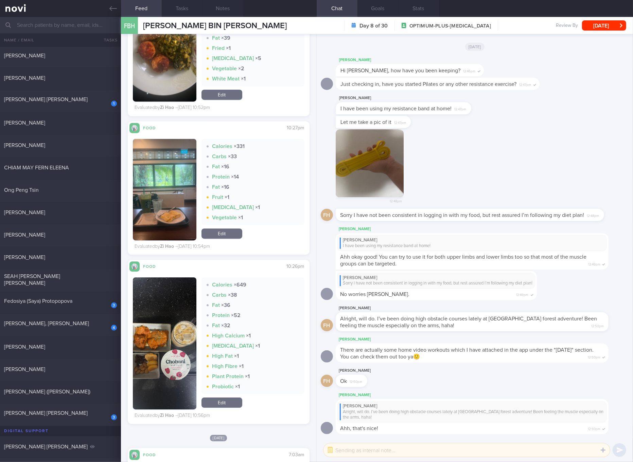
scroll to position [1791, 0]
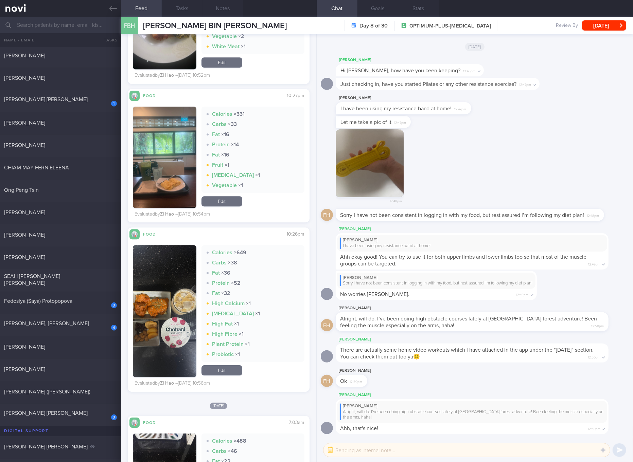
click at [172, 309] on button "button" at bounding box center [164, 311] width 63 height 132
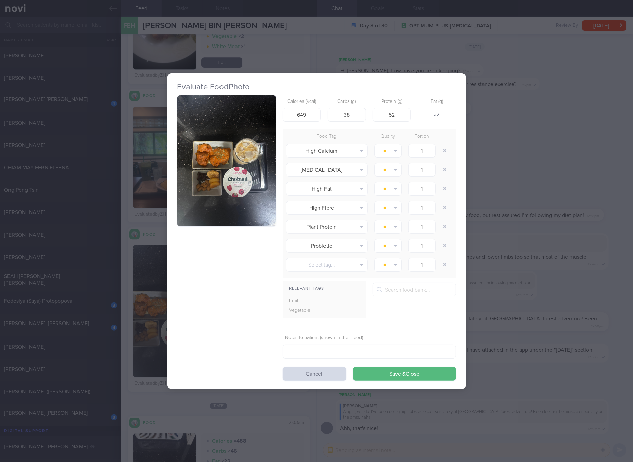
click at [202, 175] on button "button" at bounding box center [226, 160] width 98 height 131
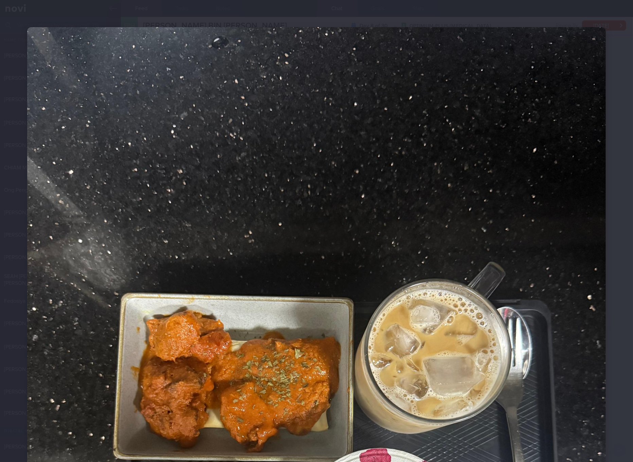
click at [340, 273] on img at bounding box center [316, 412] width 578 height 771
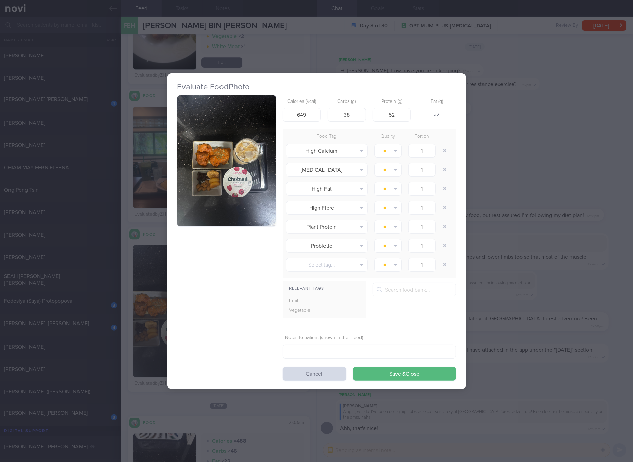
click at [632, 271] on div "Evaluate Food Photo Calories (kcal) 649 Carbs (g) 38 Protein (g) 52 Fat (g) 32 …" at bounding box center [316, 231] width 633 height 462
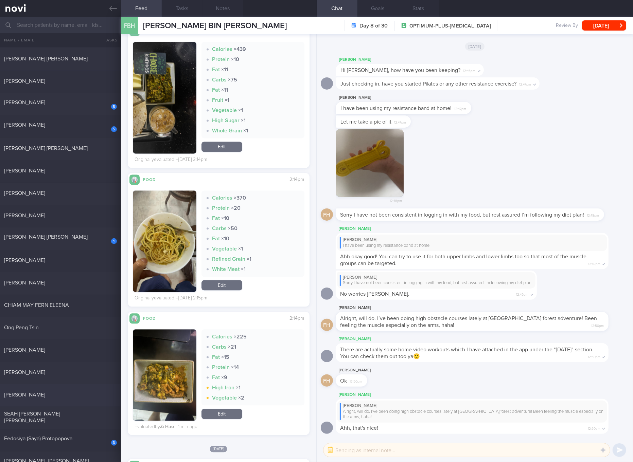
scroll to position [16, 0]
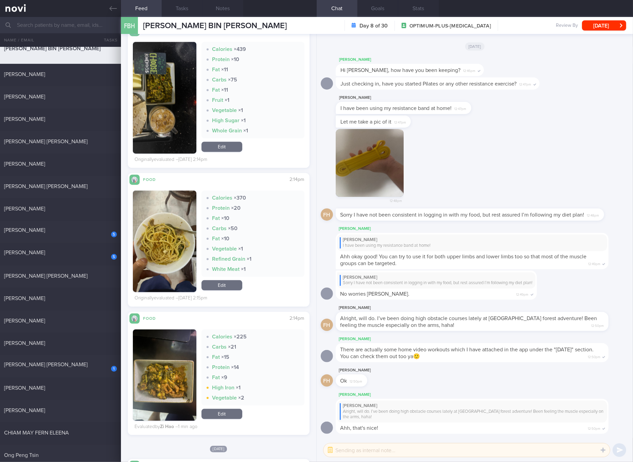
drag, startPoint x: 46, startPoint y: 276, endPoint x: 621, endPoint y: 166, distance: 585.9
click at [46, 276] on span "[PERSON_NAME] [PERSON_NAME]" at bounding box center [46, 275] width 84 height 5
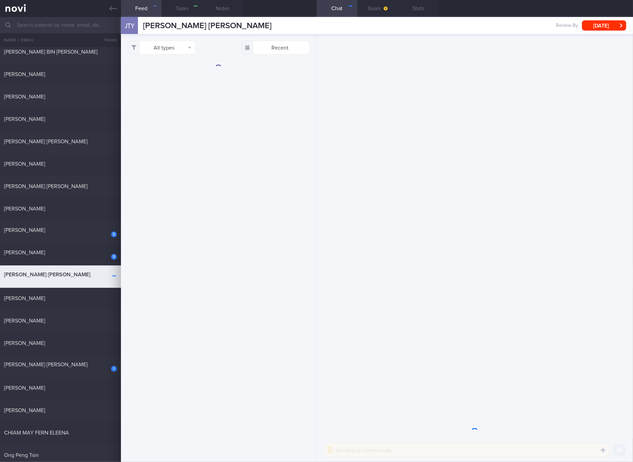
select select "4"
checkbox input "true"
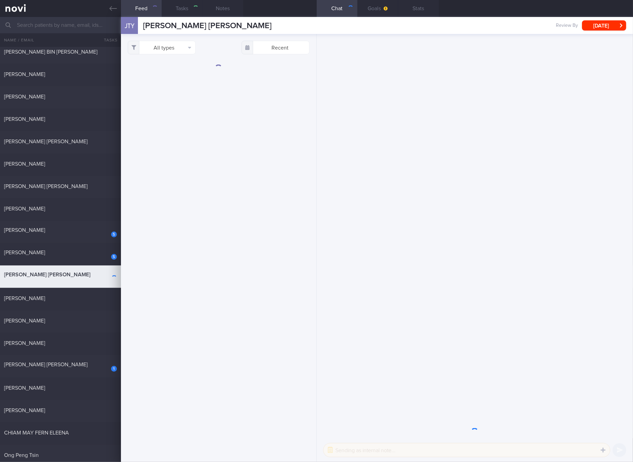
checkbox input "true"
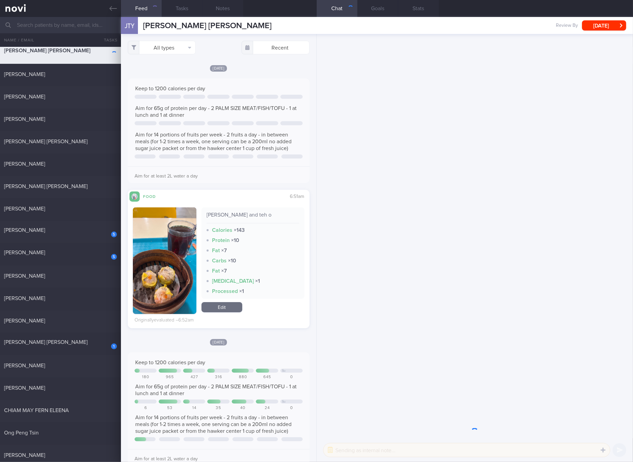
scroll to position [17, 0]
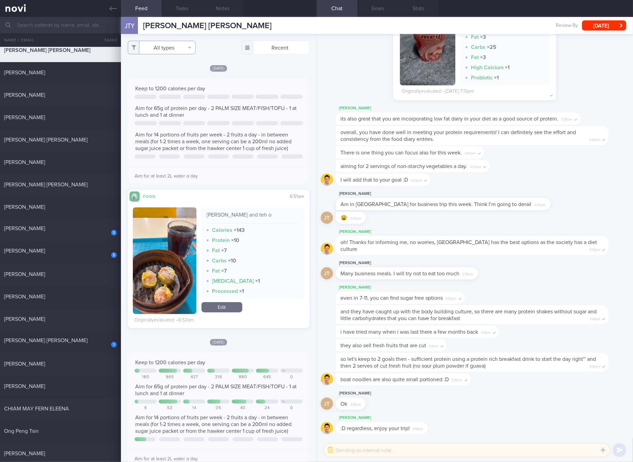
click at [194, 48] on button "All types" at bounding box center [162, 48] width 68 height 14
click at [170, 69] on button "Activity" at bounding box center [161, 71] width 67 height 10
checkbox input "false"
click at [151, 78] on button "Glucose" at bounding box center [161, 81] width 67 height 10
checkbox input "false"
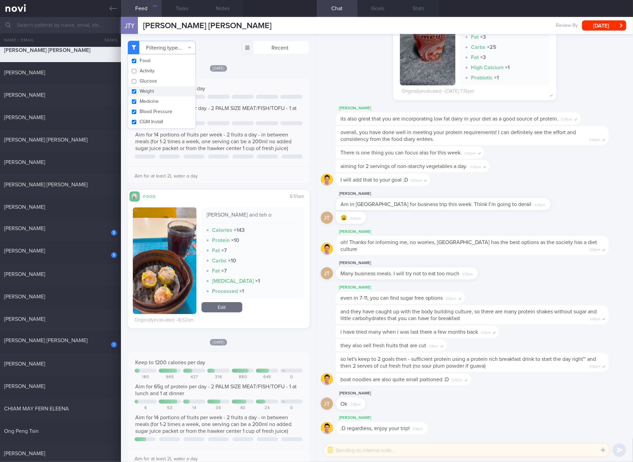
click at [144, 90] on button "Weight" at bounding box center [161, 91] width 67 height 10
checkbox input "false"
click at [143, 98] on button "Medicine" at bounding box center [161, 101] width 67 height 10
checkbox input "false"
click at [143, 113] on button "Blood Pressure" at bounding box center [161, 112] width 67 height 10
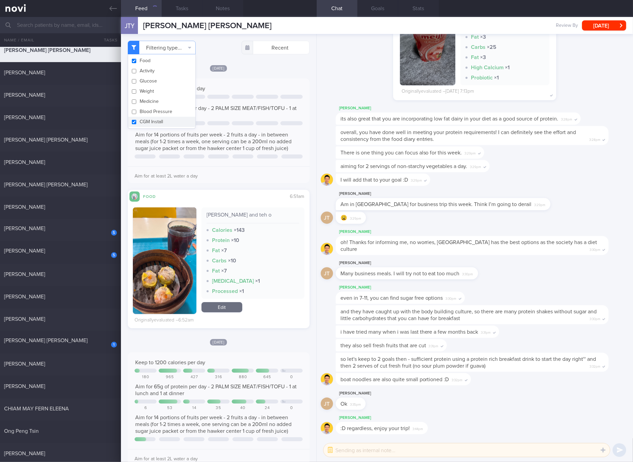
checkbox input "false"
click at [145, 121] on button "CGM Install" at bounding box center [161, 122] width 67 height 10
checkbox input "false"
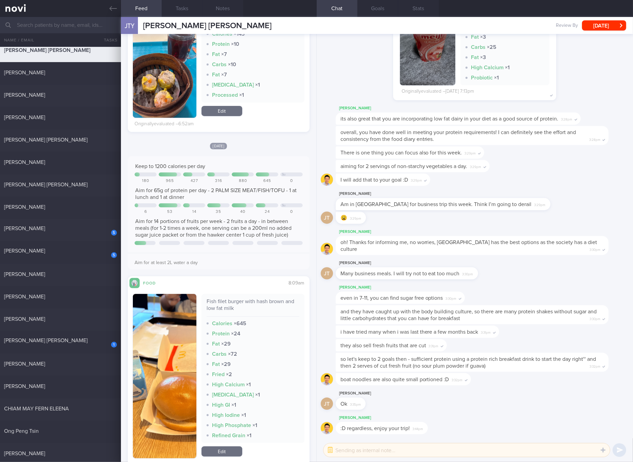
scroll to position [255, 0]
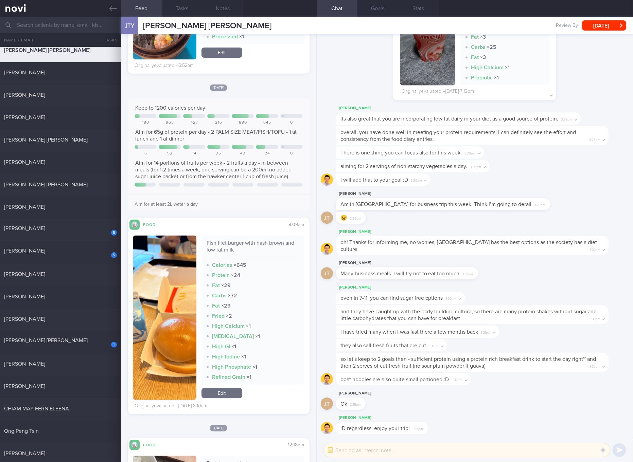
click at [244, 243] on div "Fish filet burger with hash brown and low fat milk" at bounding box center [252, 249] width 93 height 19
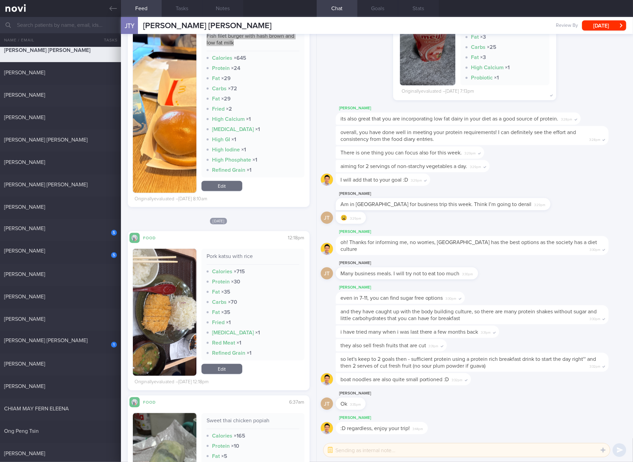
scroll to position [509, 0]
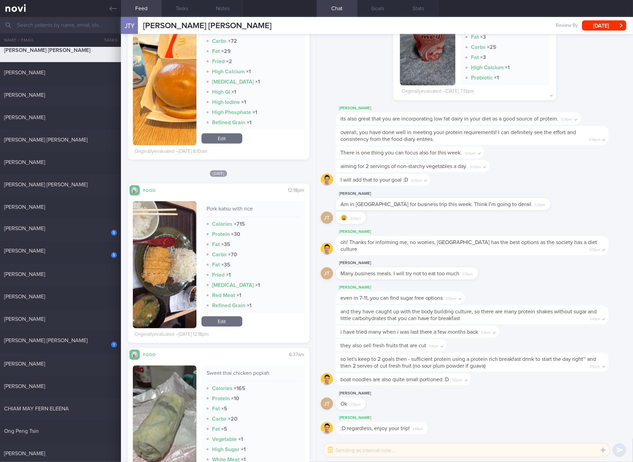
drag, startPoint x: 178, startPoint y: 227, endPoint x: 182, endPoint y: 221, distance: 6.7
click at [178, 227] on img "button" at bounding box center [164, 264] width 63 height 127
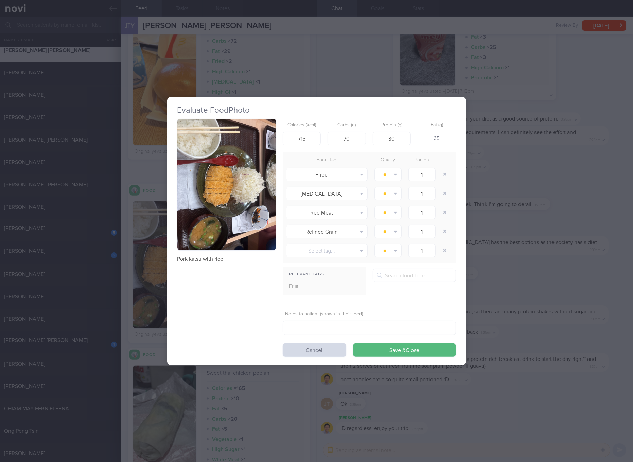
click at [201, 200] on img "button" at bounding box center [226, 184] width 98 height 131
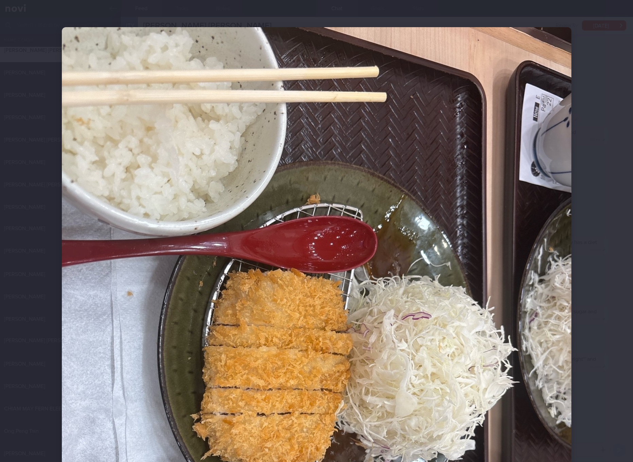
click at [276, 248] on img at bounding box center [316, 366] width 509 height 679
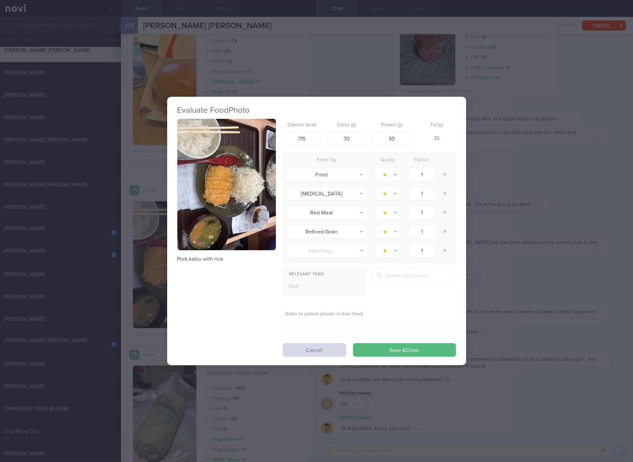
click at [215, 256] on p "Pork katsu with rice" at bounding box center [226, 259] width 98 height 7
click at [539, 225] on div "Evaluate Food Photo Pork katsu with rice Calories (kcal) 715 Carbs (g) 70 Prote…" at bounding box center [316, 231] width 633 height 462
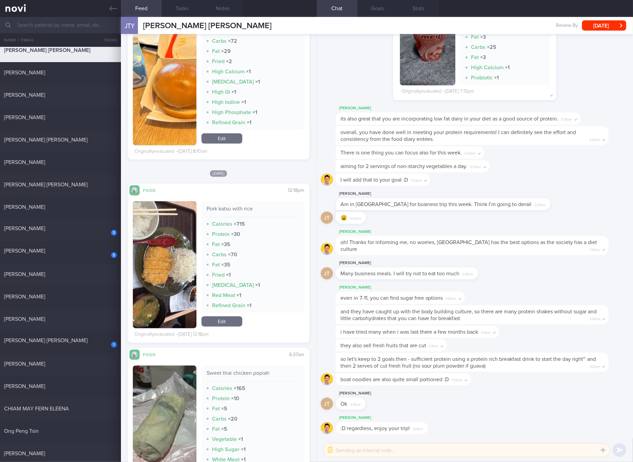
scroll to position [382, 0]
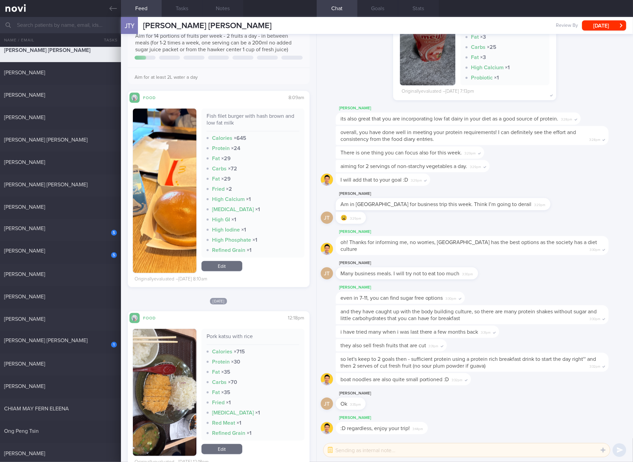
click at [223, 268] on link "Edit" at bounding box center [221, 266] width 41 height 10
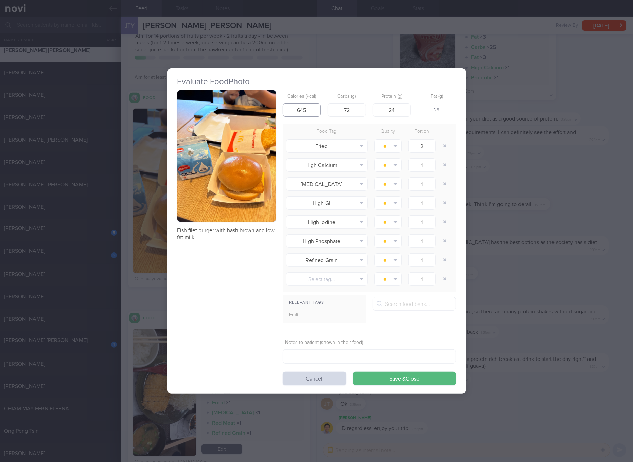
click at [307, 106] on input "645" at bounding box center [301, 110] width 38 height 14
type input "3"
type input "634"
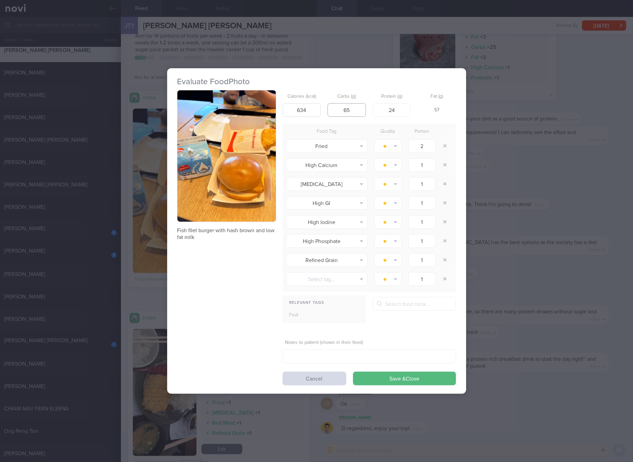
type input "65"
type input "23"
click at [353, 372] on button "Save & Close" at bounding box center [404, 379] width 103 height 14
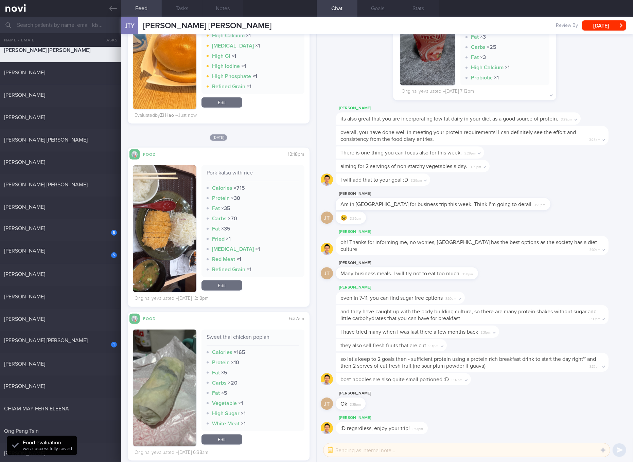
scroll to position [637, 0]
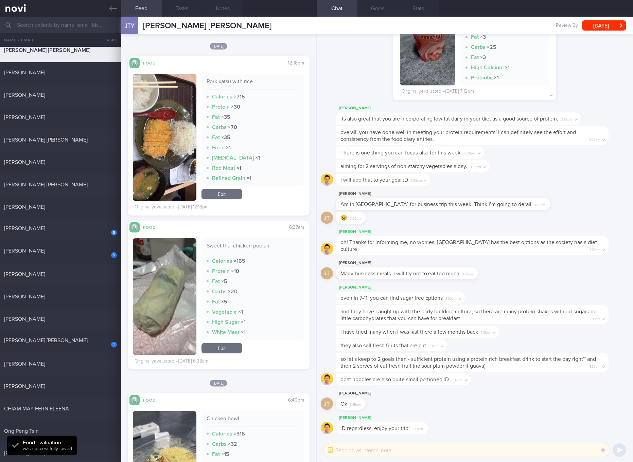
click at [218, 191] on link "Edit" at bounding box center [221, 194] width 41 height 10
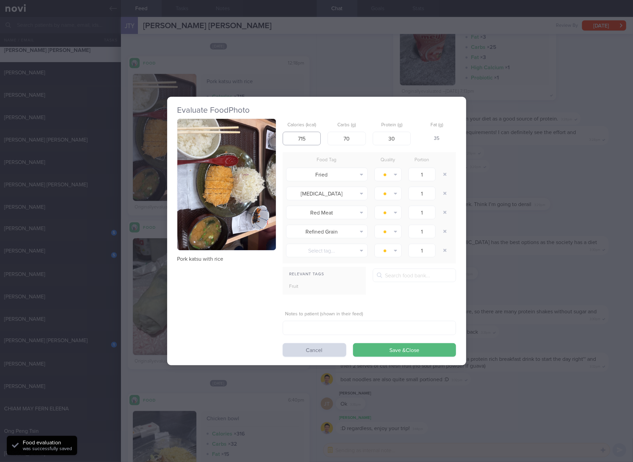
click at [309, 135] on input "715" at bounding box center [301, 139] width 38 height 14
type input "798"
type input "96"
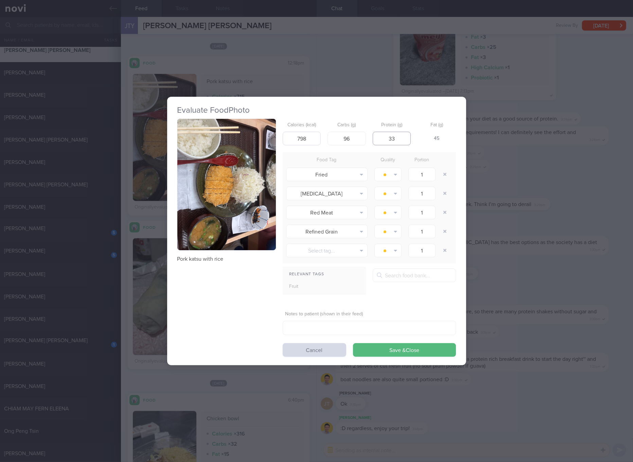
type input "33"
click at [353, 343] on button "Save & Close" at bounding box center [404, 350] width 103 height 14
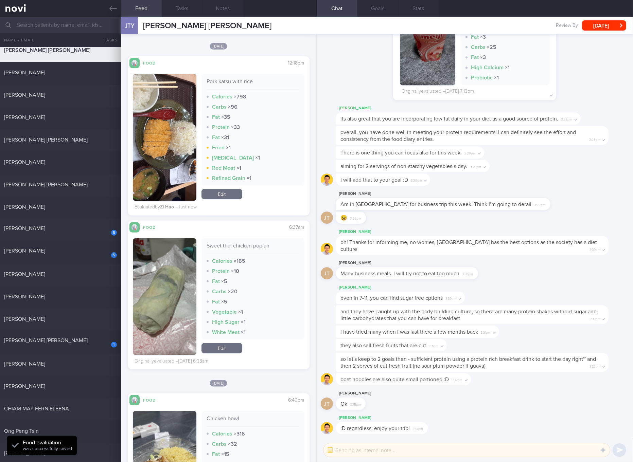
click at [258, 244] on div "Sweet thai chicken popiah" at bounding box center [252, 248] width 93 height 12
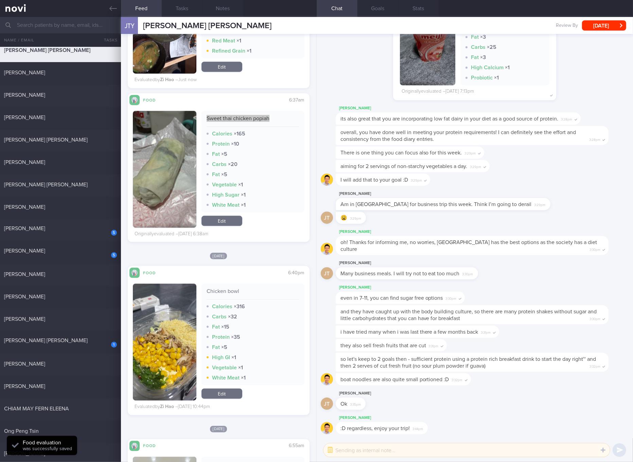
scroll to position [891, 0]
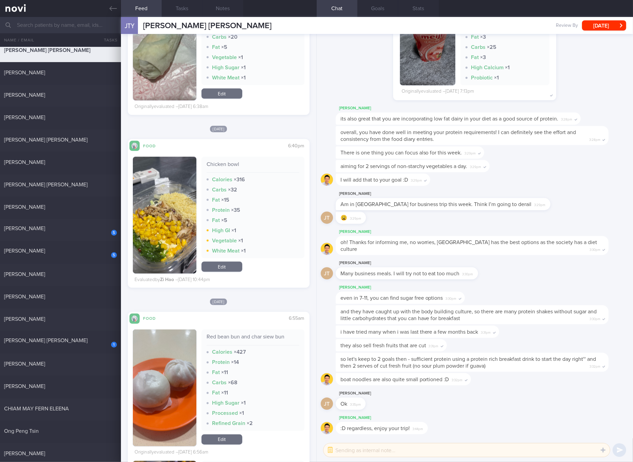
click at [222, 166] on div "Chicken bowl" at bounding box center [252, 167] width 93 height 12
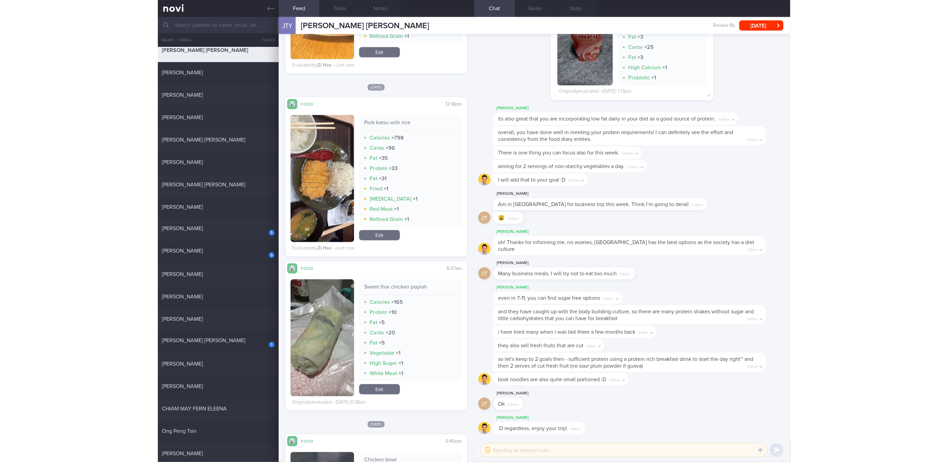
scroll to position [637, 0]
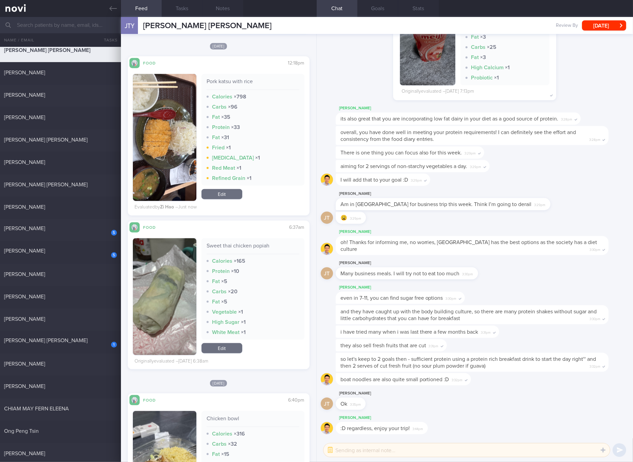
click at [231, 347] on link "Edit" at bounding box center [221, 348] width 41 height 10
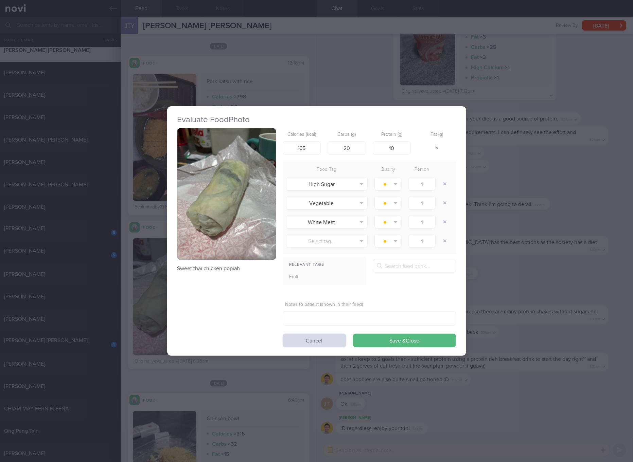
click at [314, 156] on form "Calories (kcal) 165 Carbs (g) 20 Protein (g) 10 Fat (g) 5 Food Tag Quality Port…" at bounding box center [368, 237] width 173 height 219
click at [315, 147] on input "165" at bounding box center [301, 148] width 38 height 14
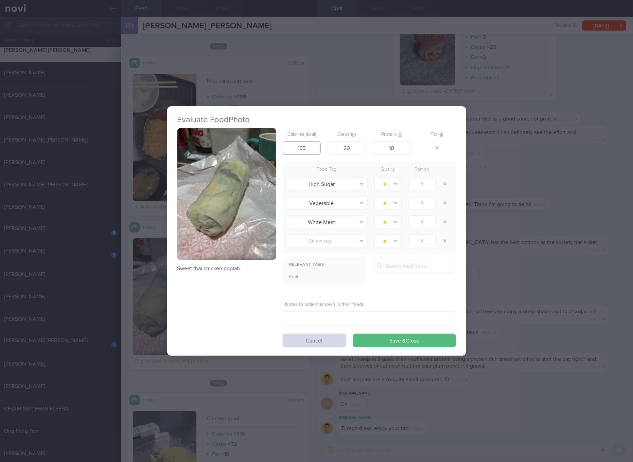
click at [315, 147] on input "165" at bounding box center [301, 148] width 38 height 14
type input "153"
type input "19"
type input "7"
click at [353, 334] on button "Save & Close" at bounding box center [404, 341] width 103 height 14
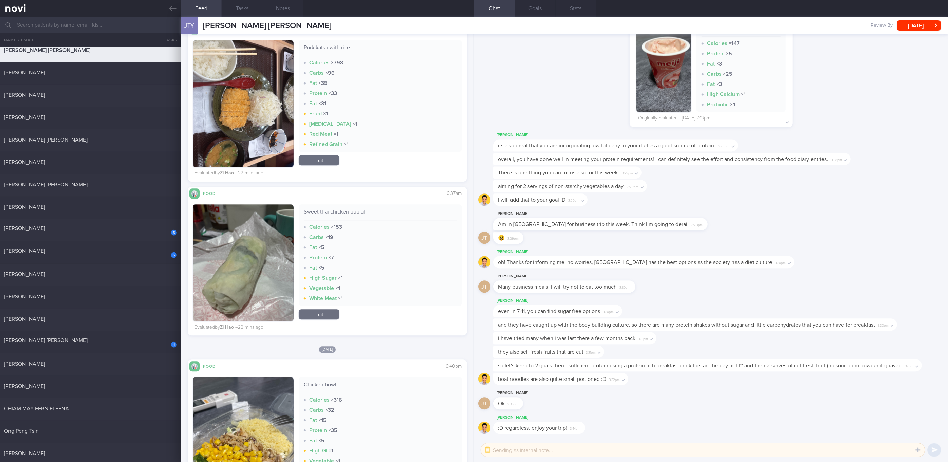
scroll to position [602, 0]
